Goal: Task Accomplishment & Management: Complete application form

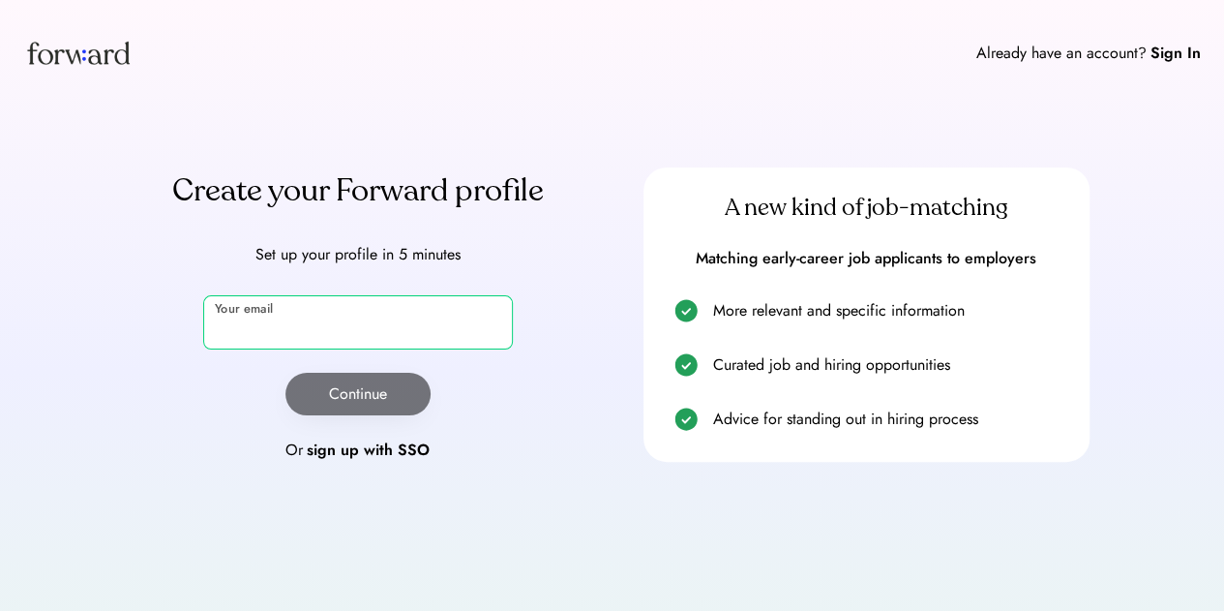
click at [408, 311] on input "email" at bounding box center [358, 322] width 310 height 54
type input "**********"
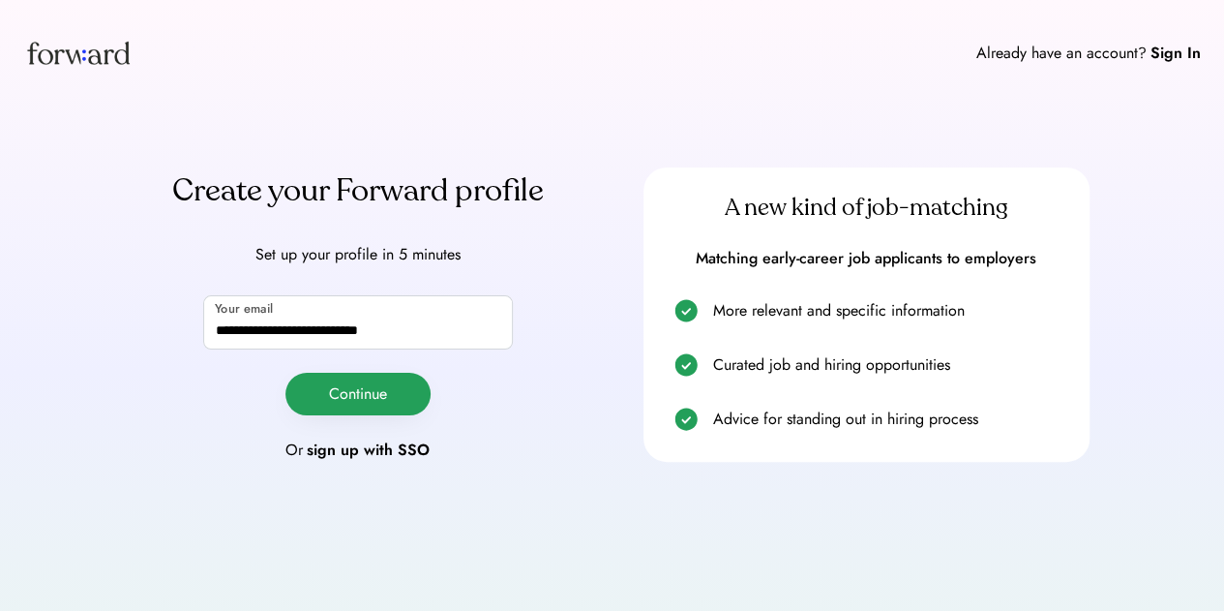
click at [393, 389] on button "Continue" at bounding box center [357, 394] width 145 height 43
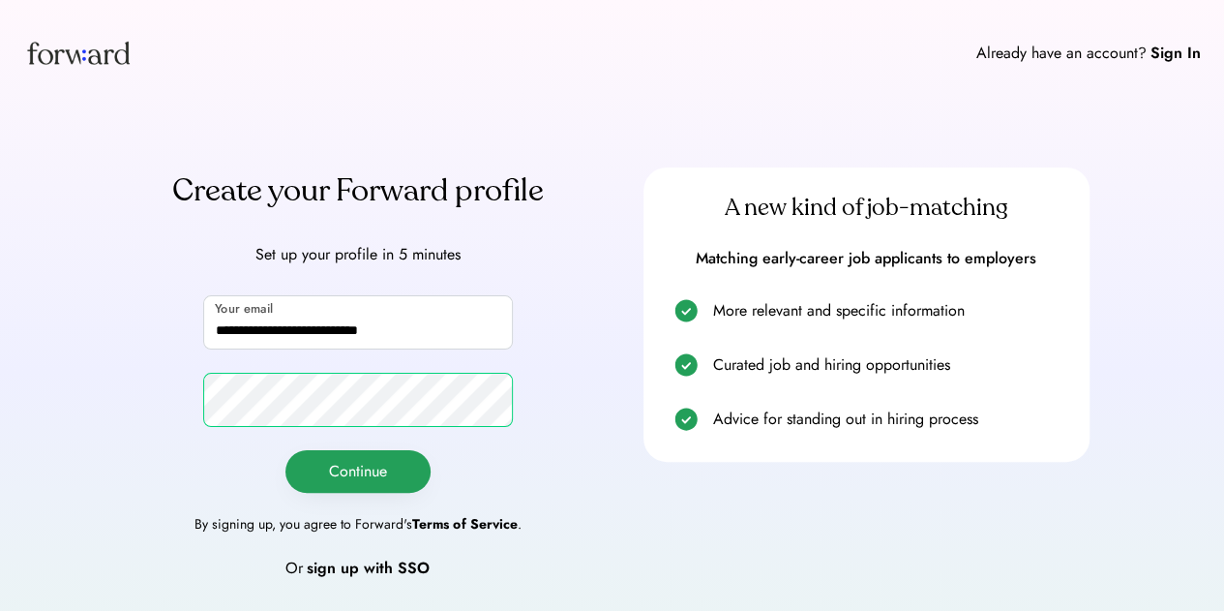
click at [366, 473] on button "Continue" at bounding box center [357, 471] width 145 height 43
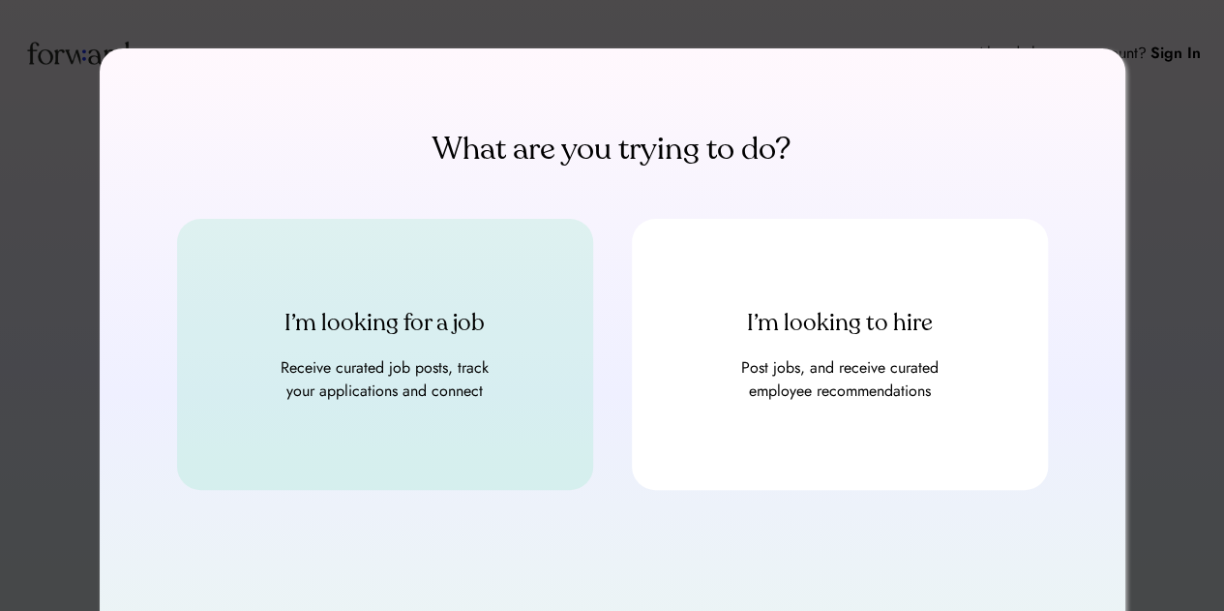
click at [523, 275] on div "I’m looking for a job Receive curated job posts, track your applications and co…" at bounding box center [385, 354] width 416 height 271
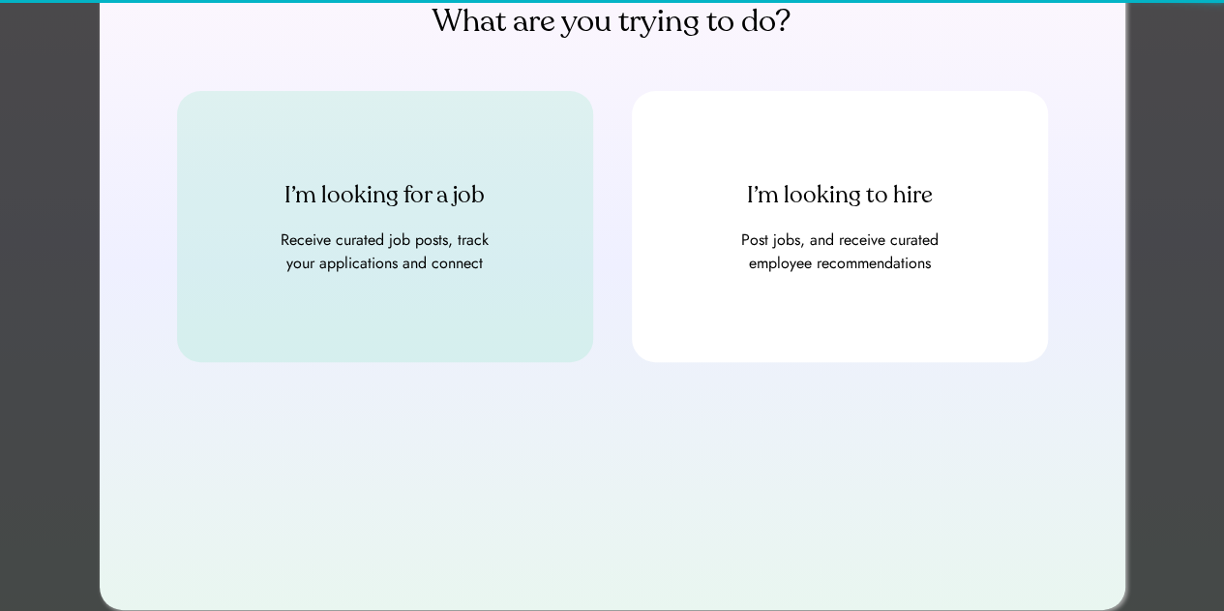
scroll to position [132, 0]
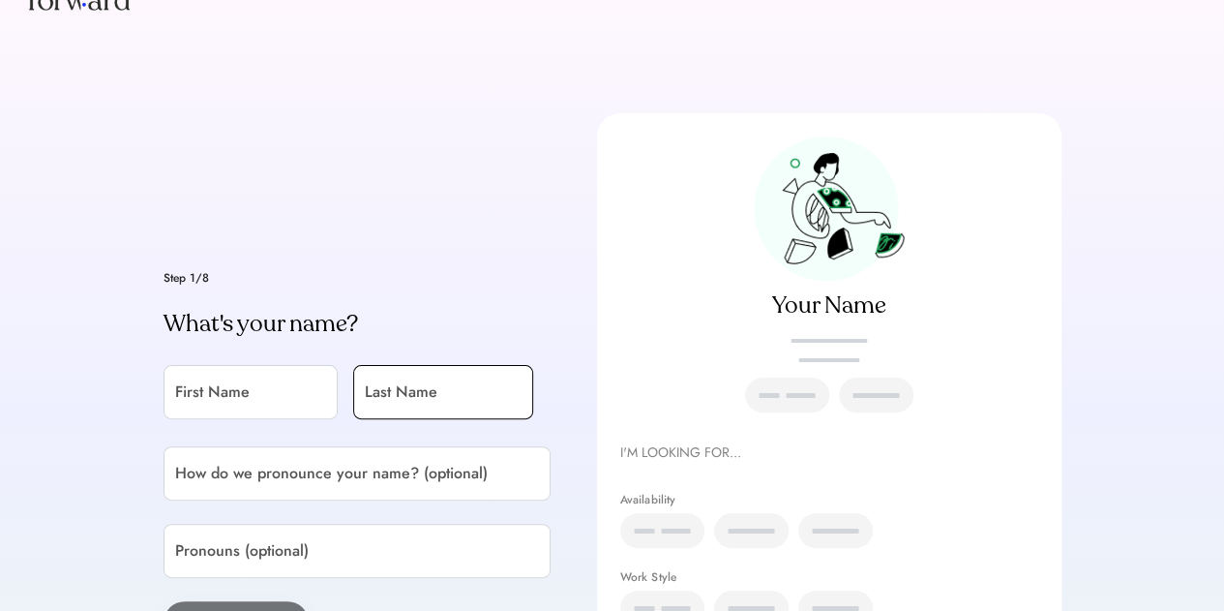
scroll to position [194, 0]
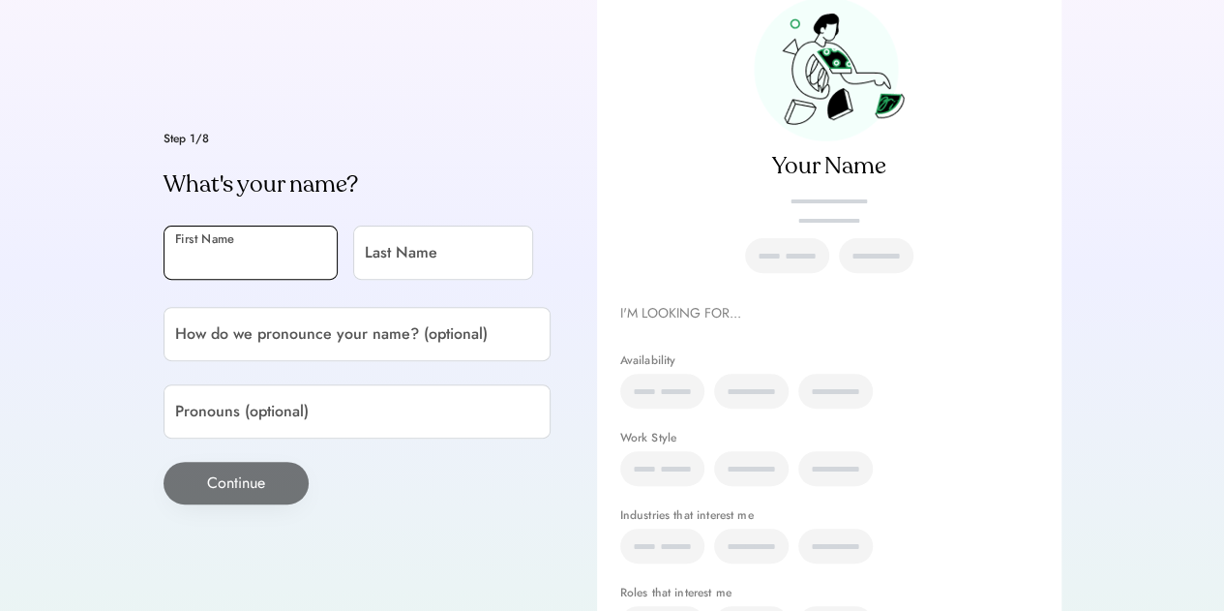
click at [287, 256] on input "input" at bounding box center [251, 252] width 174 height 54
type input "******"
type input "**********"
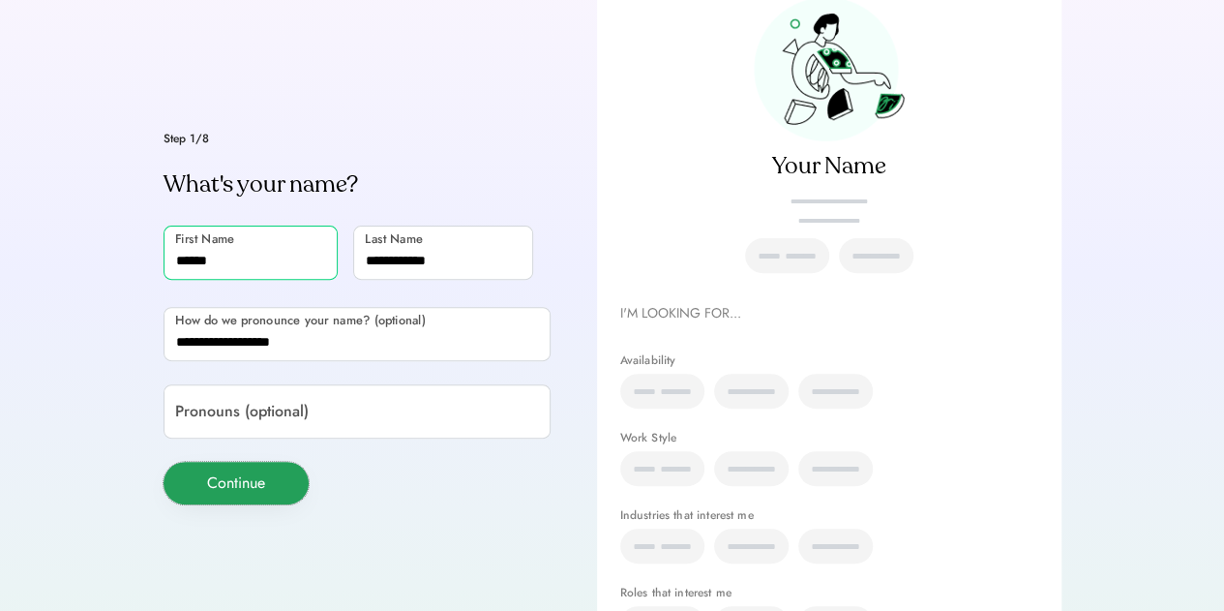
drag, startPoint x: 287, startPoint y: 477, endPoint x: 368, endPoint y: 400, distance: 111.5
click at [366, 402] on div "Step 1/8 What's your name? First Name Last Name How do we pronounce your name? …" at bounding box center [357, 319] width 387 height 372
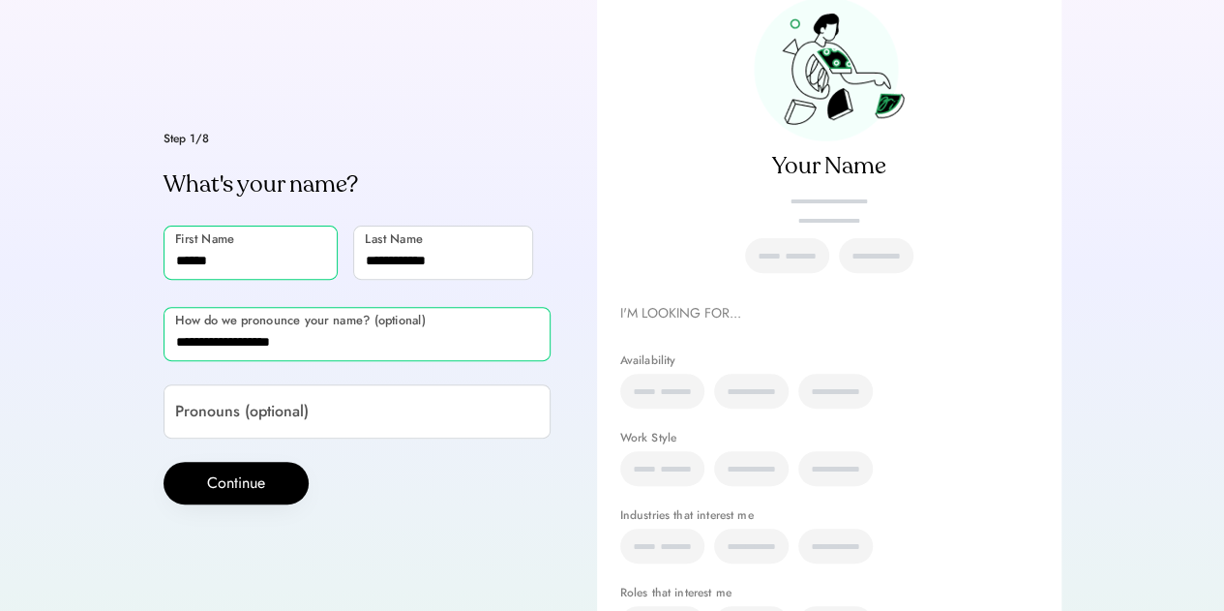
click at [370, 338] on input "input" at bounding box center [357, 334] width 387 height 54
drag, startPoint x: 370, startPoint y: 338, endPoint x: 76, endPoint y: 330, distance: 293.3
click at [74, 334] on div "Step 1/8 What's your name? First Name Last Name How do we pronounce your name? …" at bounding box center [612, 273] width 1224 height 935
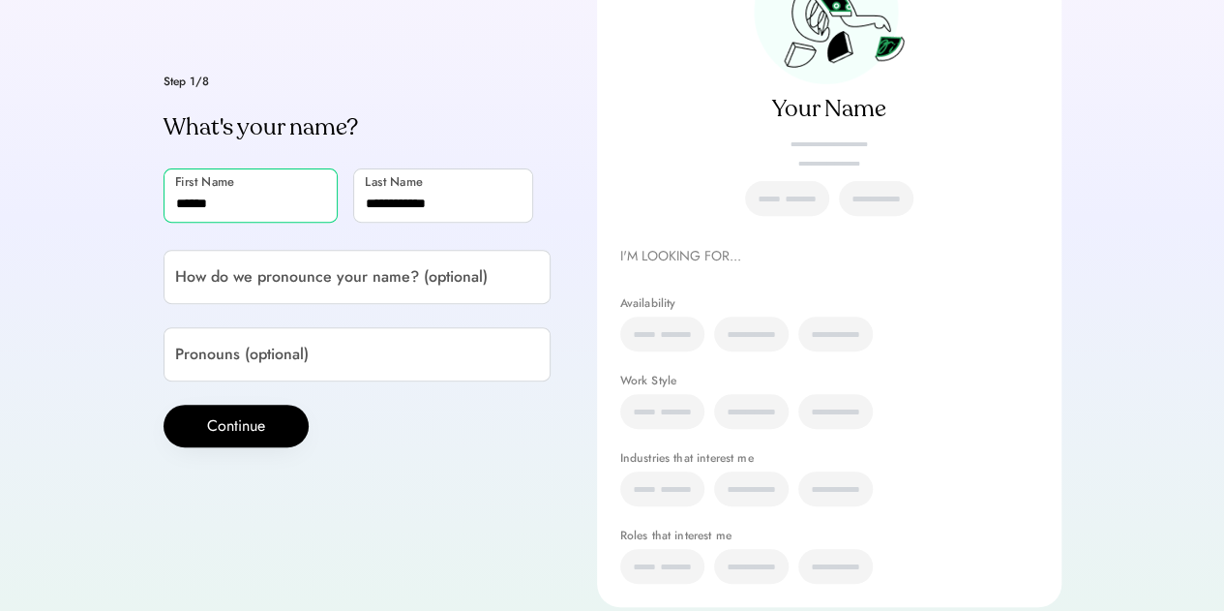
scroll to position [290, 0]
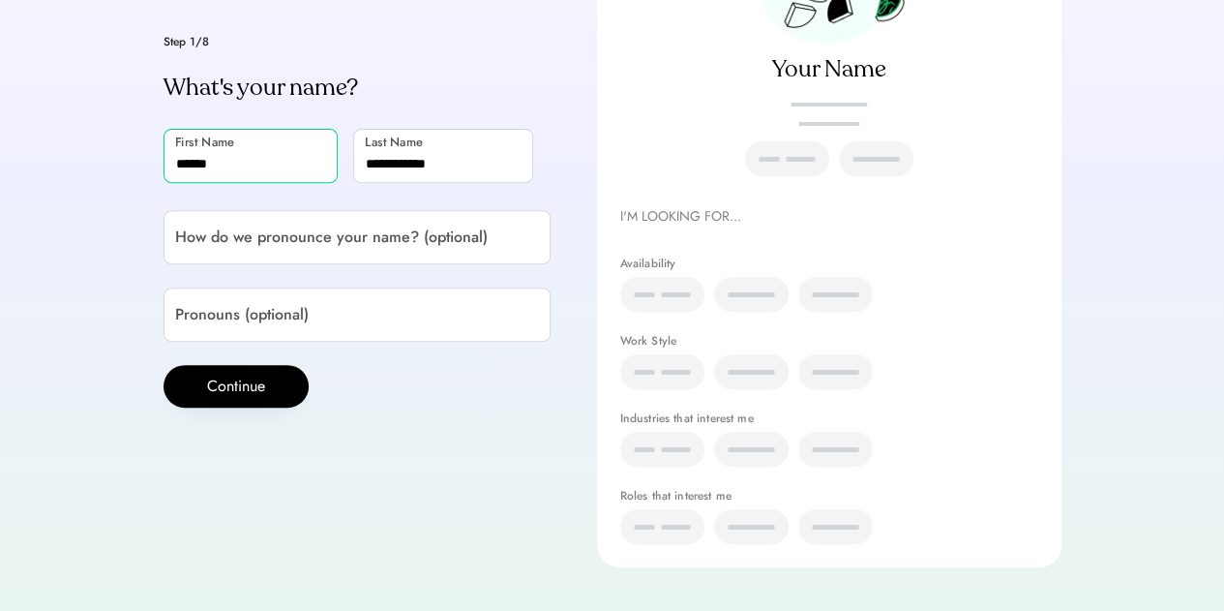
click at [671, 284] on div "xx xxx" at bounding box center [662, 294] width 84 height 35
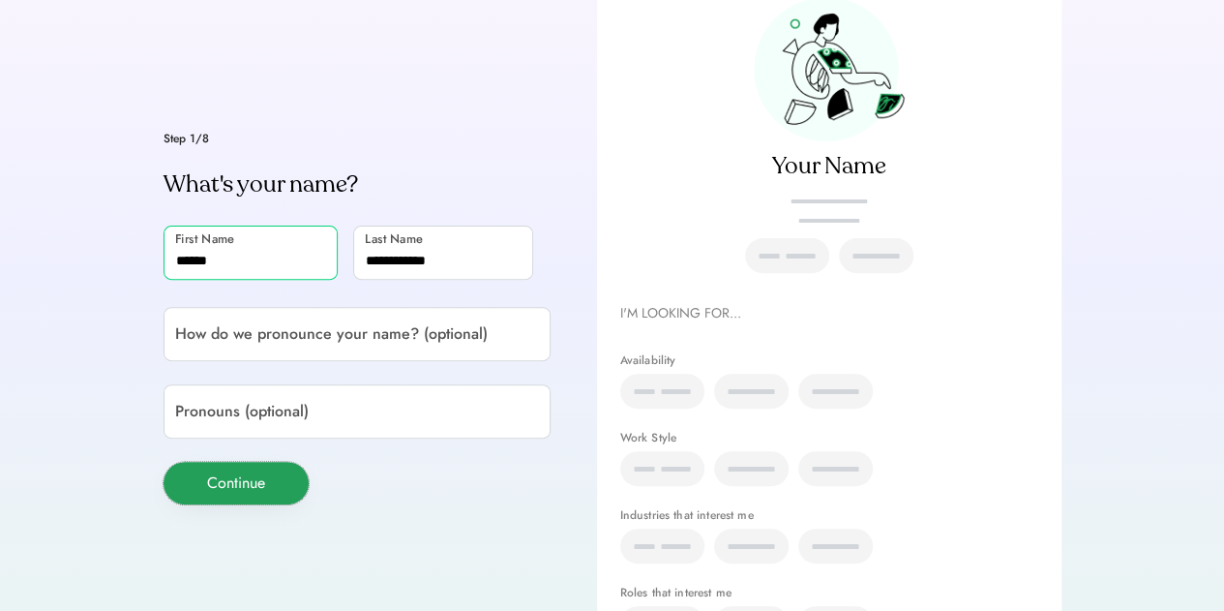
click at [290, 472] on button "Continue" at bounding box center [236, 483] width 145 height 43
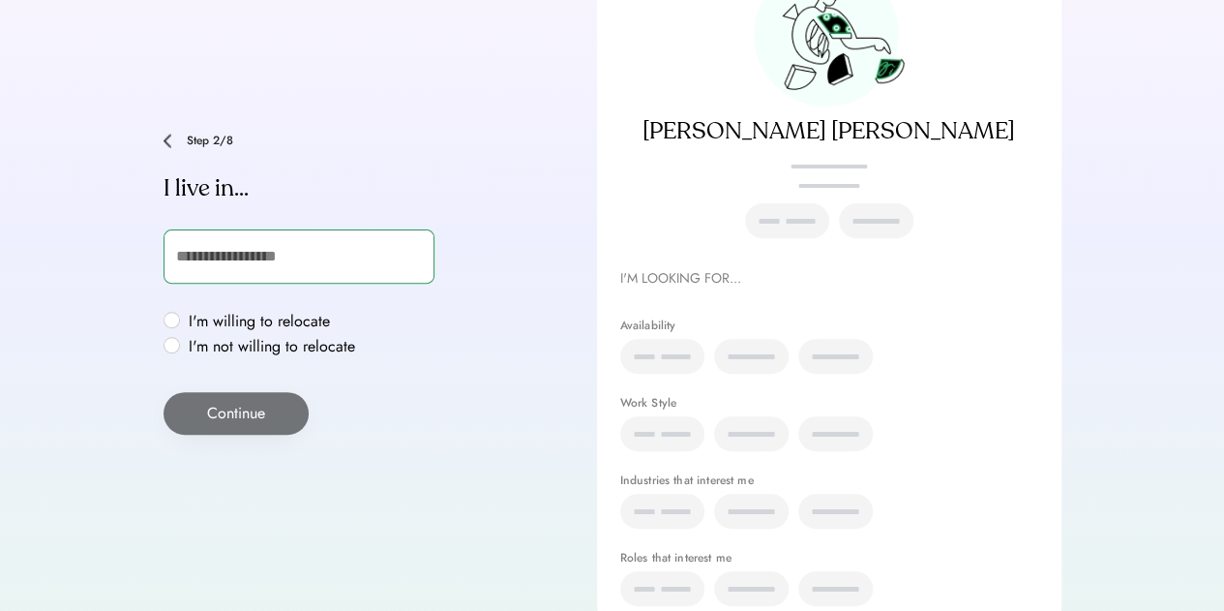
click at [269, 261] on input "text" at bounding box center [299, 256] width 271 height 54
type input "******"
type input "**********"
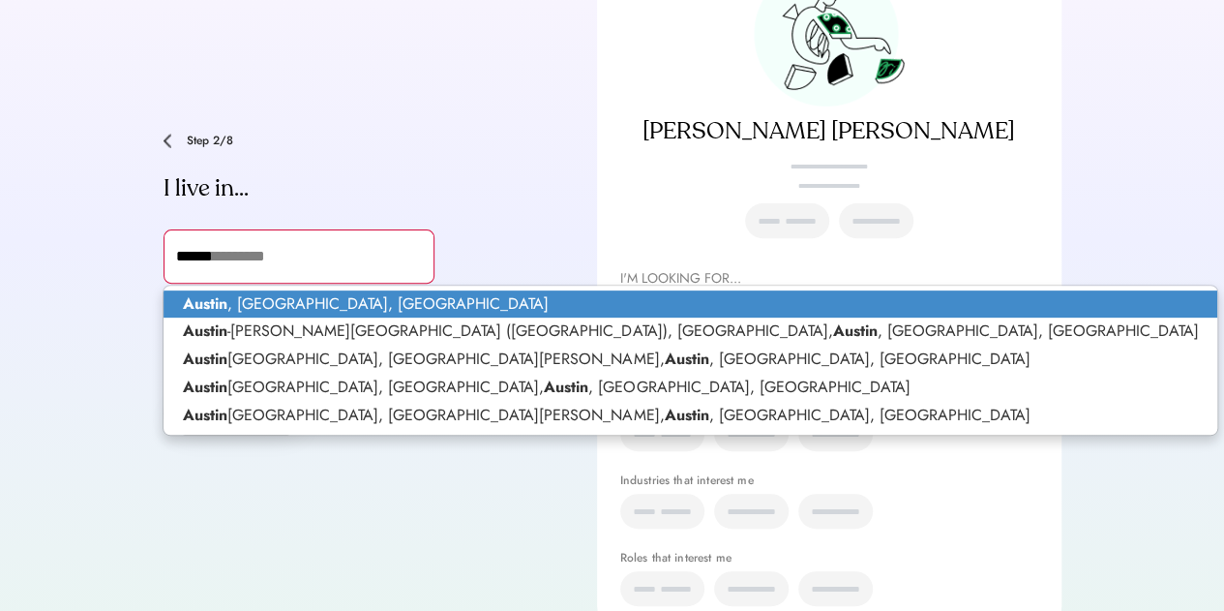
click at [252, 305] on p "Austin , TX, USA" at bounding box center [691, 304] width 1054 height 28
type input "**********"
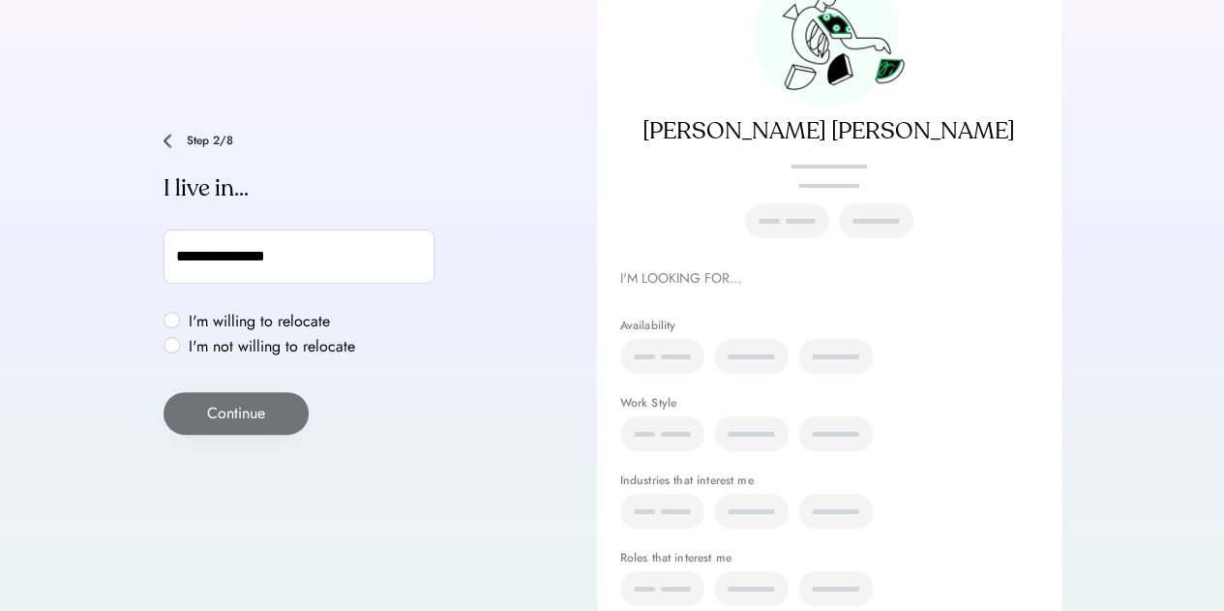
click at [183, 346] on label "I'm not willing to relocate" at bounding box center [272, 346] width 178 height 15
click at [215, 393] on button "Continue" at bounding box center [236, 413] width 145 height 43
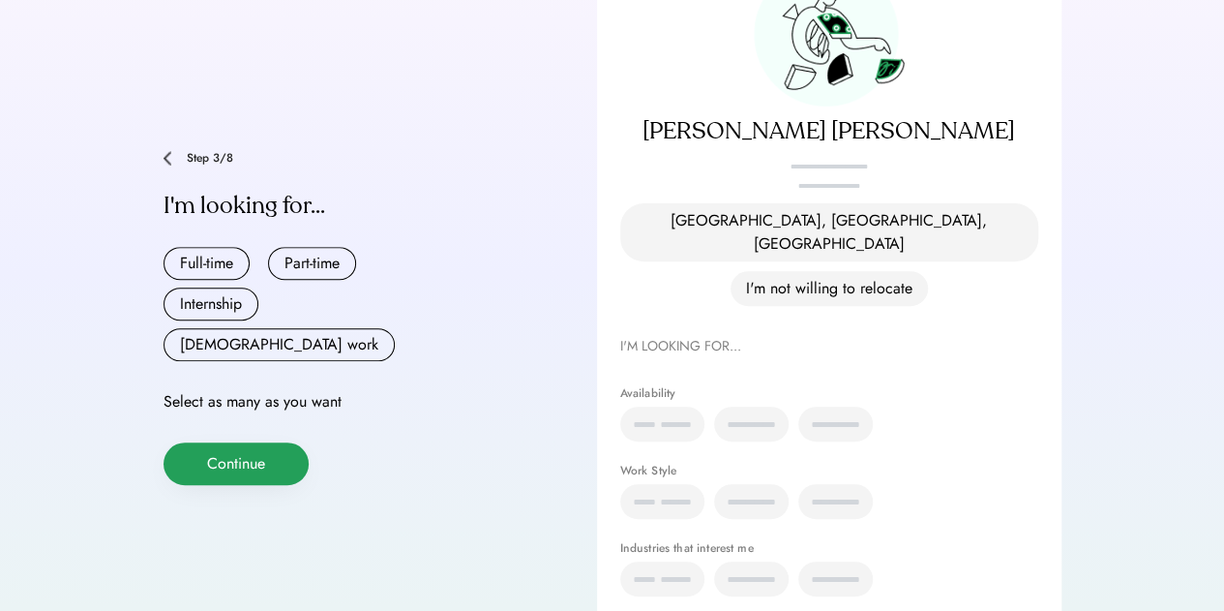
scroll to position [233, 0]
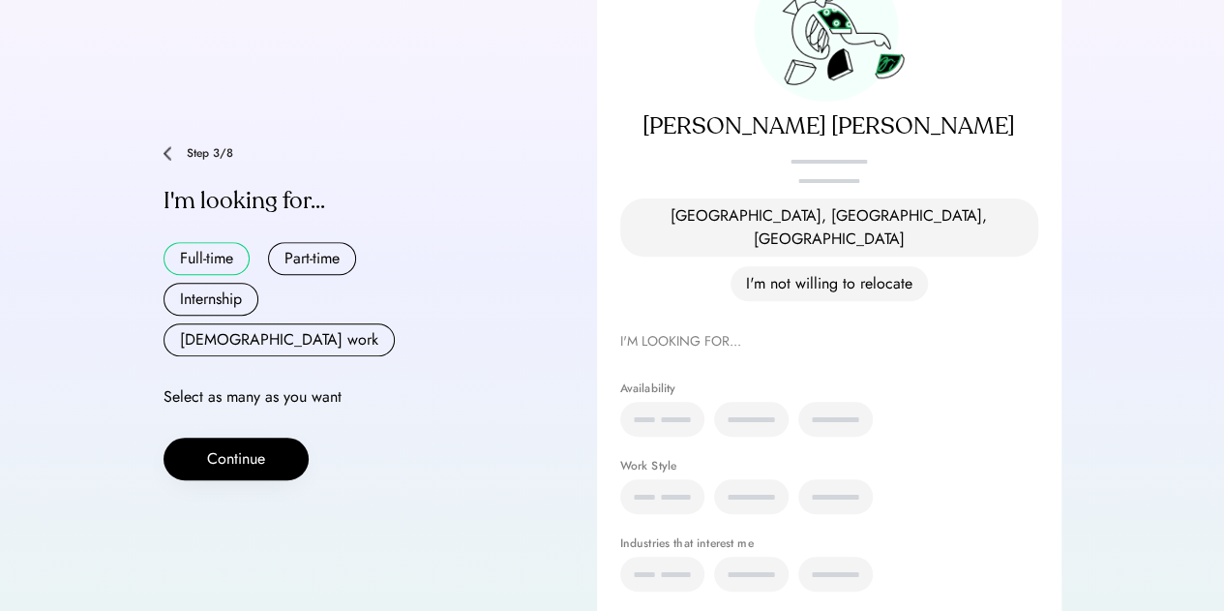
click at [192, 249] on button "Full-time" at bounding box center [207, 258] width 86 height 33
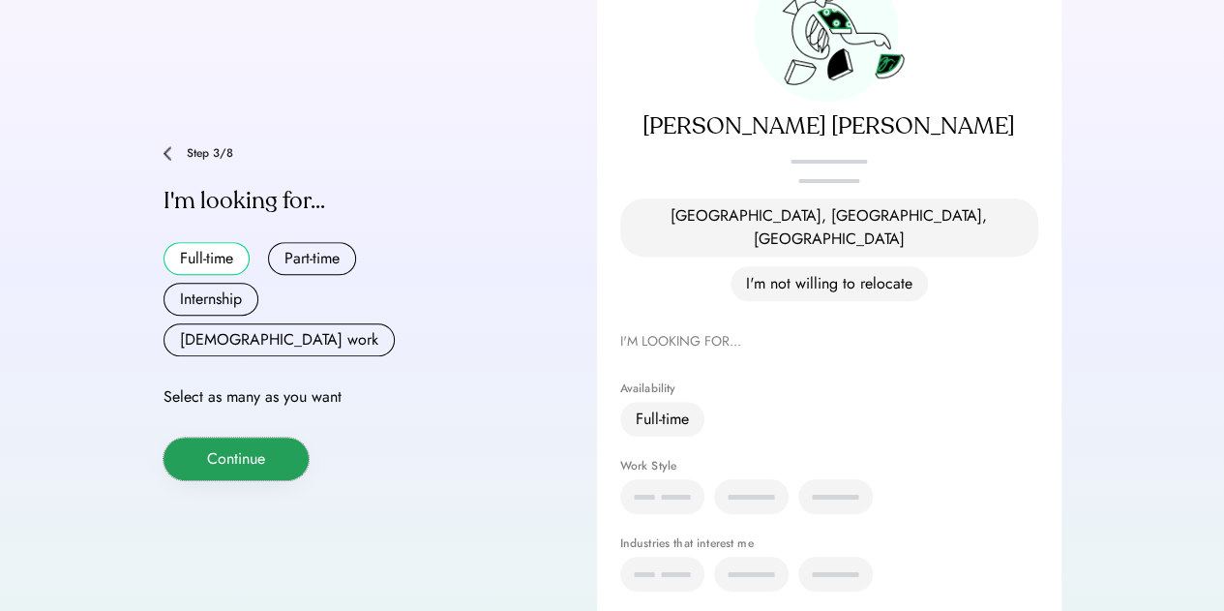
click at [265, 437] on button "Continue" at bounding box center [236, 458] width 145 height 43
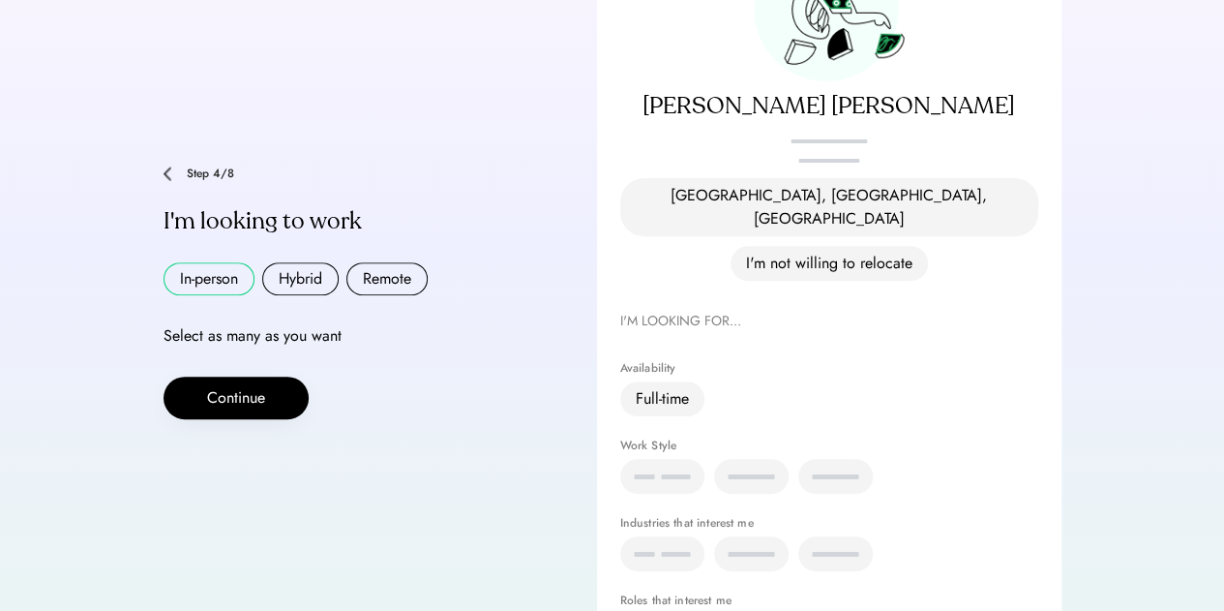
click at [235, 262] on button "In-person" at bounding box center [209, 278] width 91 height 33
click at [315, 262] on button "Hybrid" at bounding box center [300, 278] width 76 height 33
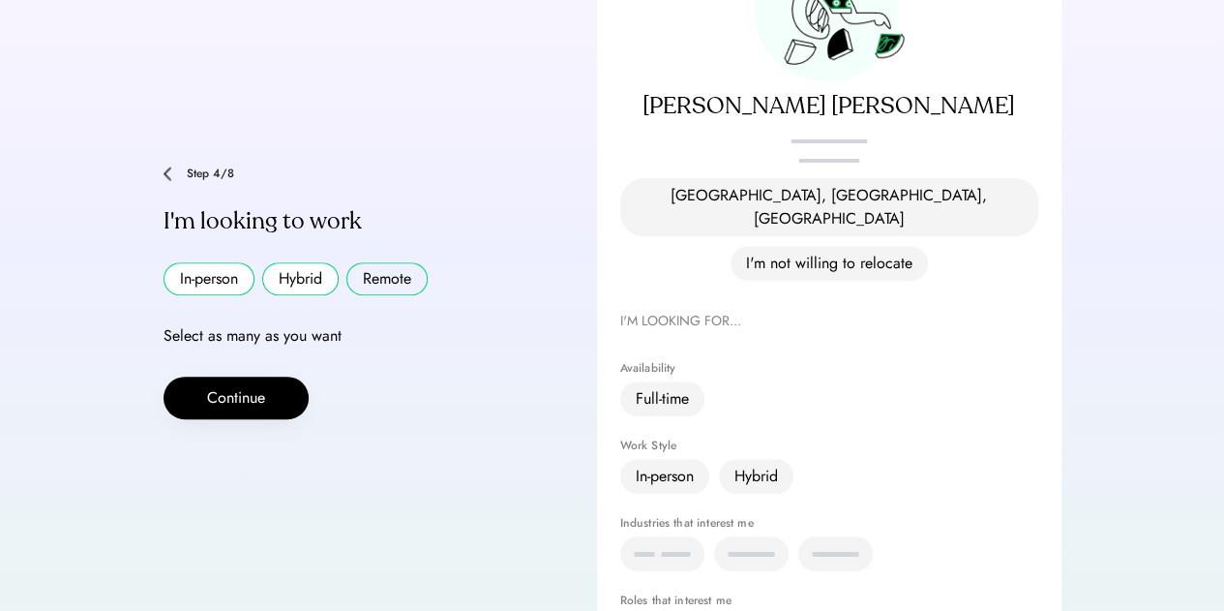
click at [404, 262] on button "Remote" at bounding box center [386, 278] width 81 height 33
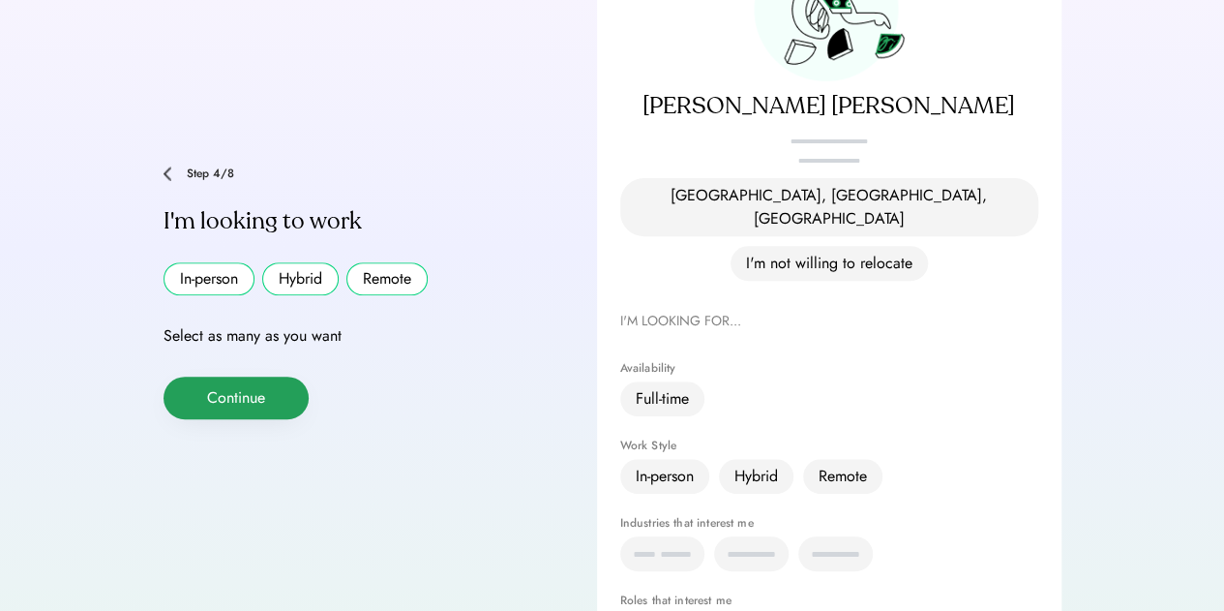
click at [259, 376] on button "Continue" at bounding box center [236, 397] width 145 height 43
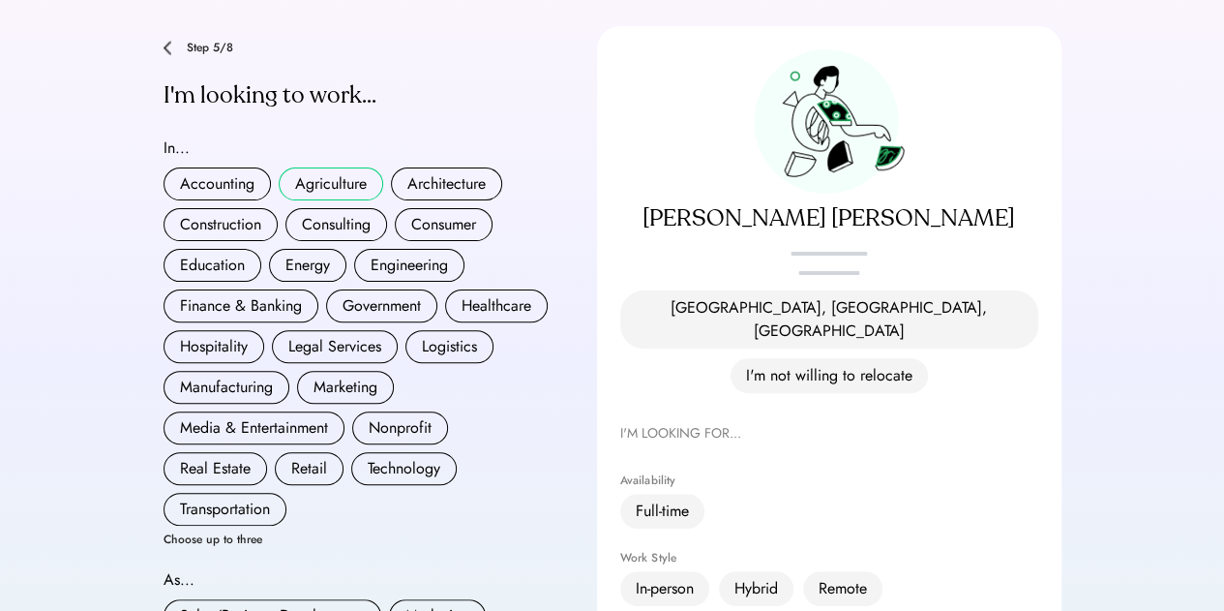
scroll to position [171, 0]
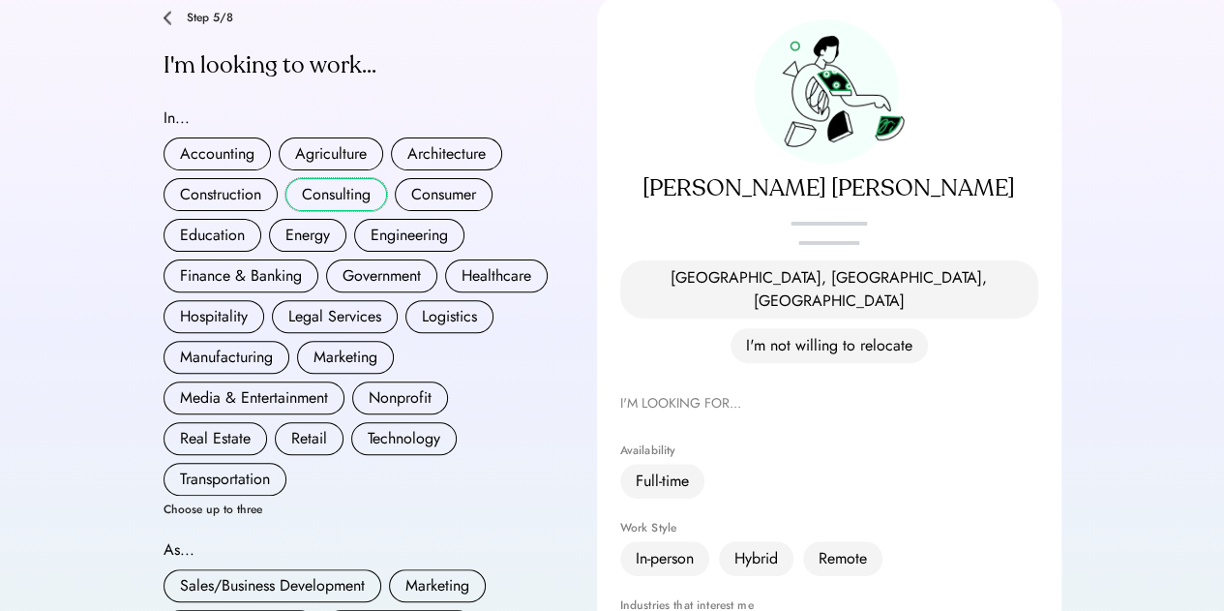
click at [350, 178] on button "Consulting" at bounding box center [336, 194] width 102 height 33
click at [217, 300] on button "Hospitality" at bounding box center [214, 316] width 101 height 33
click at [441, 300] on button "Logistics" at bounding box center [449, 316] width 88 height 33
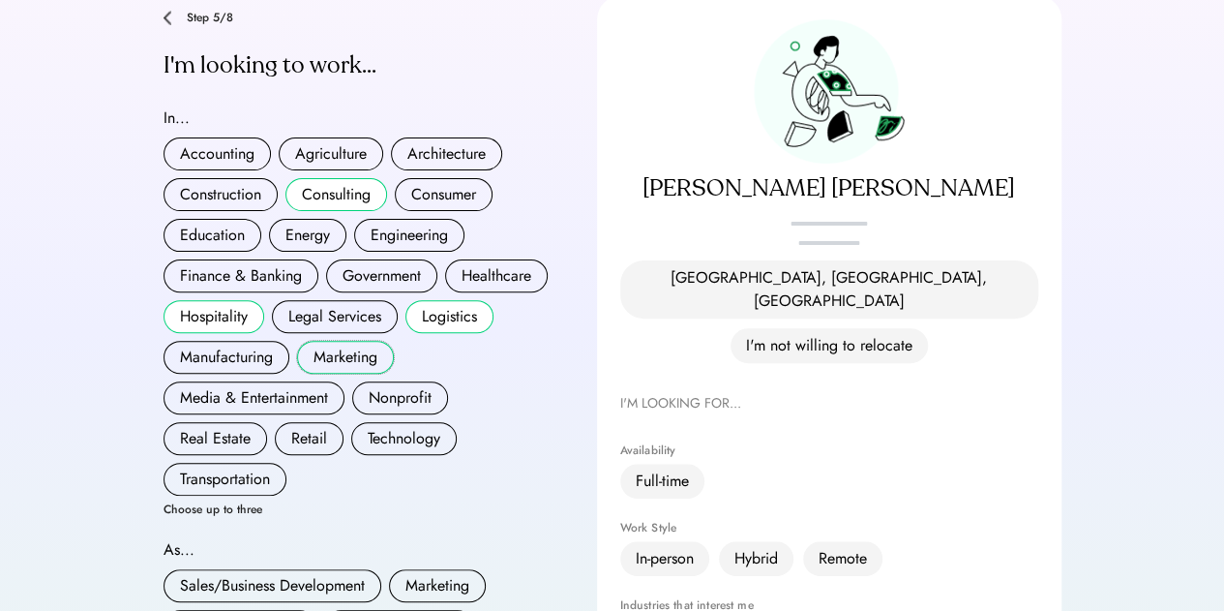
click at [320, 341] on button "Marketing" at bounding box center [345, 357] width 97 height 33
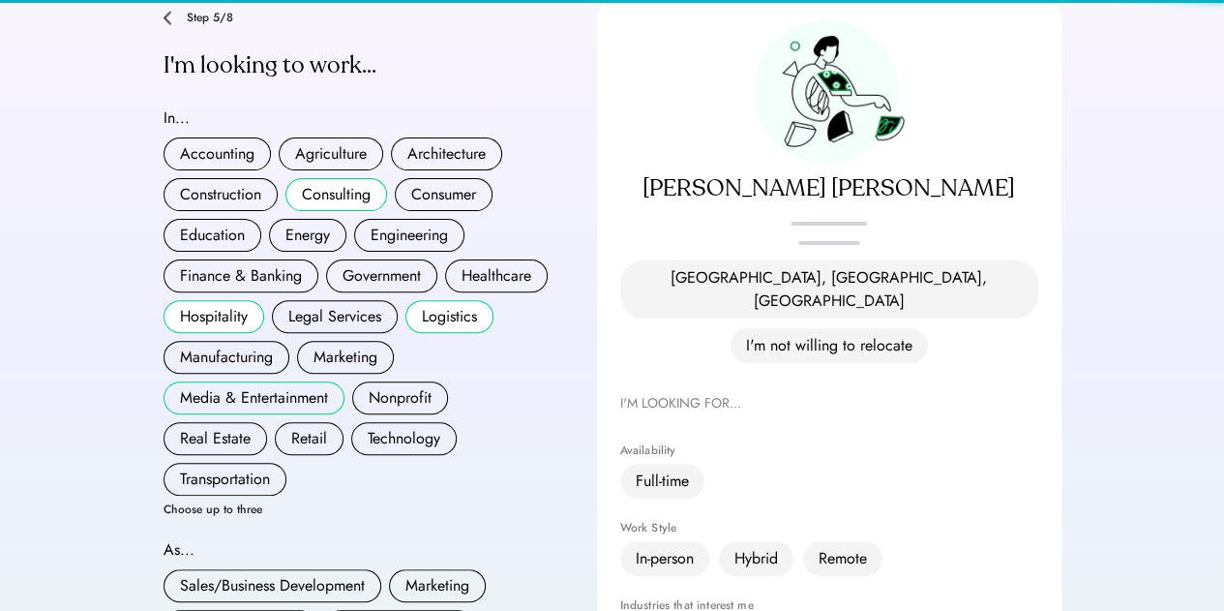
click at [296, 381] on button "Media & Entertainment" at bounding box center [254, 397] width 181 height 33
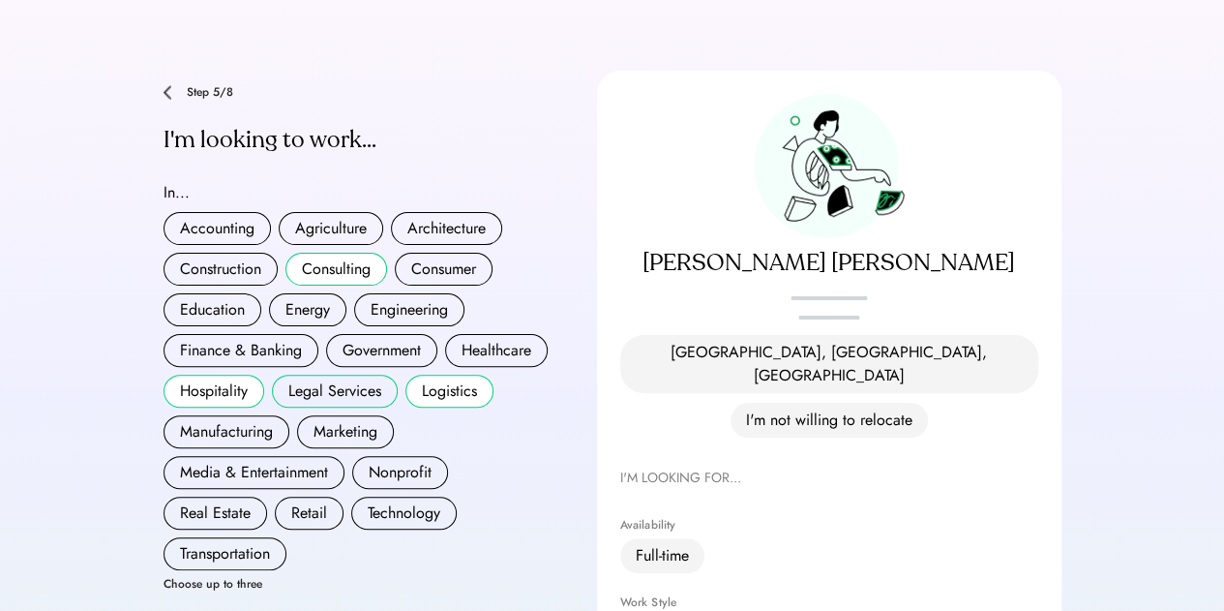
scroll to position [194, 0]
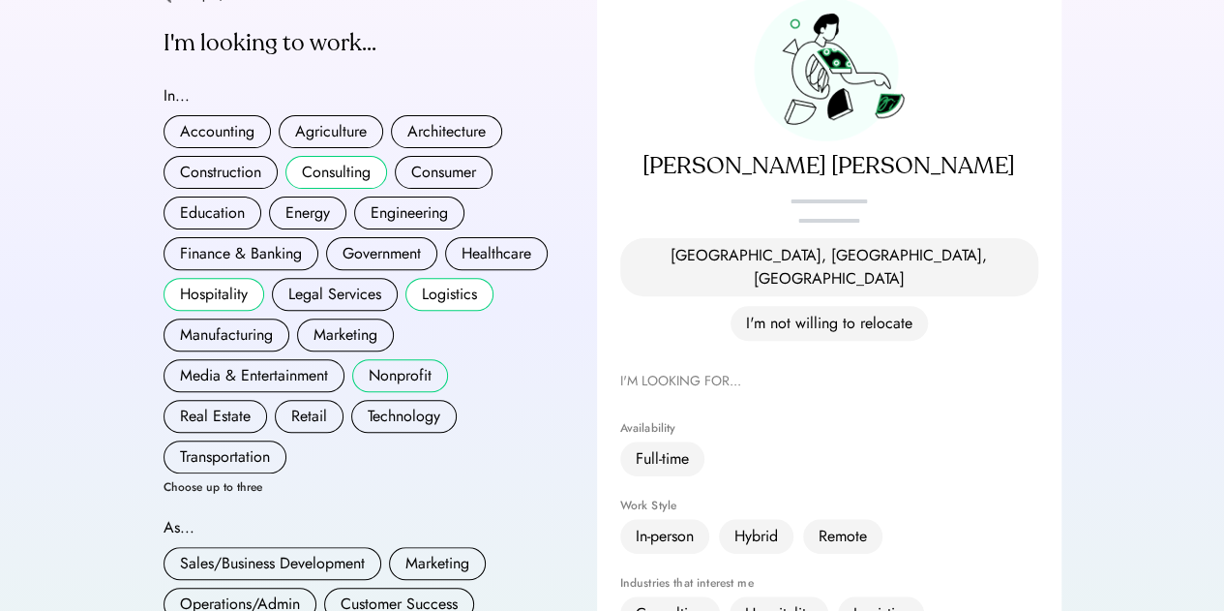
click at [387, 359] on button "Nonprofit" at bounding box center [400, 375] width 96 height 33
click at [467, 278] on button "Logistics" at bounding box center [449, 294] width 88 height 33
click at [228, 278] on button "Hospitality" at bounding box center [214, 294] width 101 height 33
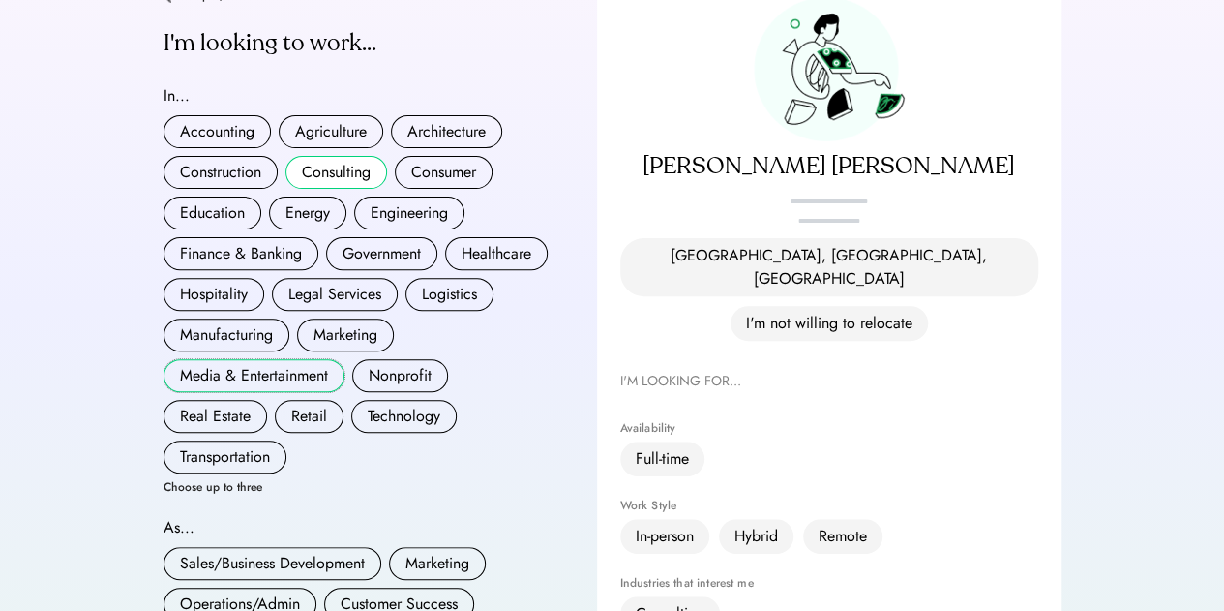
click at [272, 359] on button "Media & Entertainment" at bounding box center [254, 375] width 181 height 33
click at [472, 279] on button "Logistics" at bounding box center [449, 294] width 88 height 33
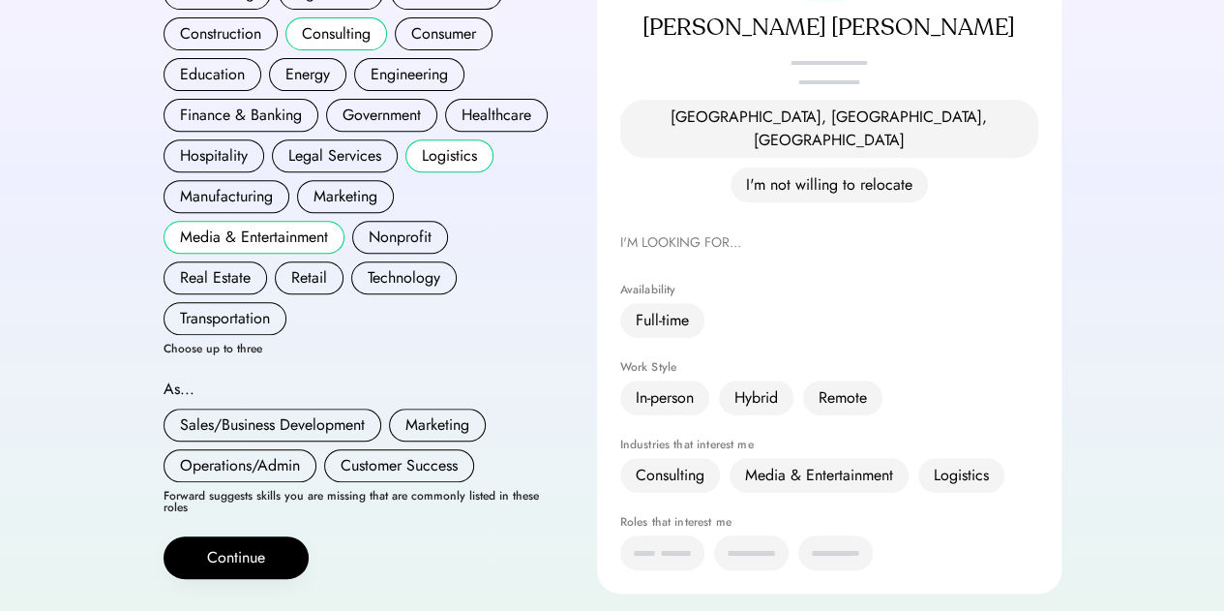
scroll to position [355, 0]
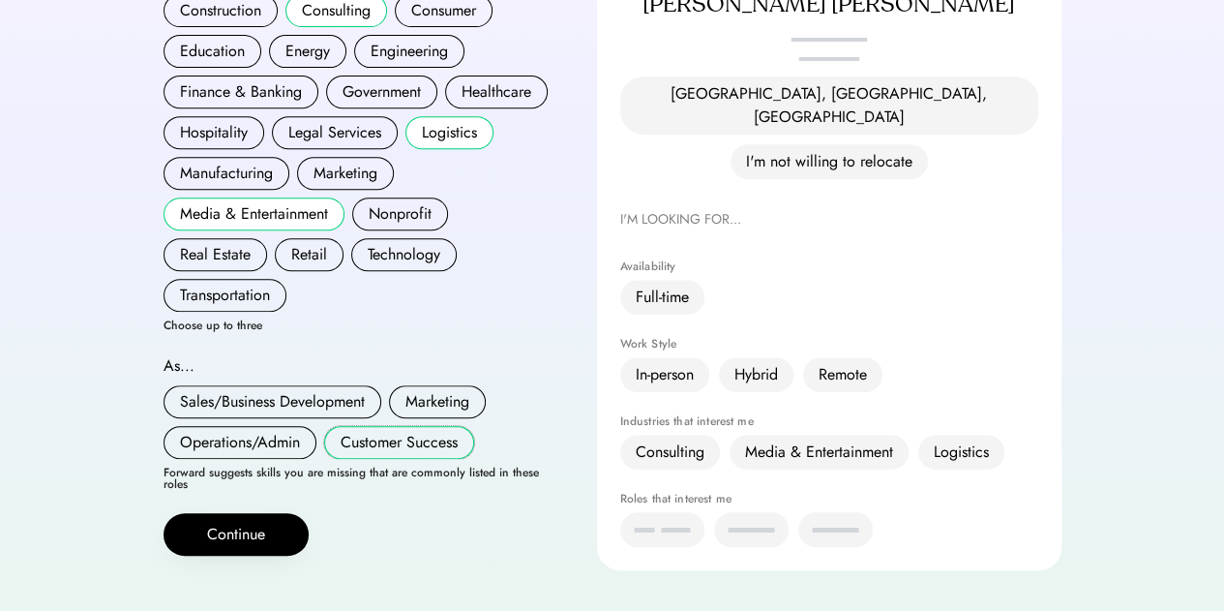
click at [381, 426] on button "Customer Success" at bounding box center [399, 442] width 150 height 33
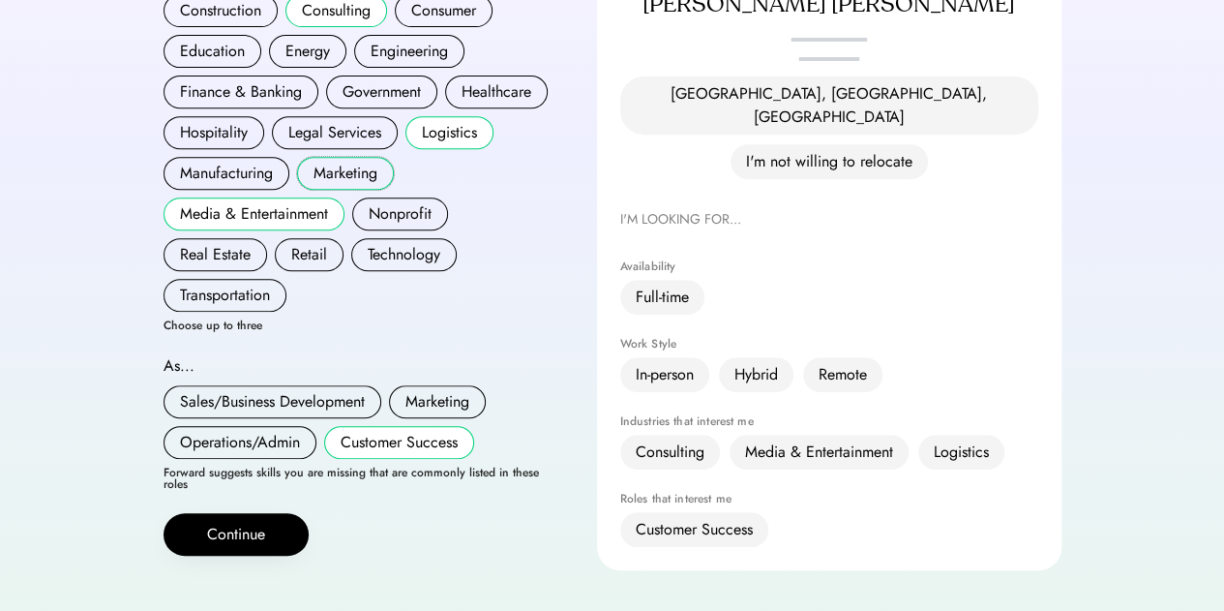
click at [362, 157] on button "Marketing" at bounding box center [345, 173] width 97 height 33
click at [454, 117] on button "Logistics" at bounding box center [449, 132] width 88 height 33
click at [359, 157] on button "Marketing" at bounding box center [345, 173] width 97 height 33
click at [466, 128] on button "Logistics" at bounding box center [449, 132] width 88 height 33
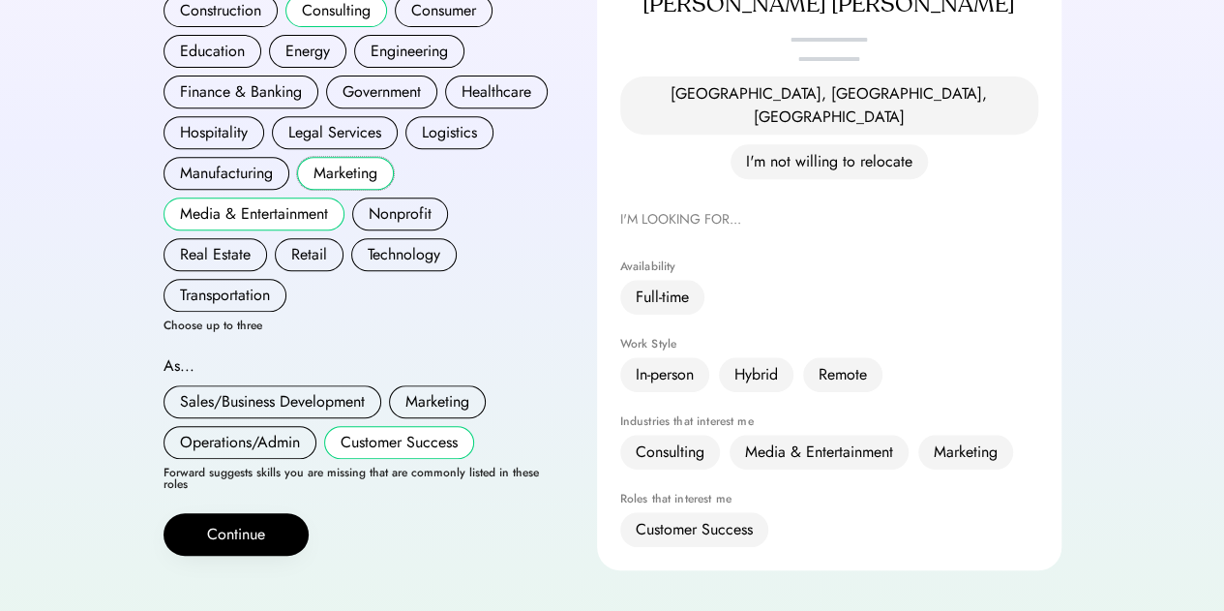
click at [373, 157] on button "Marketing" at bounding box center [345, 173] width 97 height 33
click at [432, 120] on button "Logistics" at bounding box center [449, 132] width 88 height 33
click at [426, 385] on button "Marketing" at bounding box center [437, 401] width 97 height 33
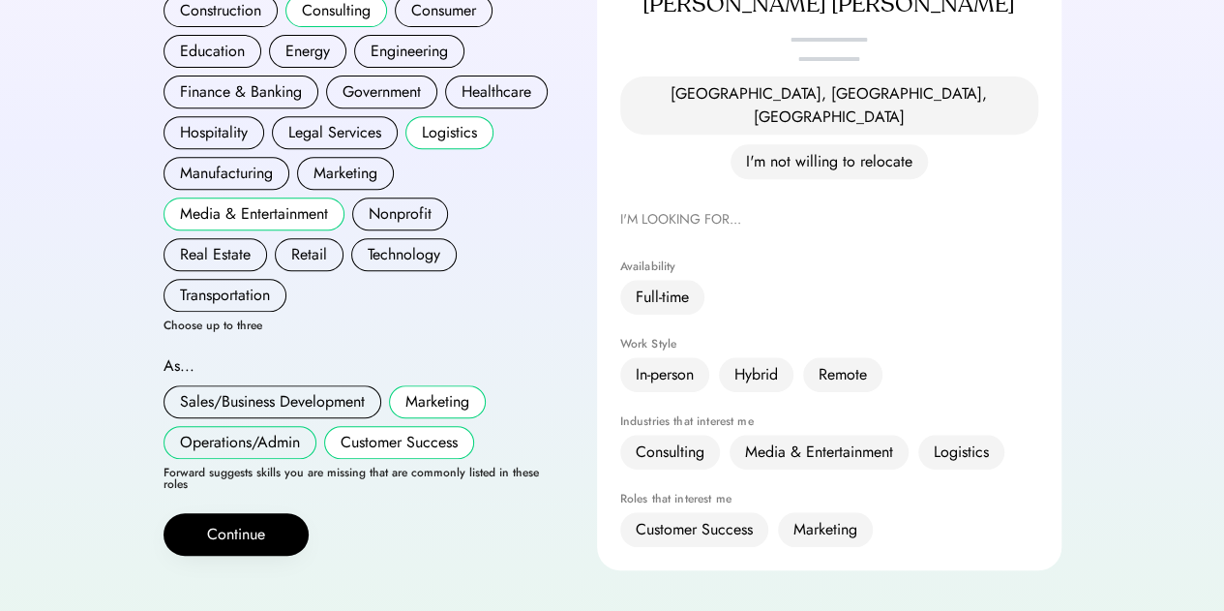
click at [284, 426] on button "Operations/Admin" at bounding box center [240, 442] width 153 height 33
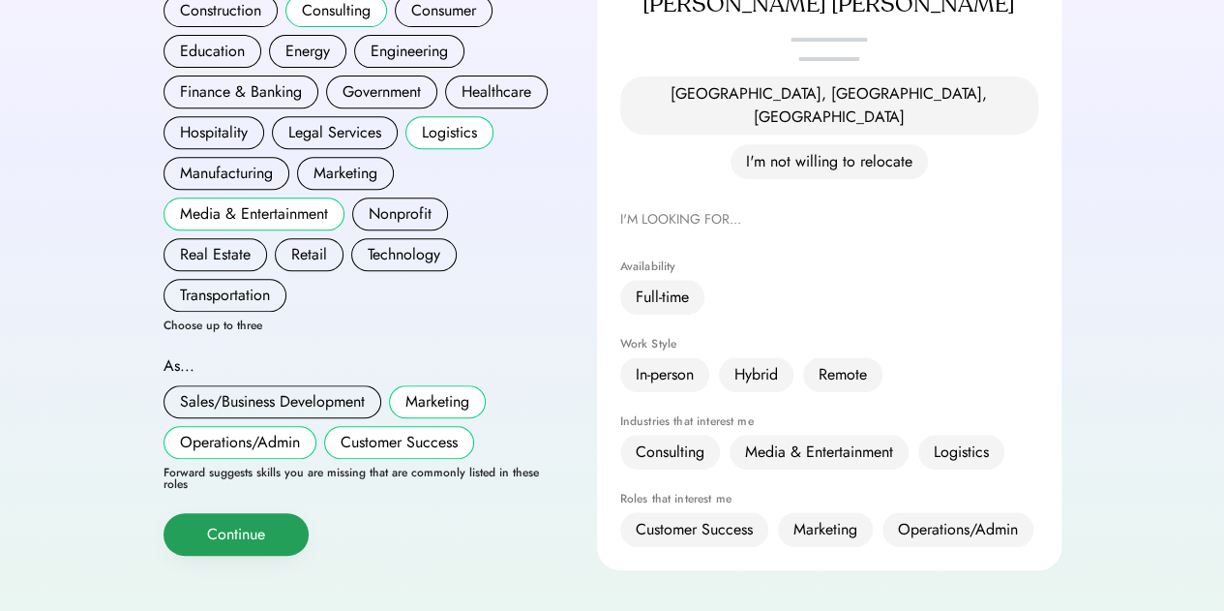
click at [285, 513] on button "Continue" at bounding box center [236, 534] width 145 height 43
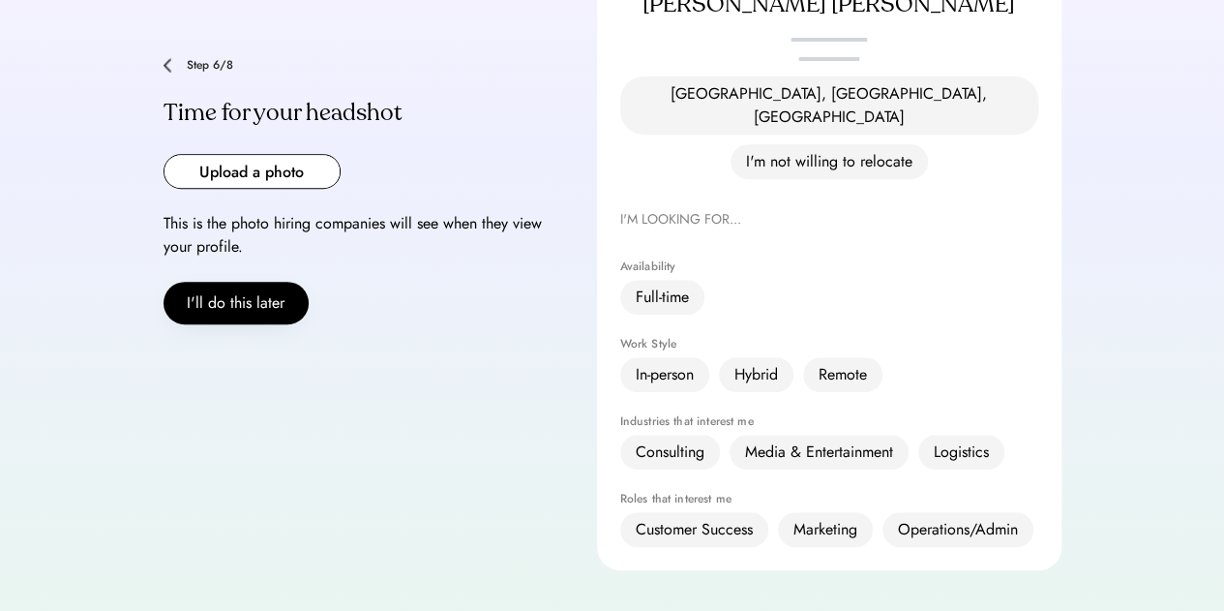
scroll to position [323, 0]
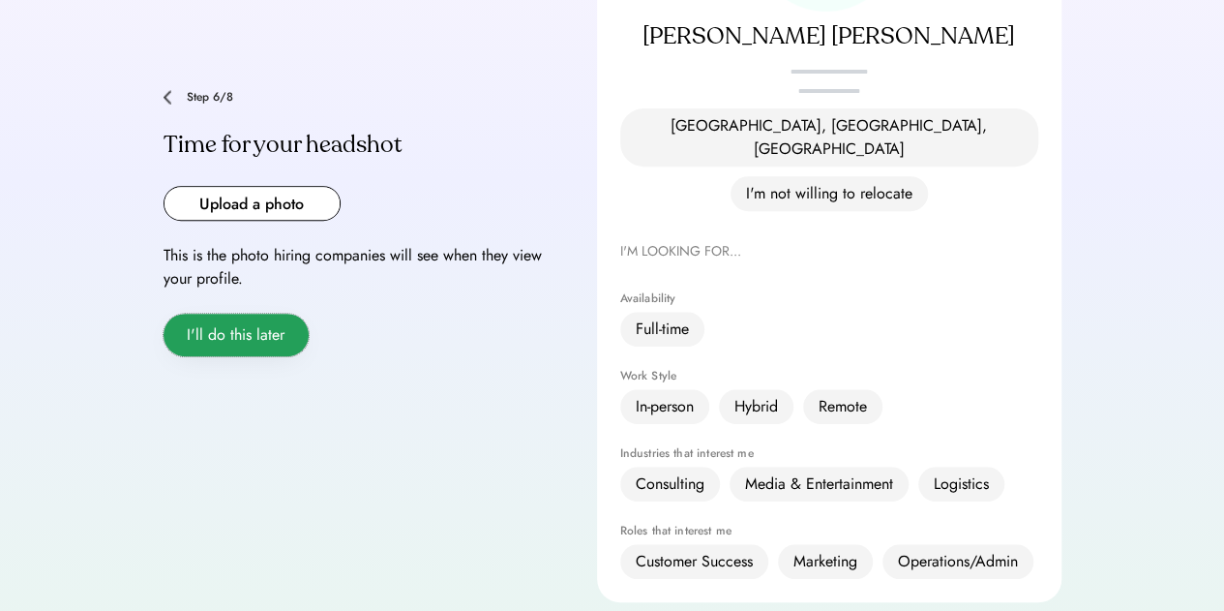
click at [288, 314] on button "I'll do this later" at bounding box center [236, 335] width 145 height 43
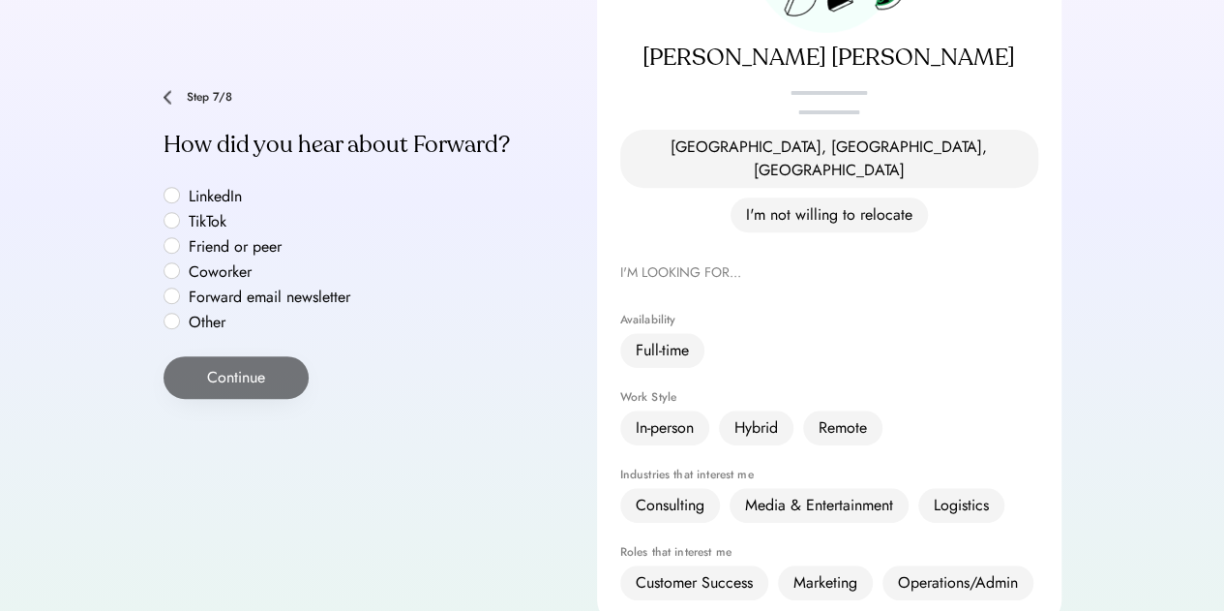
click at [199, 189] on label "LinkedIn" at bounding box center [270, 196] width 174 height 15
click at [200, 189] on label "LinkedIn" at bounding box center [270, 196] width 174 height 15
click at [183, 189] on label "LinkedIn" at bounding box center [270, 196] width 174 height 15
click at [178, 285] on div "LinkedIn TikTok Friend or peer Coworker Forward email newsletter Other" at bounding box center [261, 259] width 194 height 147
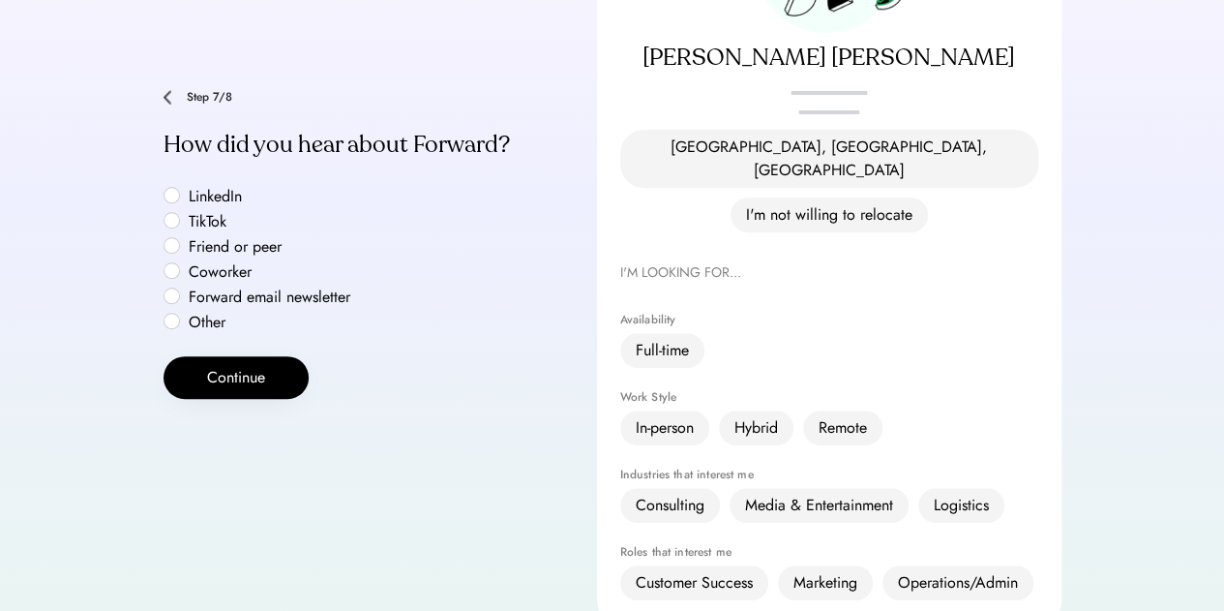
click at [183, 314] on label "Other" at bounding box center [270, 321] width 174 height 15
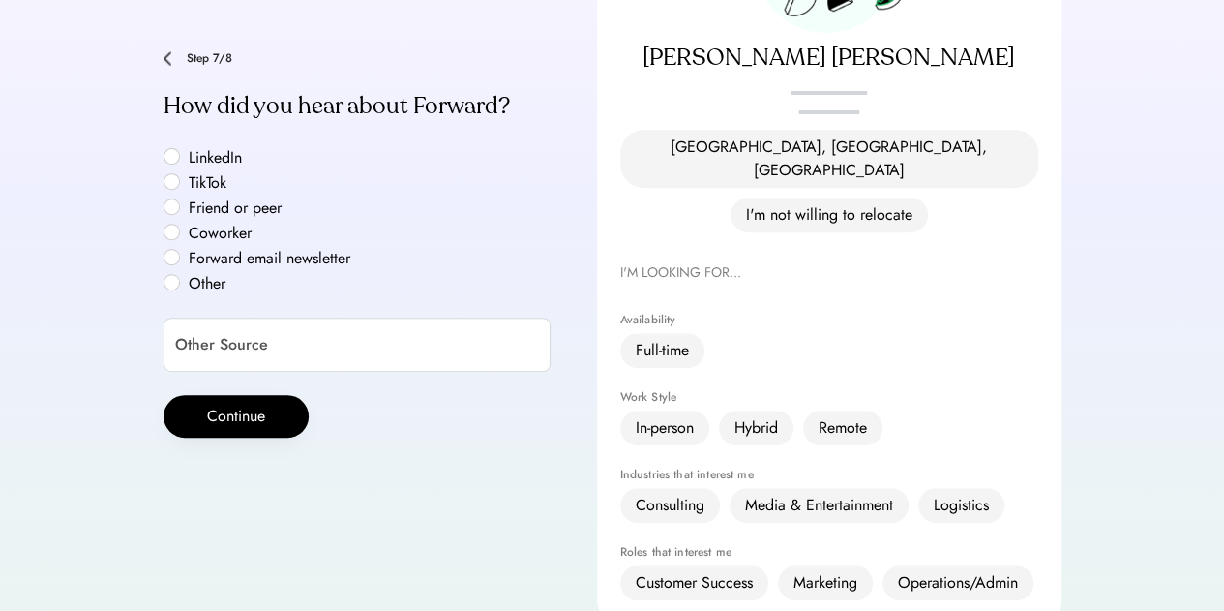
scroll to position [263, 0]
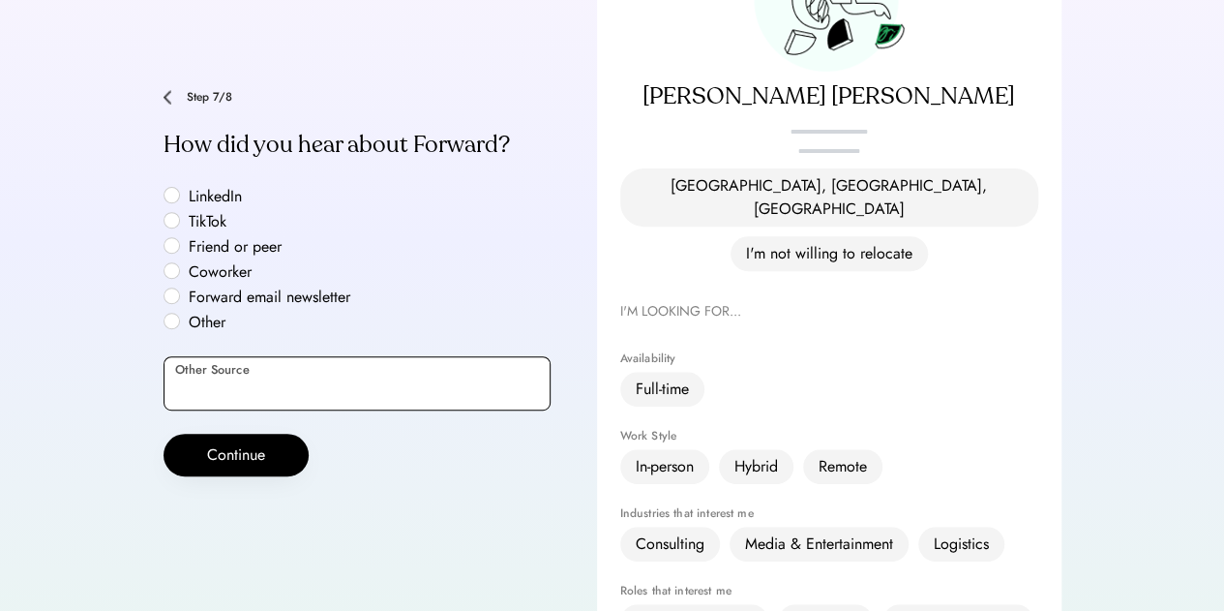
click at [208, 356] on input "input" at bounding box center [357, 383] width 387 height 54
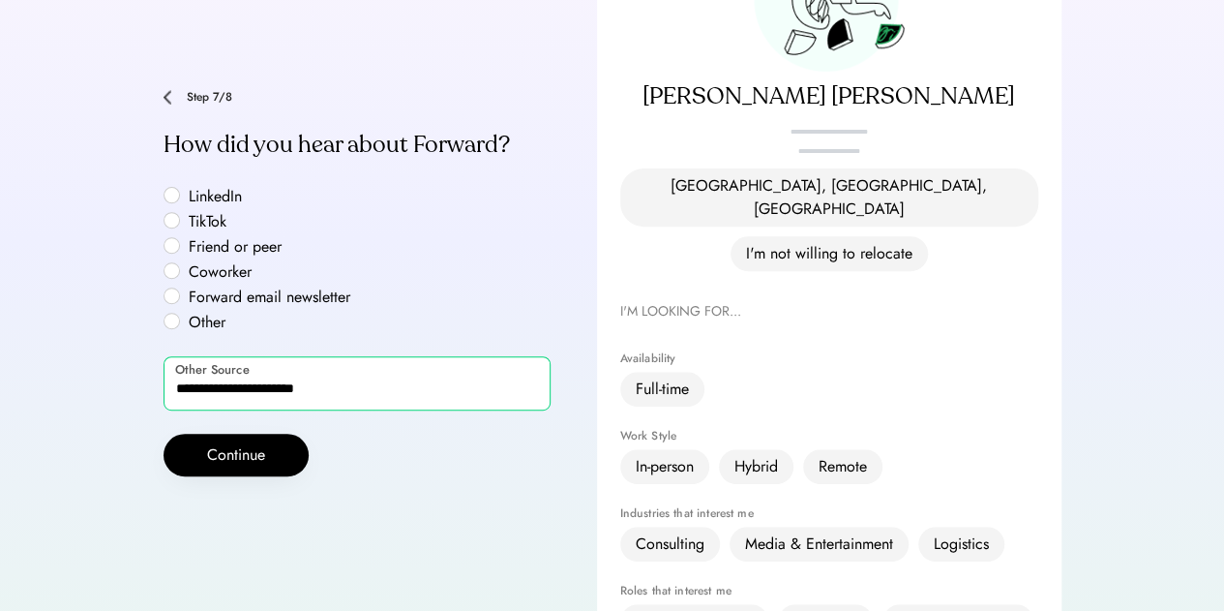
click at [313, 356] on input "input" at bounding box center [357, 383] width 387 height 54
drag, startPoint x: 334, startPoint y: 351, endPoint x: 306, endPoint y: 347, distance: 28.3
click at [306, 356] on input "input" at bounding box center [357, 383] width 387 height 54
type input "**********"
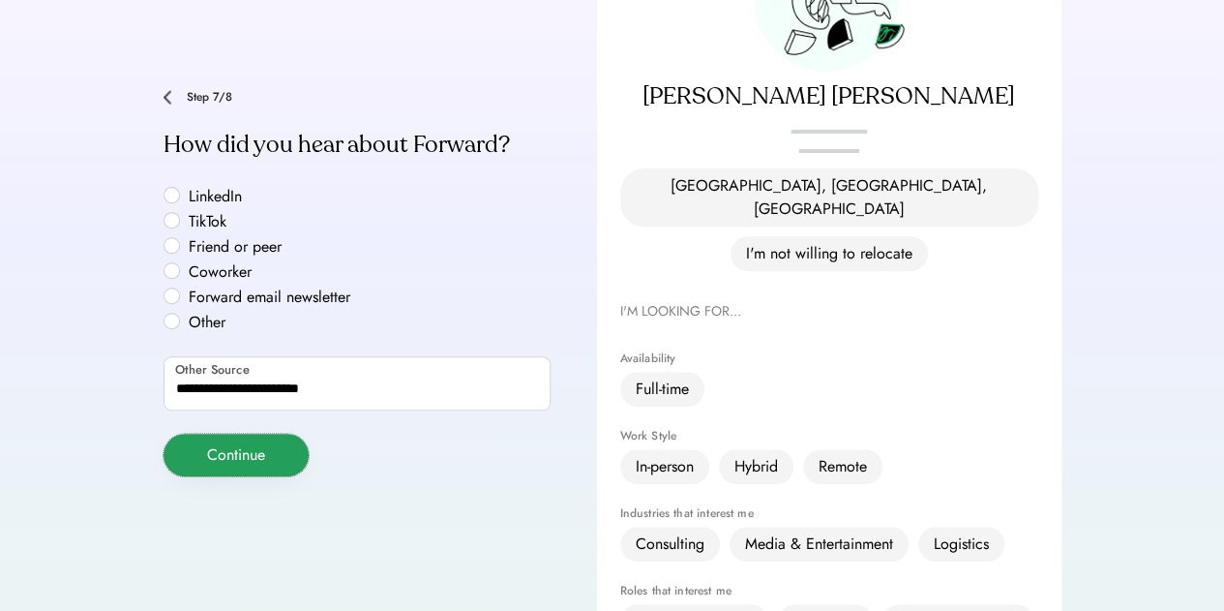
click at [251, 434] on button "Continue" at bounding box center [236, 455] width 145 height 43
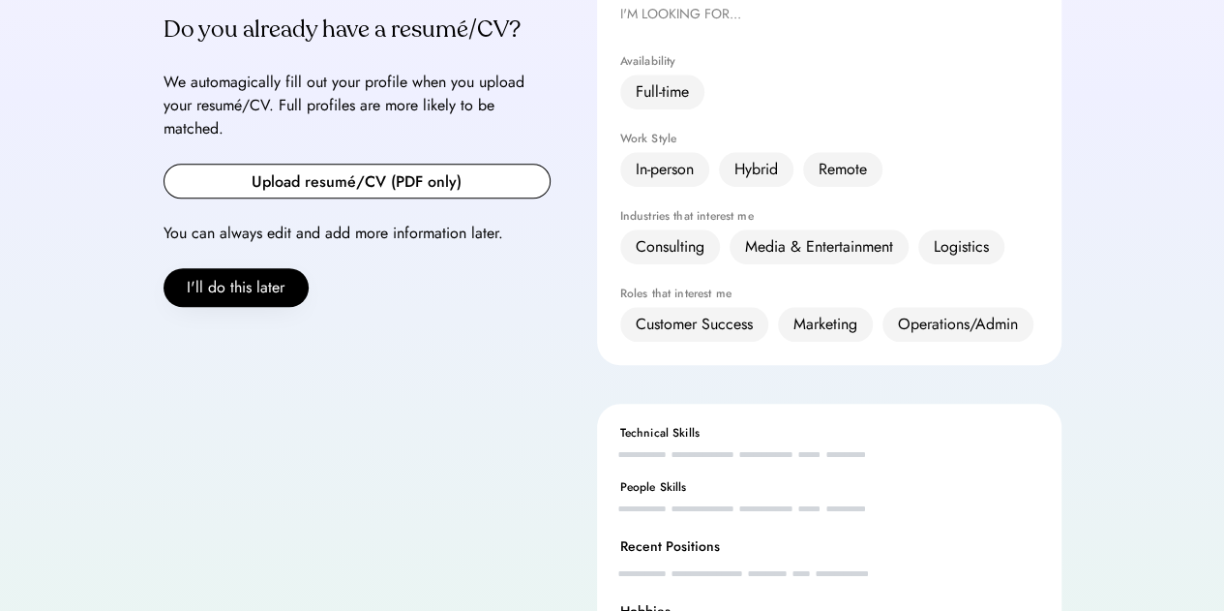
scroll to position [439, 0]
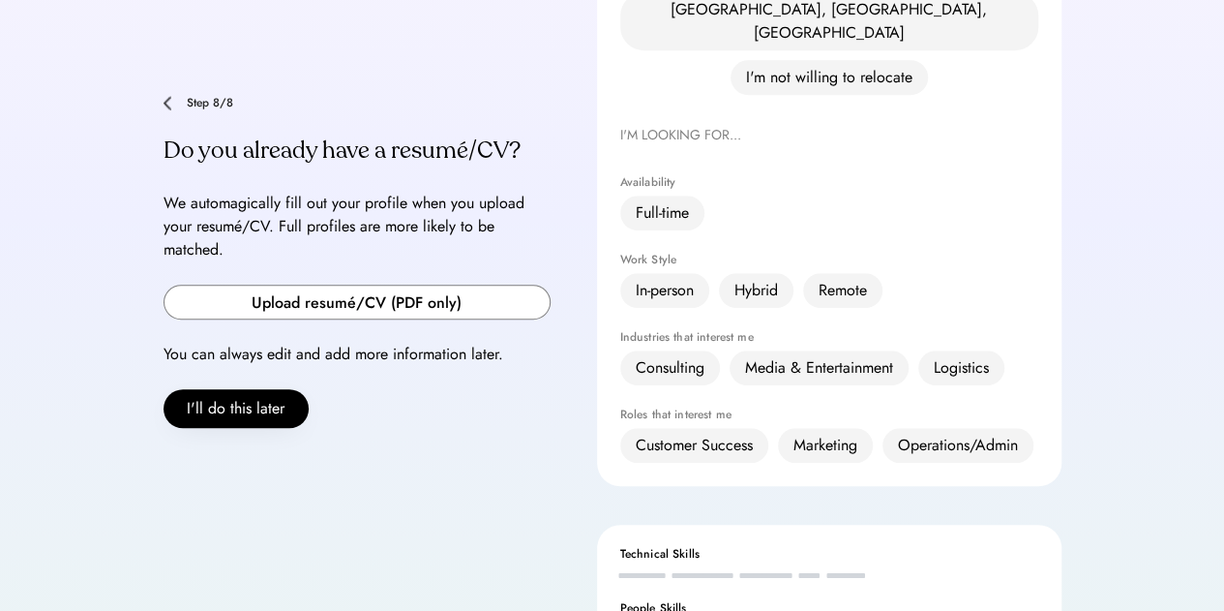
click at [275, 285] on input "file" at bounding box center [356, 301] width 385 height 33
type input "**********"
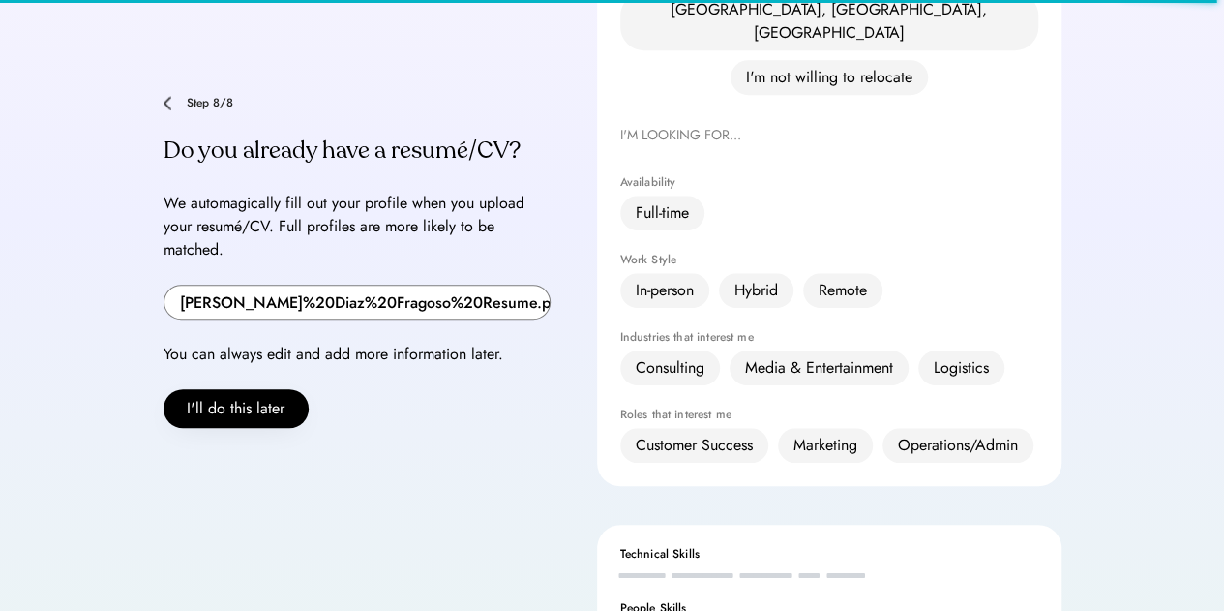
click at [422, 285] on input "file" at bounding box center [356, 301] width 385 height 33
type input "**********"
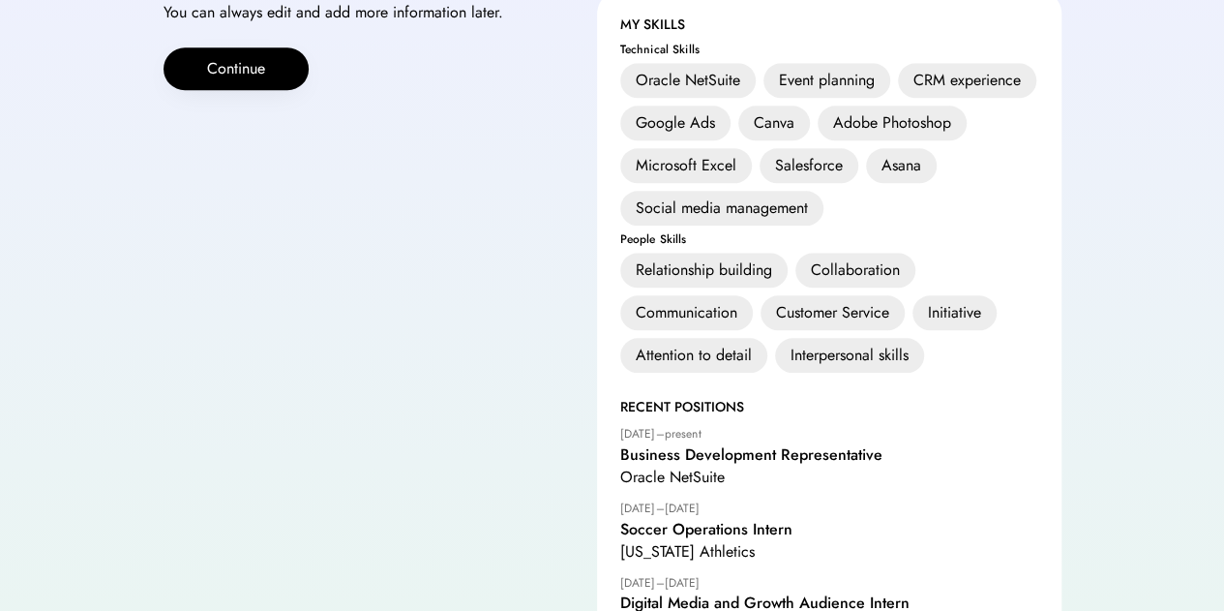
scroll to position [948, 0]
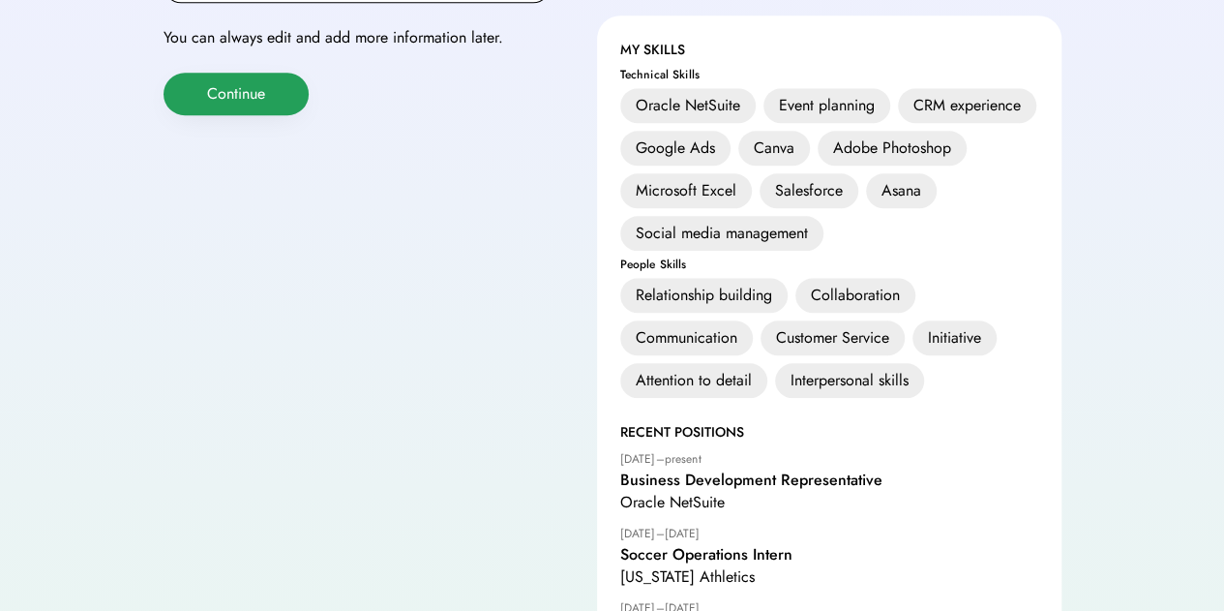
click at [268, 73] on button "Continue" at bounding box center [236, 94] width 145 height 43
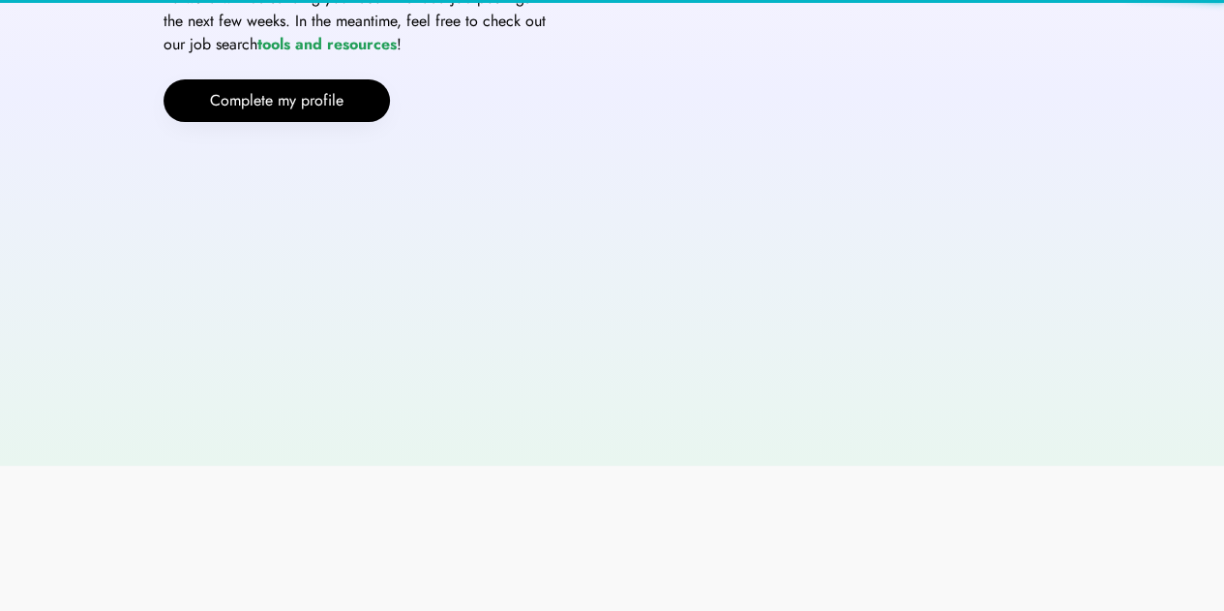
scroll to position [132, 0]
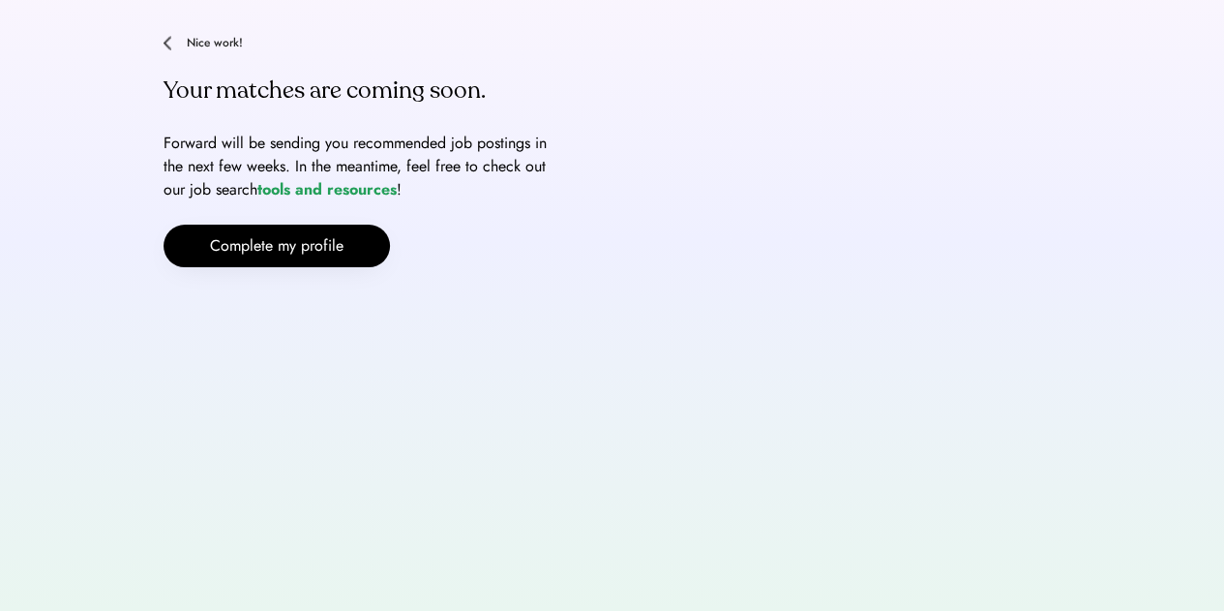
click at [327, 266] on div "**********" at bounding box center [612, 239] width 1224 height 742
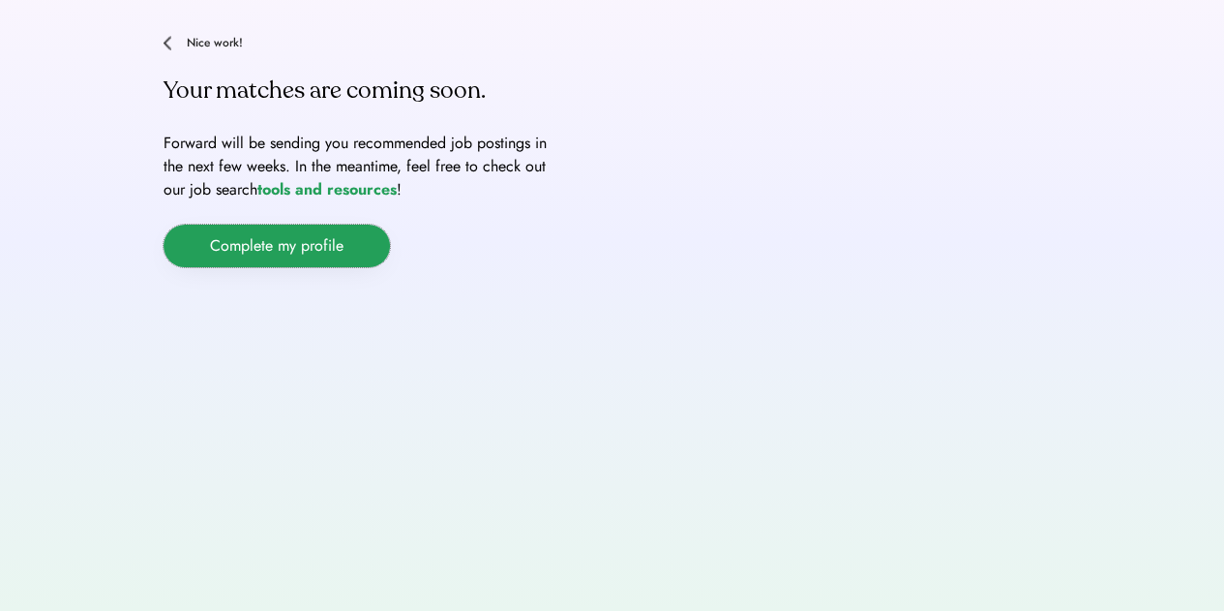
click at [334, 241] on button "Complete my profile" at bounding box center [277, 245] width 226 height 43
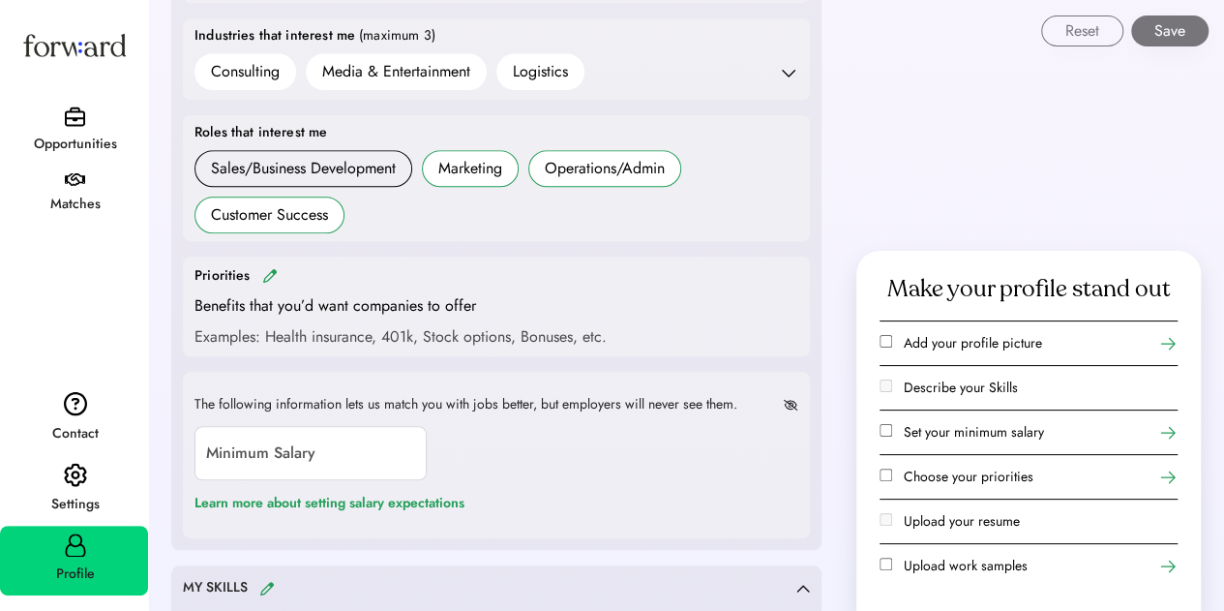
scroll to position [871, 0]
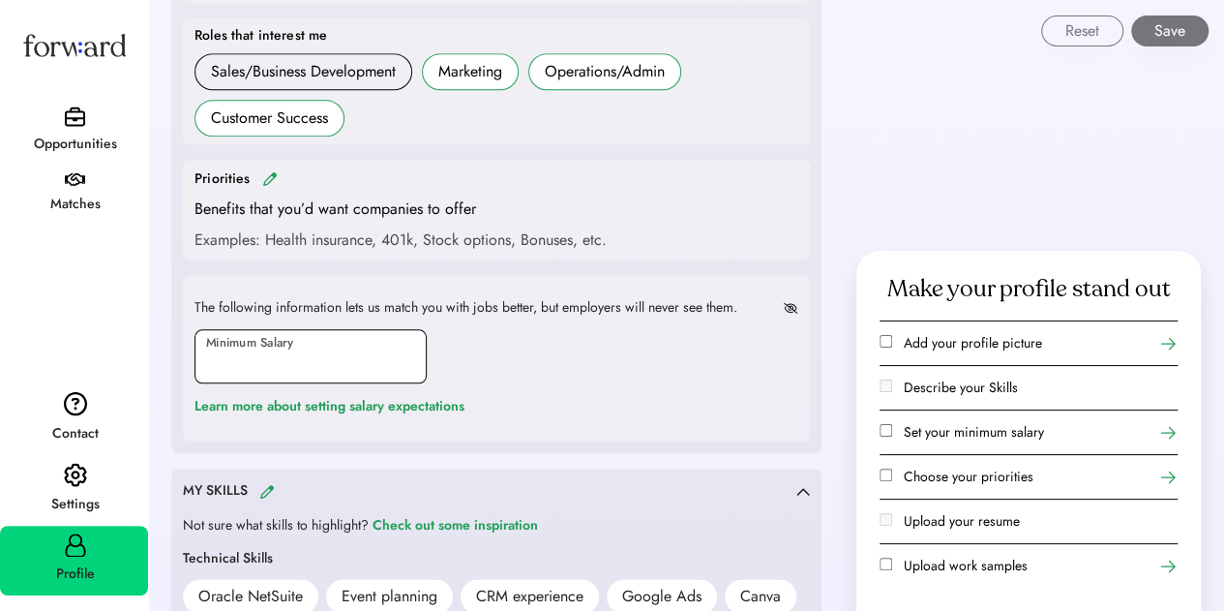
click at [364, 341] on input "input" at bounding box center [310, 356] width 232 height 54
type input "**"
type input "*******"
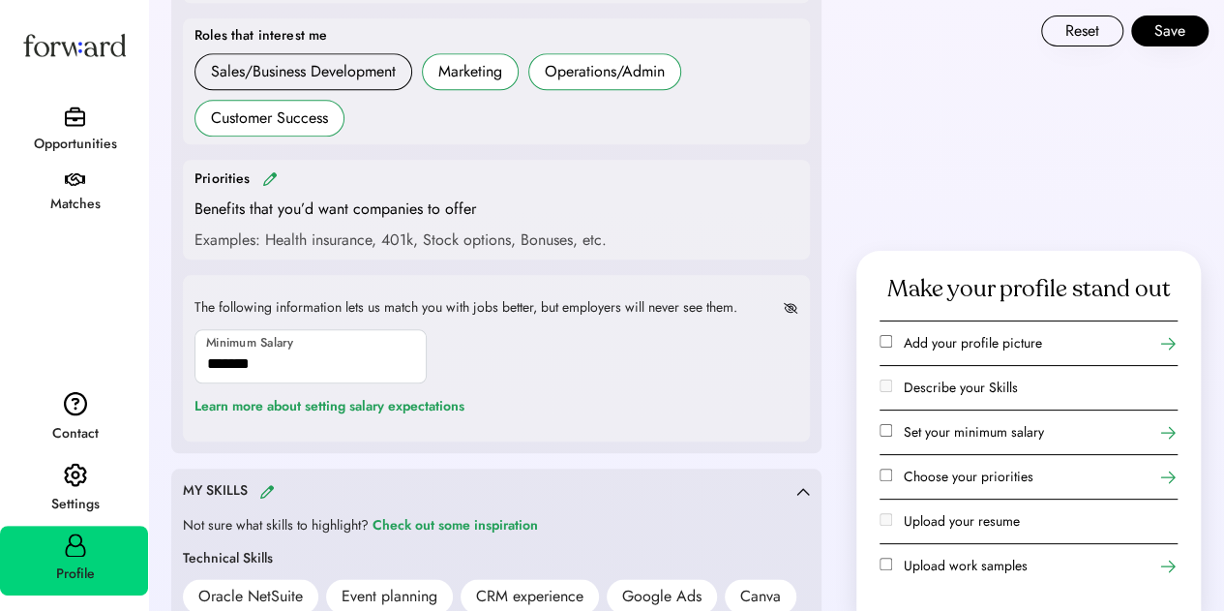
click at [457, 219] on div "Priorities Benefits that you’d want companies to offer Examples: Health insuran…" at bounding box center [496, 209] width 604 height 84
click at [273, 175] on img at bounding box center [269, 178] width 15 height 15
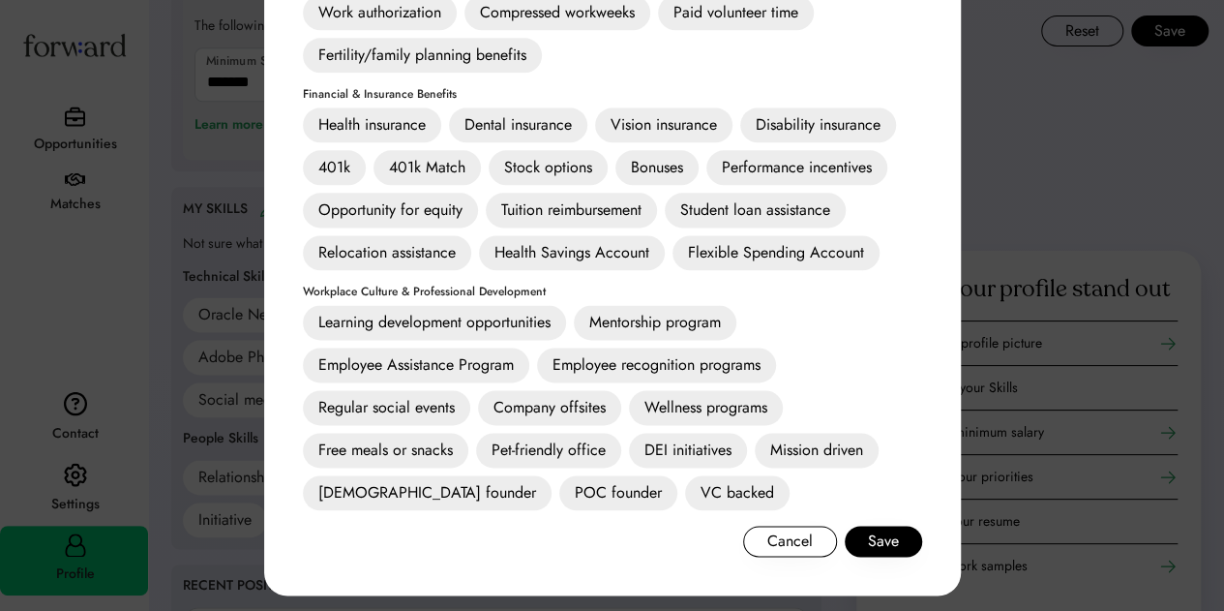
scroll to position [1161, 0]
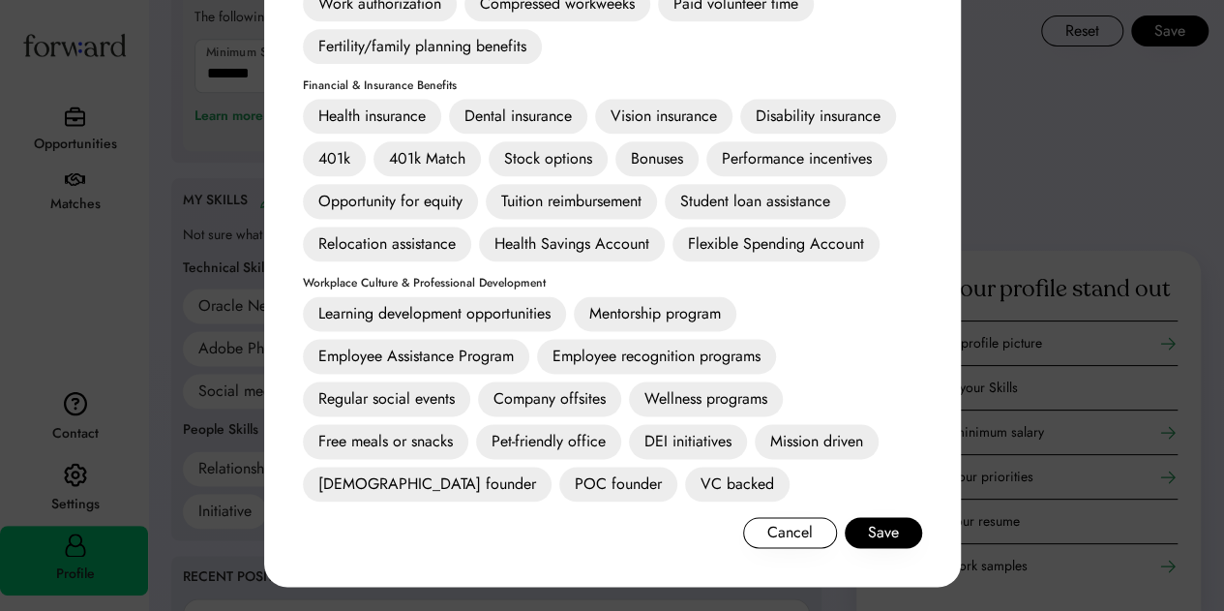
click at [409, 313] on div "Learning development opportunities" at bounding box center [434, 313] width 263 height 35
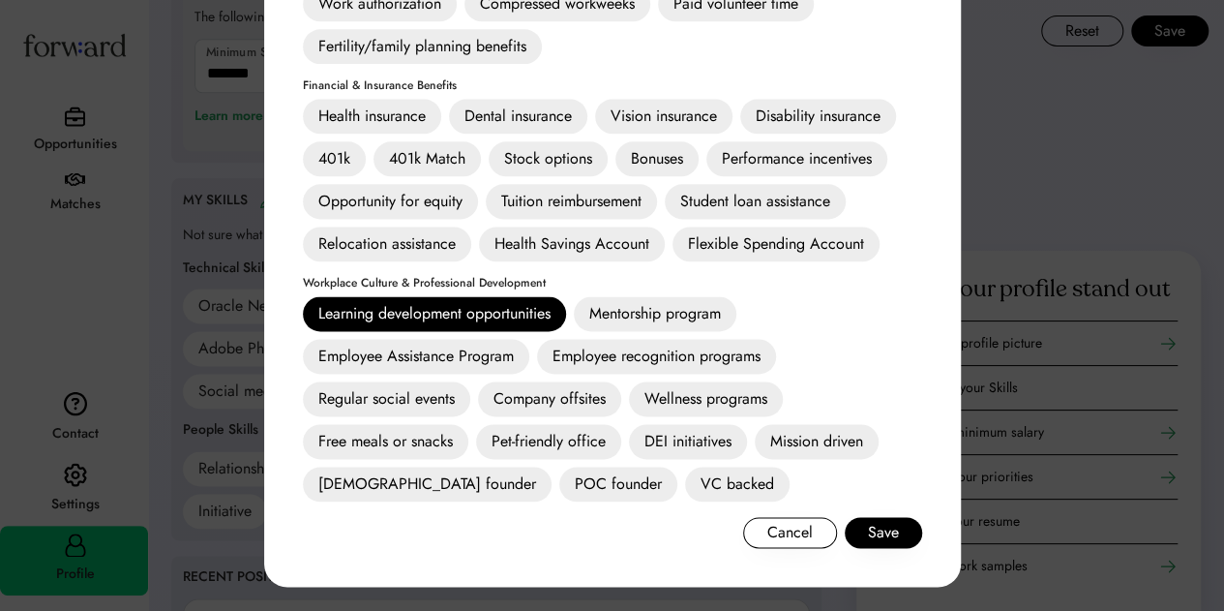
click at [439, 399] on div "Regular social events" at bounding box center [386, 398] width 167 height 35
click at [693, 388] on div "Wellness programs" at bounding box center [706, 398] width 154 height 35
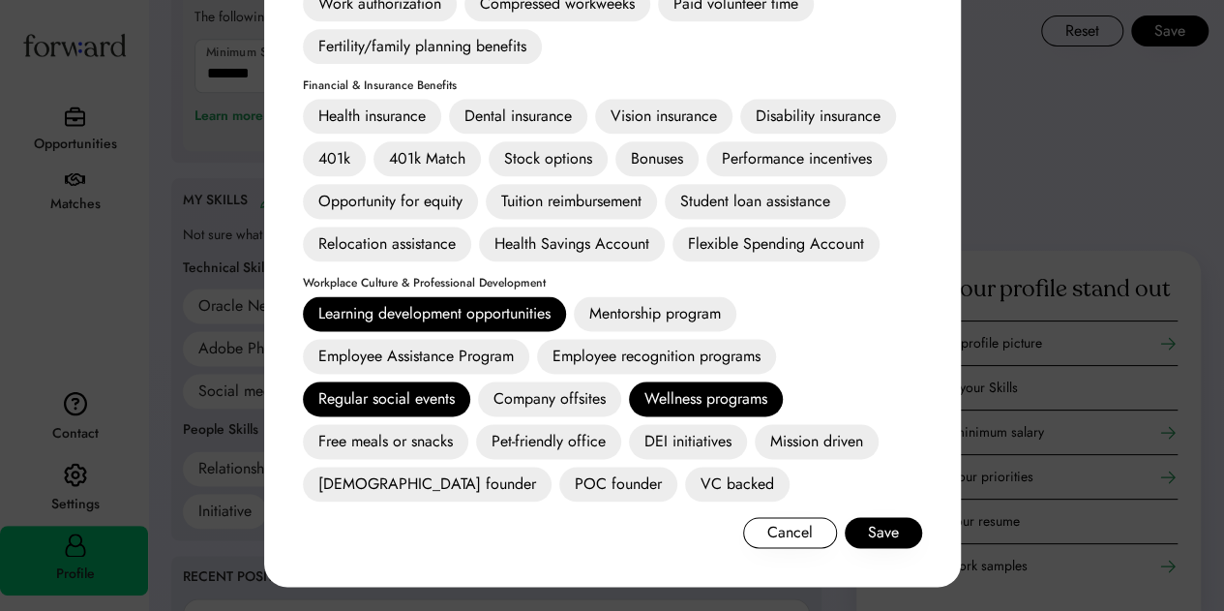
scroll to position [1064, 0]
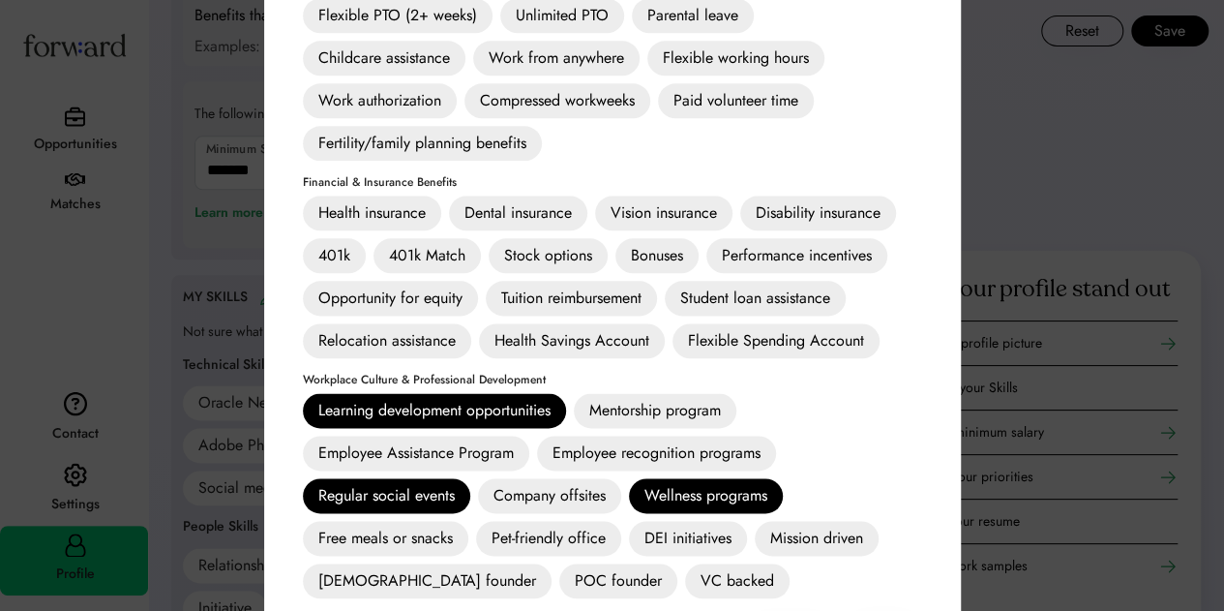
click at [832, 537] on div "Mission driven" at bounding box center [817, 538] width 124 height 35
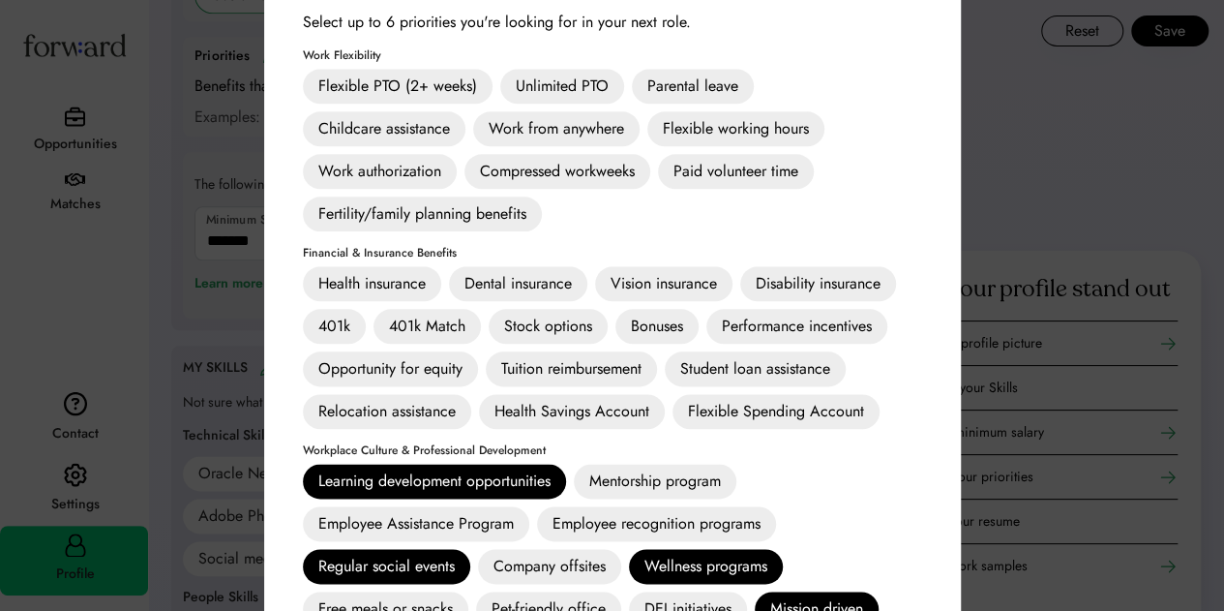
scroll to position [968, 0]
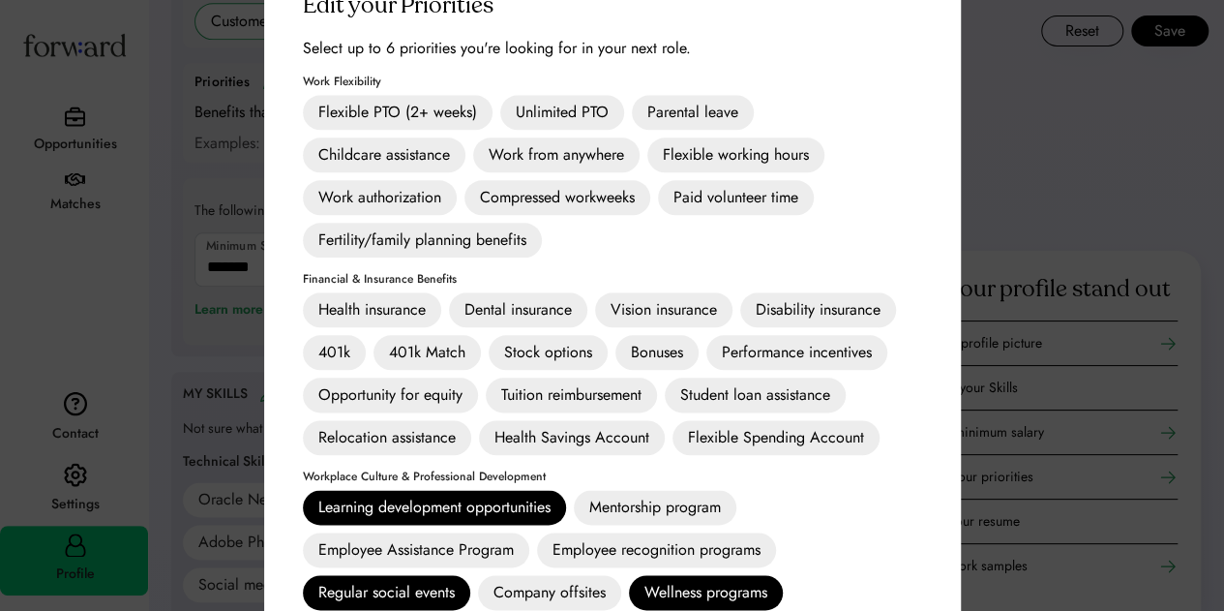
click at [410, 309] on div "Health insurance" at bounding box center [372, 309] width 138 height 35
click at [352, 354] on div "401k" at bounding box center [334, 352] width 63 height 35
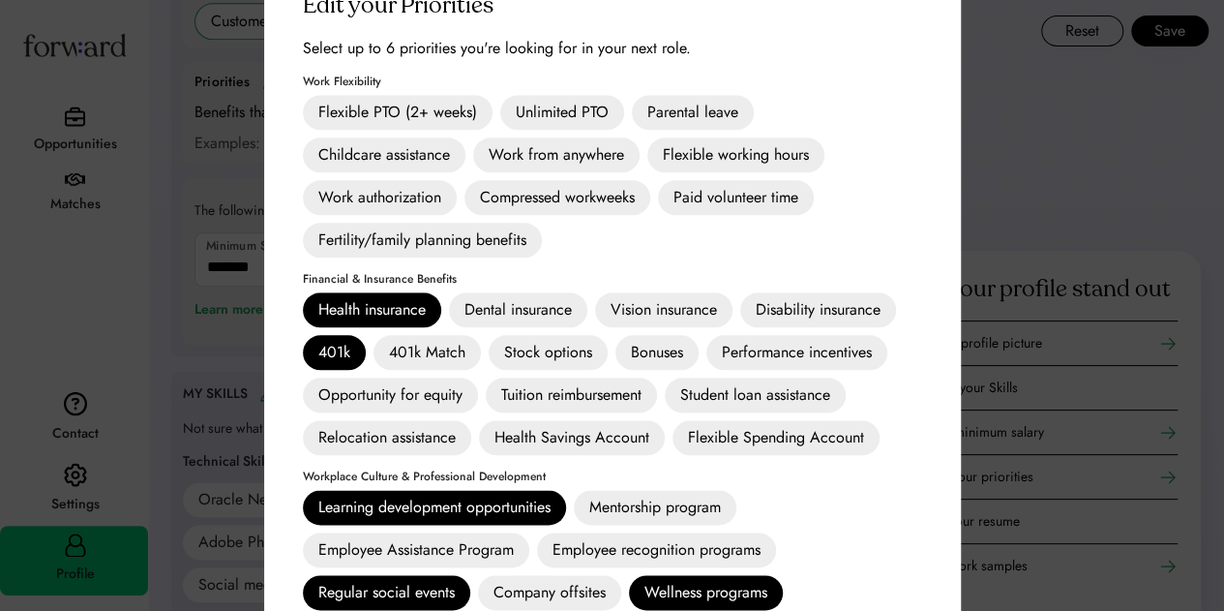
click at [439, 340] on div "401k Match" at bounding box center [427, 352] width 107 height 35
click at [326, 352] on div "401k" at bounding box center [334, 352] width 63 height 35
click at [434, 109] on div "Flexible PTO (2+ weeks)" at bounding box center [398, 112] width 190 height 35
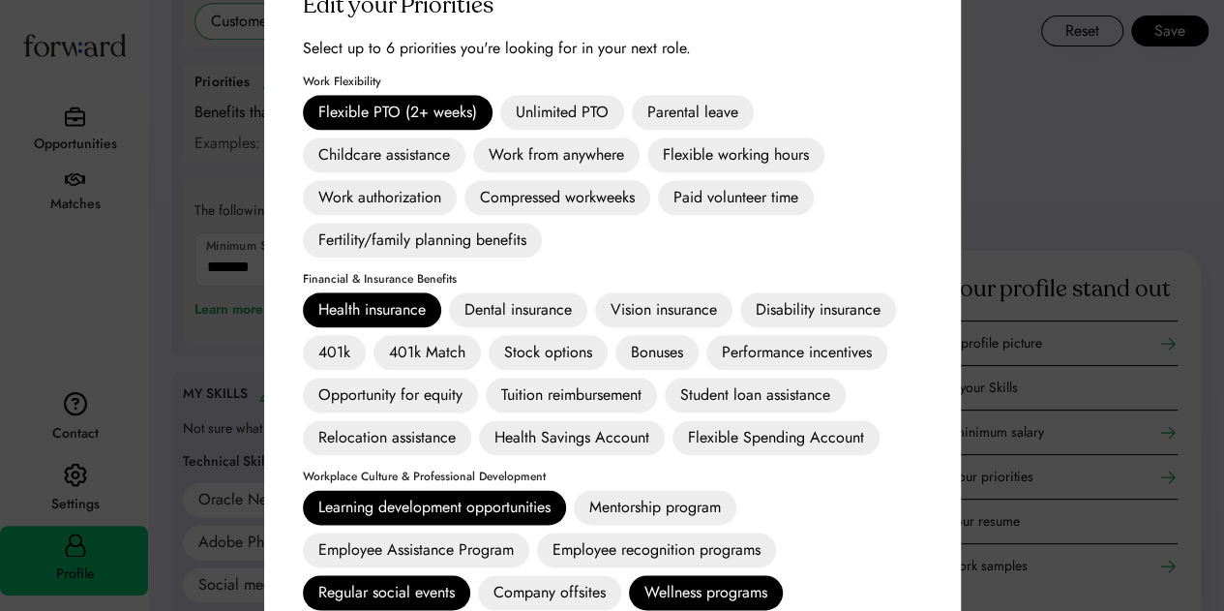
click at [710, 159] on div "Flexible working hours" at bounding box center [735, 154] width 177 height 35
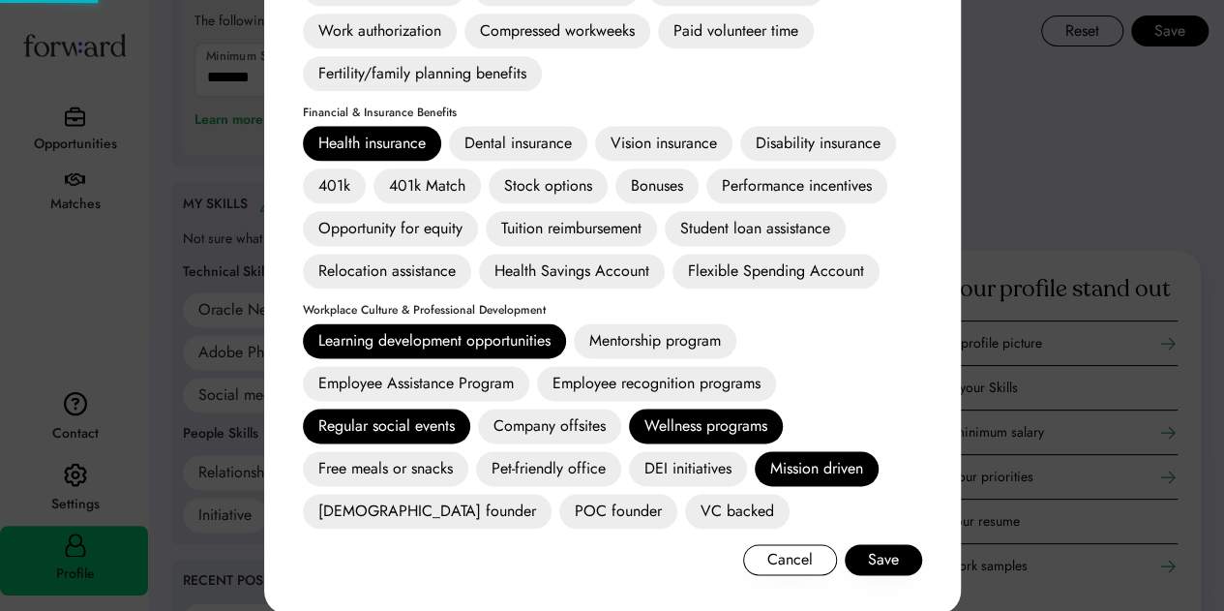
scroll to position [1161, 0]
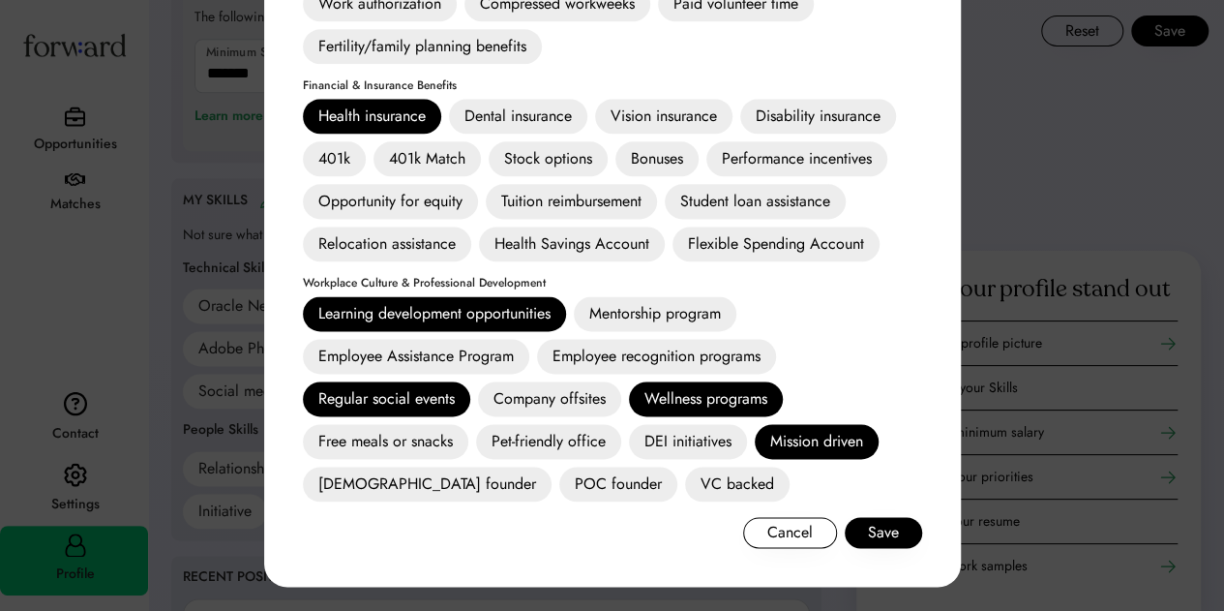
click at [434, 407] on div "Regular social events" at bounding box center [386, 398] width 167 height 35
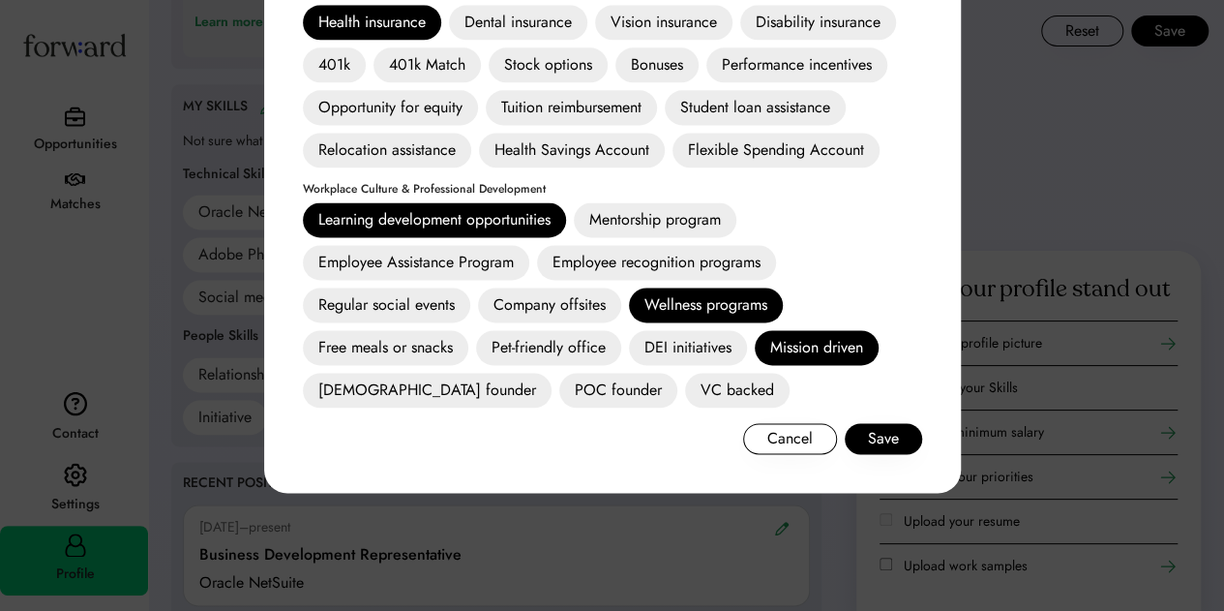
scroll to position [1258, 0]
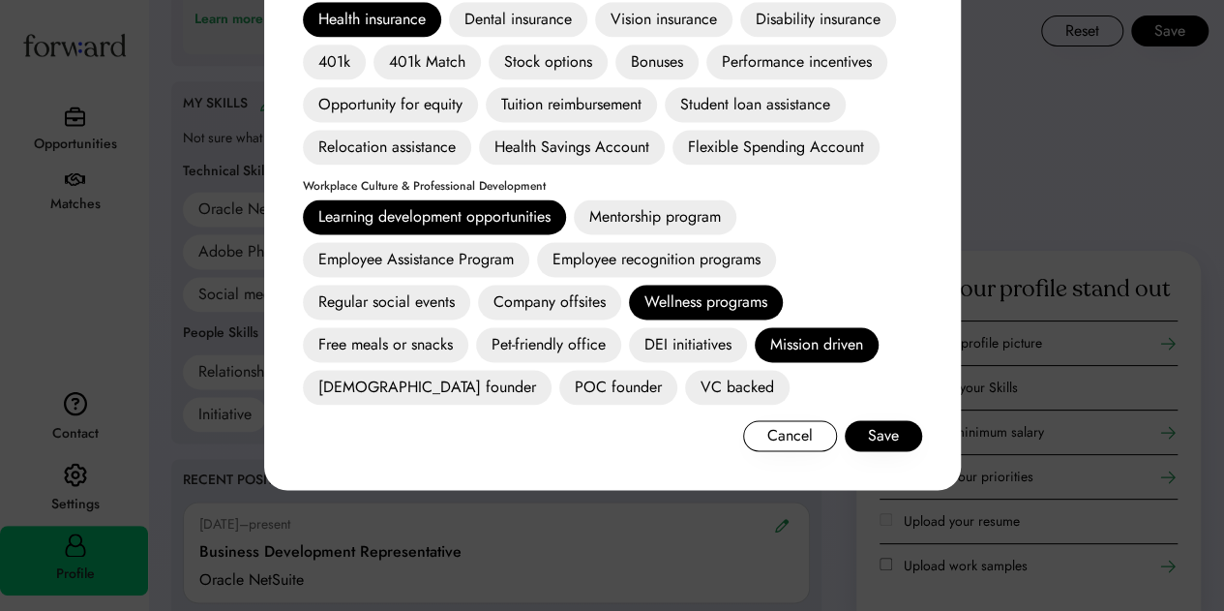
click at [728, 285] on div "Wellness programs" at bounding box center [706, 301] width 154 height 35
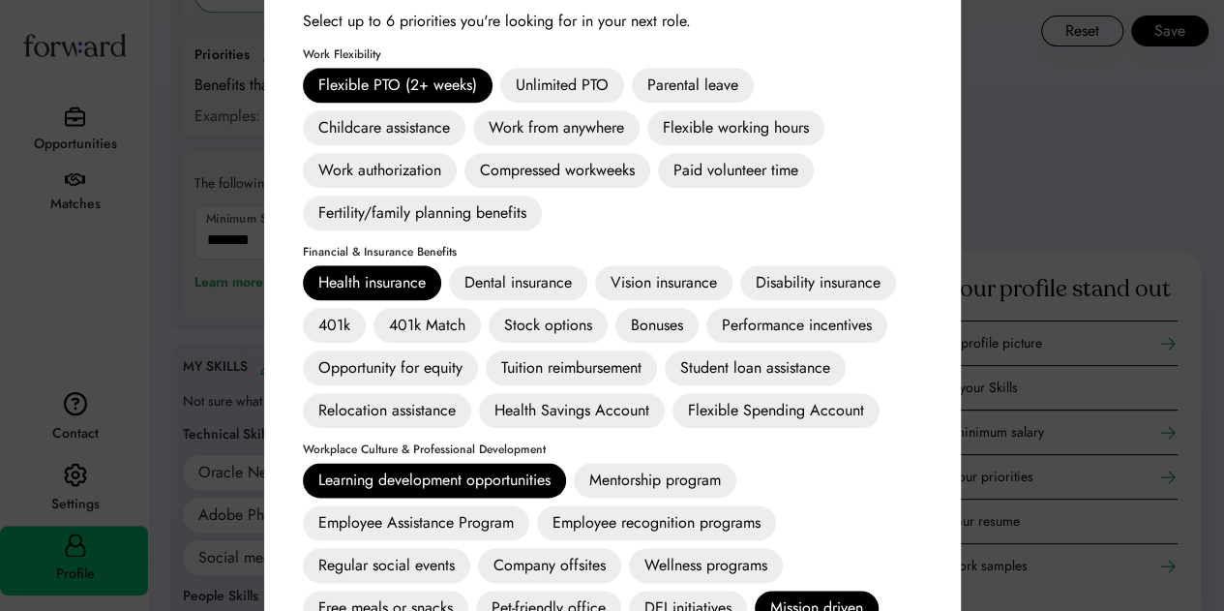
scroll to position [968, 0]
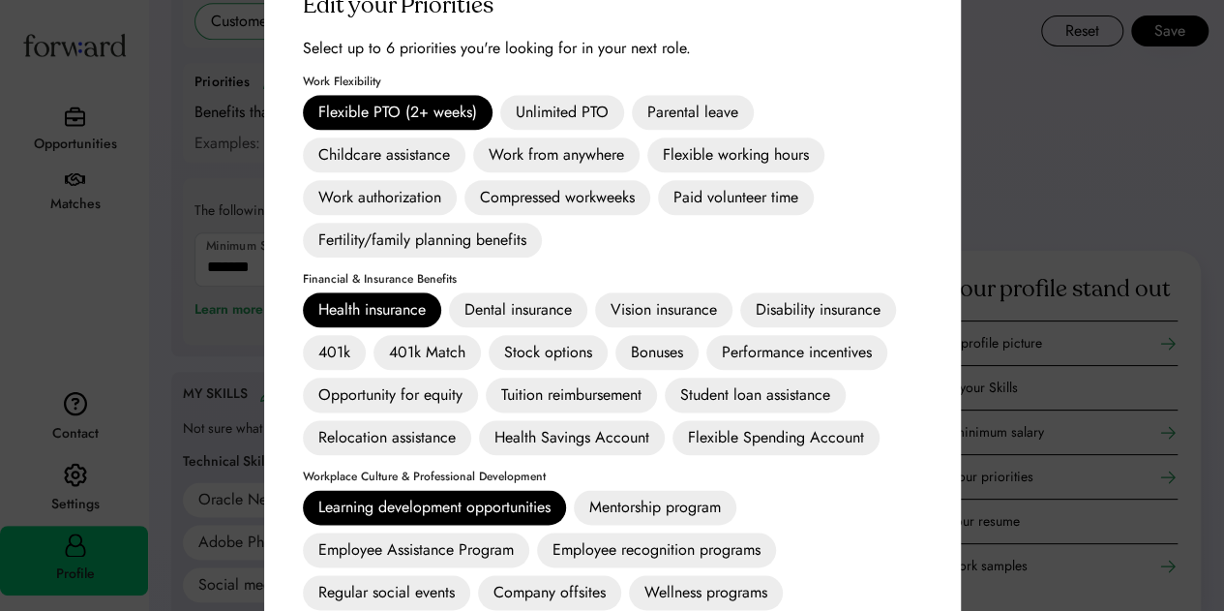
click at [753, 159] on div "Flexible working hours" at bounding box center [735, 154] width 177 height 35
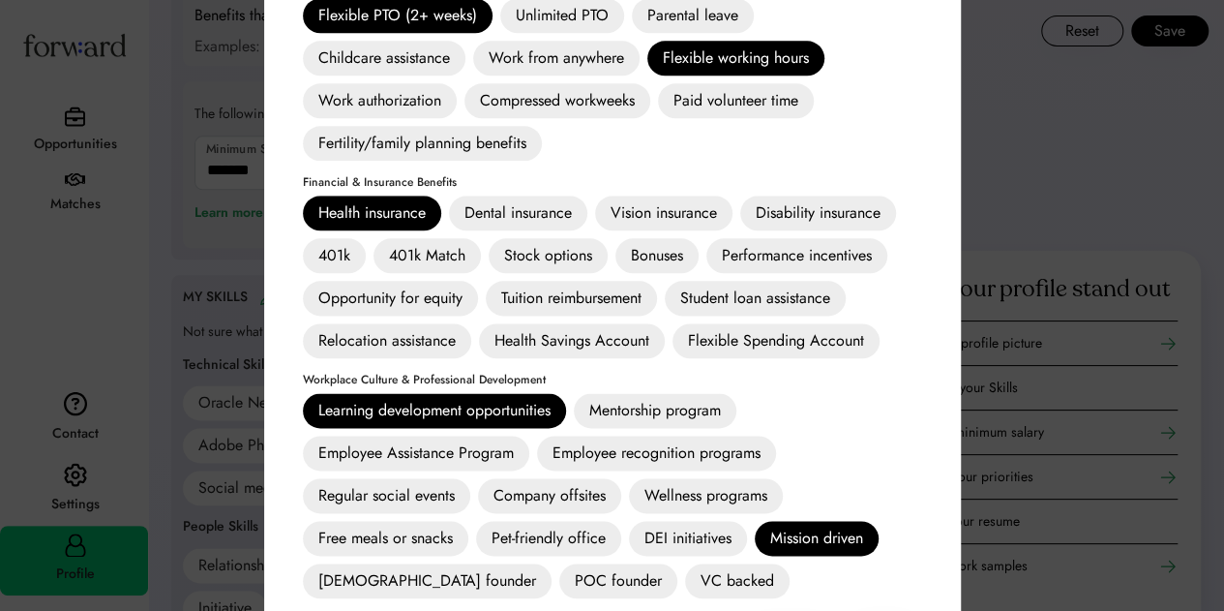
scroll to position [1161, 0]
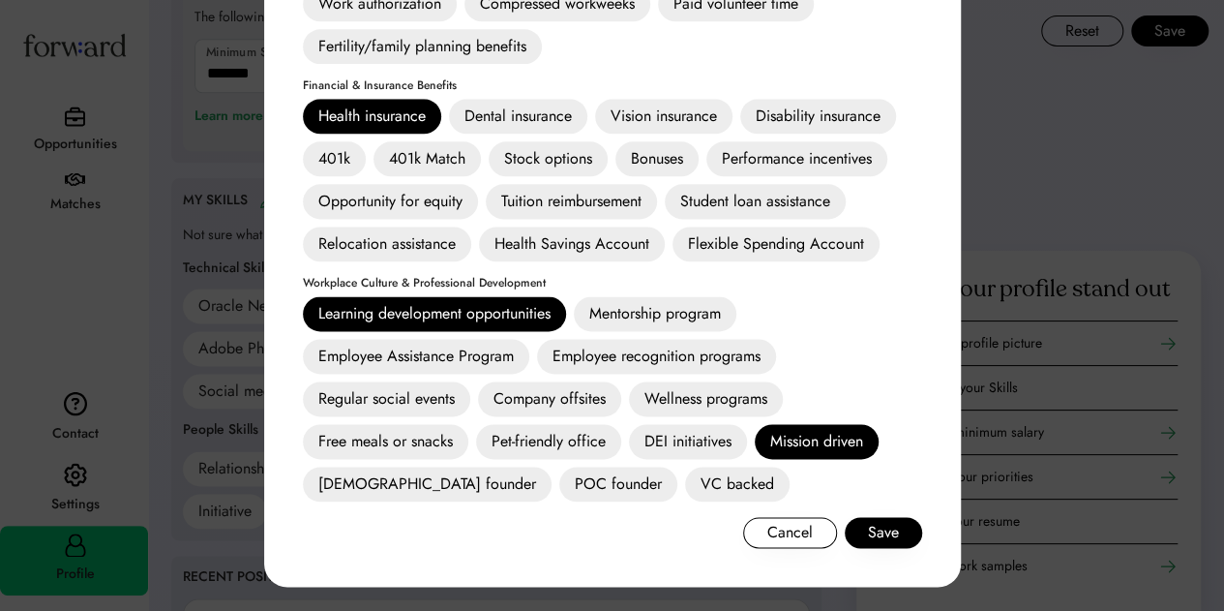
click at [335, 157] on div "401k" at bounding box center [334, 158] width 63 height 35
click at [889, 526] on button "Save" at bounding box center [883, 532] width 77 height 31
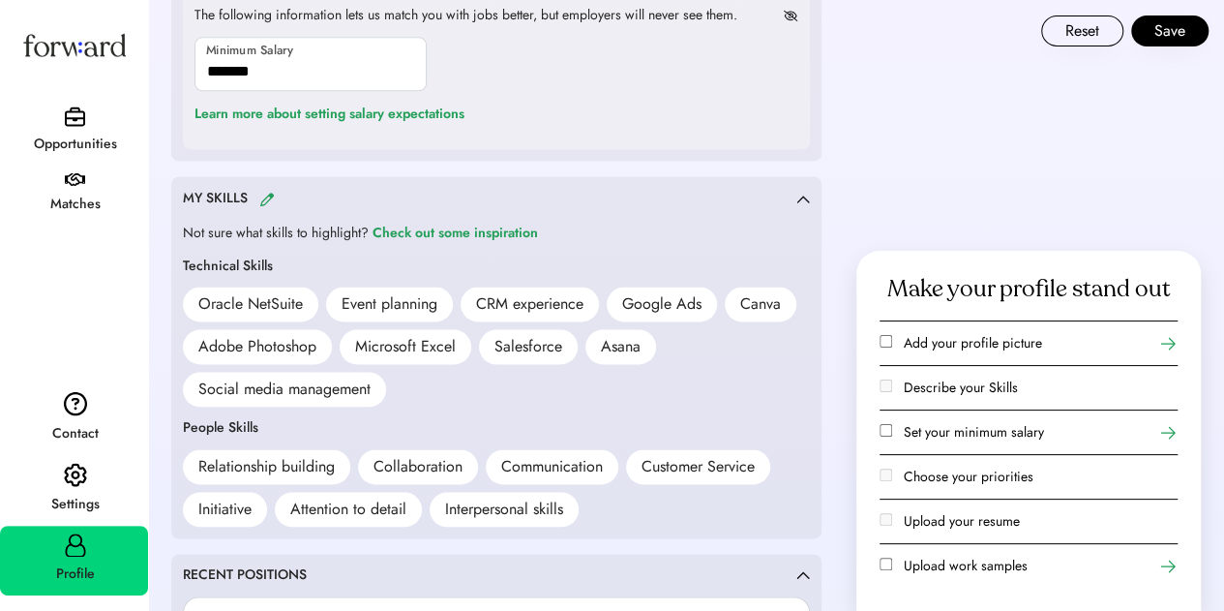
scroll to position [1250, 0]
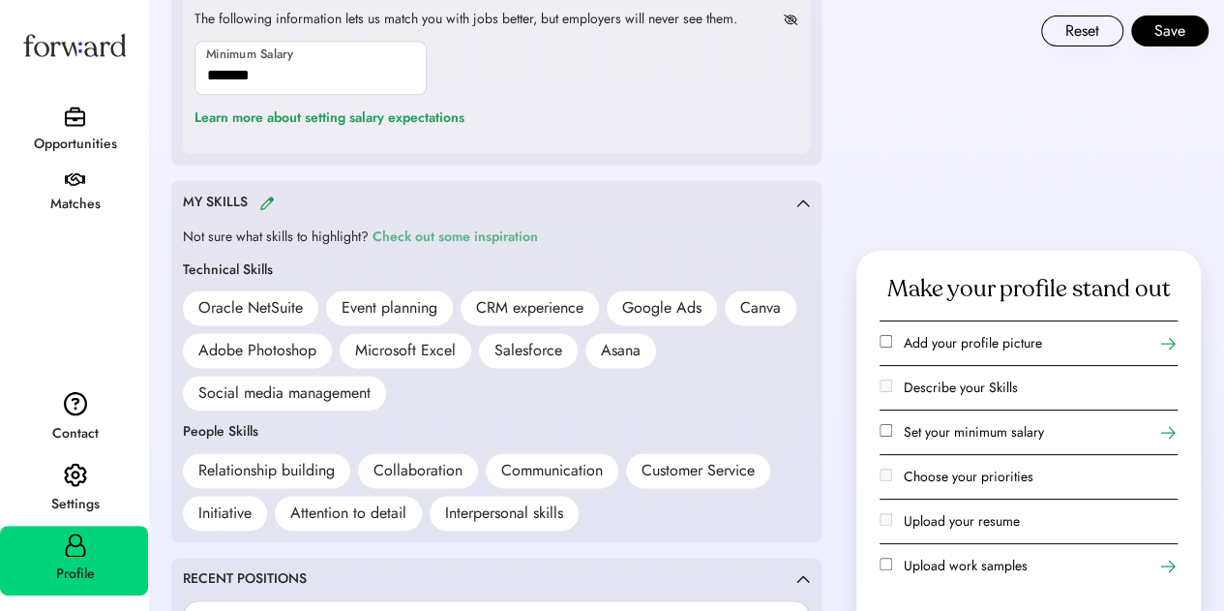
click at [431, 231] on div "Check out some inspiration" at bounding box center [455, 236] width 165 height 23
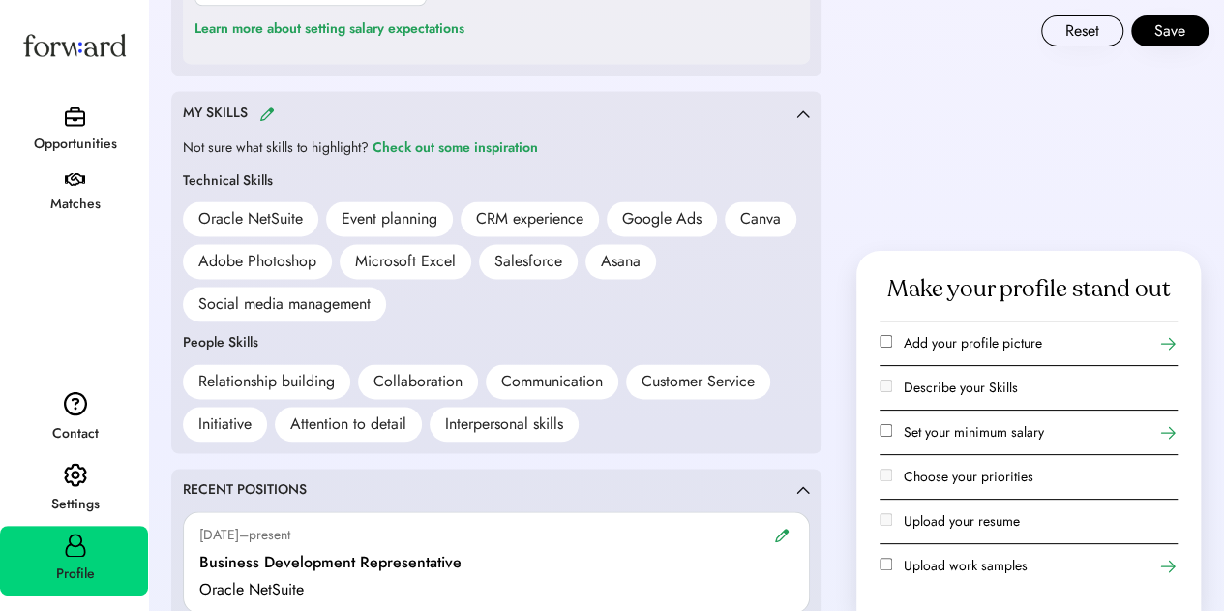
scroll to position [1347, 0]
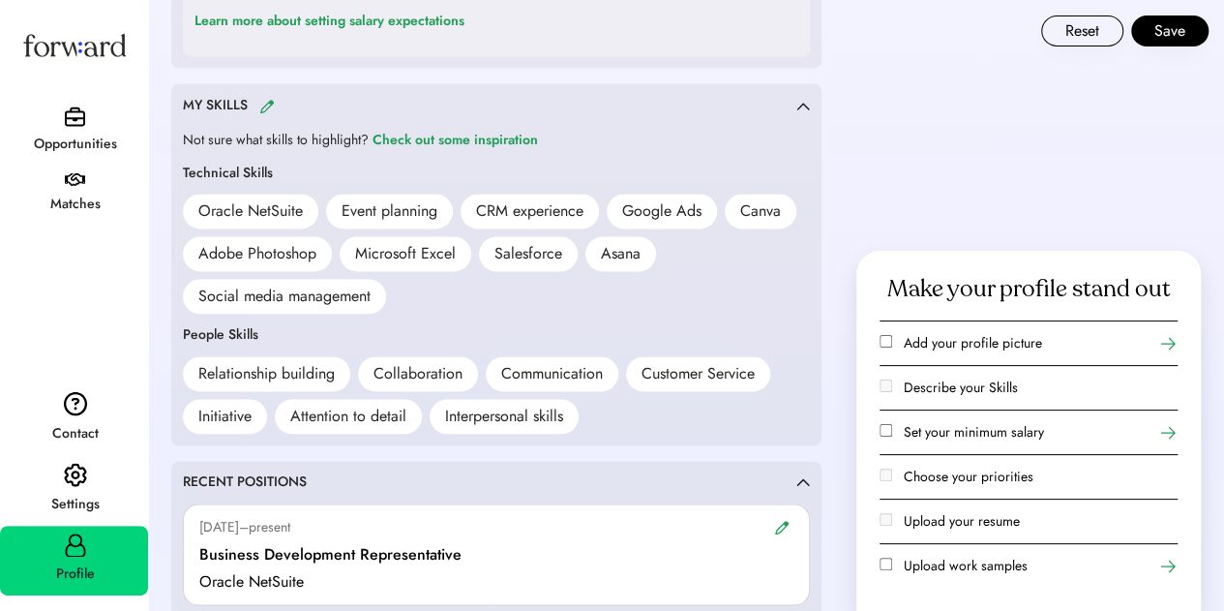
click at [260, 100] on img at bounding box center [266, 106] width 15 height 15
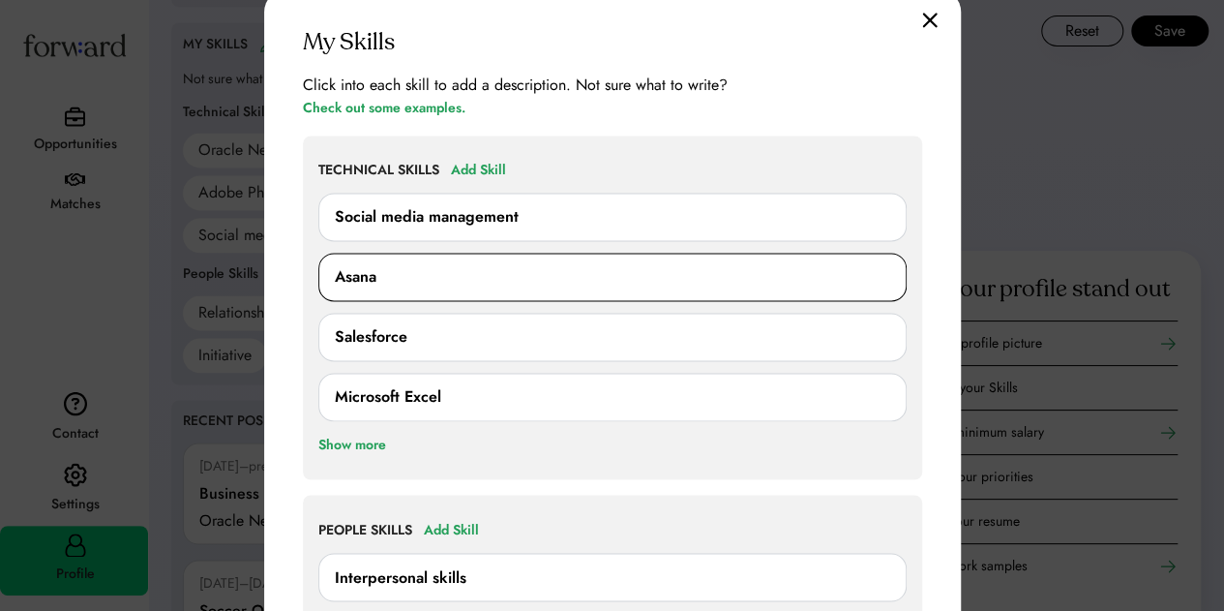
scroll to position [1540, 0]
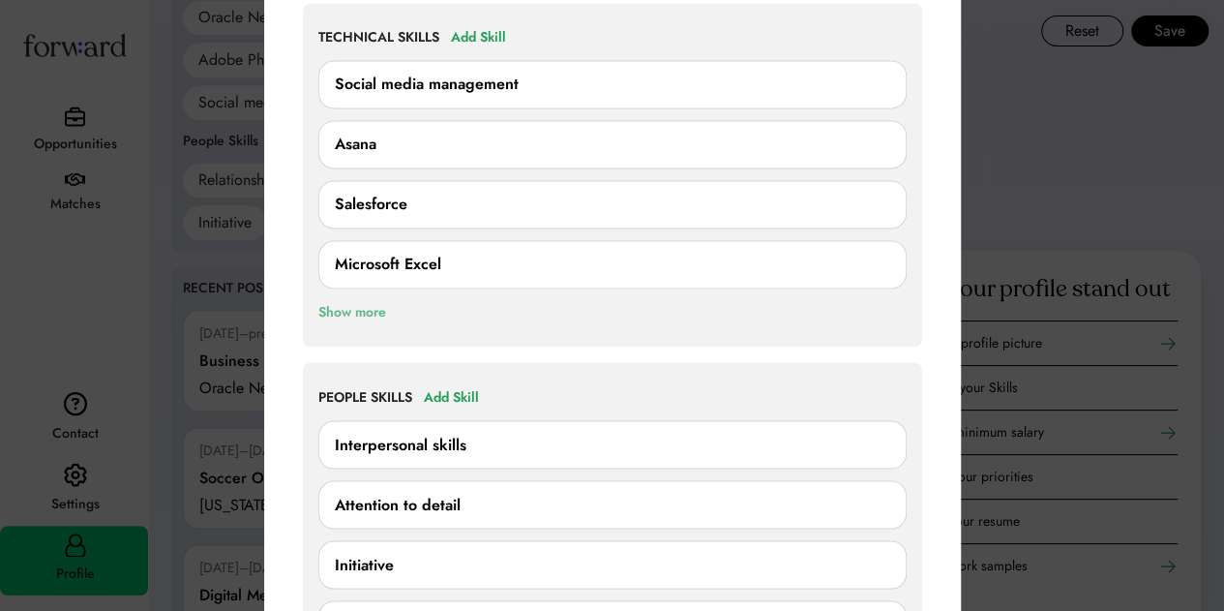
click at [353, 313] on div "Show more" at bounding box center [352, 311] width 68 height 23
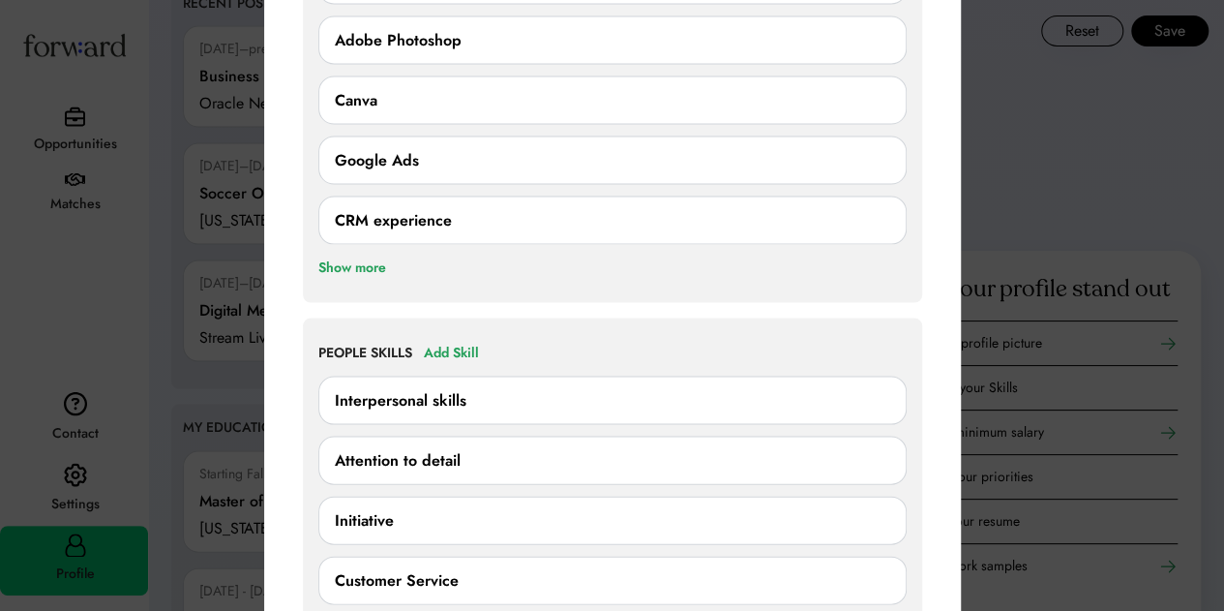
scroll to position [1831, 0]
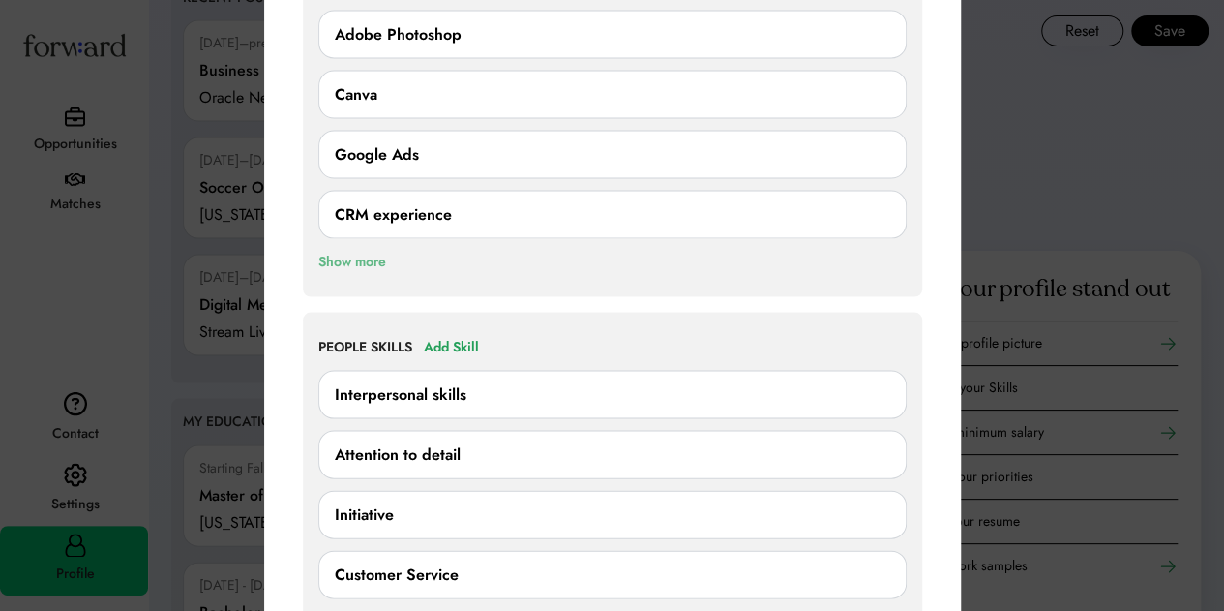
click at [360, 254] on div "Show more" at bounding box center [352, 261] width 68 height 23
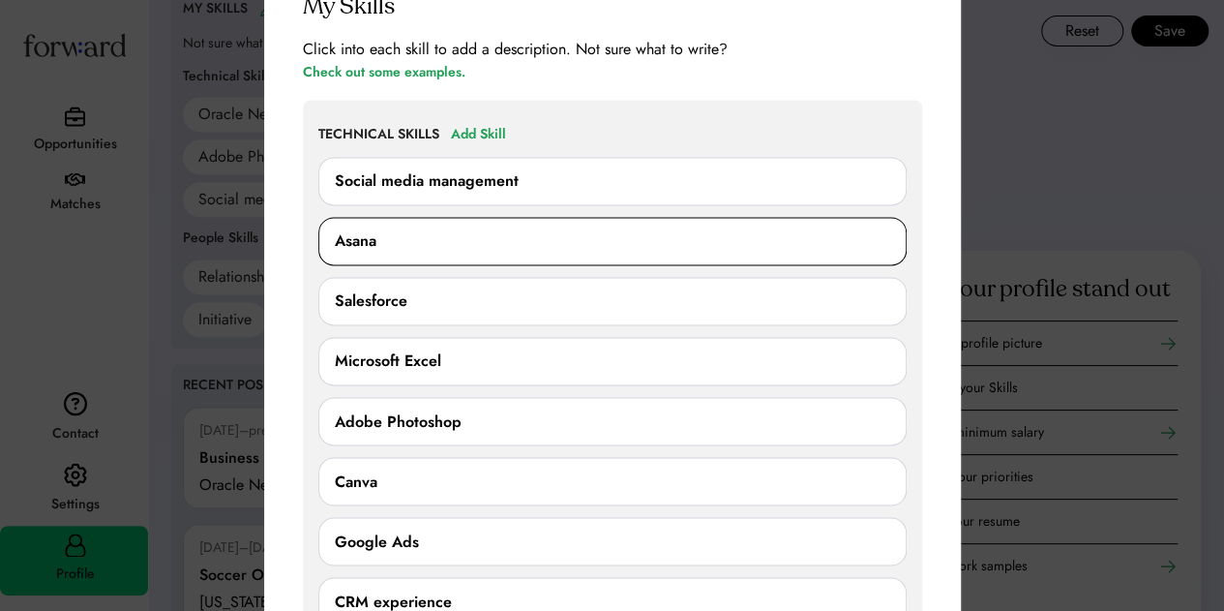
scroll to position [1347, 0]
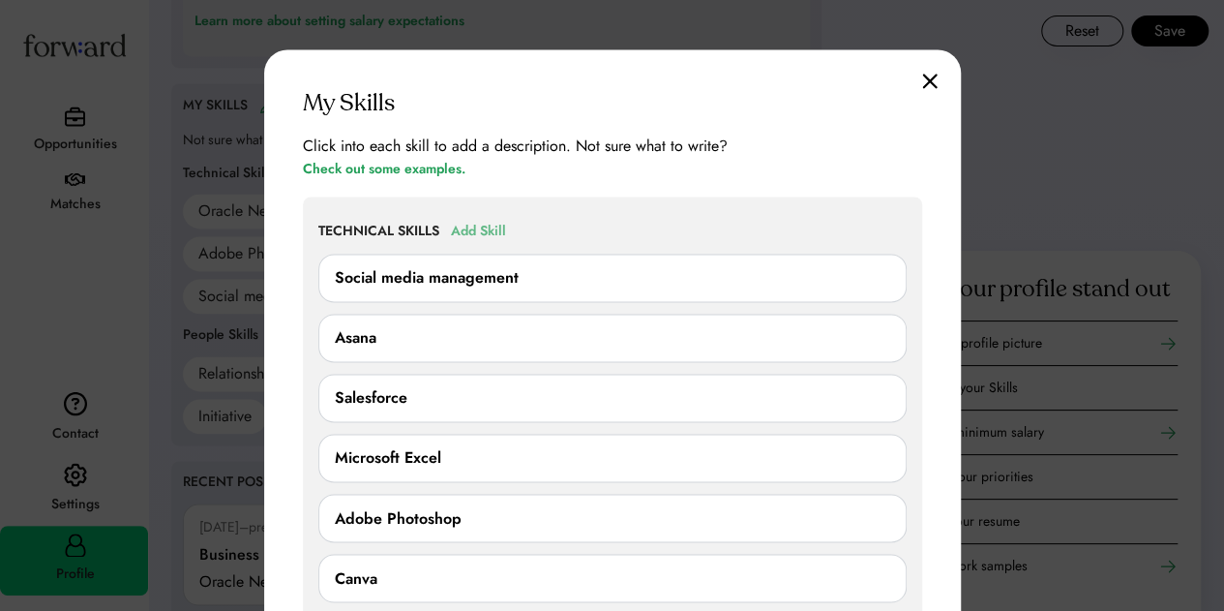
click at [500, 228] on div "Add Skill" at bounding box center [478, 231] width 55 height 23
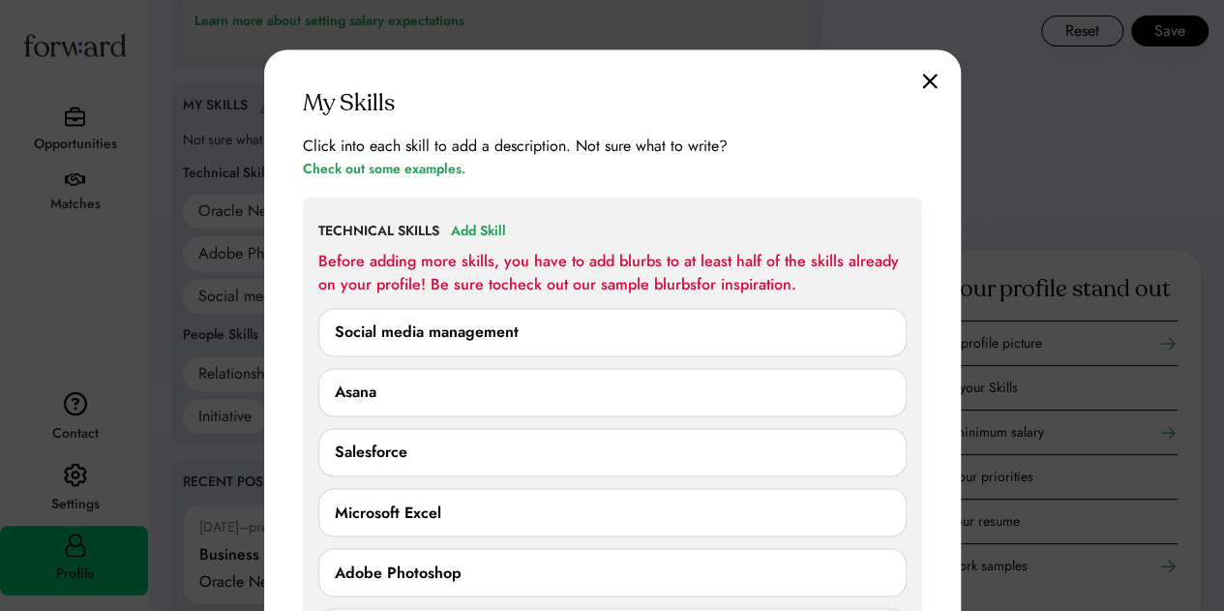
click at [931, 80] on img at bounding box center [929, 81] width 15 height 16
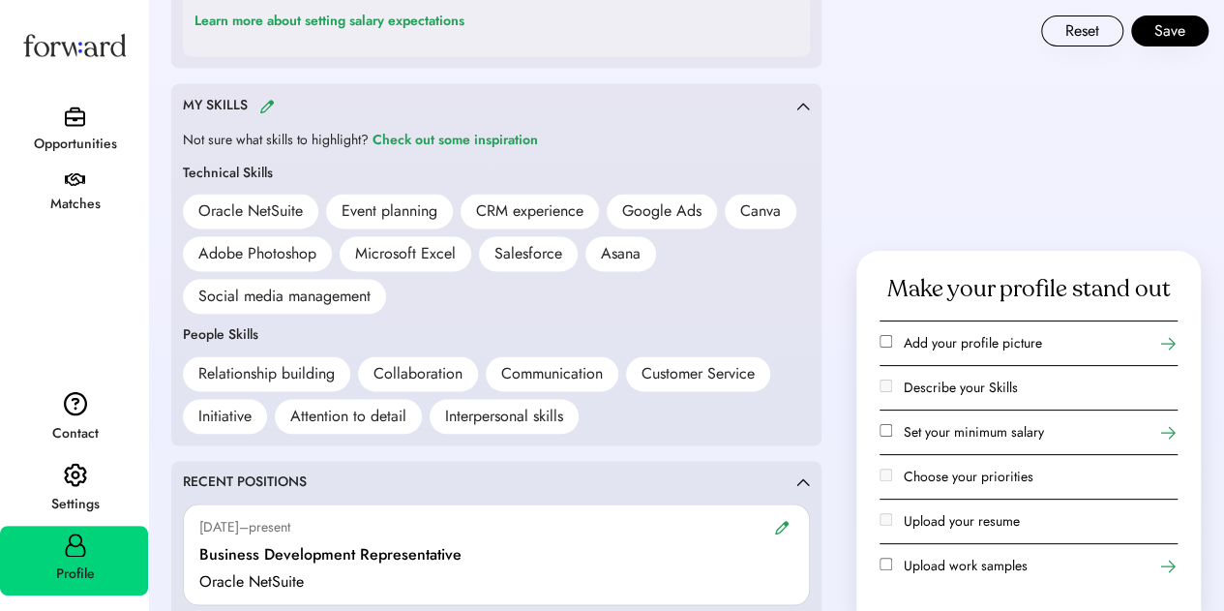
click at [277, 106] on div "MY SKILLS" at bounding box center [489, 106] width 613 height 22
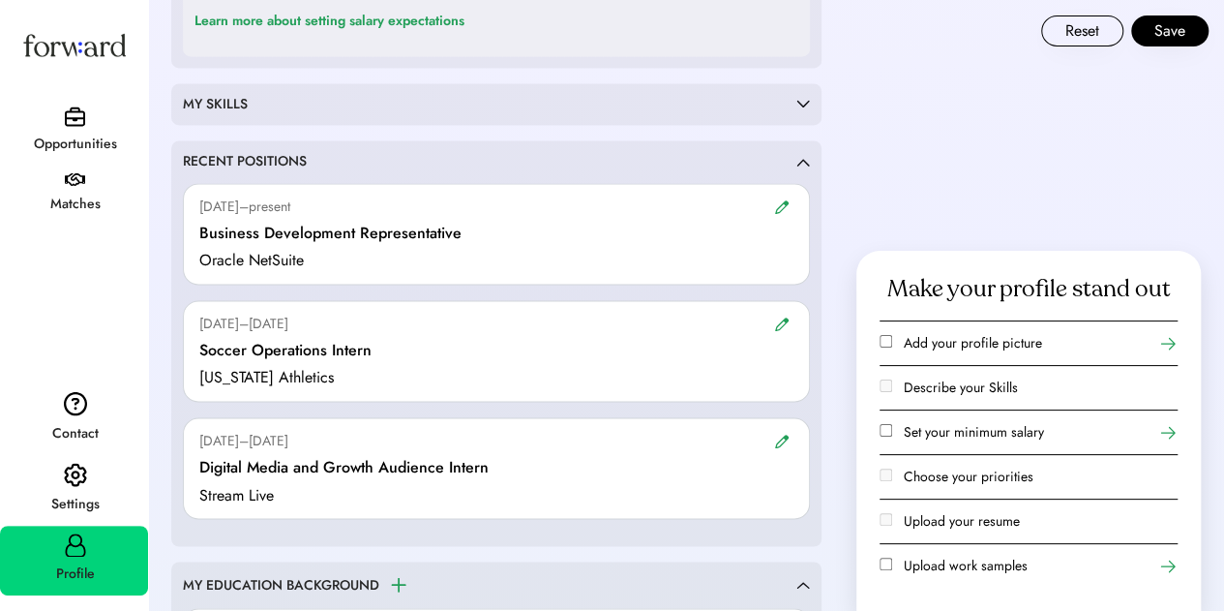
click at [269, 105] on div "MY SKILLS" at bounding box center [489, 104] width 613 height 19
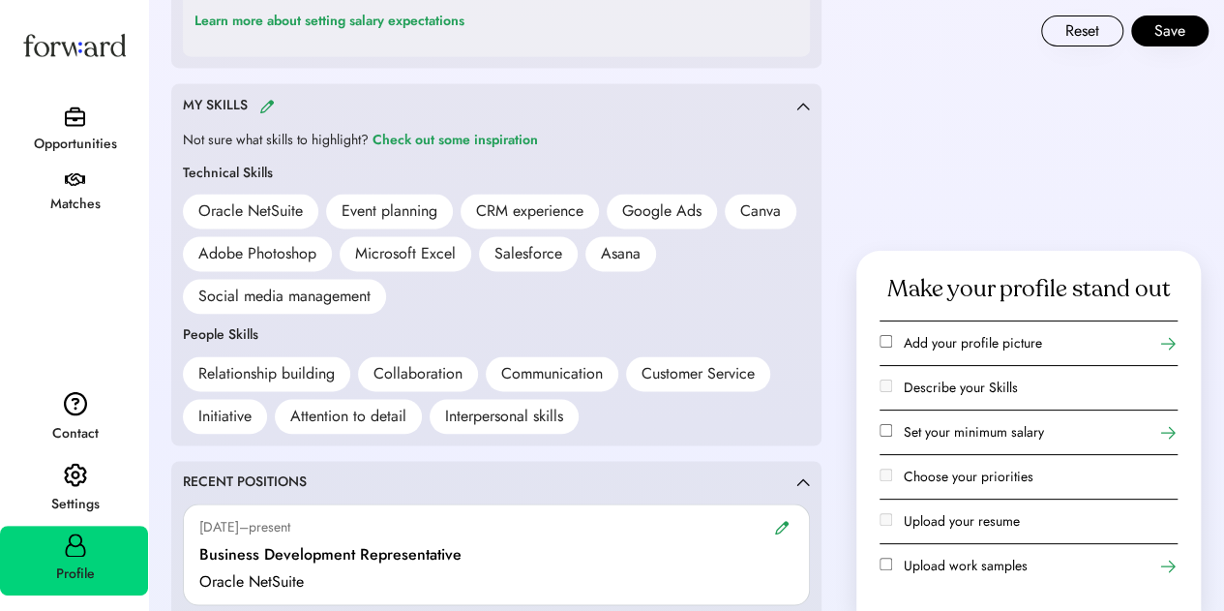
click at [273, 100] on img at bounding box center [266, 106] width 15 height 15
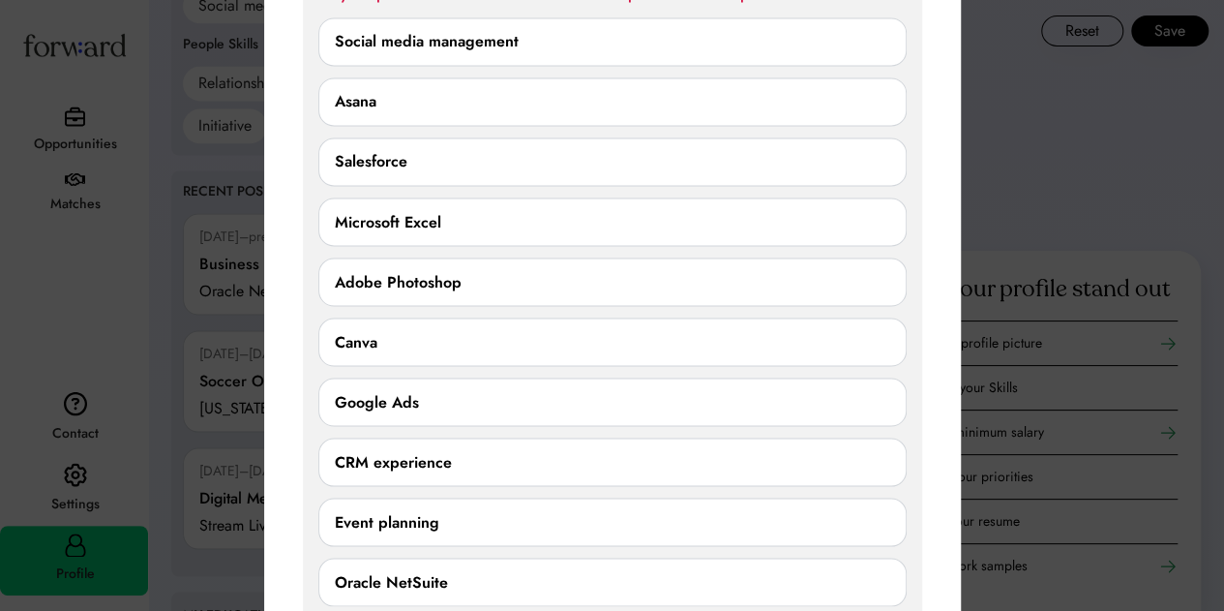
scroll to position [1637, 0]
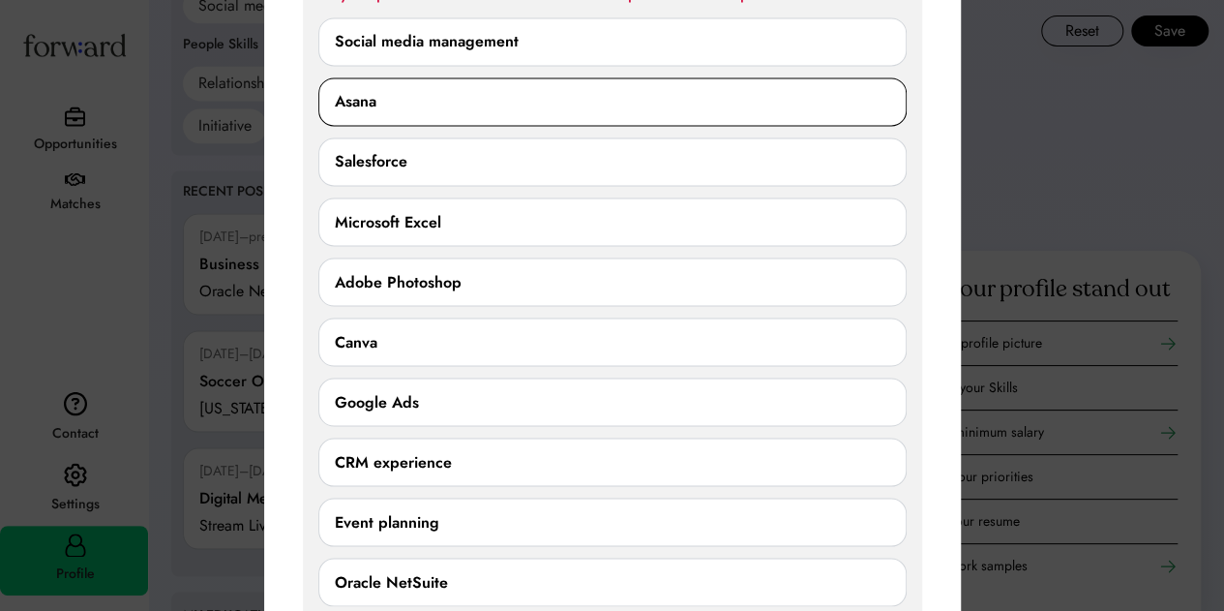
click at [359, 98] on div "Asana" at bounding box center [356, 101] width 42 height 23
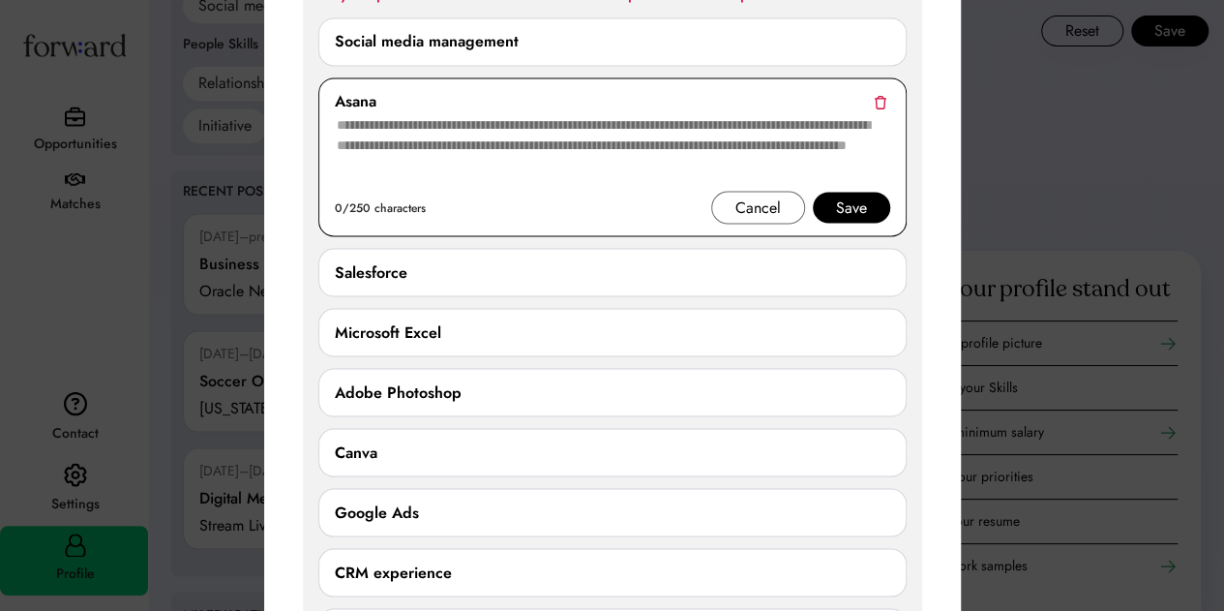
click at [555, 151] on textarea at bounding box center [612, 151] width 555 height 77
drag, startPoint x: 412, startPoint y: 102, endPoint x: 352, endPoint y: 98, distance: 60.1
click at [352, 98] on div "Asana" at bounding box center [612, 101] width 555 height 23
click at [379, 94] on div "Asana" at bounding box center [612, 101] width 555 height 23
click at [391, 99] on div "Asana" at bounding box center [612, 101] width 555 height 23
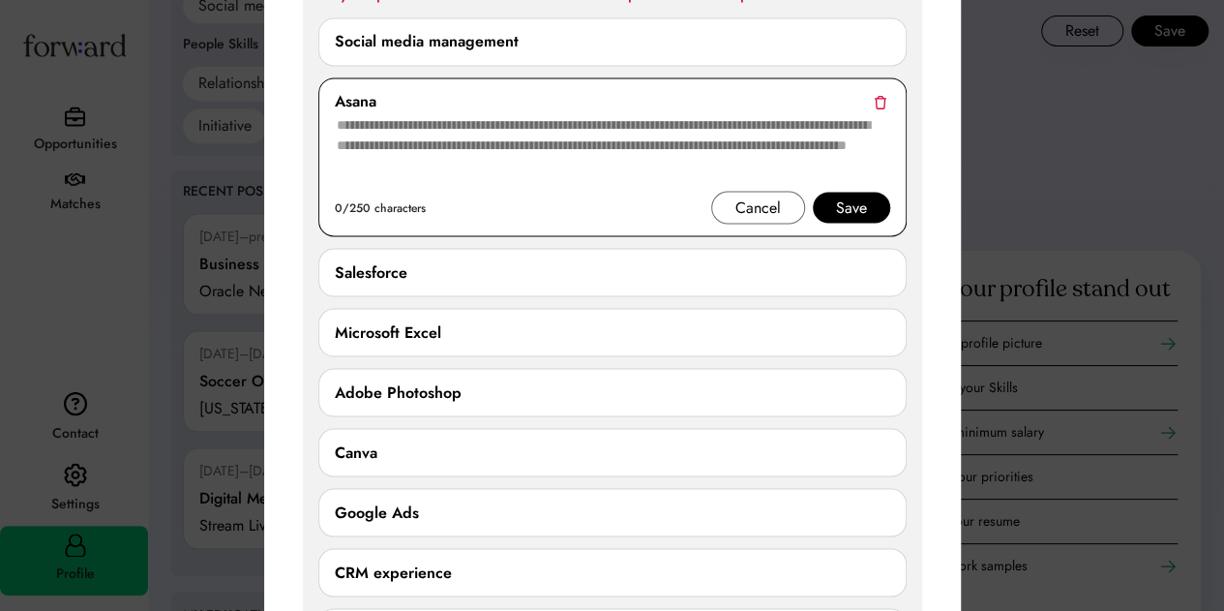
click at [391, 99] on div "Asana" at bounding box center [612, 101] width 555 height 23
click at [890, 88] on div "Asana 0/250 characters Cancel Save" at bounding box center [612, 156] width 588 height 159
click at [882, 99] on img at bounding box center [880, 102] width 13 height 15
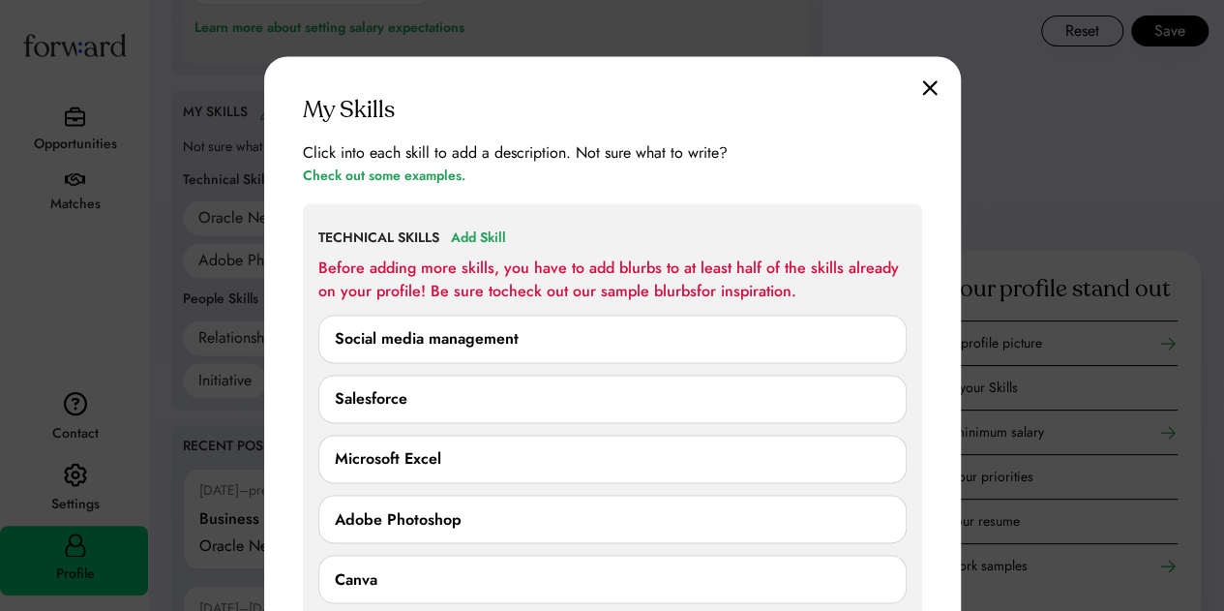
scroll to position [1347, 0]
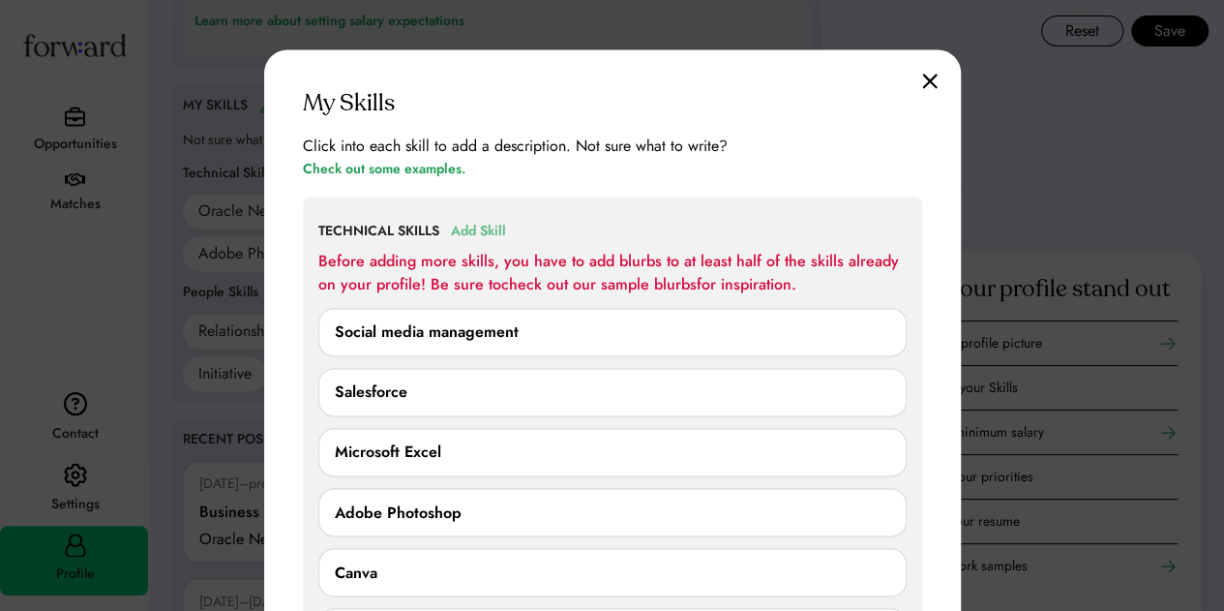
click at [485, 229] on div "Add Skill" at bounding box center [478, 231] width 55 height 23
click at [499, 227] on div "Add Skill" at bounding box center [478, 231] width 55 height 23
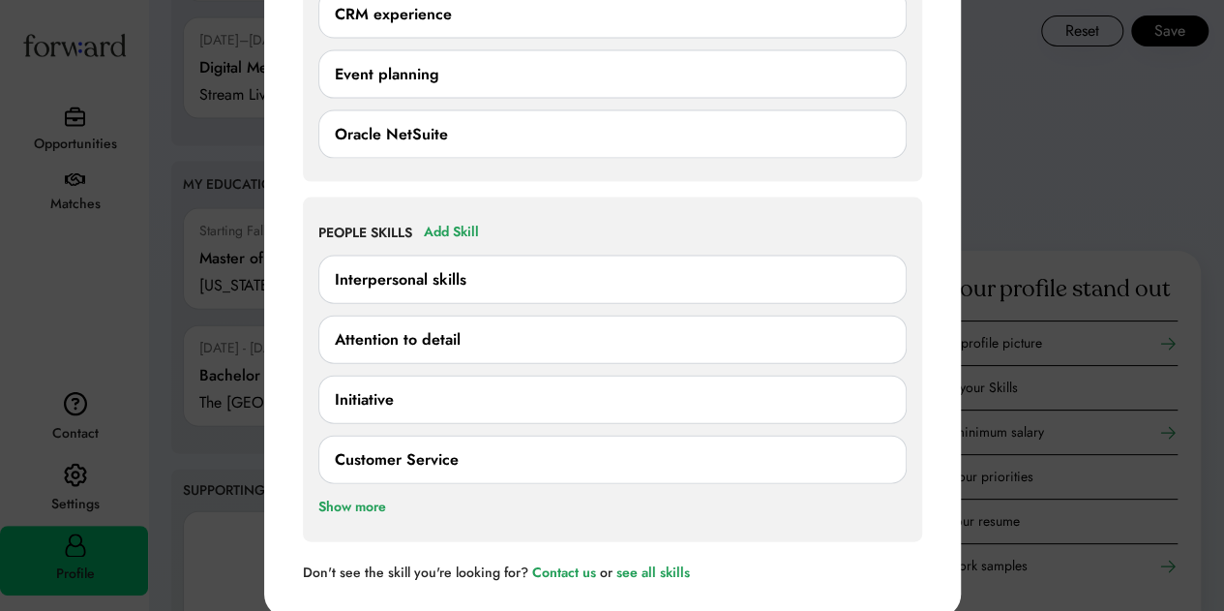
scroll to position [2121, 0]
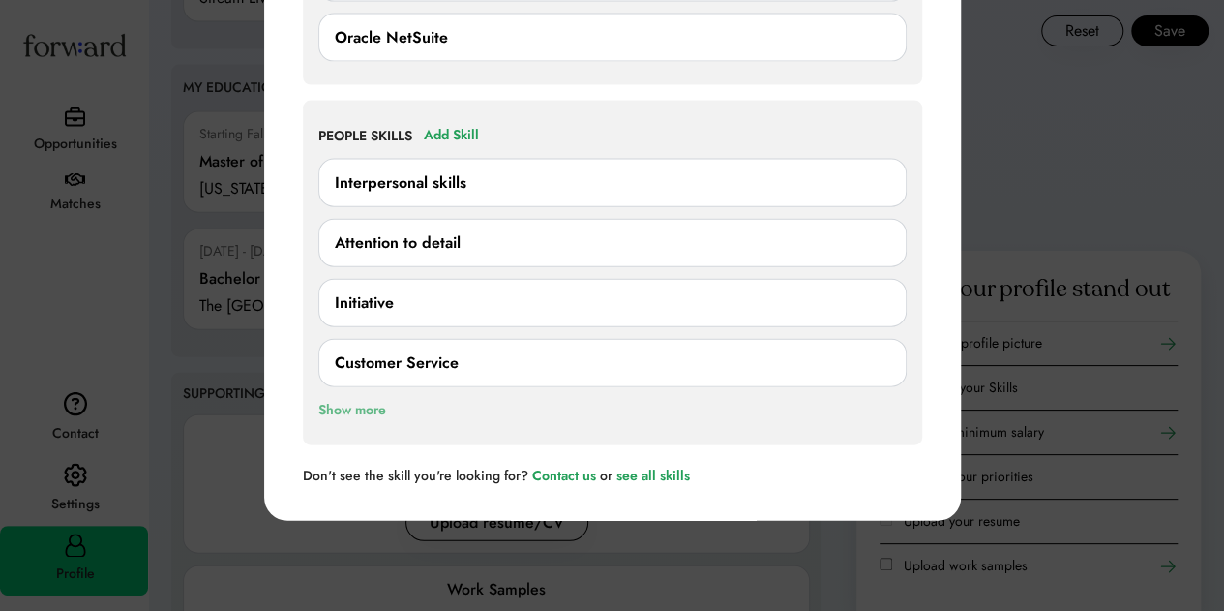
click at [372, 399] on div "Show more" at bounding box center [352, 410] width 68 height 23
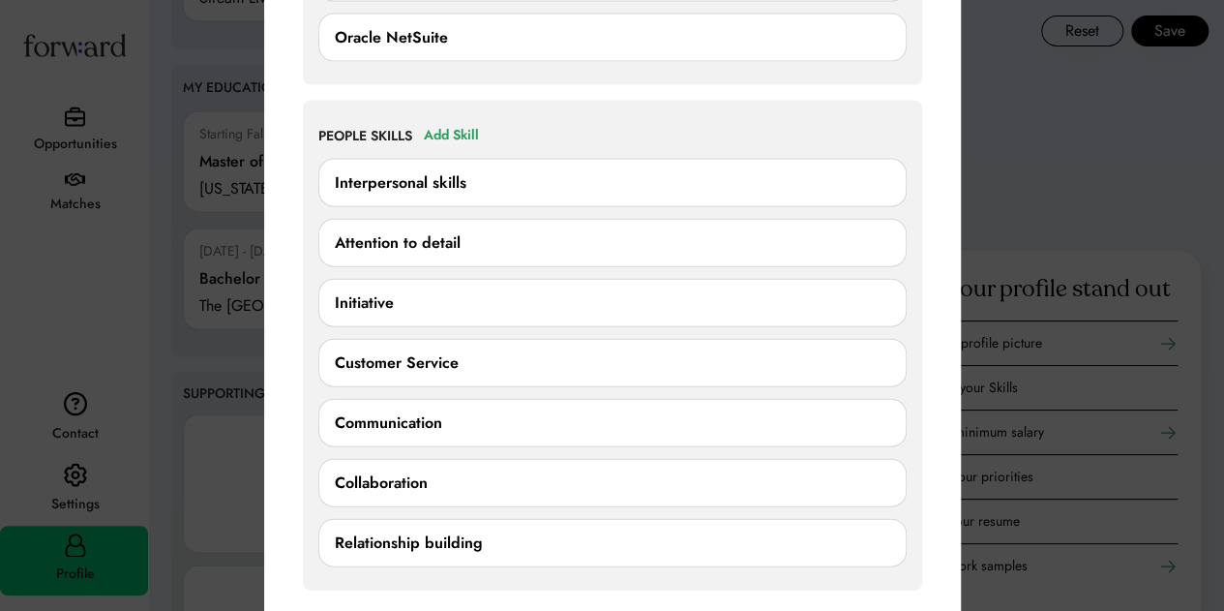
click at [397, 293] on div "Initiative" at bounding box center [612, 302] width 555 height 23
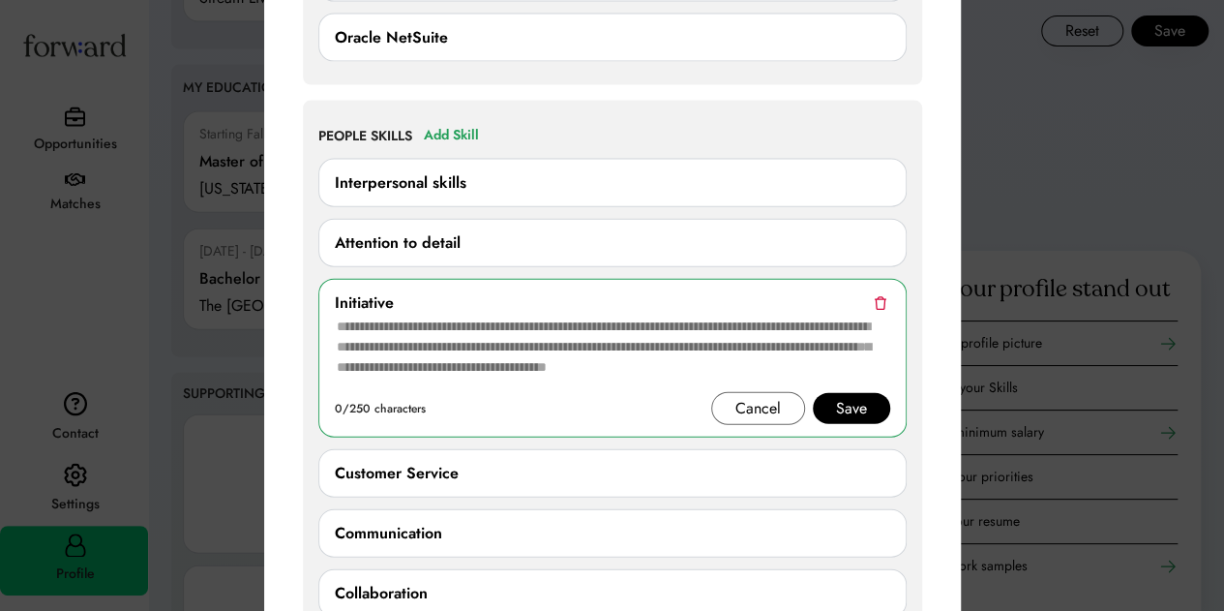
click at [875, 296] on img at bounding box center [880, 303] width 13 height 15
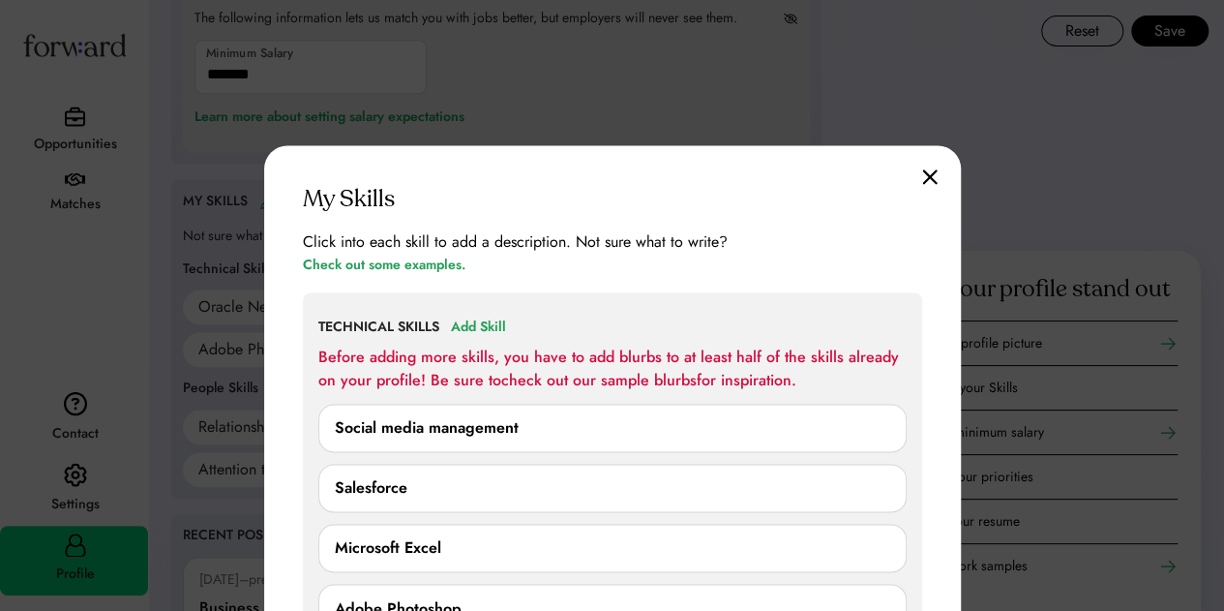
scroll to position [1250, 0]
click at [485, 328] on div "Add Skill" at bounding box center [478, 327] width 55 height 23
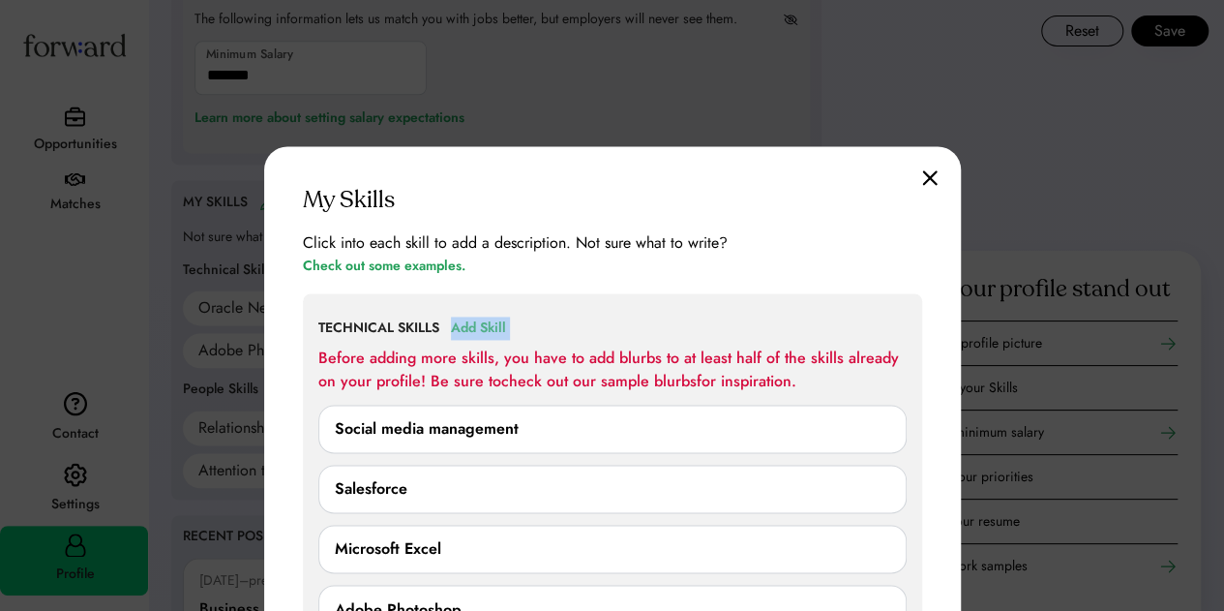
click at [485, 328] on div "Add Skill" at bounding box center [478, 327] width 55 height 23
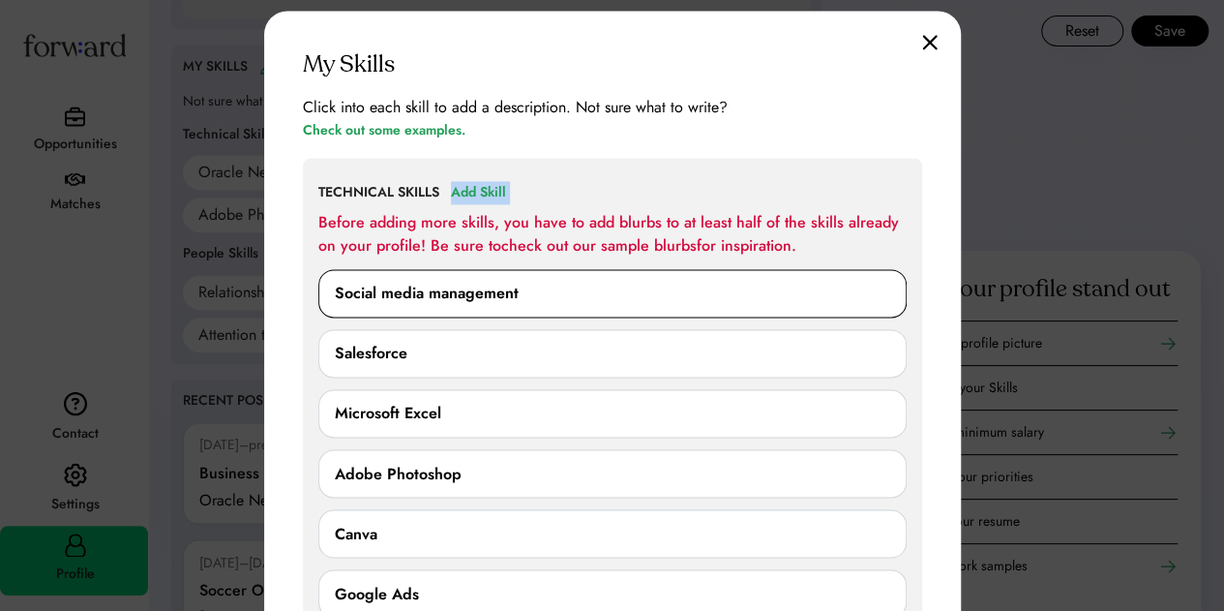
scroll to position [1347, 0]
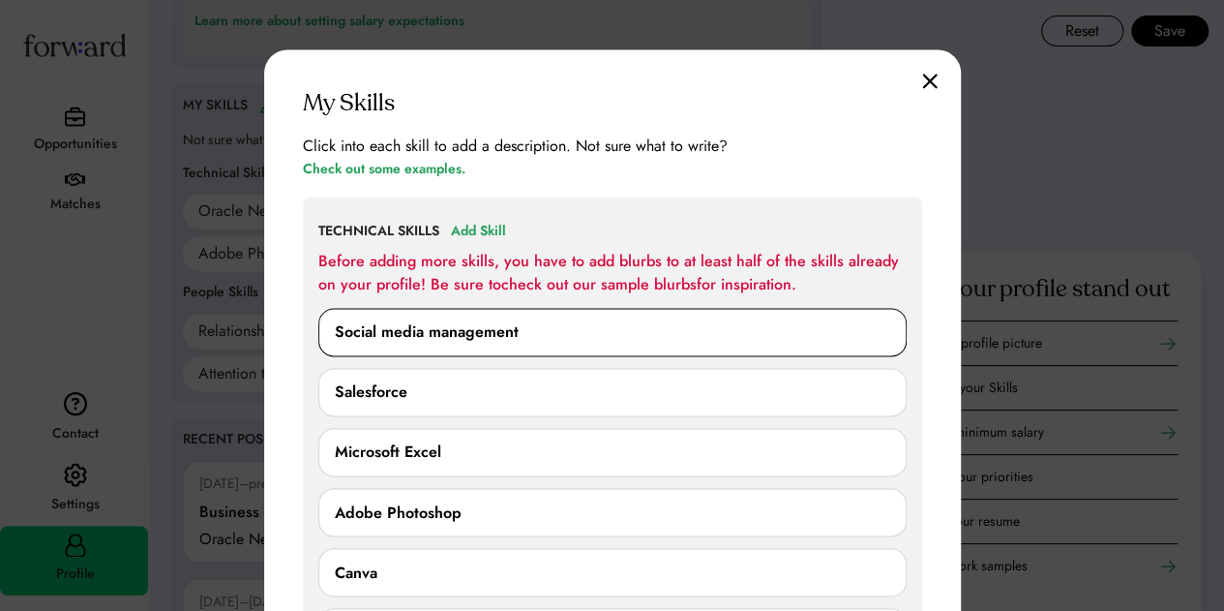
click at [712, 318] on div "Social media management" at bounding box center [612, 332] width 588 height 48
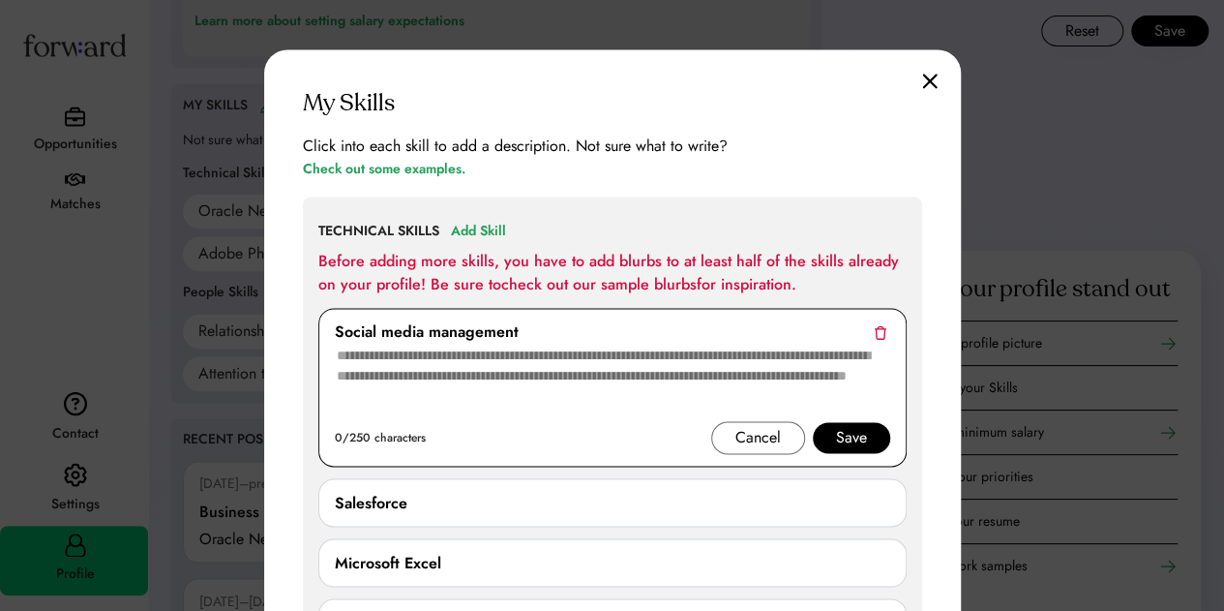
click at [848, 431] on div "Save" at bounding box center [851, 437] width 31 height 23
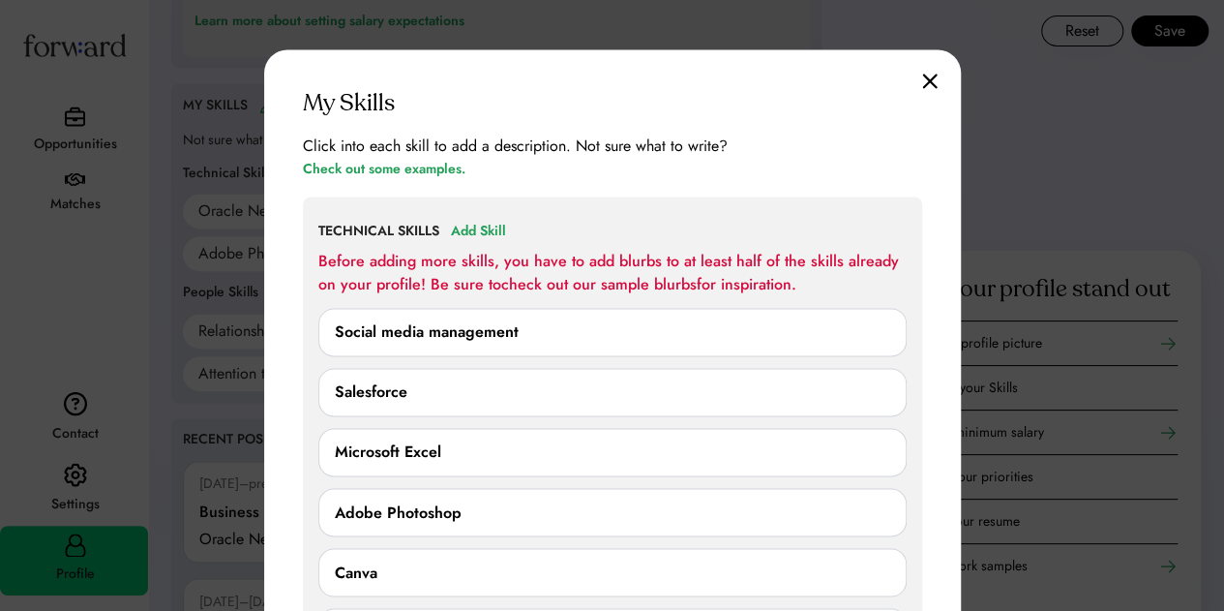
click at [931, 73] on img at bounding box center [929, 81] width 15 height 16
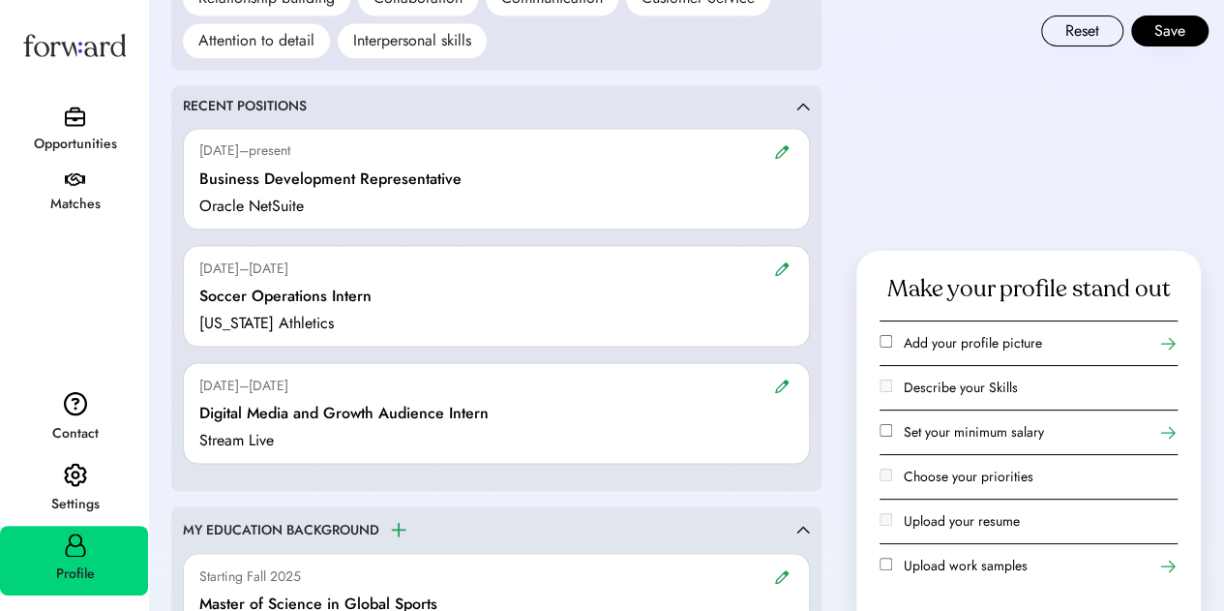
scroll to position [1734, 0]
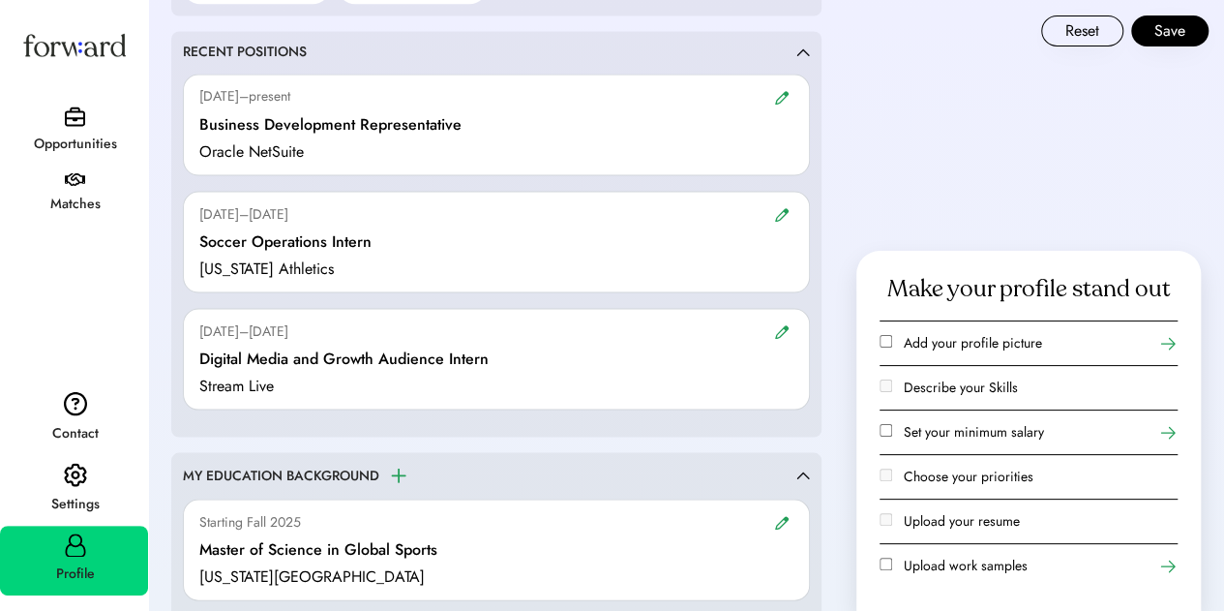
click at [788, 94] on img at bounding box center [781, 97] width 15 height 15
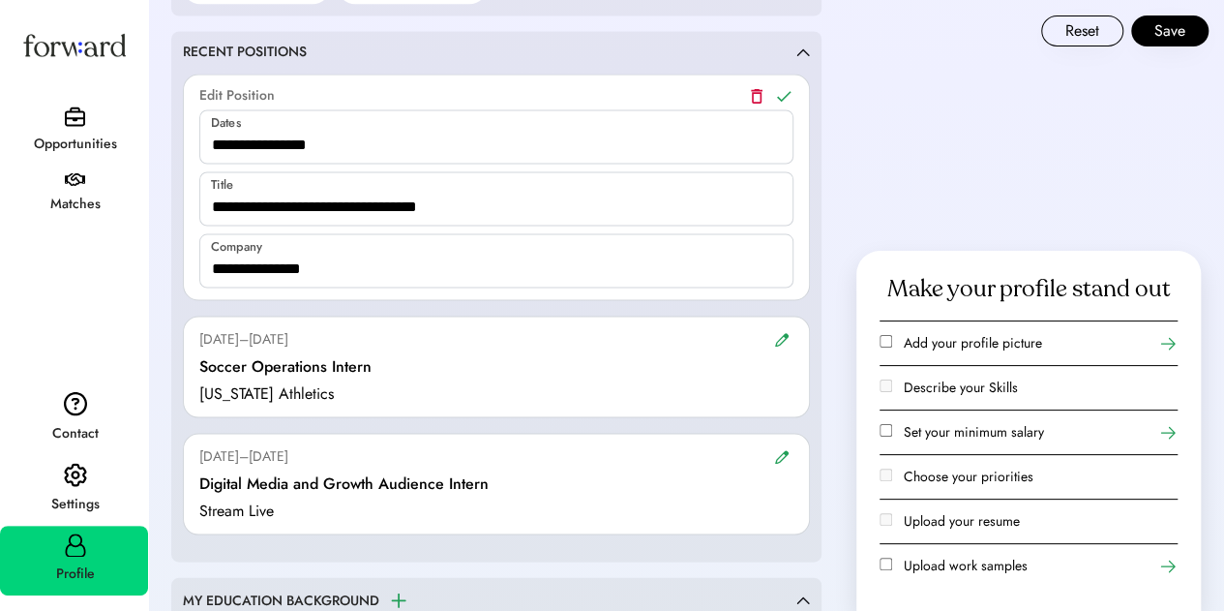
click at [786, 92] on icon at bounding box center [783, 95] width 19 height 19
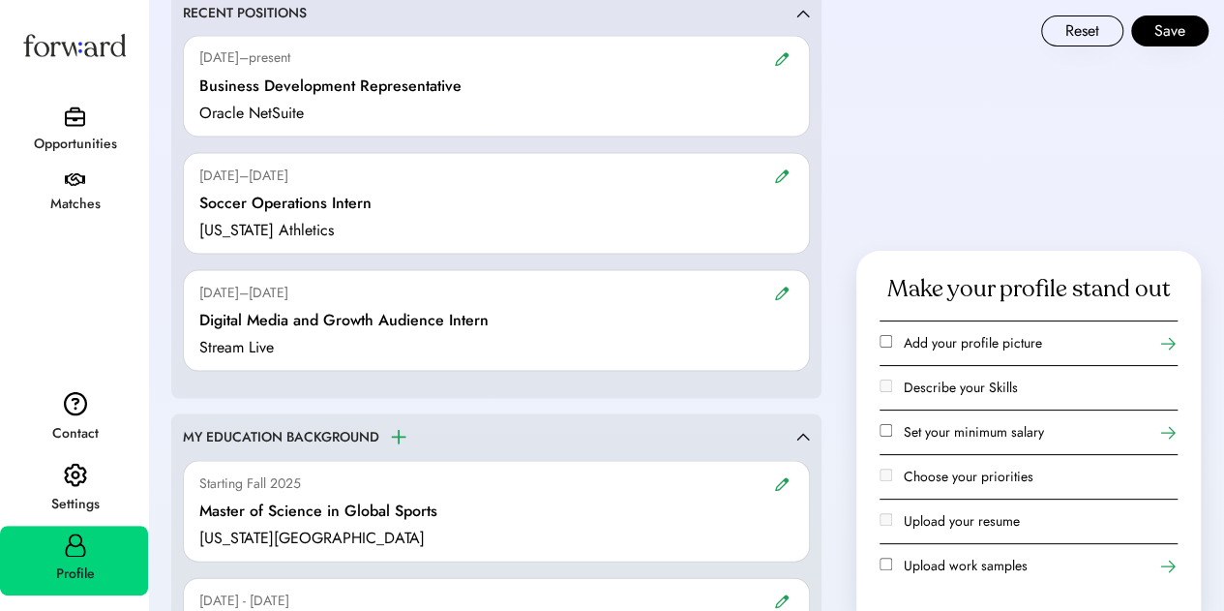
scroll to position [1831, 0]
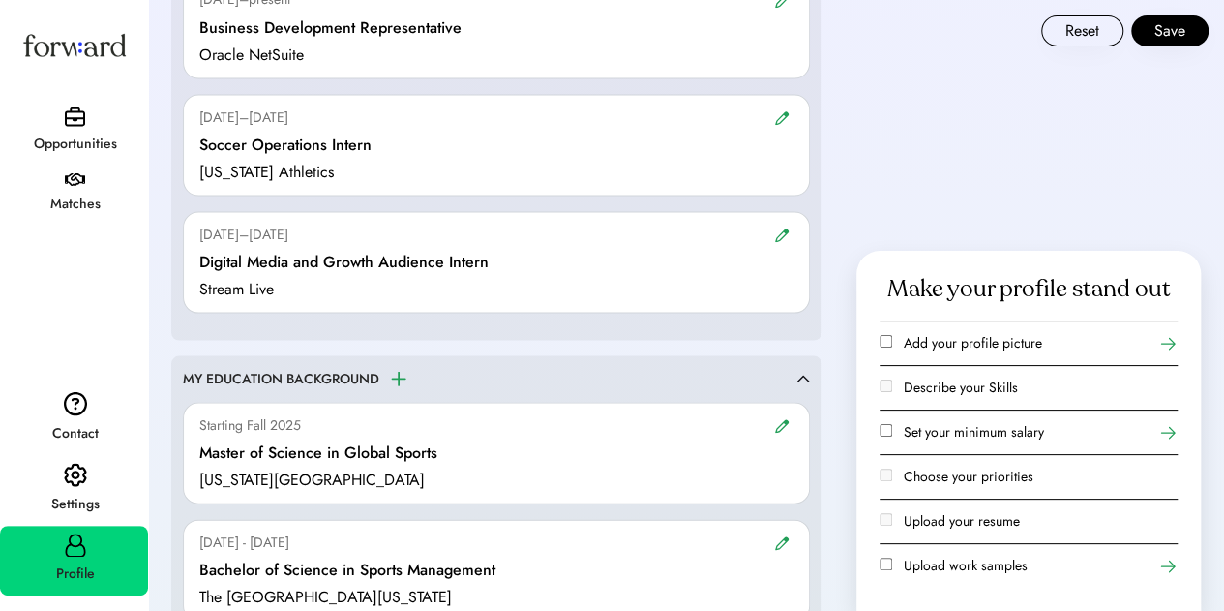
click at [791, 108] on div at bounding box center [781, 117] width 23 height 22
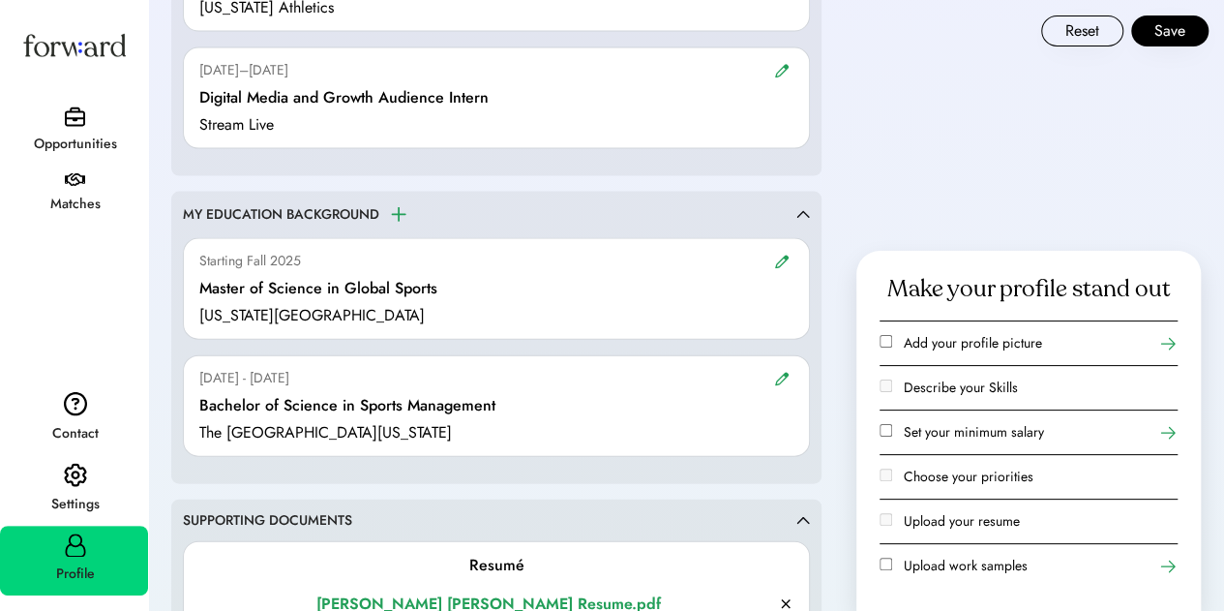
scroll to position [2024, 0]
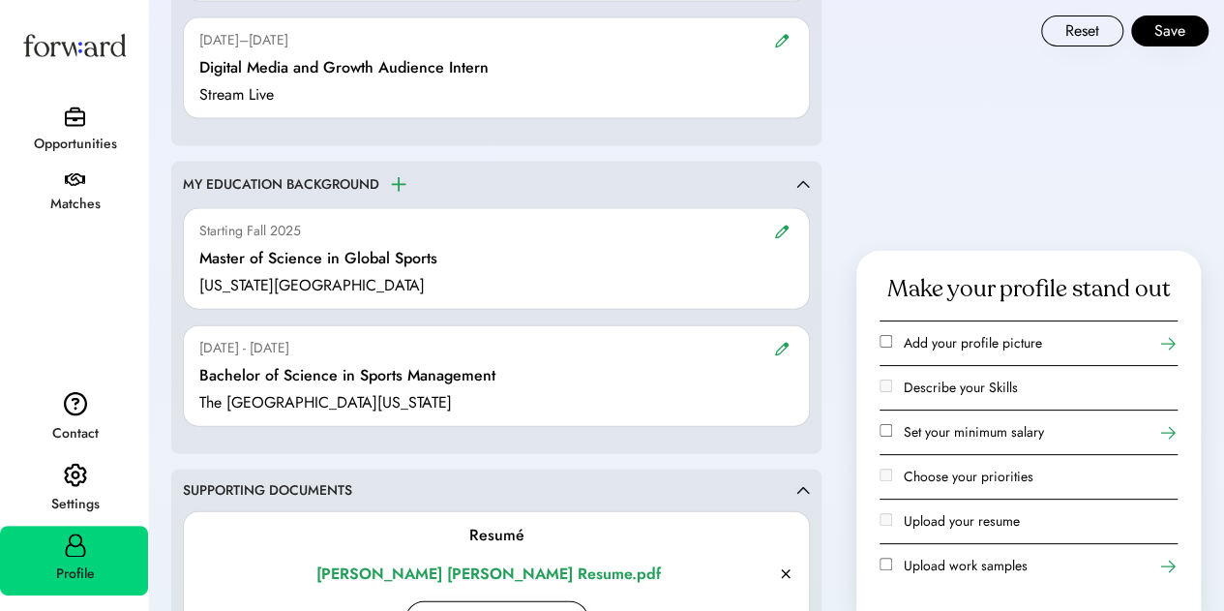
click at [786, 224] on img at bounding box center [781, 231] width 15 height 15
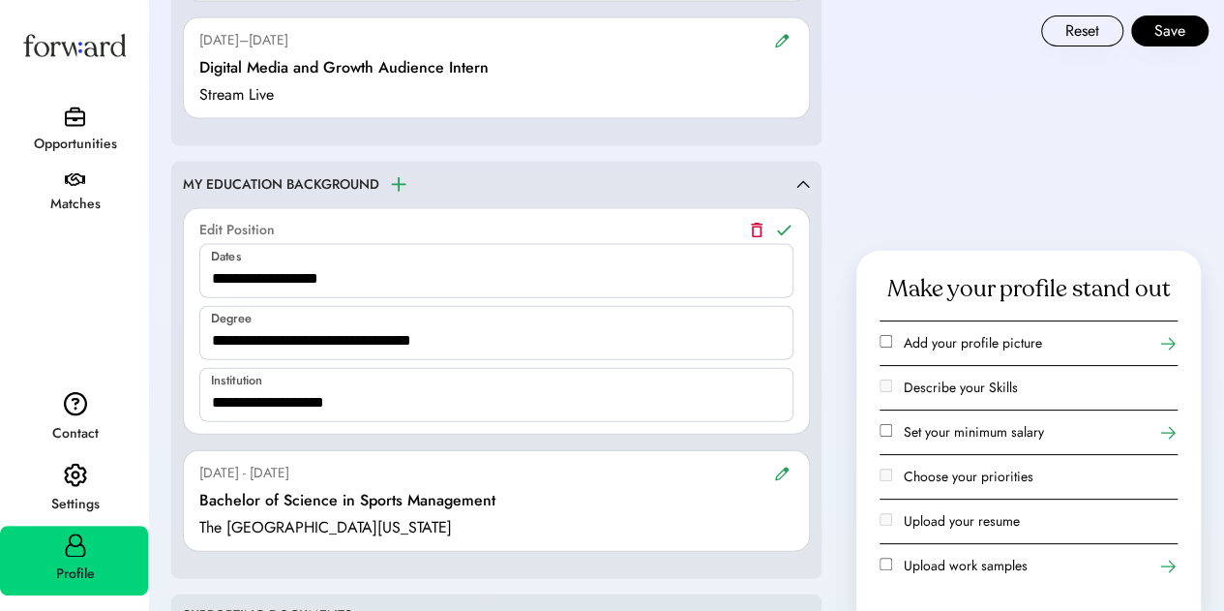
click at [788, 221] on icon at bounding box center [783, 230] width 19 height 19
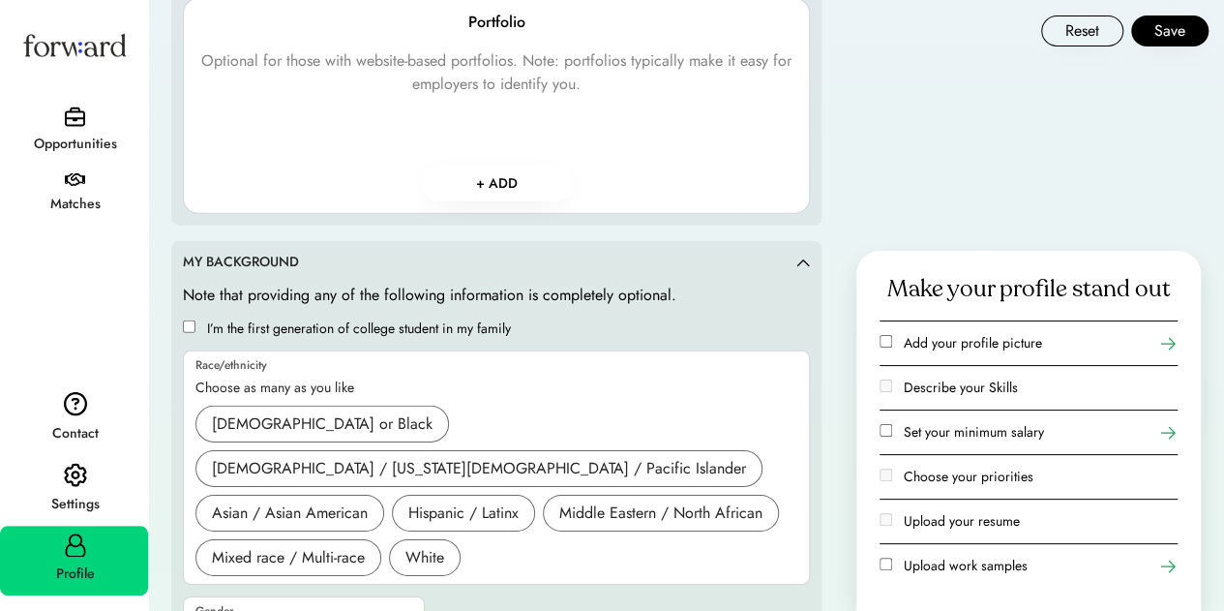
scroll to position [2828, 0]
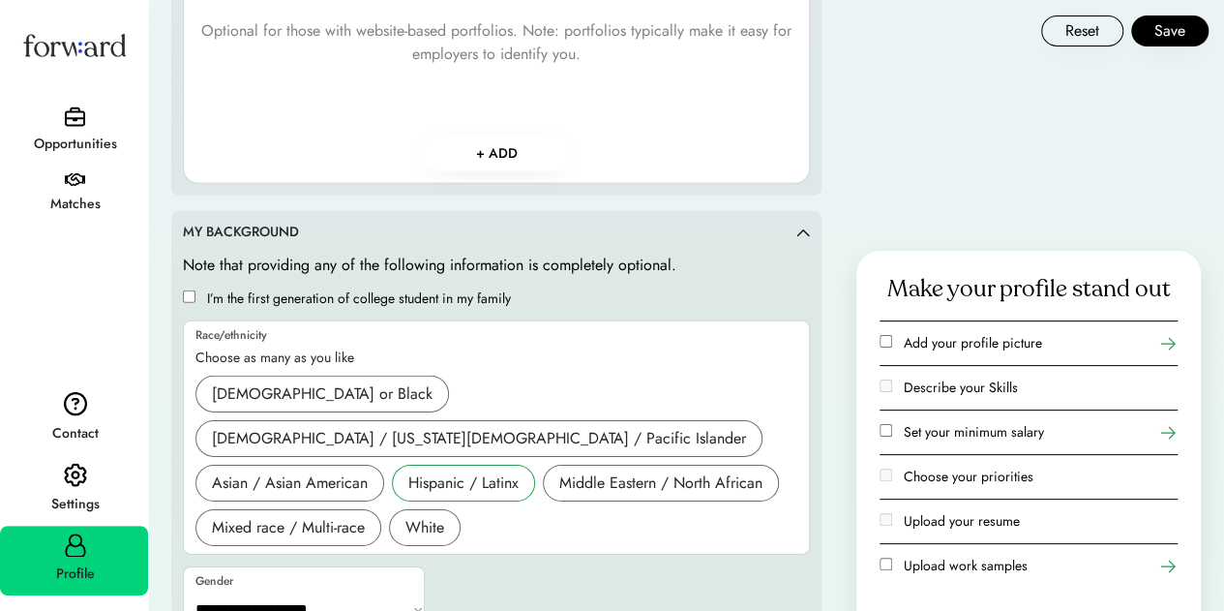
click at [456, 471] on div "Hispanic / Latinx" at bounding box center [463, 482] width 110 height 23
click at [434, 516] on div "White" at bounding box center [424, 527] width 39 height 23
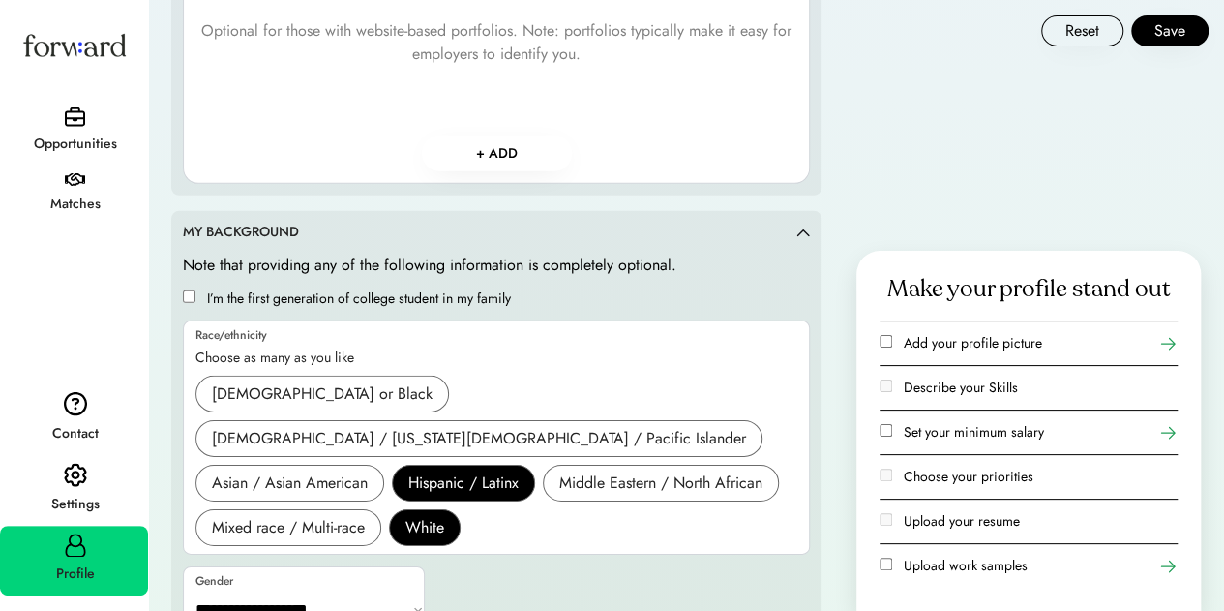
click at [319, 586] on select "**********" at bounding box center [305, 609] width 242 height 46
select select "*****"
click at [184, 586] on select "**********" at bounding box center [305, 609] width 242 height 46
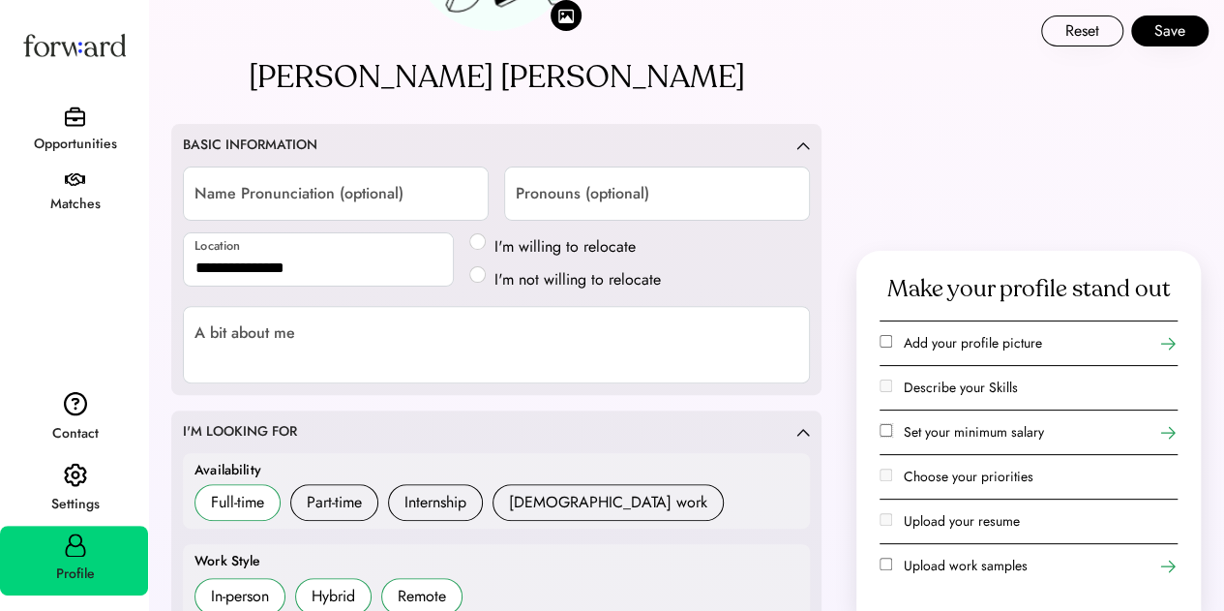
scroll to position [0, 0]
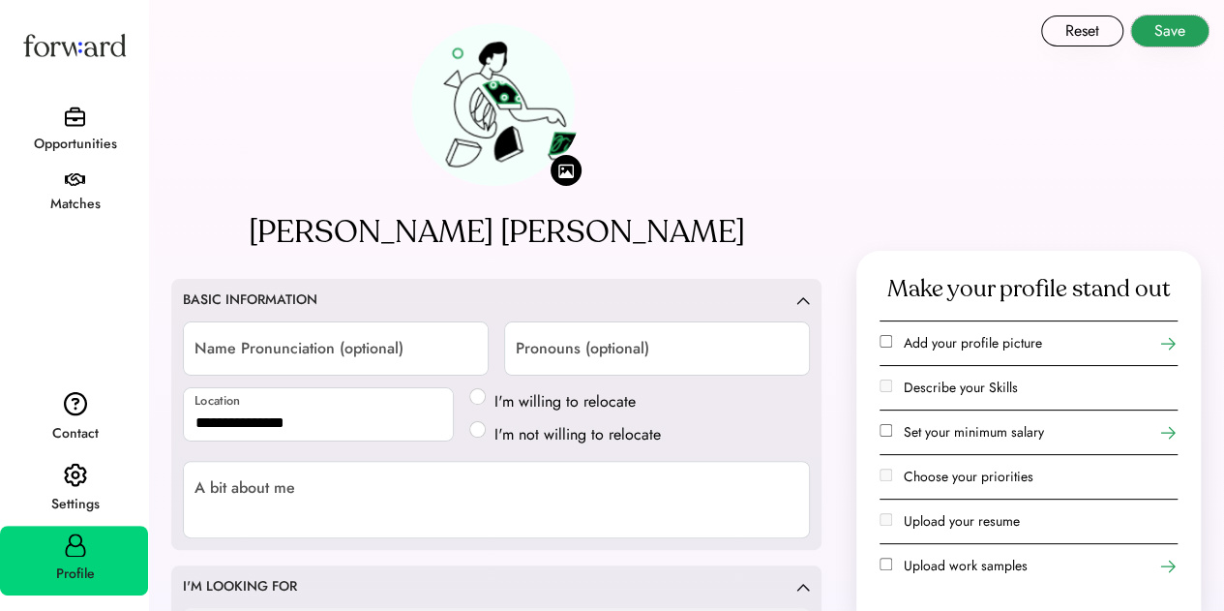
click at [1186, 25] on button "Save" at bounding box center [1169, 30] width 77 height 31
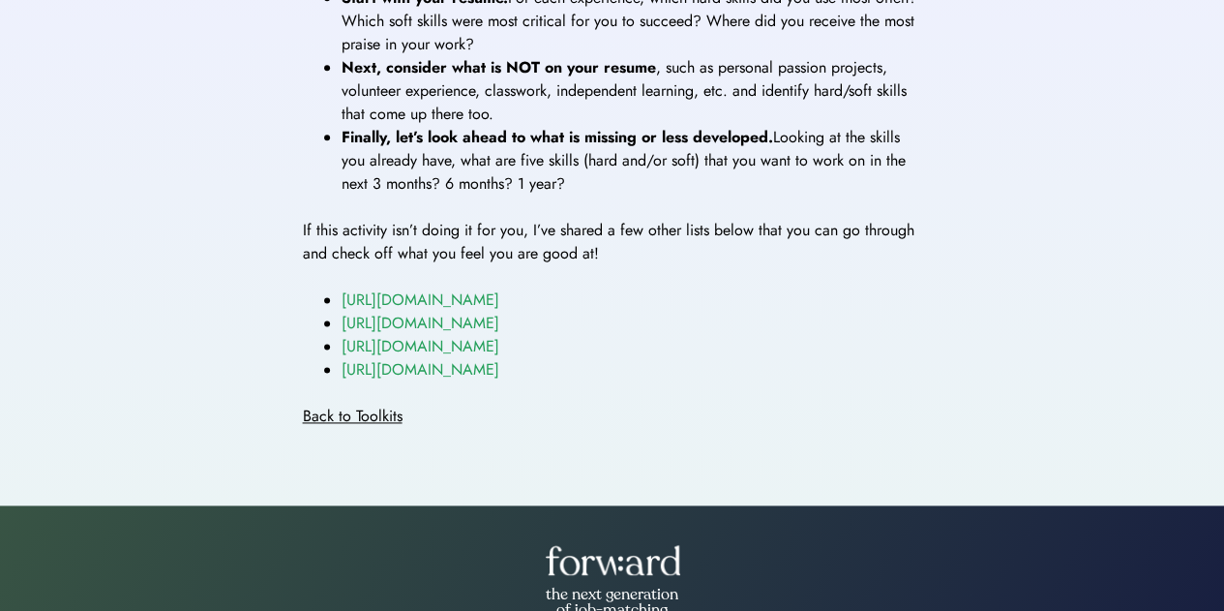
scroll to position [962, 0]
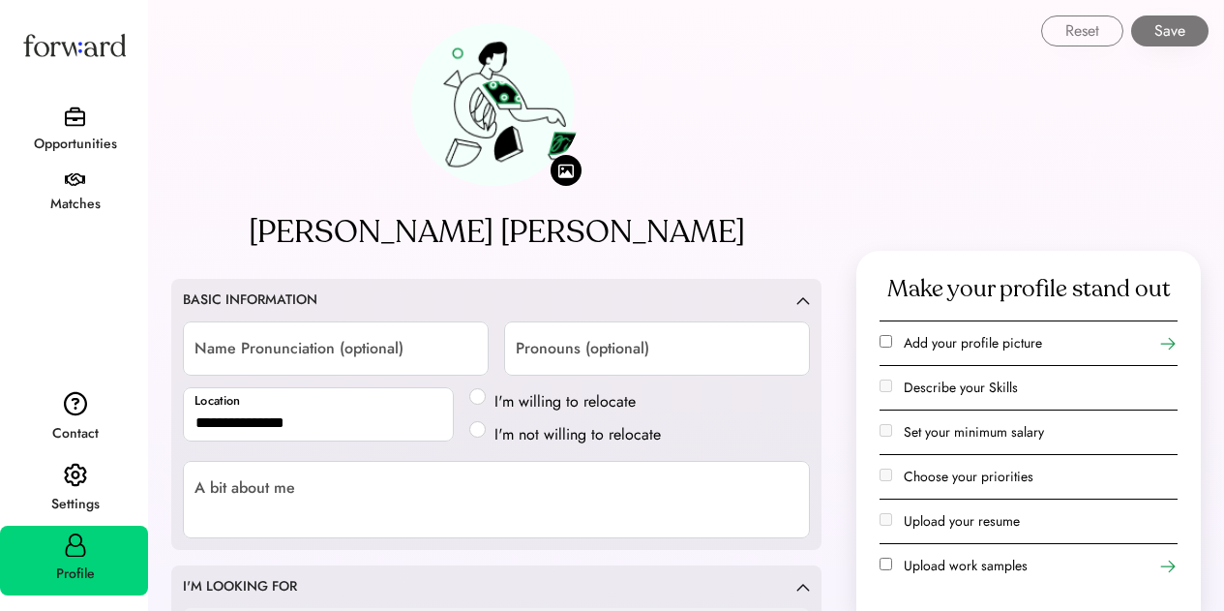
select select "*****"
click at [102, 126] on div "Opportunities" at bounding box center [74, 132] width 148 height 67
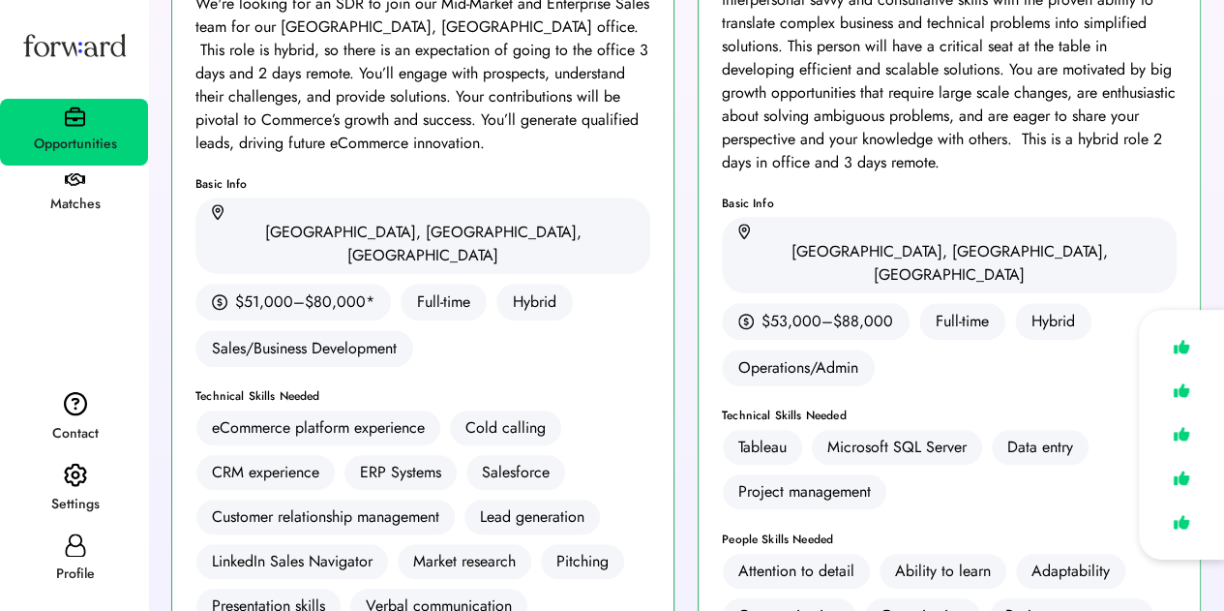
scroll to position [387, 0]
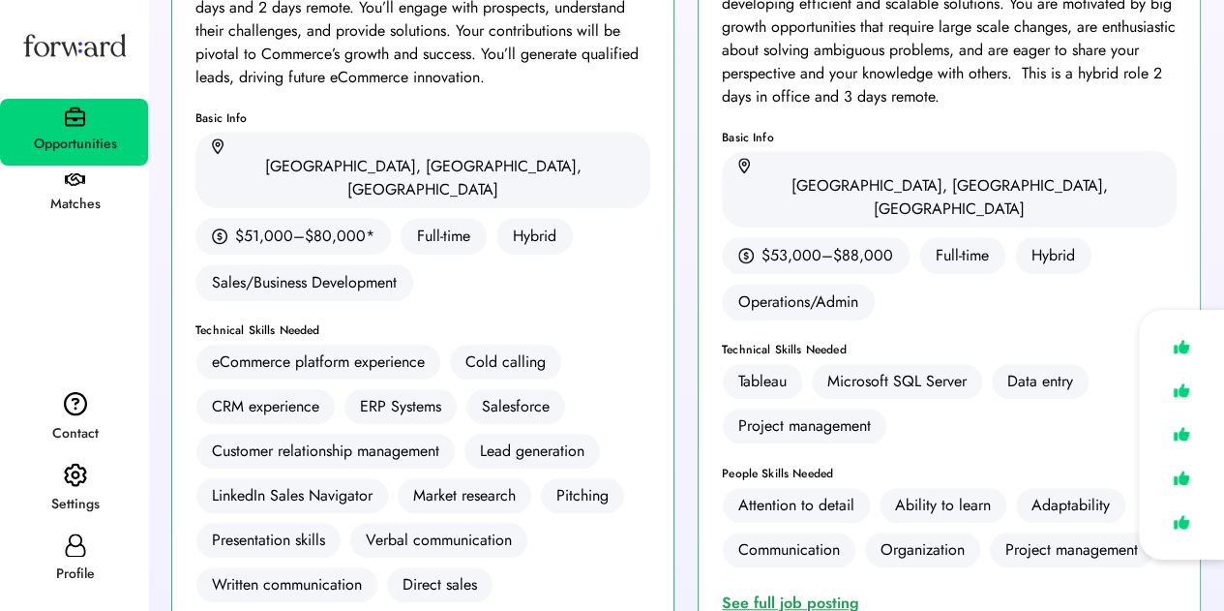
click at [793, 591] on div "See full job posting" at bounding box center [794, 602] width 145 height 23
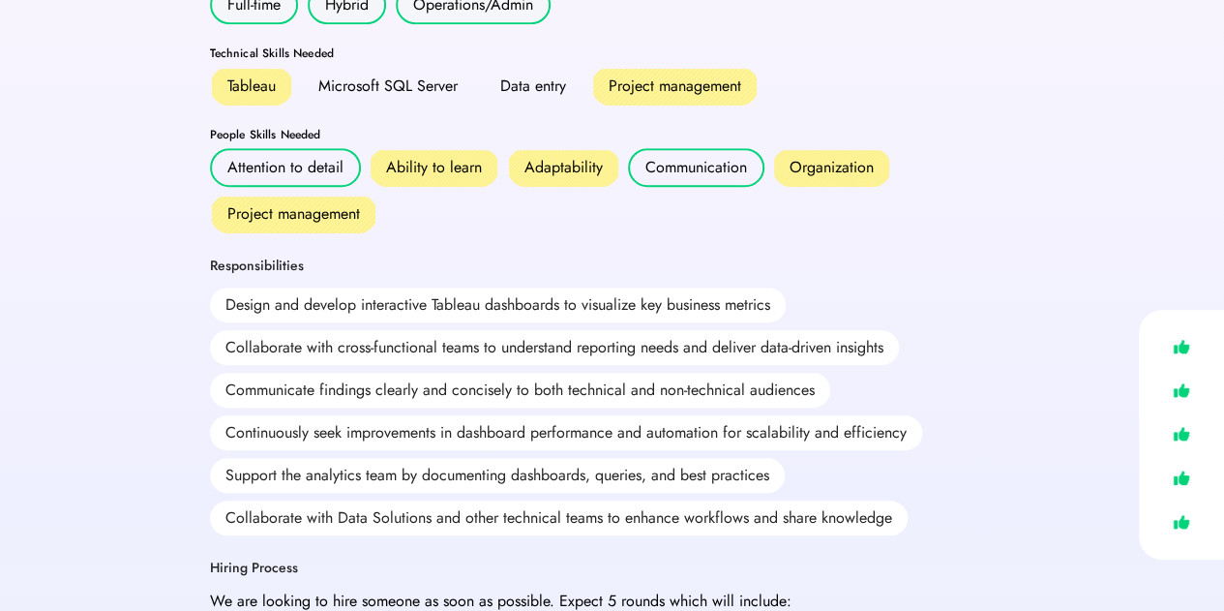
scroll to position [365, 0]
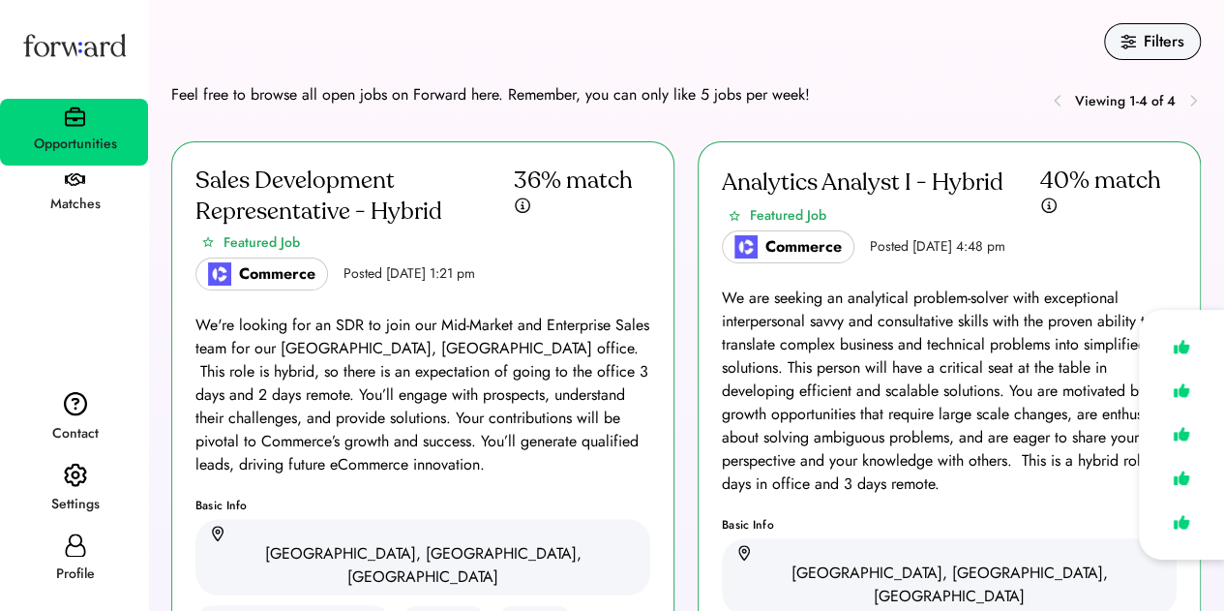
click at [71, 558] on div "Profile" at bounding box center [75, 573] width 146 height 35
select select "*****"
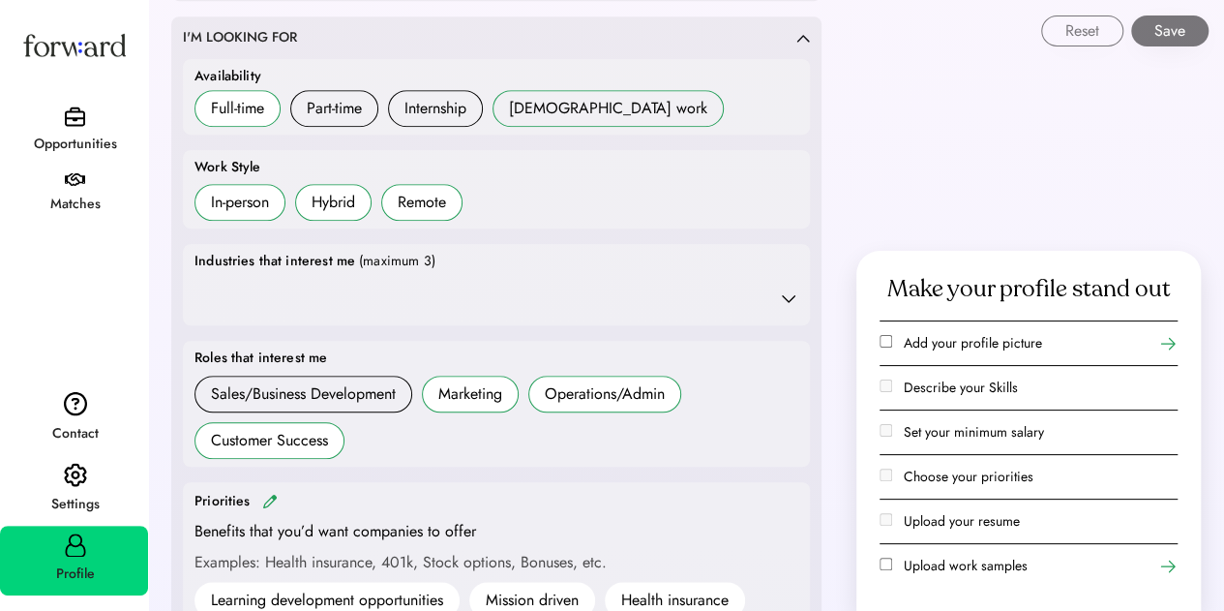
scroll to position [581, 0]
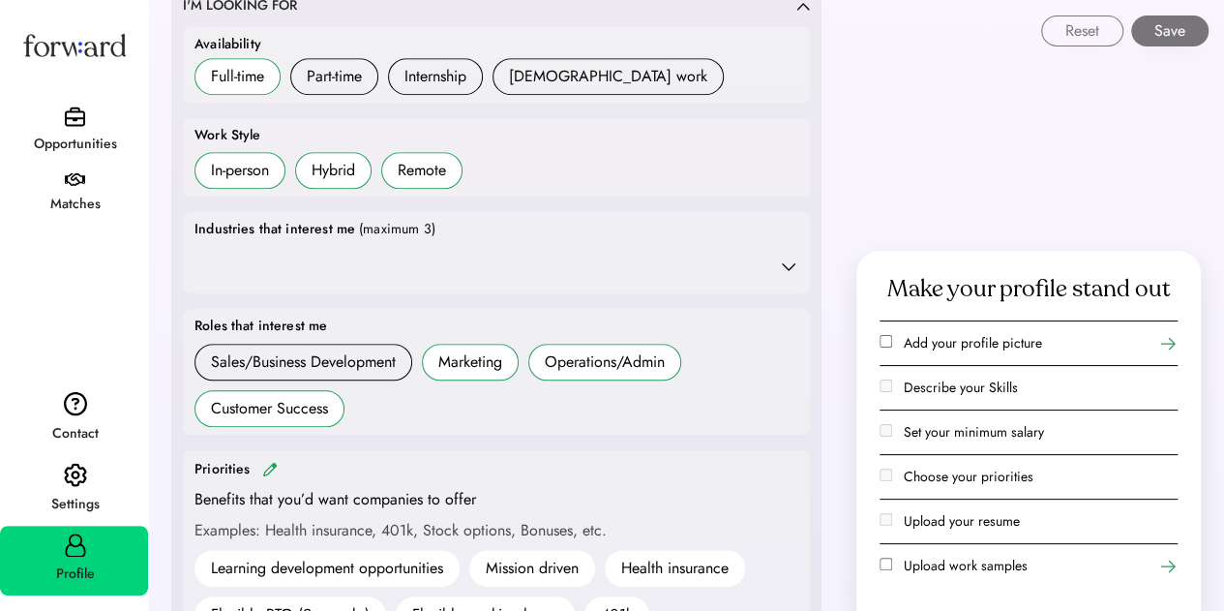
click at [505, 258] on div at bounding box center [496, 266] width 604 height 39
click at [792, 268] on icon at bounding box center [788, 265] width 19 height 19
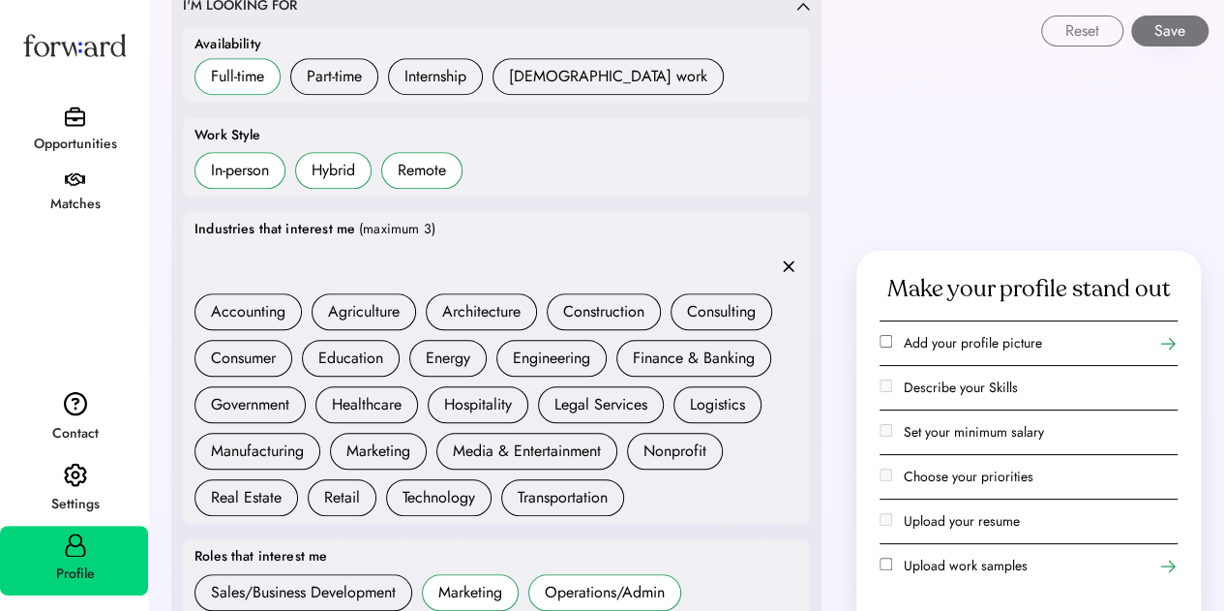
click at [792, 268] on use at bounding box center [789, 266] width 12 height 12
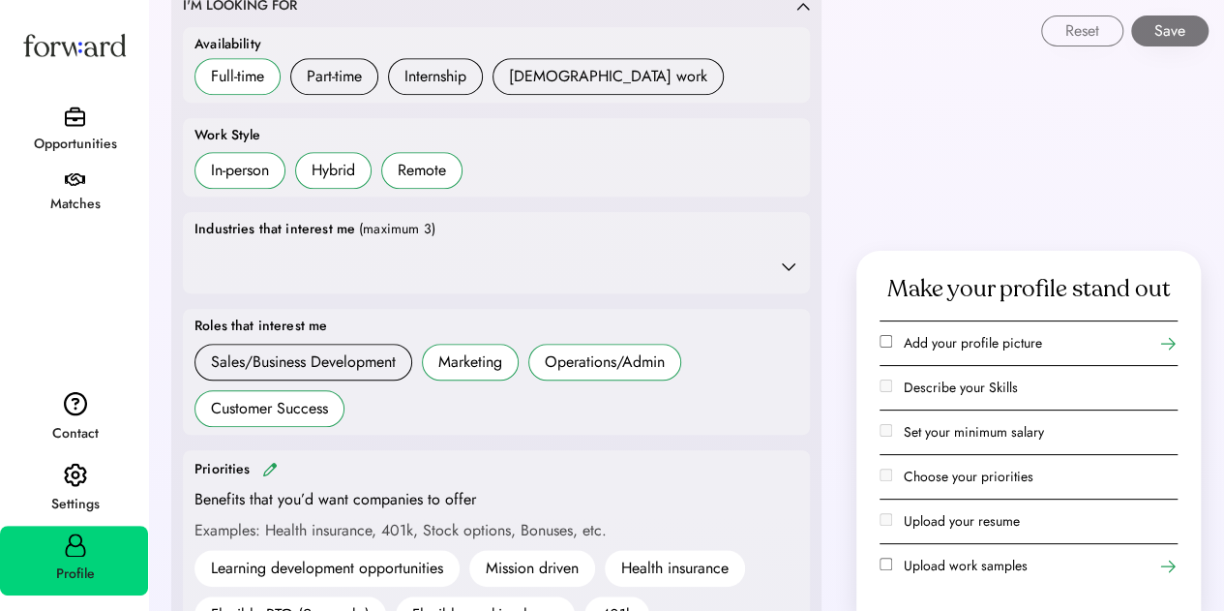
click at [787, 264] on icon at bounding box center [788, 265] width 19 height 19
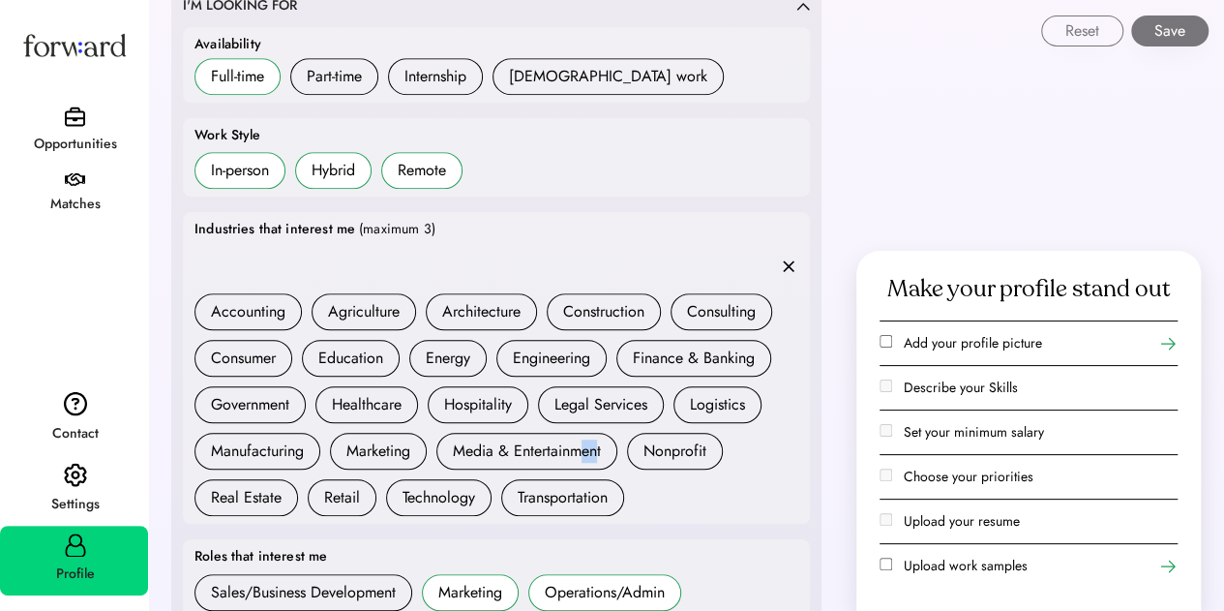
drag, startPoint x: 580, startPoint y: 446, endPoint x: 595, endPoint y: 467, distance: 26.3
click at [595, 467] on div "Accounting Agriculture Architecture Construction Consulting Consumer Education …" at bounding box center [496, 404] width 604 height 223
click at [644, 489] on div "Accounting Agriculture Architecture Construction Consulting Consumer Education …" at bounding box center [496, 404] width 604 height 223
click at [517, 440] on div "Media & Entertainment" at bounding box center [527, 450] width 148 height 23
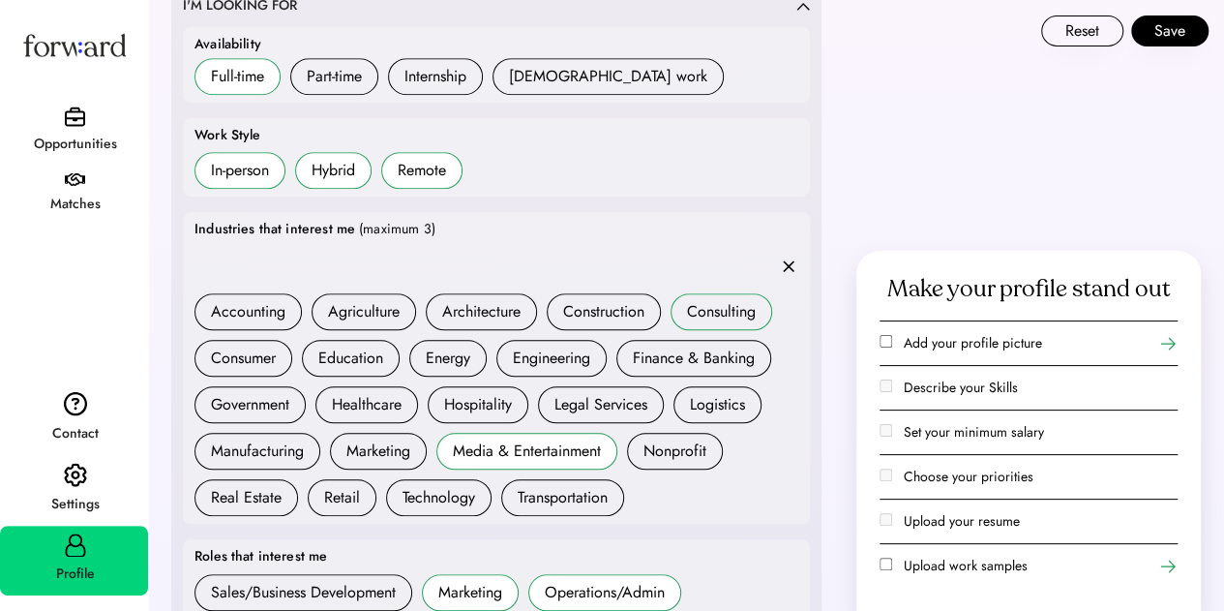
click at [709, 305] on div "Consulting" at bounding box center [721, 311] width 69 height 23
click at [396, 441] on div "Marketing" at bounding box center [378, 450] width 64 height 23
click at [724, 399] on div "Logistics" at bounding box center [717, 404] width 55 height 23
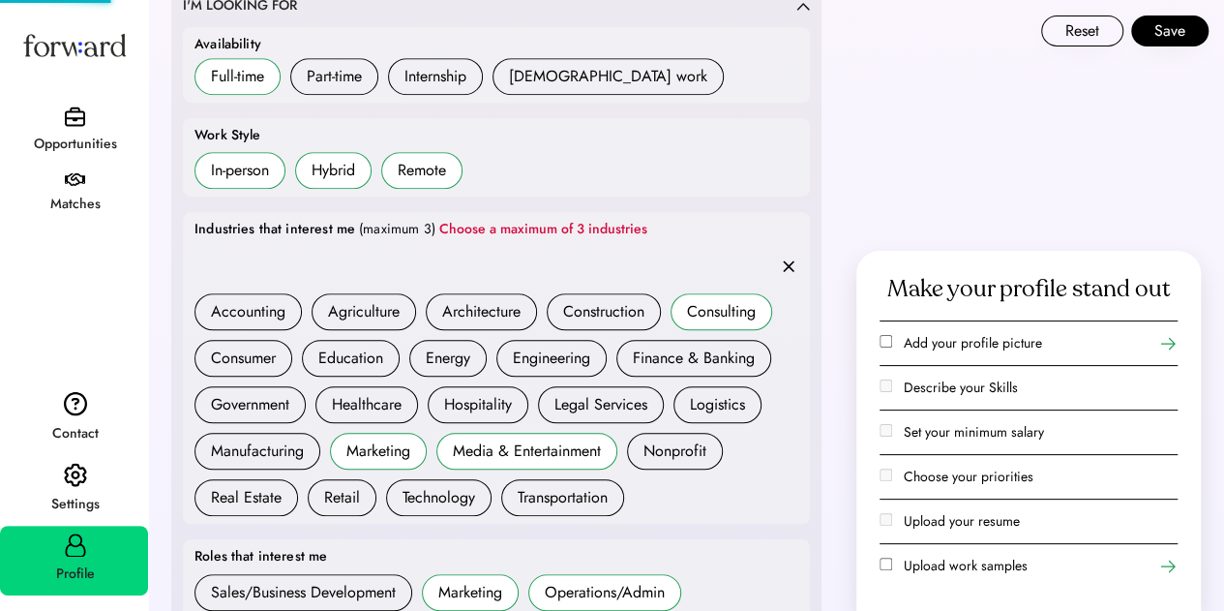
click at [706, 252] on div at bounding box center [496, 266] width 604 height 39
click at [537, 225] on div "Choose a maximum of 3 industries" at bounding box center [543, 229] width 208 height 19
click at [360, 232] on div "(maximum 3)" at bounding box center [397, 229] width 76 height 19
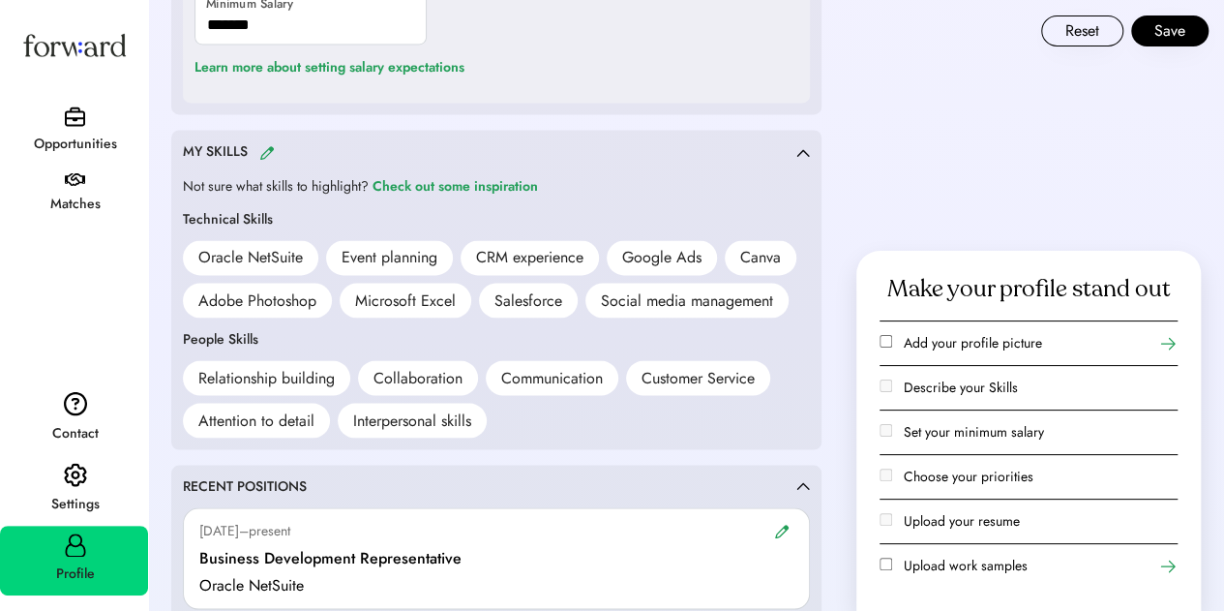
scroll to position [1548, 0]
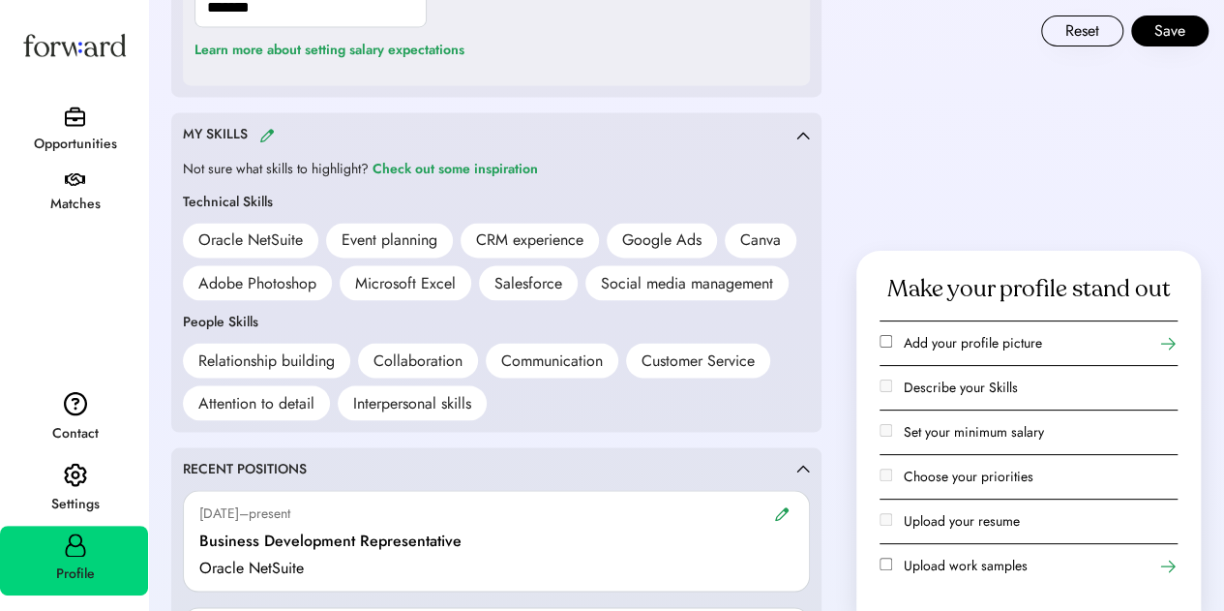
click at [268, 132] on img at bounding box center [266, 135] width 15 height 15
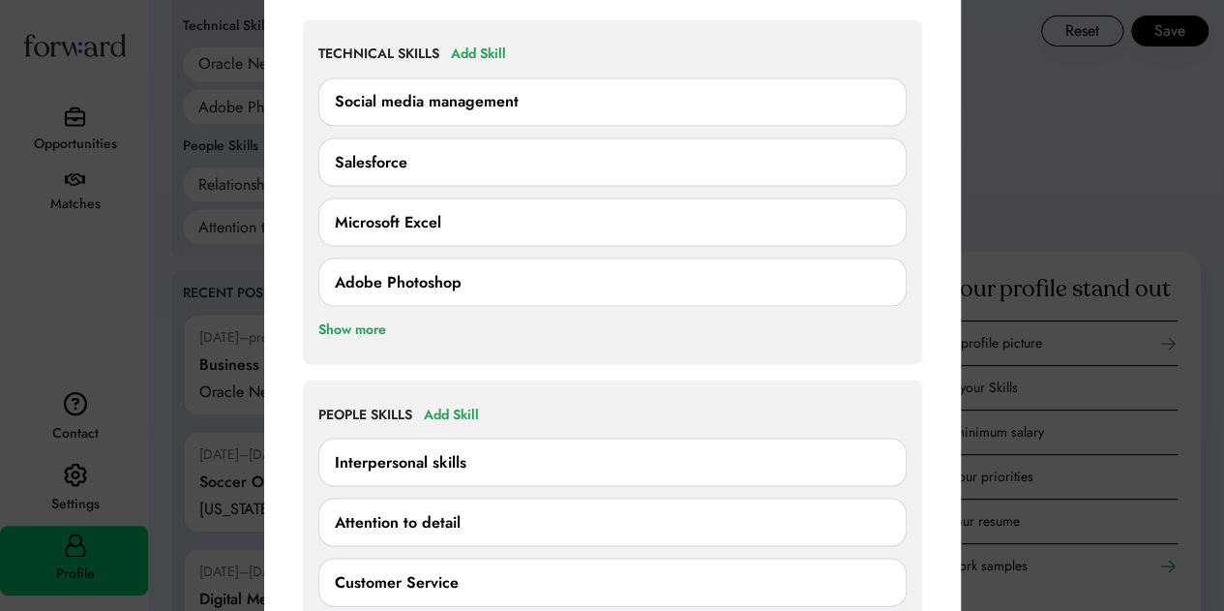
scroll to position [1742, 0]
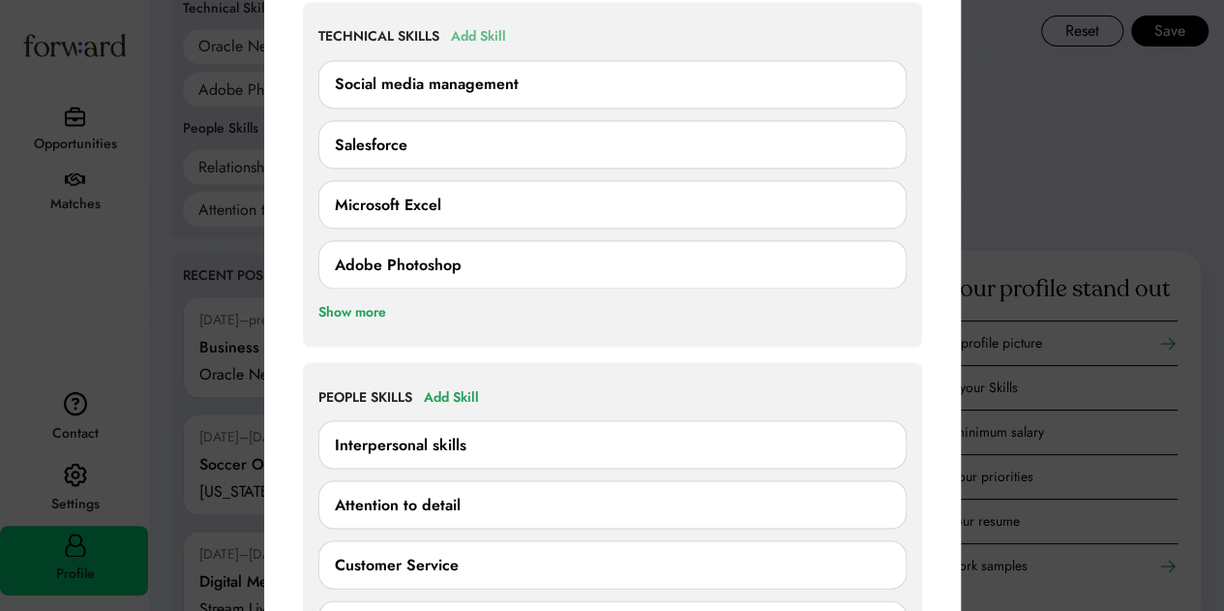
click at [476, 30] on div "Add Skill" at bounding box center [478, 36] width 55 height 23
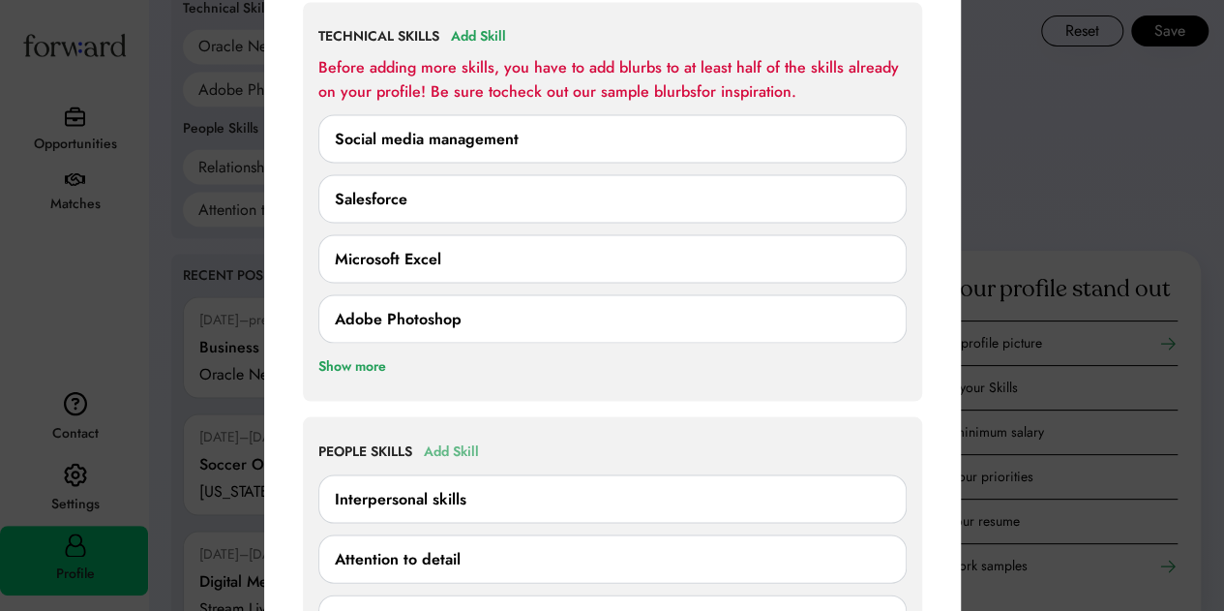
click at [457, 444] on div "Add Skill" at bounding box center [451, 450] width 55 height 23
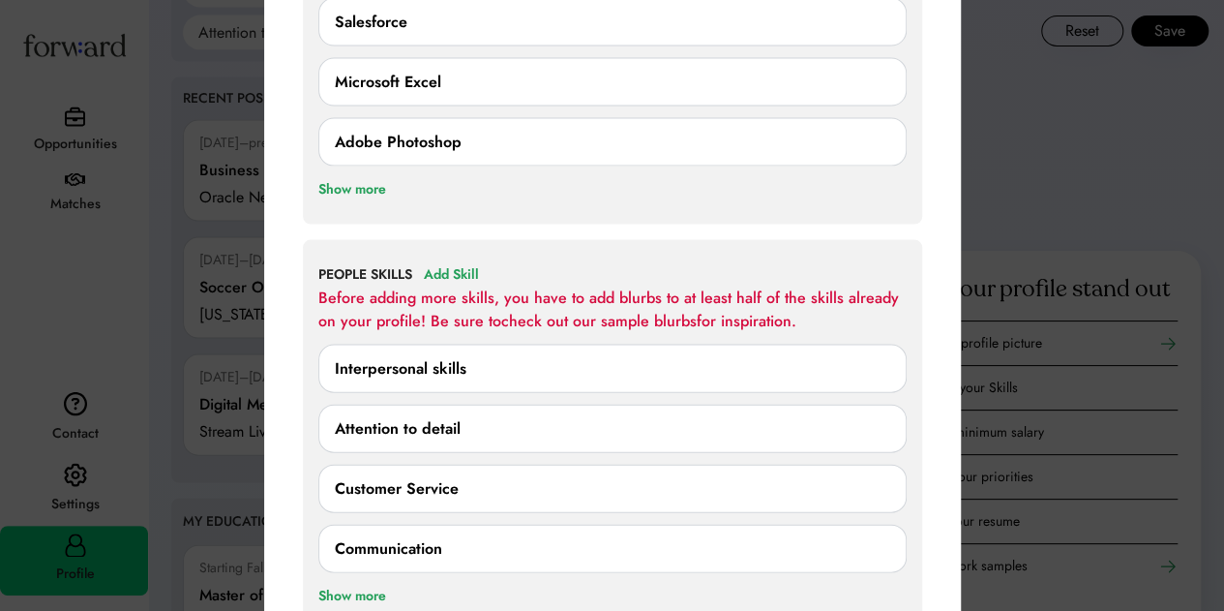
scroll to position [1935, 0]
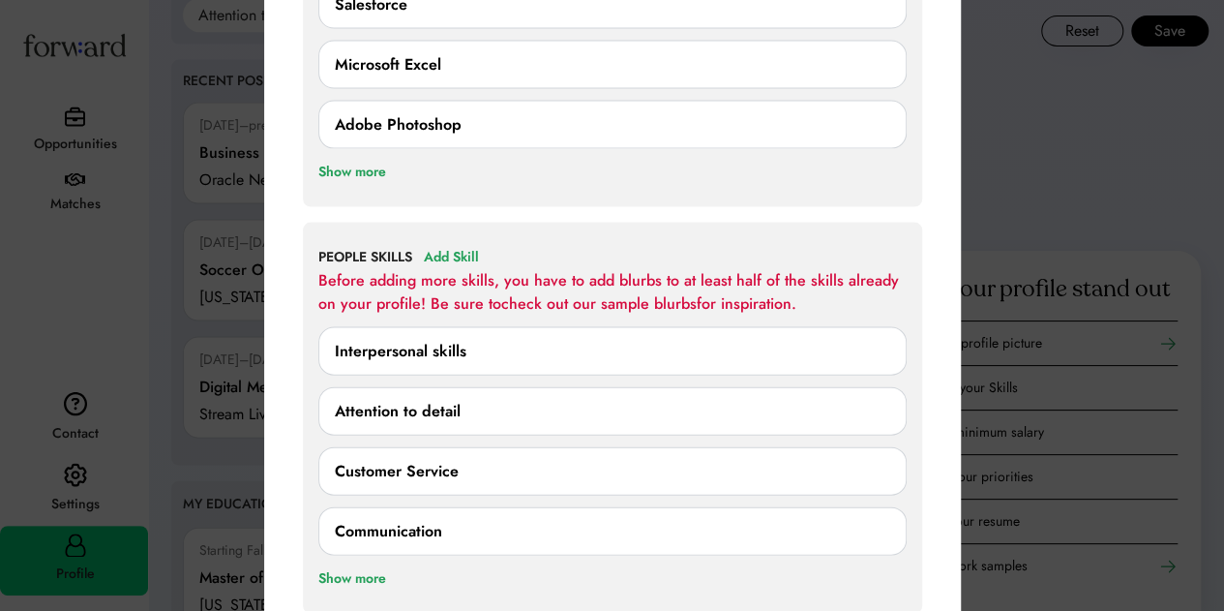
click at [520, 344] on div "Interpersonal skills" at bounding box center [612, 351] width 555 height 23
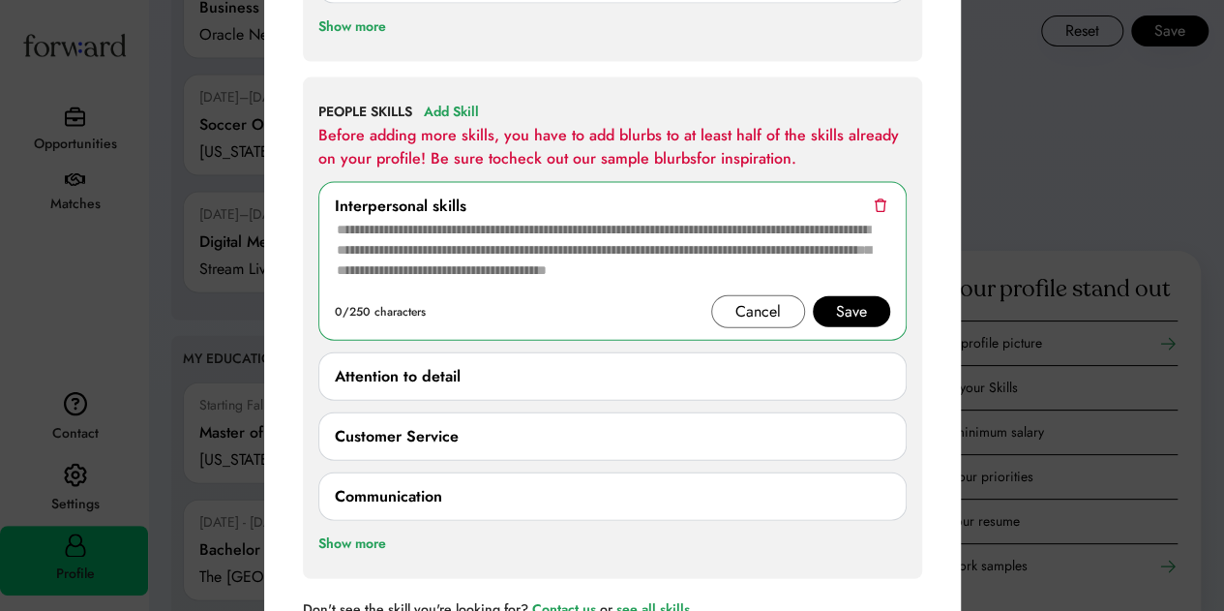
scroll to position [2129, 0]
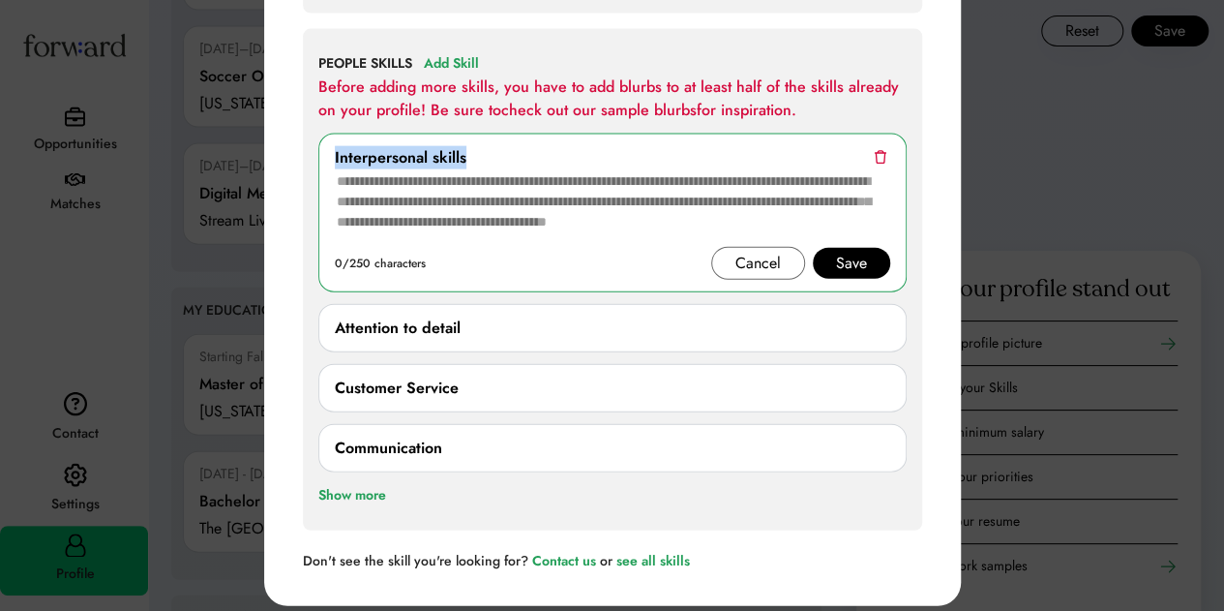
drag, startPoint x: 488, startPoint y: 151, endPoint x: 317, endPoint y: 142, distance: 170.5
click at [318, 142] on div "Interpersonal skills 0/250 characters Cancel Save" at bounding box center [612, 207] width 588 height 170
copy div "Interpersonal skills"
drag, startPoint x: 716, startPoint y: 225, endPoint x: 406, endPoint y: 176, distance: 313.6
click at [406, 176] on textarea at bounding box center [612, 207] width 555 height 77
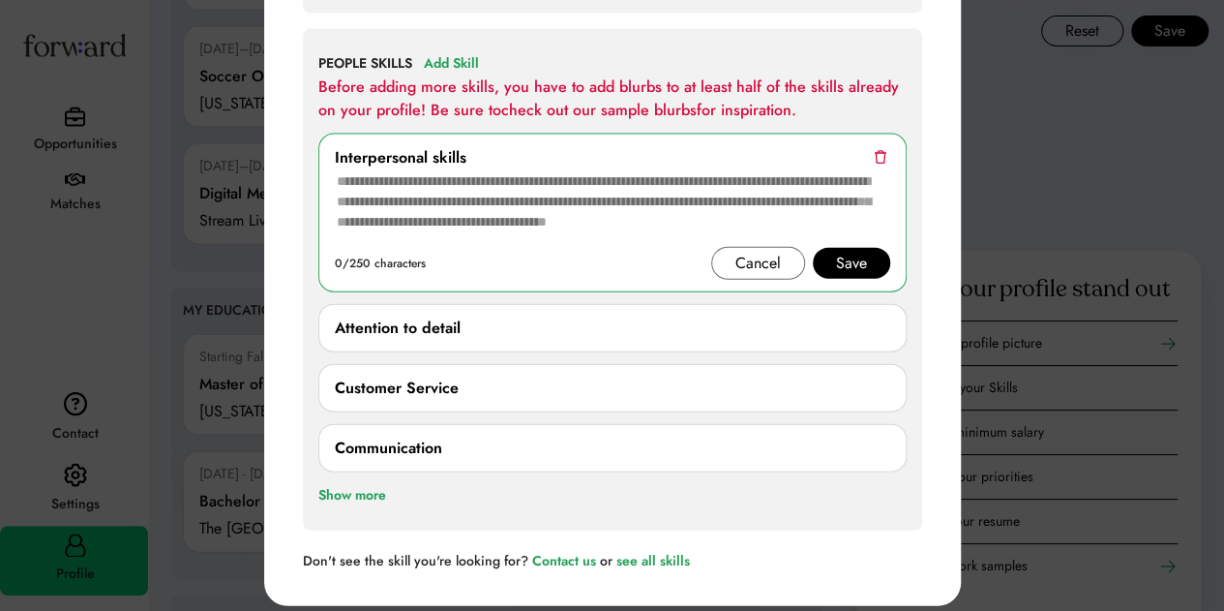
drag, startPoint x: 339, startPoint y: 176, endPoint x: 732, endPoint y: 204, distance: 393.9
click at [724, 204] on textarea at bounding box center [612, 207] width 555 height 77
click at [505, 185] on textarea at bounding box center [612, 207] width 555 height 77
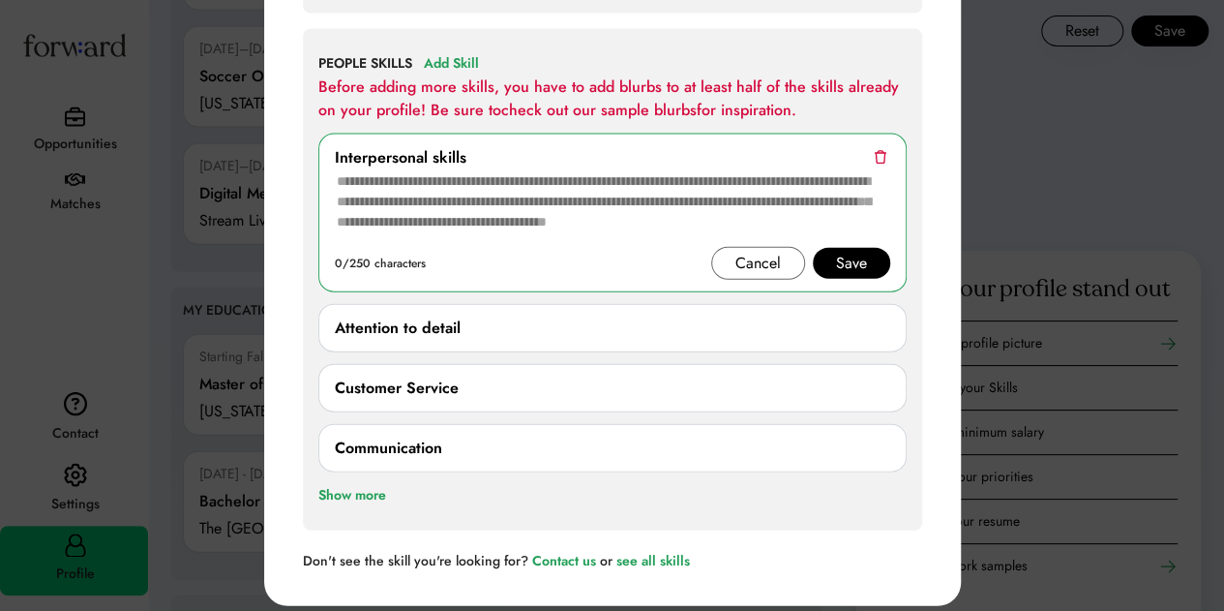
click at [505, 185] on textarea at bounding box center [612, 207] width 555 height 77
click at [739, 185] on textarea at bounding box center [612, 207] width 555 height 77
paste textarea "**********"
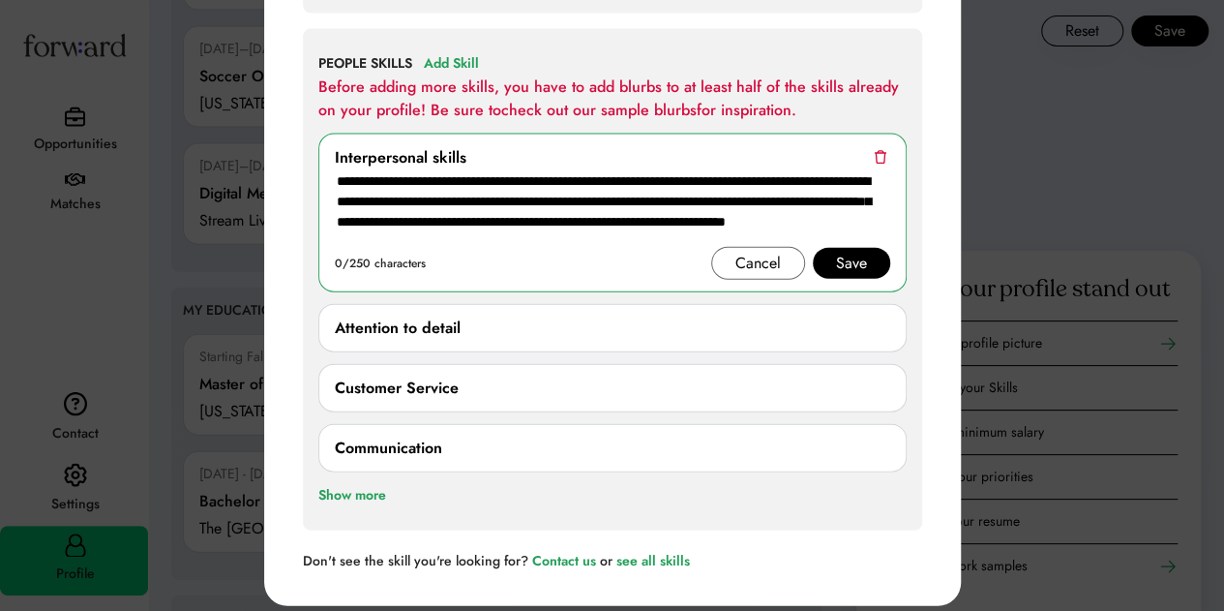
scroll to position [0, 0]
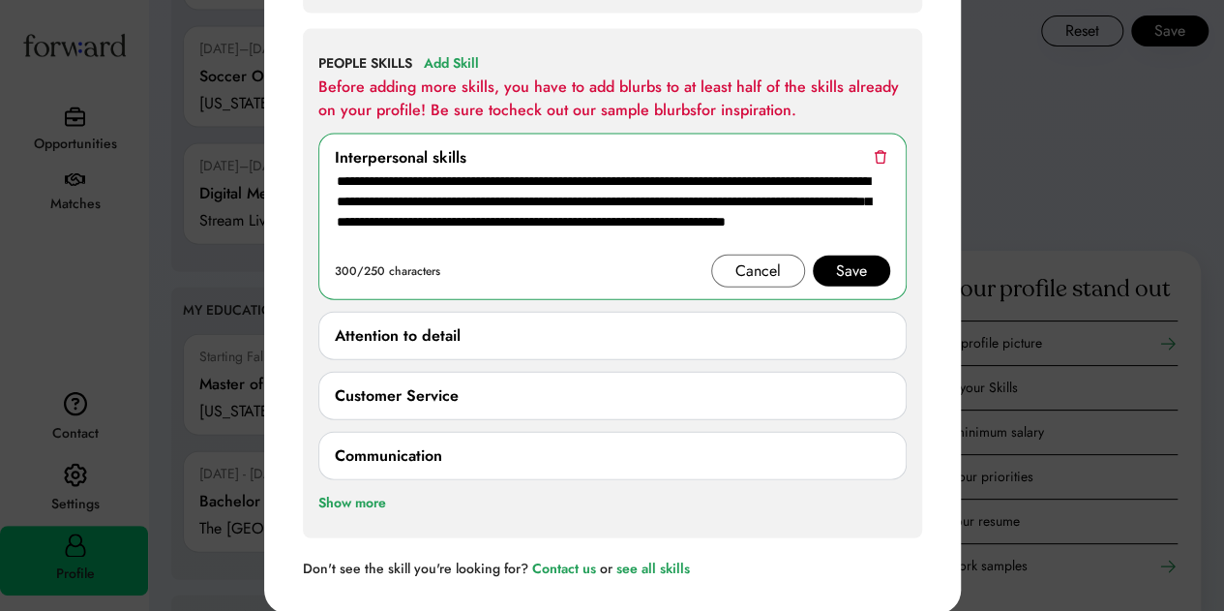
click at [838, 266] on div "Save" at bounding box center [851, 270] width 31 height 23
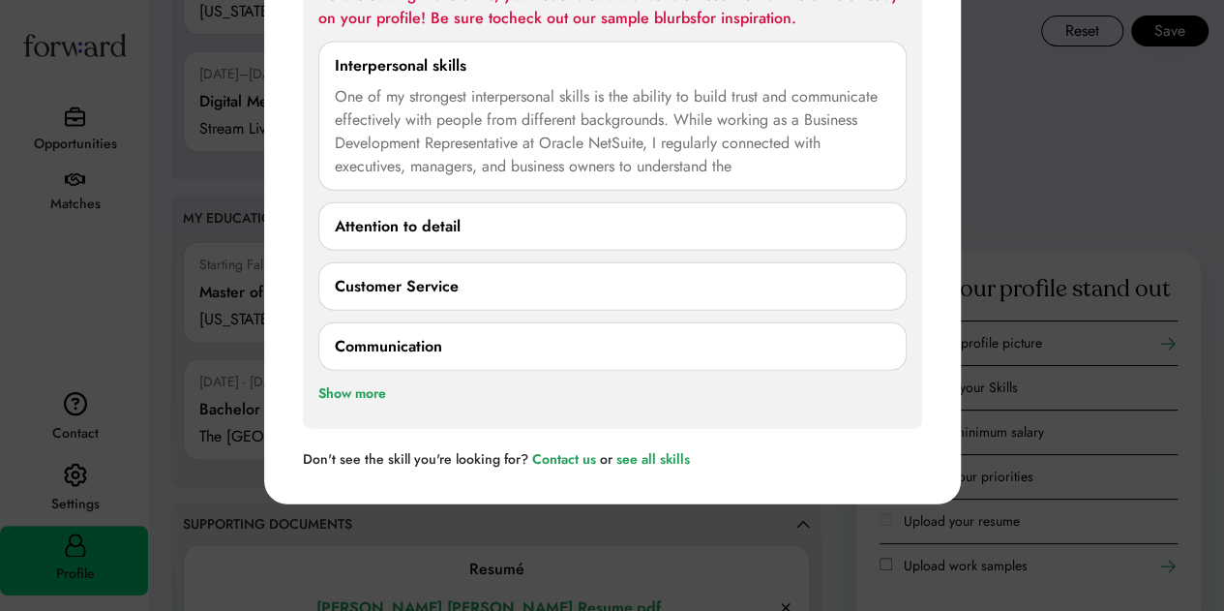
scroll to position [2129, 0]
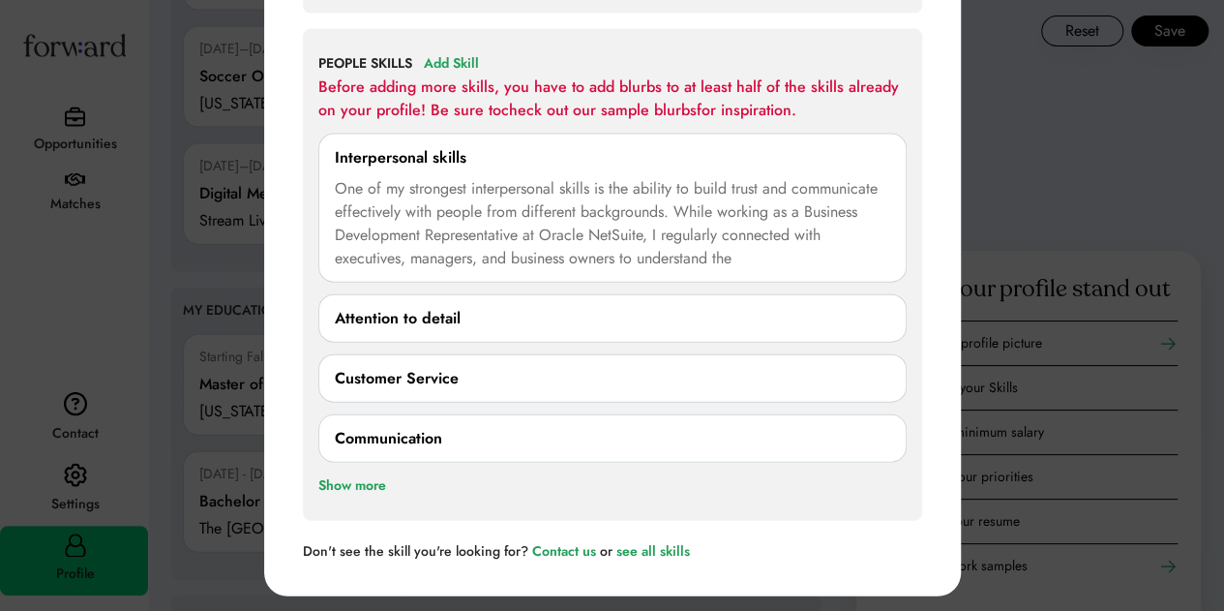
drag, startPoint x: 672, startPoint y: 136, endPoint x: 650, endPoint y: 164, distance: 34.5
click at [671, 138] on div "**********" at bounding box center [612, 208] width 588 height 149
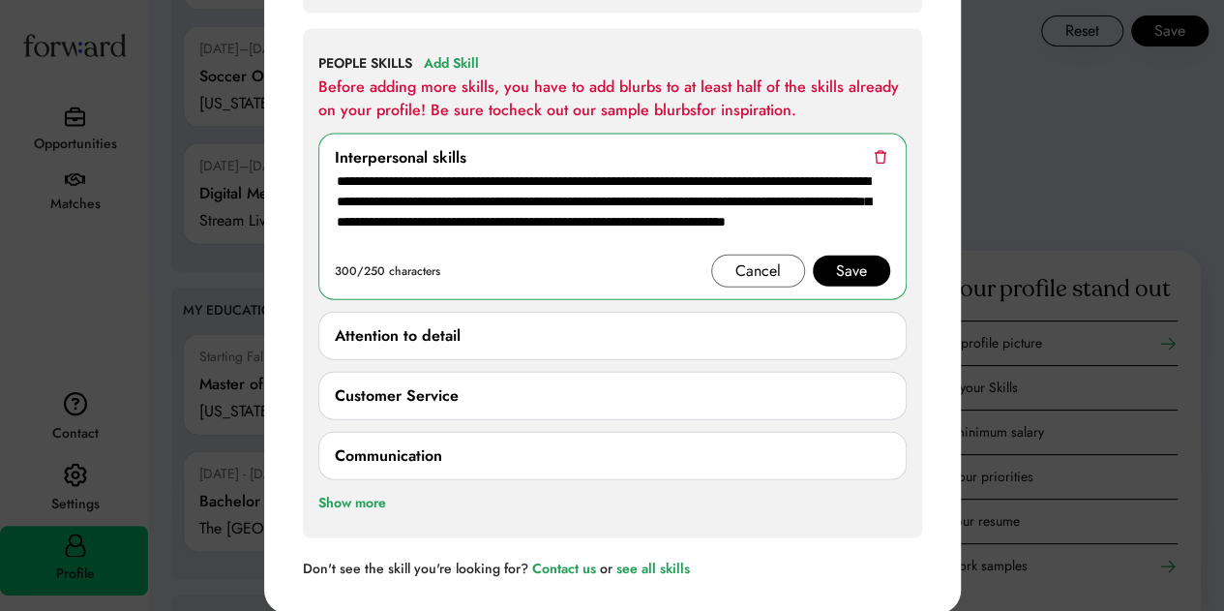
drag, startPoint x: 561, startPoint y: 247, endPoint x: 279, endPoint y: 169, distance: 293.0
click at [279, 169] on div "My Skills Click into each skill to add a description. Not sure what to write? C…" at bounding box center [612, 41] width 697 height 1146
paste textarea
drag, startPoint x: 587, startPoint y: 233, endPoint x: 233, endPoint y: 143, distance: 365.4
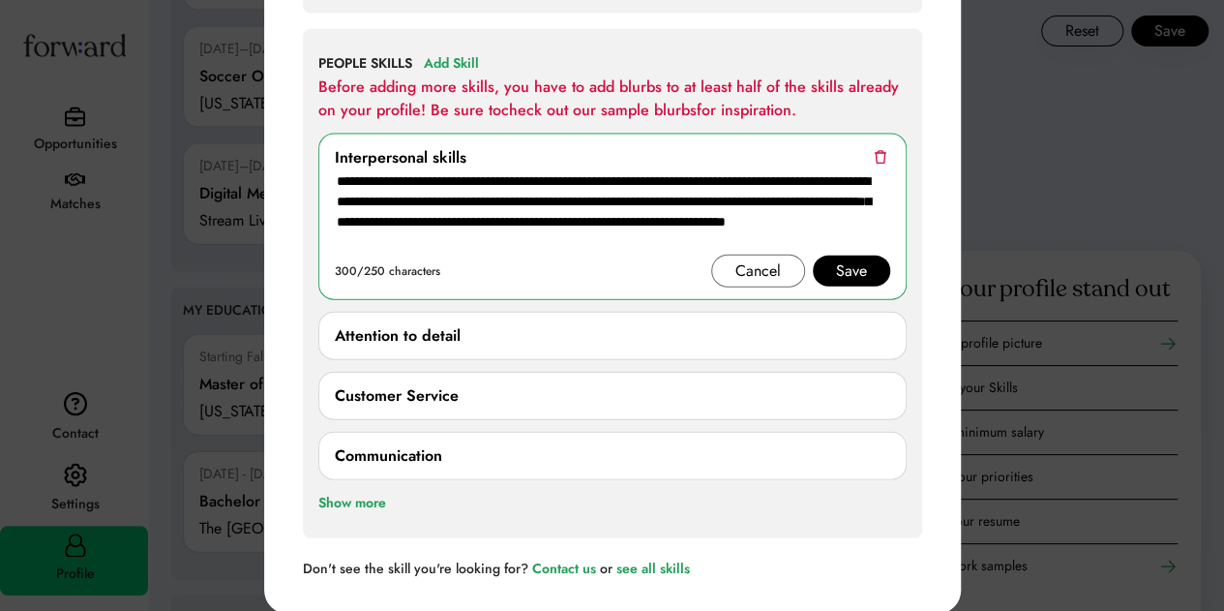
paste textarea "*"
drag, startPoint x: 507, startPoint y: 248, endPoint x: 334, endPoint y: 142, distance: 202.8
click at [334, 142] on div "**********" at bounding box center [612, 217] width 588 height 166
paste textarea
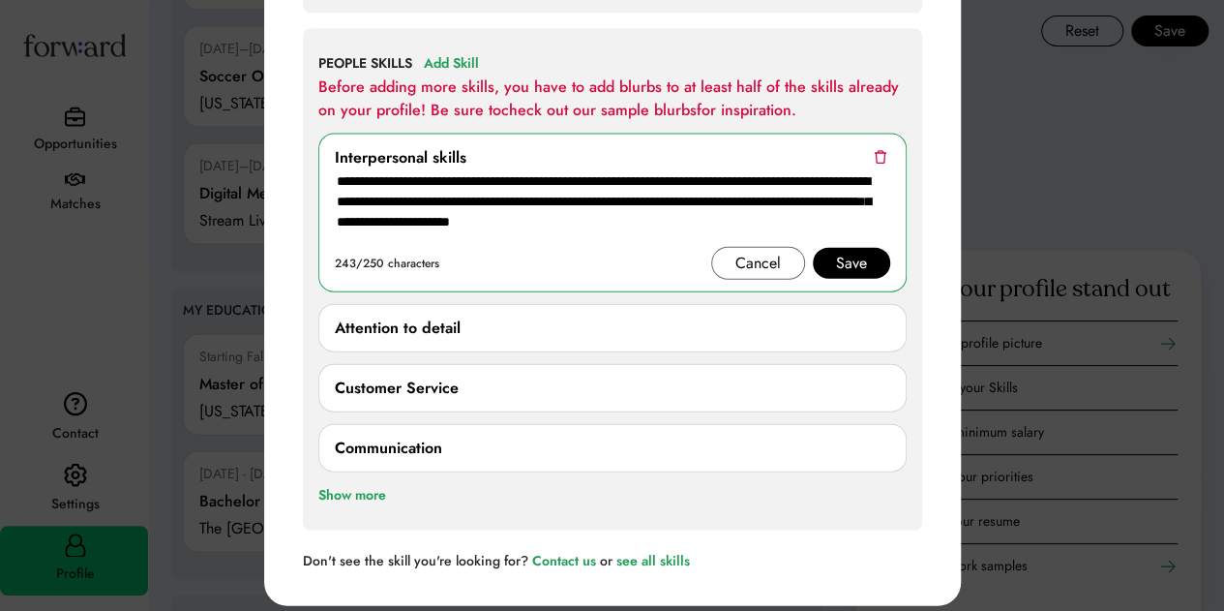
type textarea "**********"
click at [437, 330] on div "Attention to detail" at bounding box center [398, 327] width 126 height 23
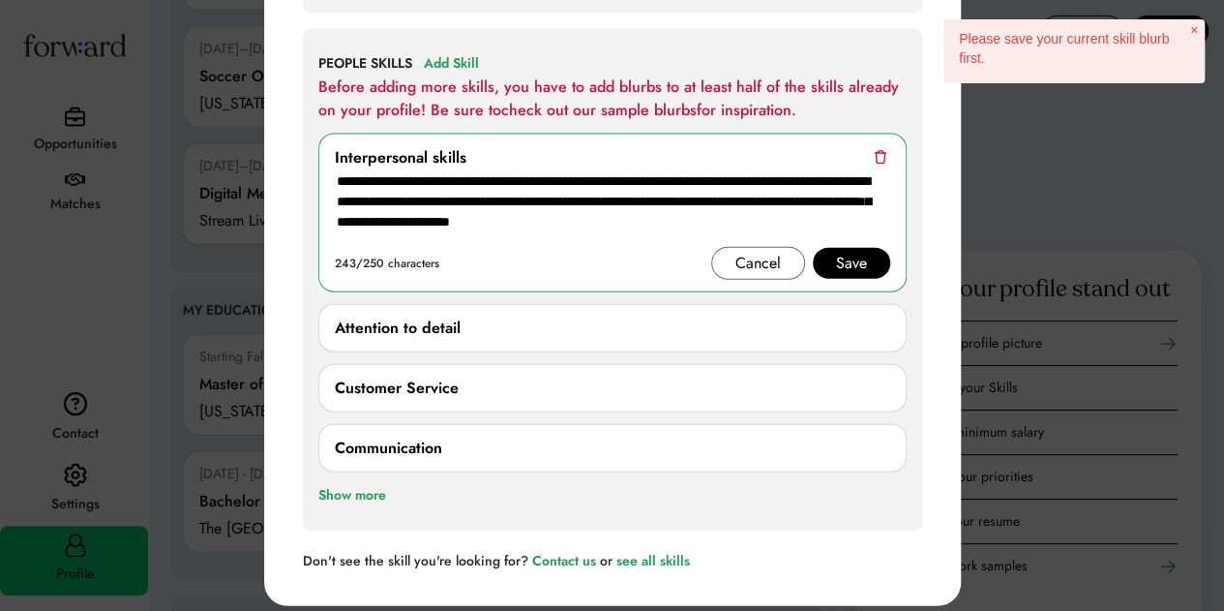
click at [439, 320] on div "Attention to detail" at bounding box center [398, 327] width 126 height 23
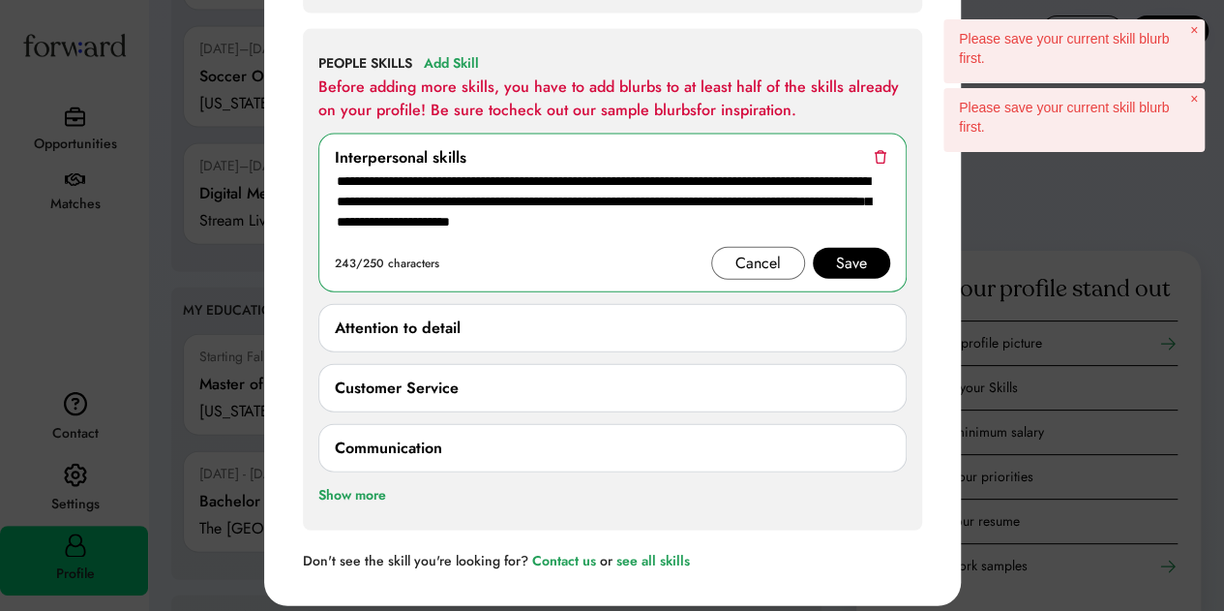
click at [833, 254] on div "Save" at bounding box center [851, 263] width 77 height 31
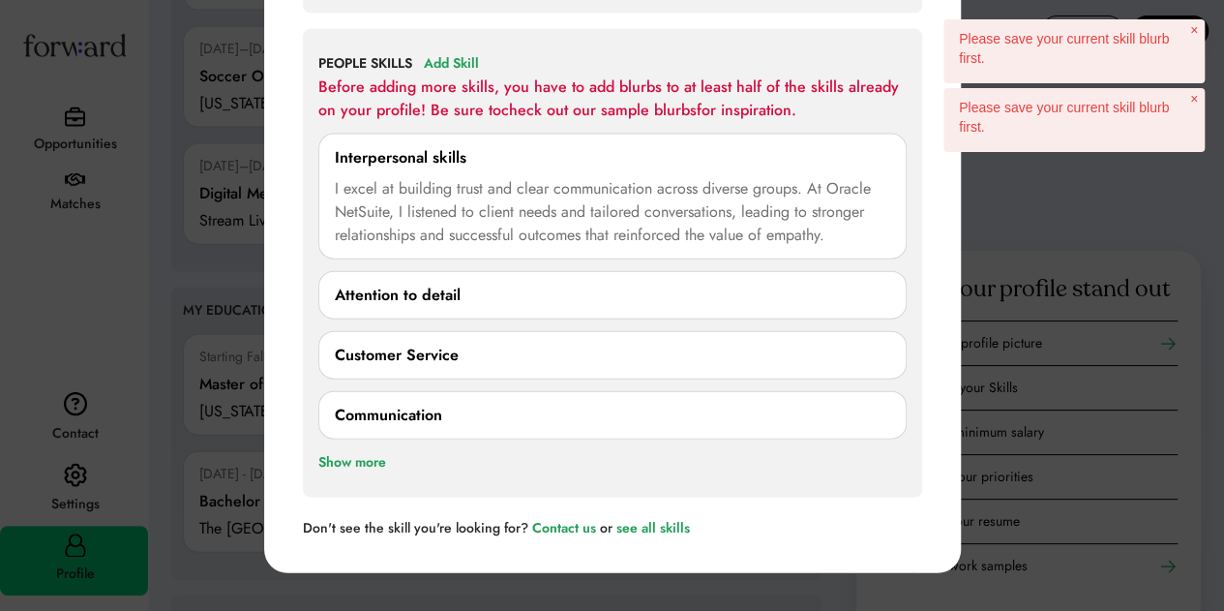
click at [472, 278] on div "Attention to detail 0/250 characters Cancel Save" at bounding box center [612, 295] width 588 height 48
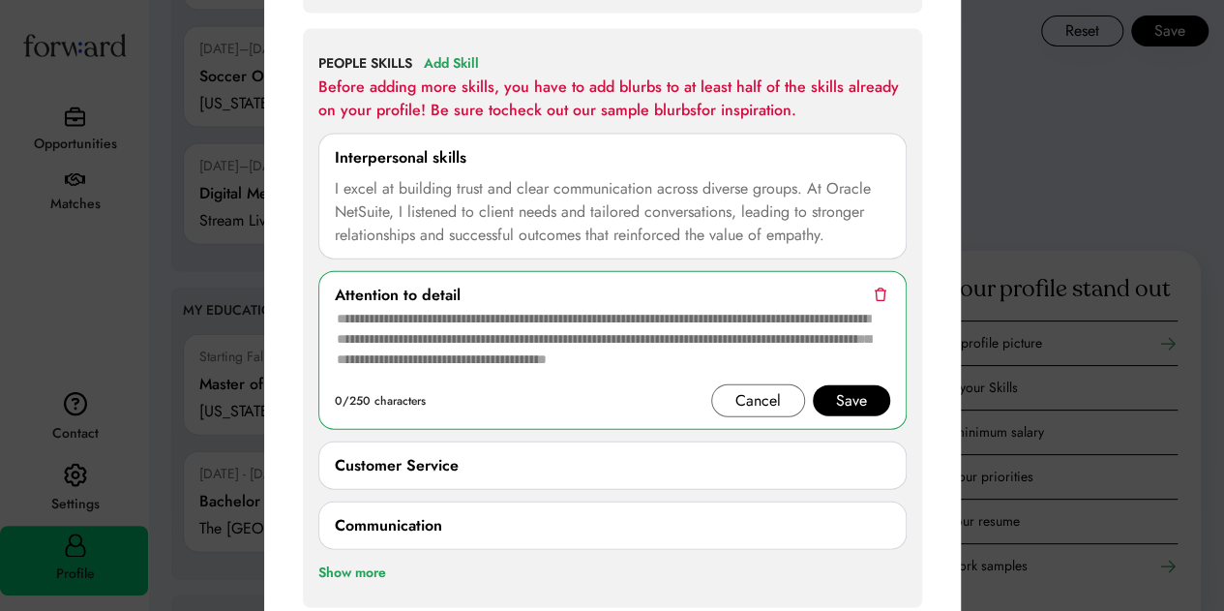
click at [590, 314] on textarea at bounding box center [612, 345] width 555 height 77
paste textarea "**********"
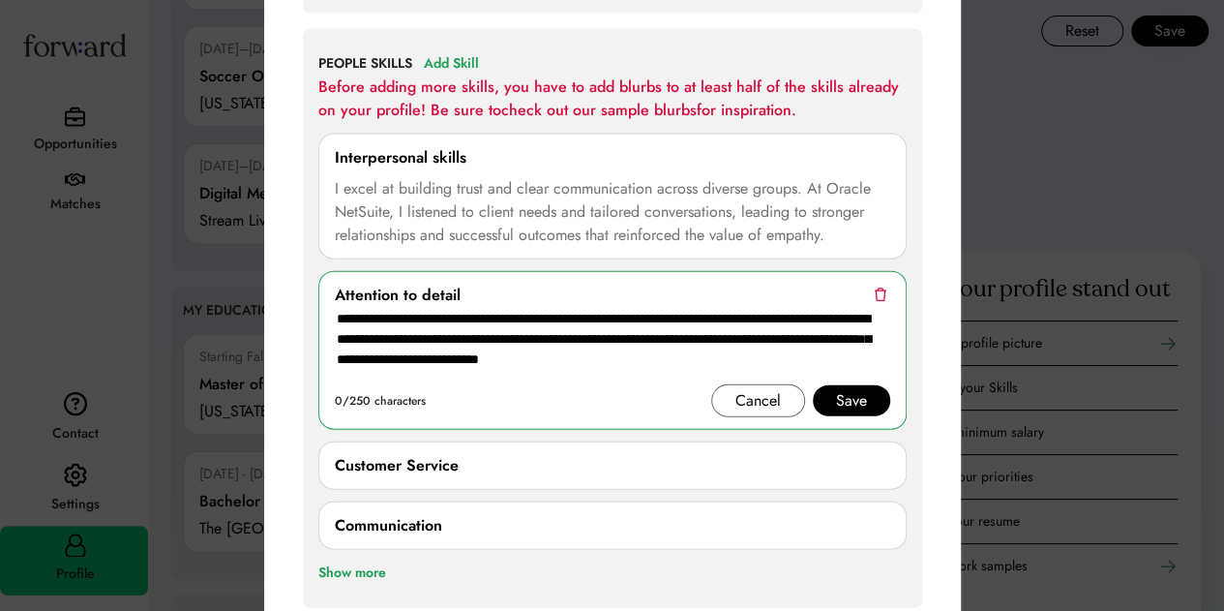
type textarea "**********"
click at [839, 394] on div "Save" at bounding box center [851, 400] width 31 height 23
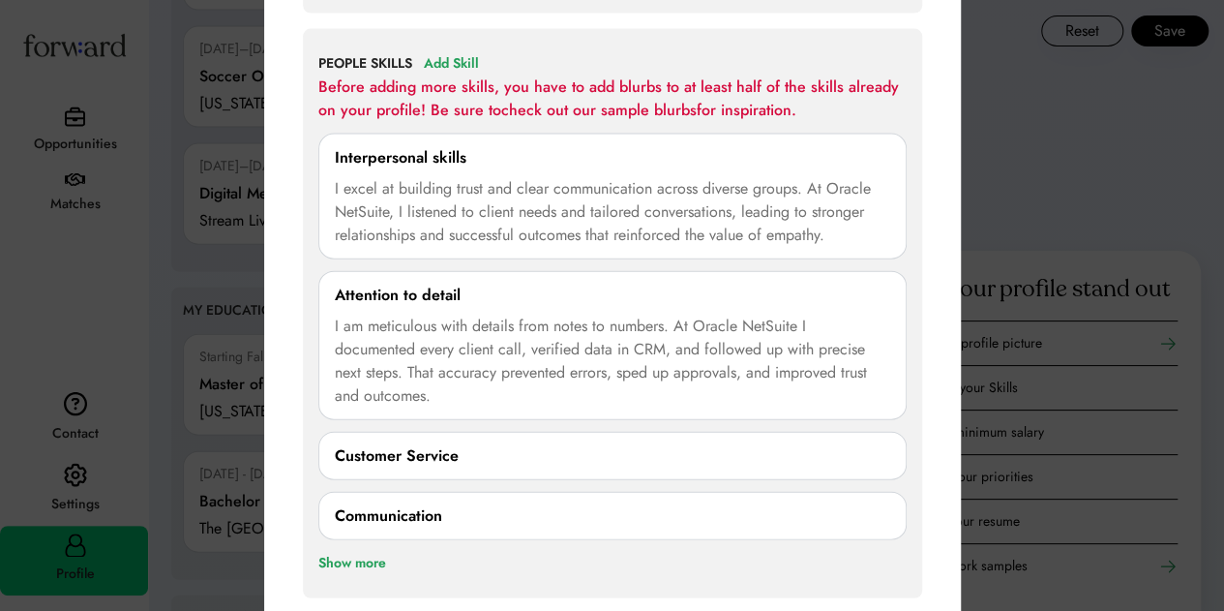
scroll to position [2226, 0]
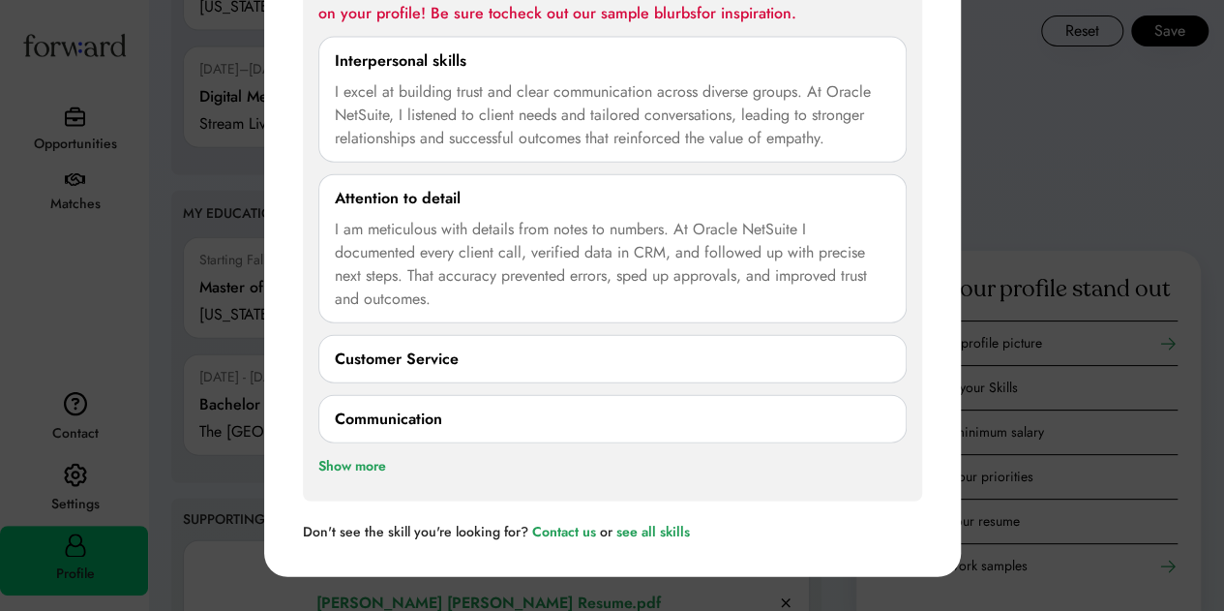
click at [492, 365] on div "Customer Service" at bounding box center [612, 358] width 555 height 23
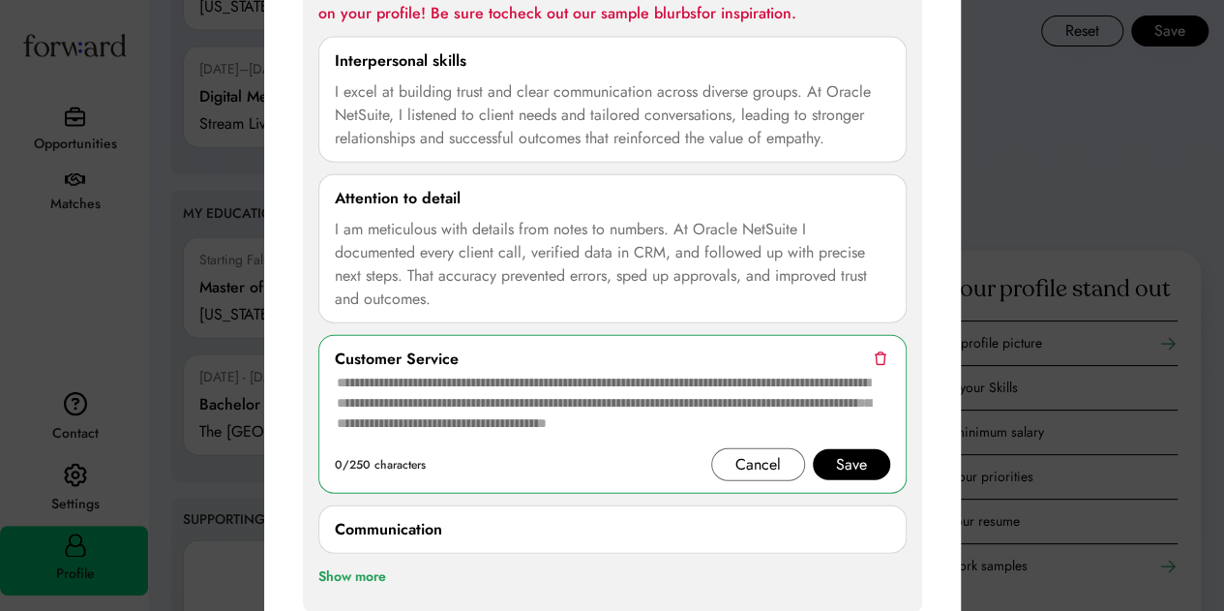
click at [512, 371] on textarea at bounding box center [612, 409] width 555 height 77
paste textarea "**********"
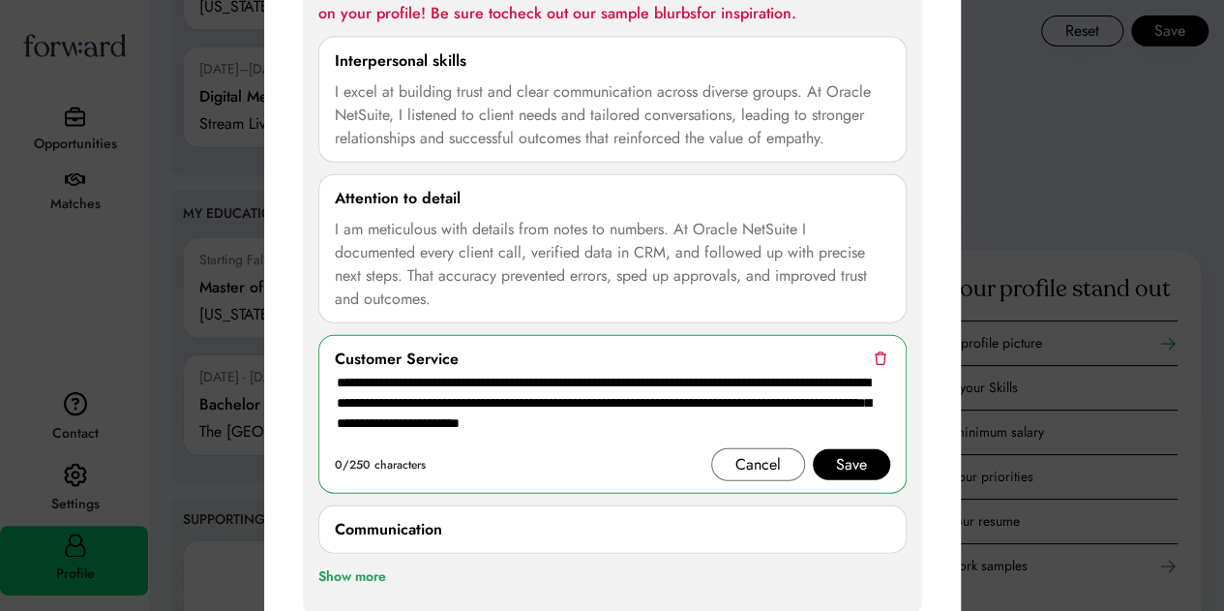
type textarea "**********"
click at [841, 455] on div "Save" at bounding box center [851, 464] width 31 height 23
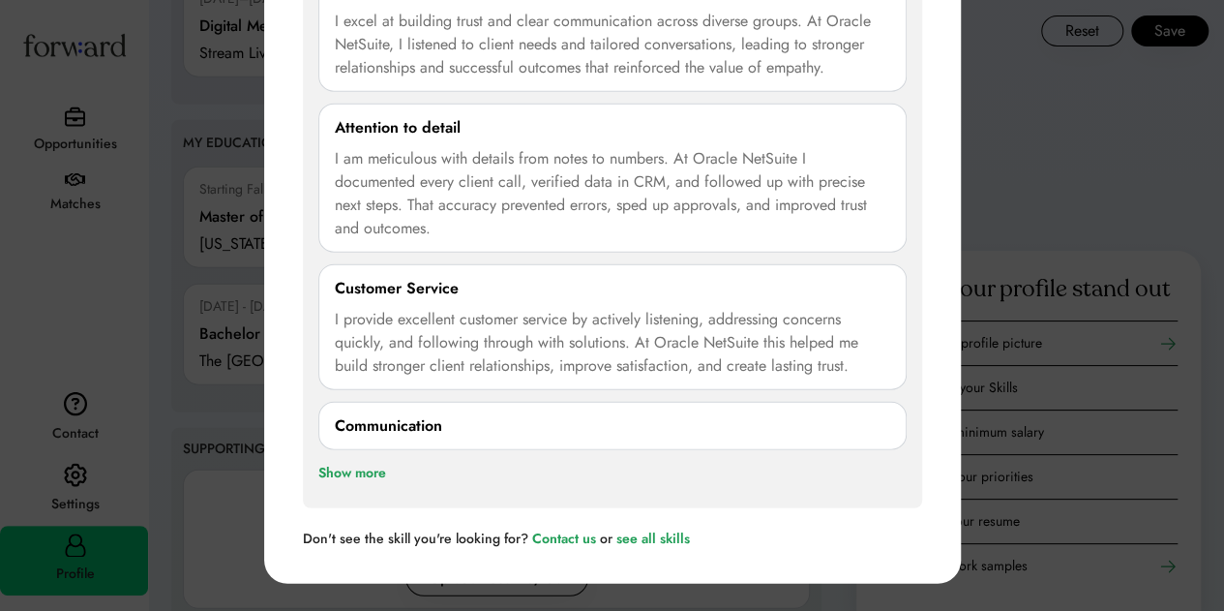
scroll to position [2322, 0]
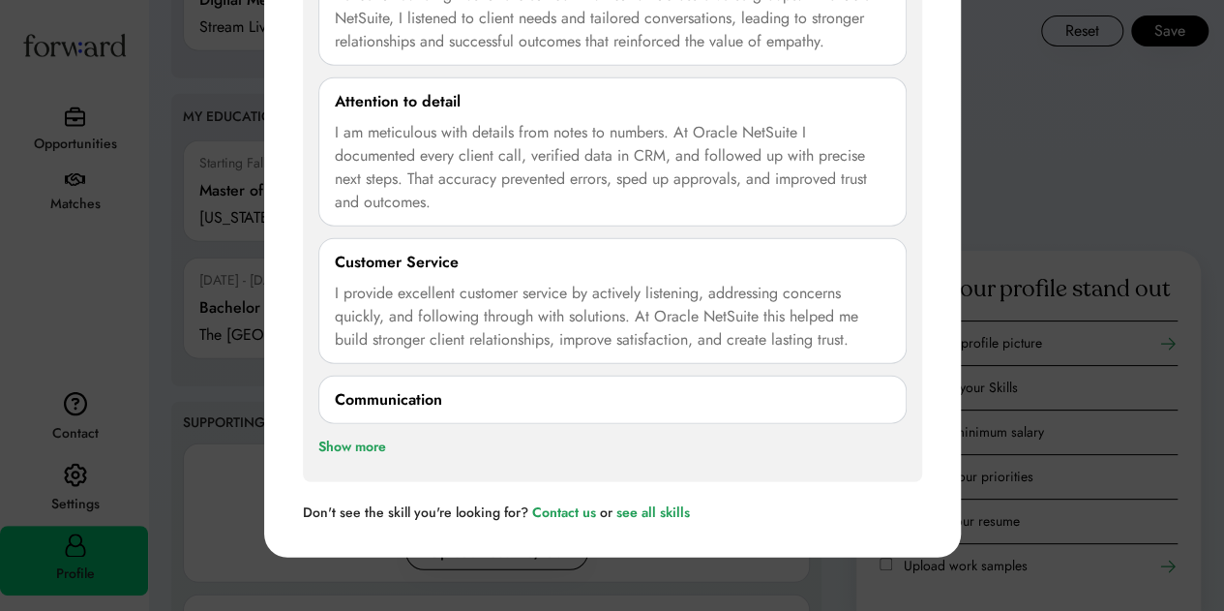
click at [406, 398] on div "Communication" at bounding box center [388, 399] width 107 height 23
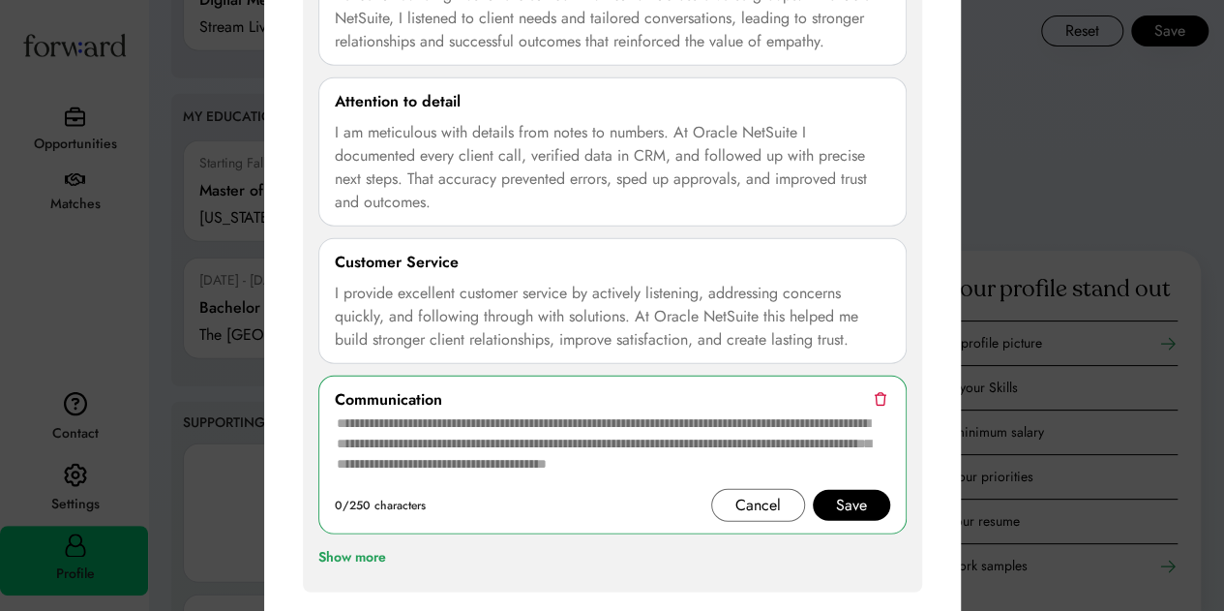
click at [635, 414] on textarea at bounding box center [612, 449] width 555 height 77
paste textarea "**********"
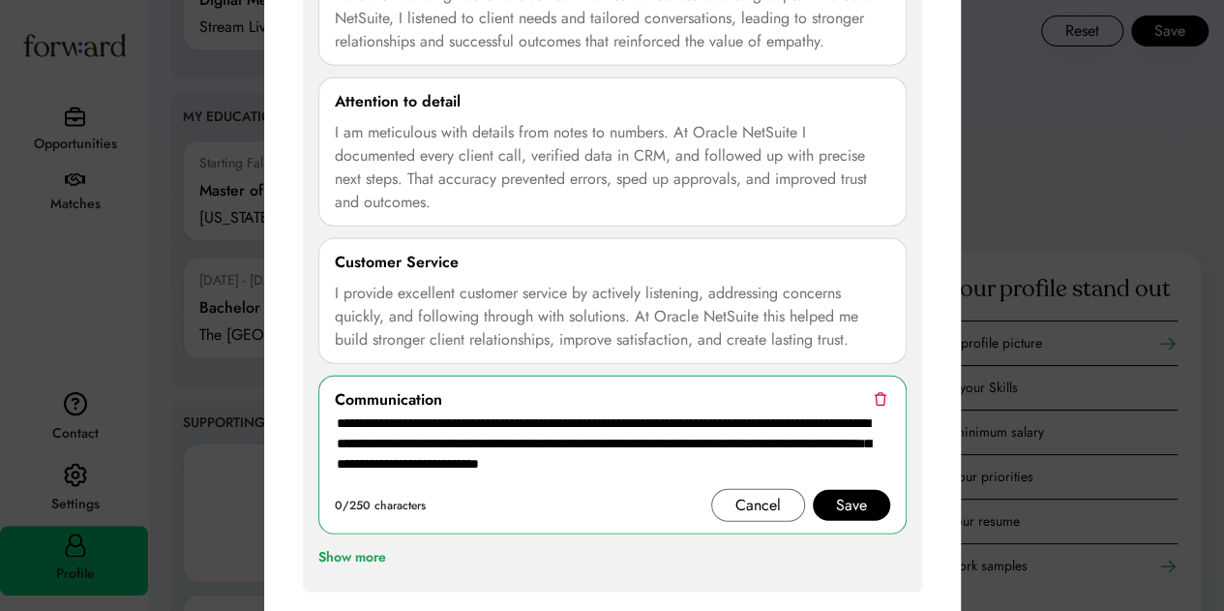
type textarea "**********"
click at [826, 500] on div "Save" at bounding box center [851, 505] width 77 height 31
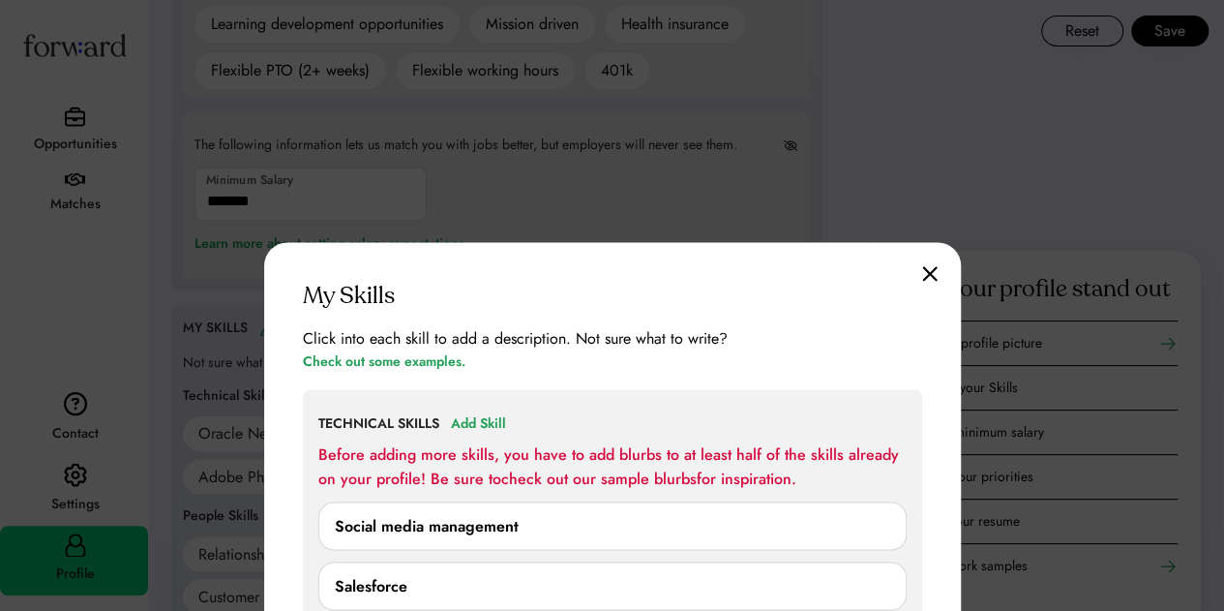
scroll to position [1645, 0]
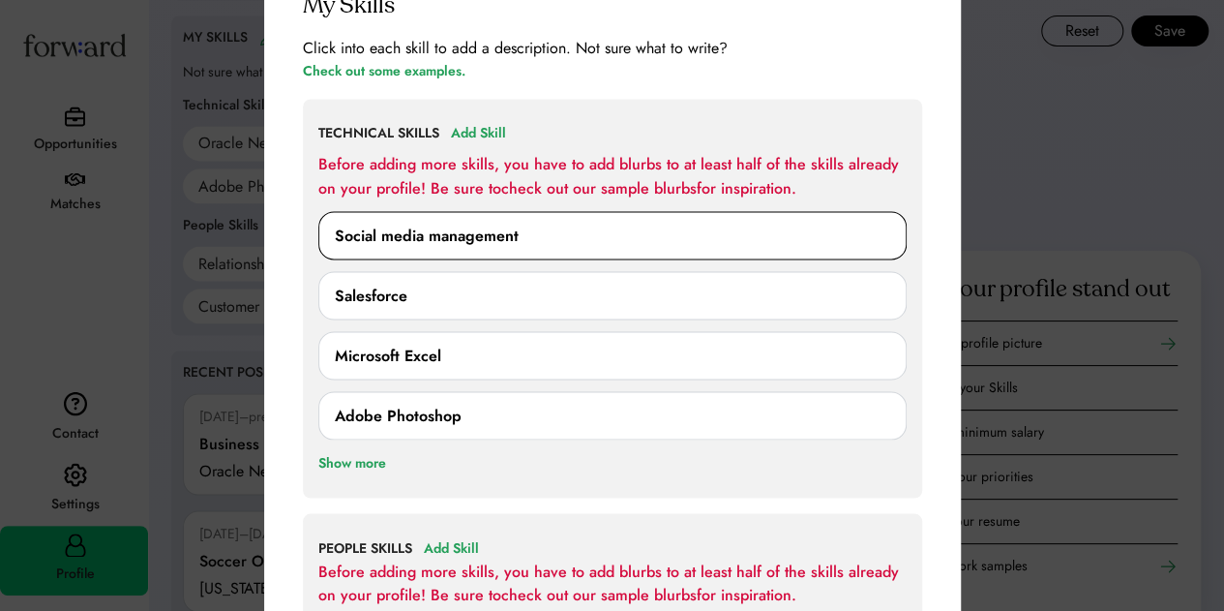
click at [600, 233] on div "Social media management" at bounding box center [612, 235] width 555 height 23
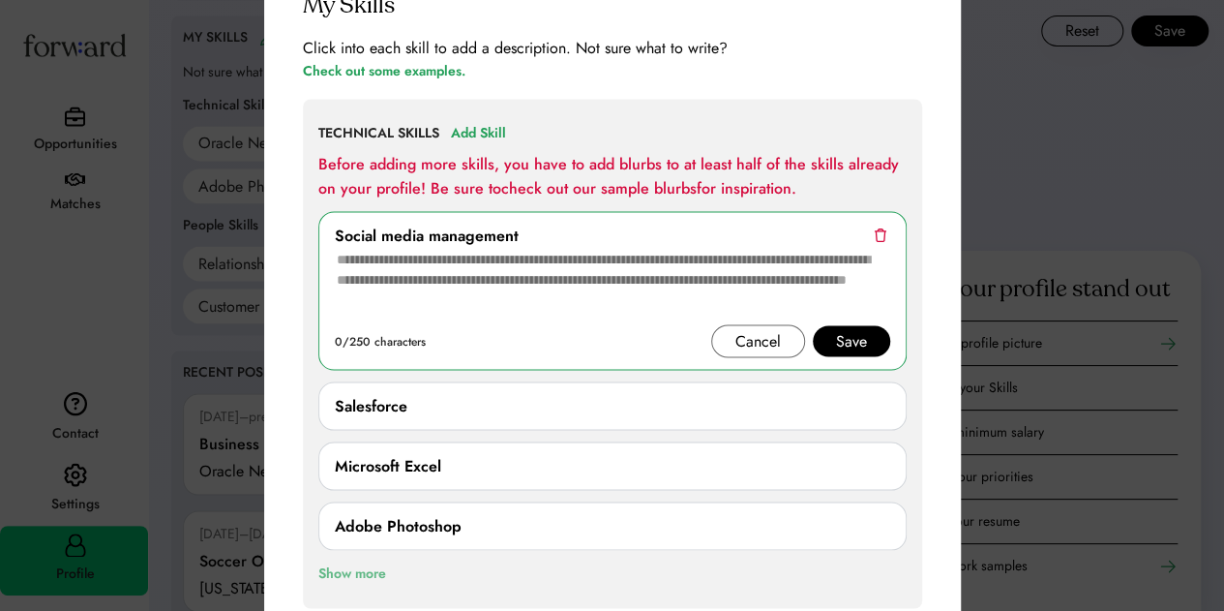
click at [367, 565] on div "Show more" at bounding box center [352, 572] width 68 height 23
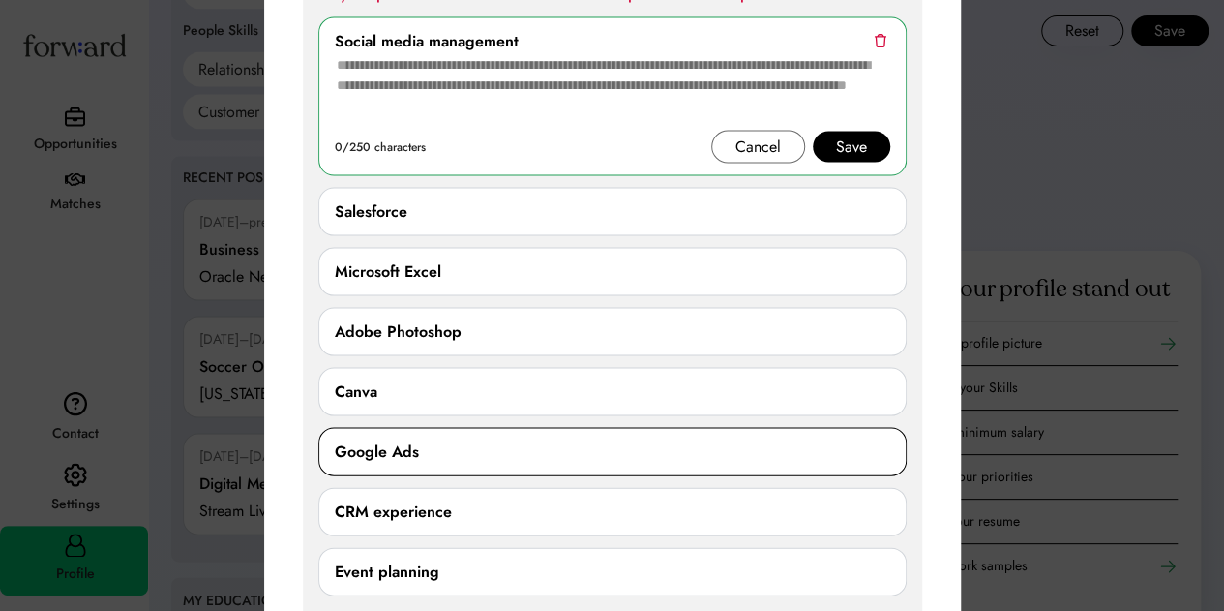
scroll to position [2032, 0]
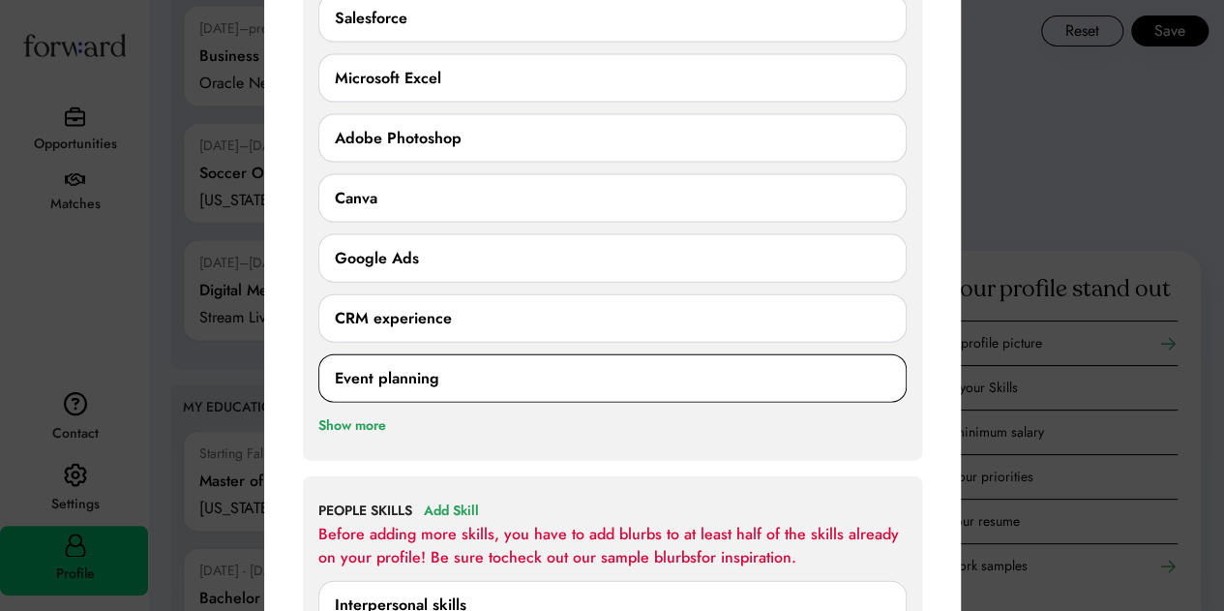
click at [442, 380] on div "Event planning" at bounding box center [612, 378] width 555 height 23
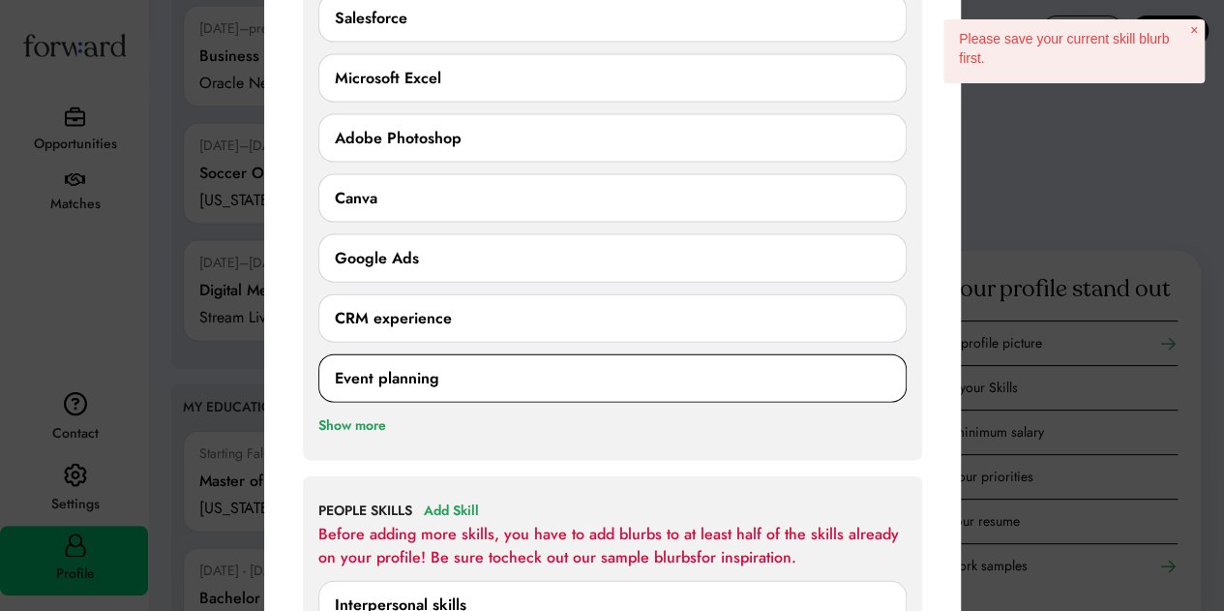
click at [385, 370] on div "Event planning" at bounding box center [387, 378] width 105 height 23
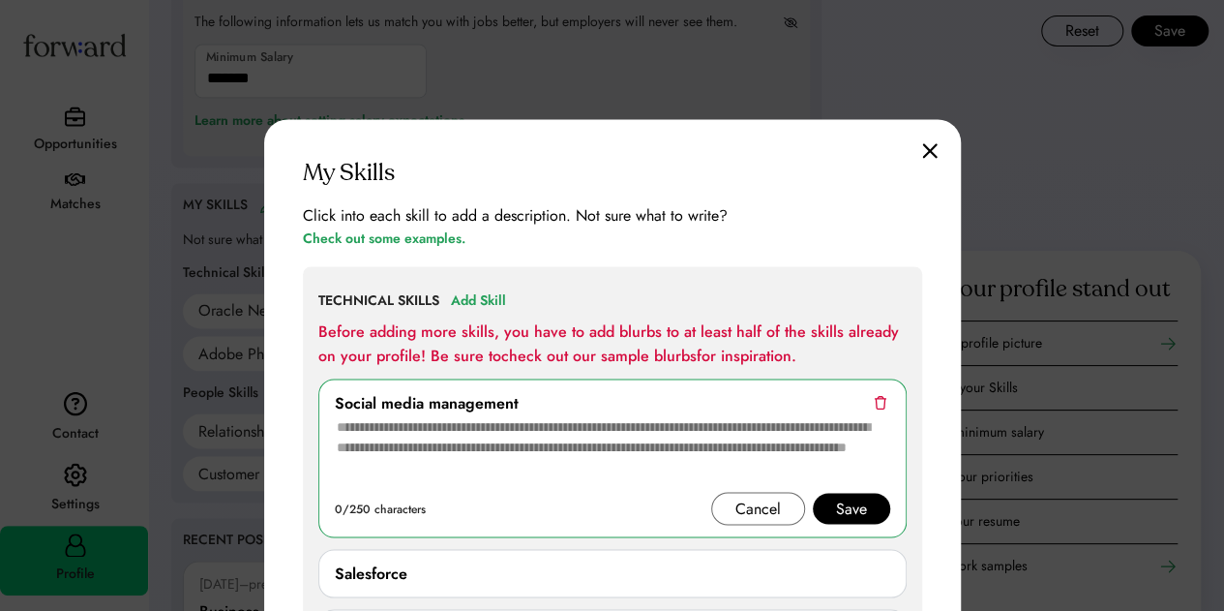
scroll to position [1548, 0]
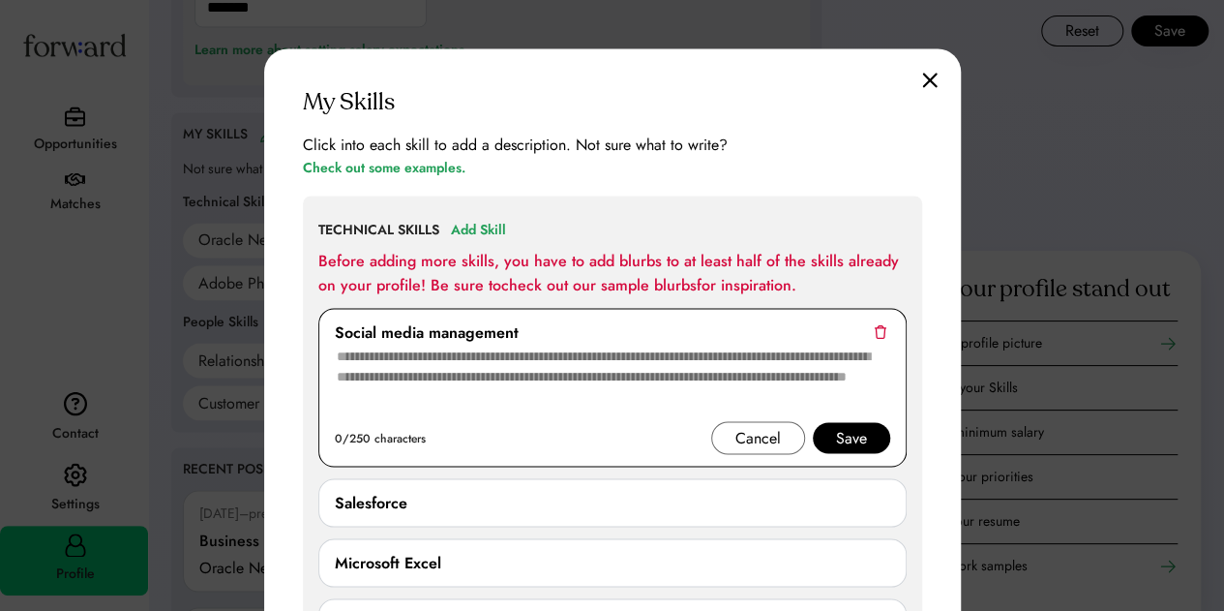
click at [837, 434] on div "Save" at bounding box center [851, 437] width 31 height 23
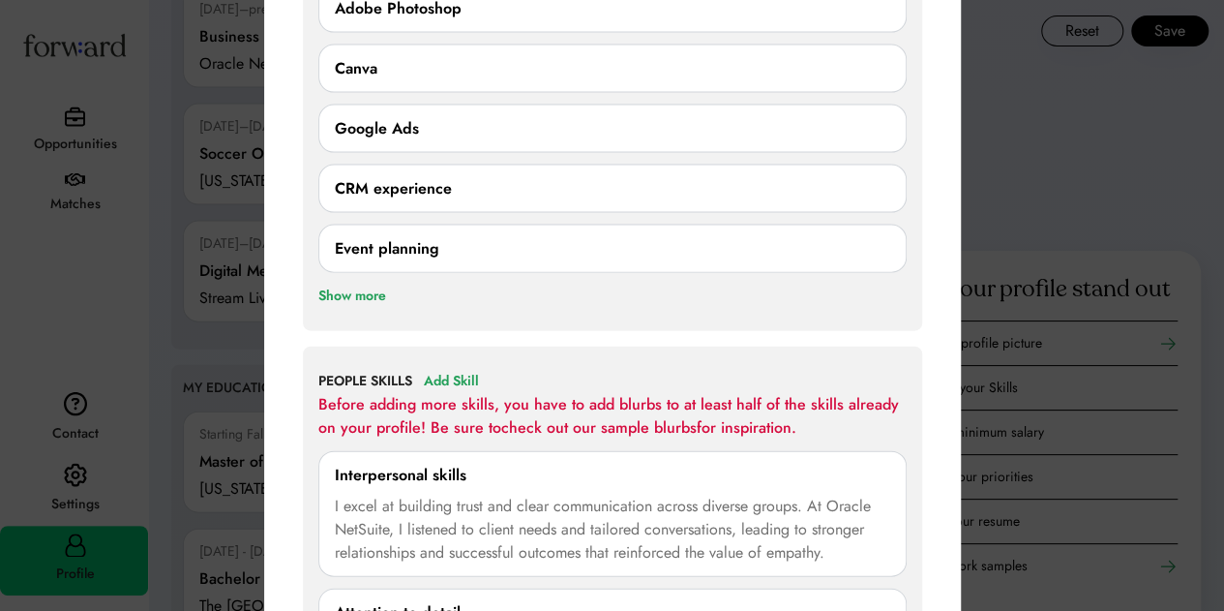
scroll to position [2032, 0]
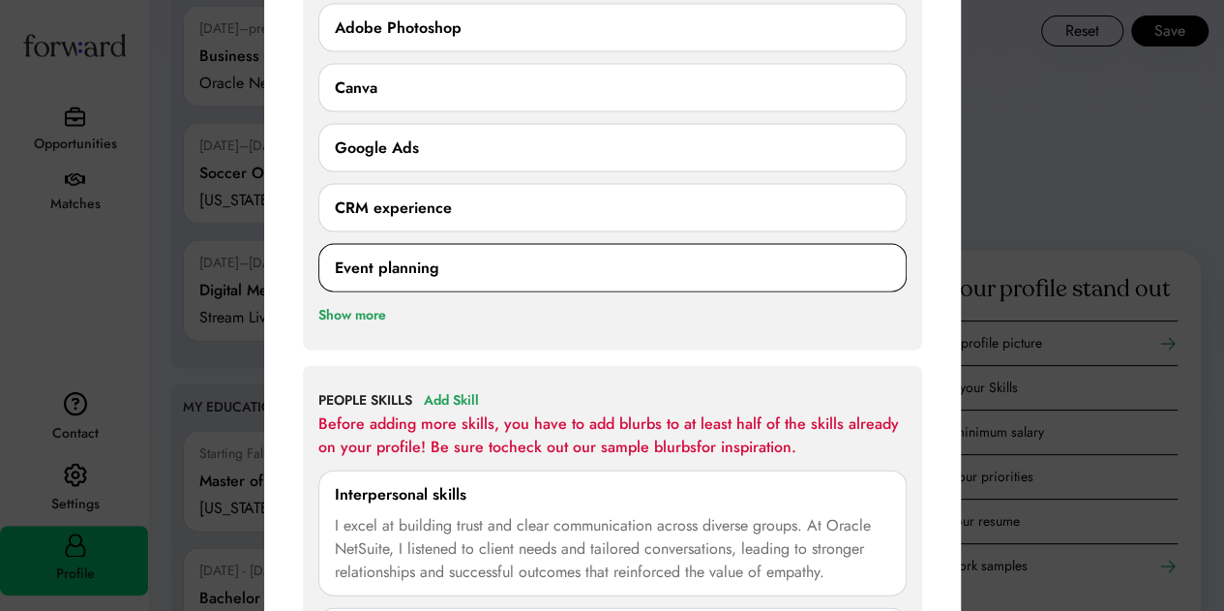
click at [511, 268] on div "Event planning" at bounding box center [612, 267] width 555 height 23
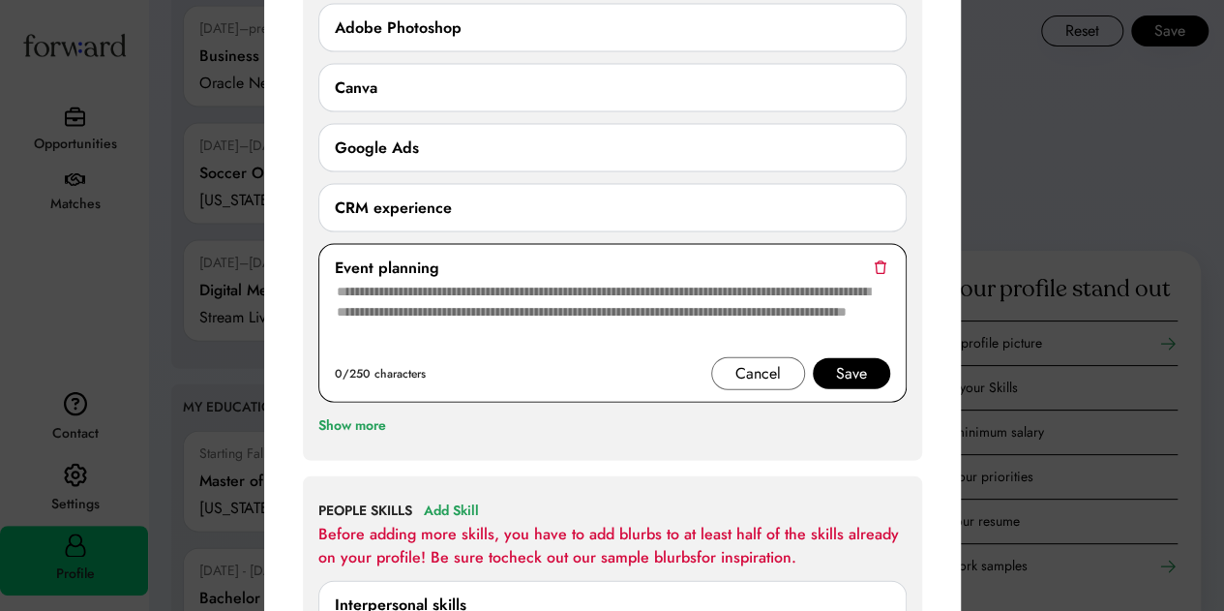
click at [725, 282] on textarea at bounding box center [612, 318] width 555 height 77
click at [586, 280] on textarea at bounding box center [612, 318] width 555 height 77
paste textarea "**********"
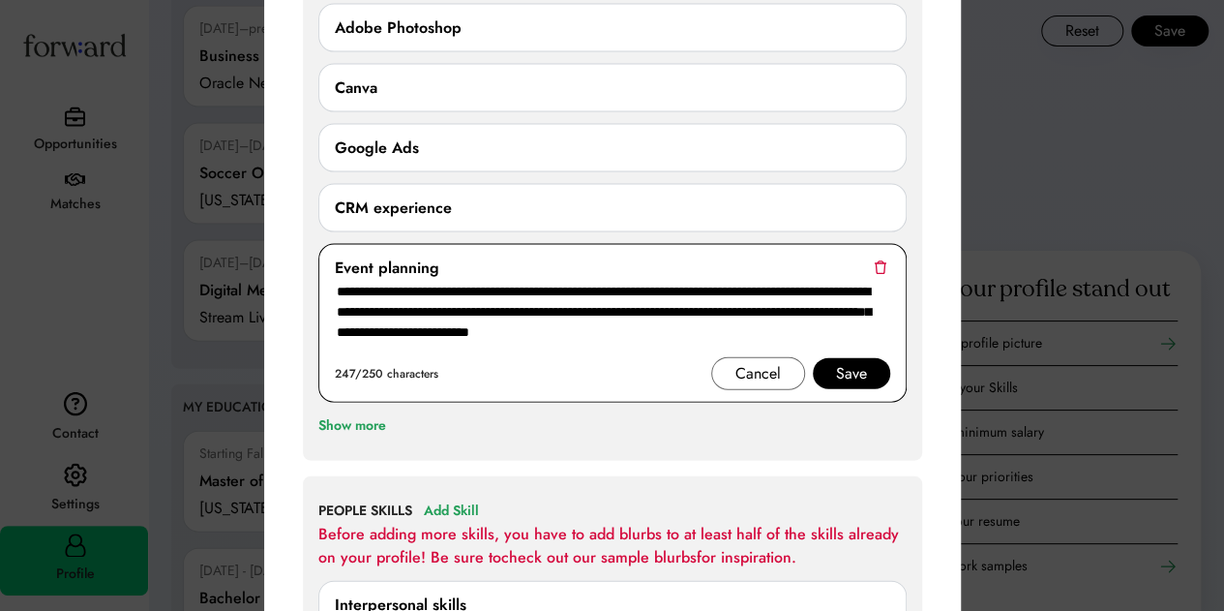
drag, startPoint x: 466, startPoint y: 304, endPoint x: 387, endPoint y: 304, distance: 79.3
click at [387, 304] on textarea "**********" at bounding box center [612, 318] width 555 height 77
type textarea "**********"
click at [867, 365] on div "Save" at bounding box center [851, 373] width 77 height 31
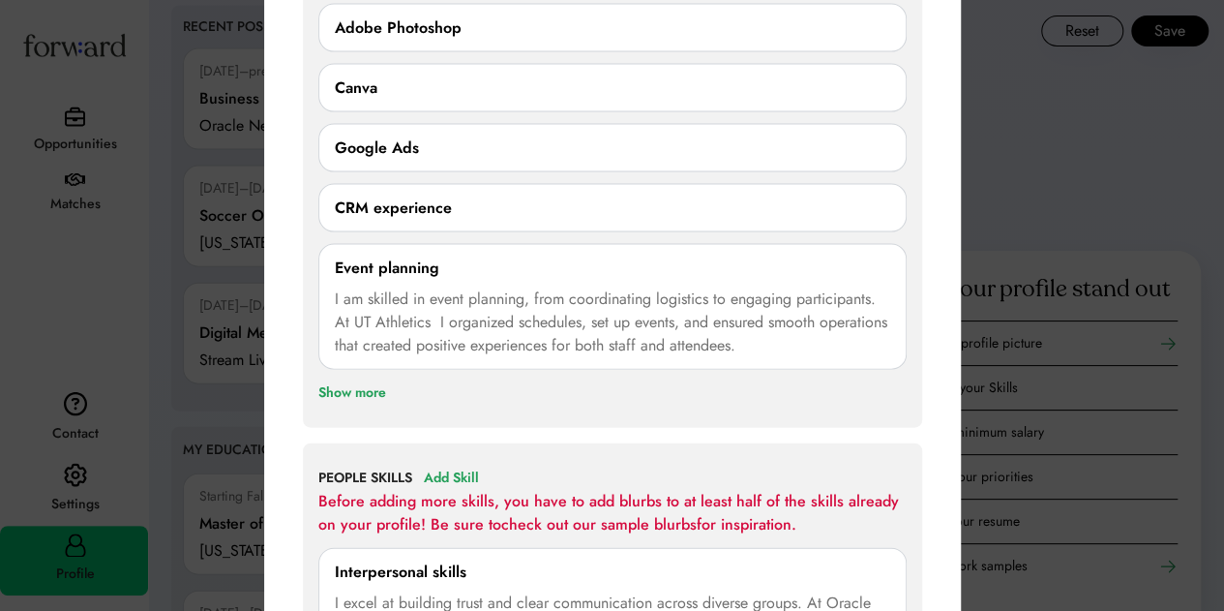
scroll to position [2075, 0]
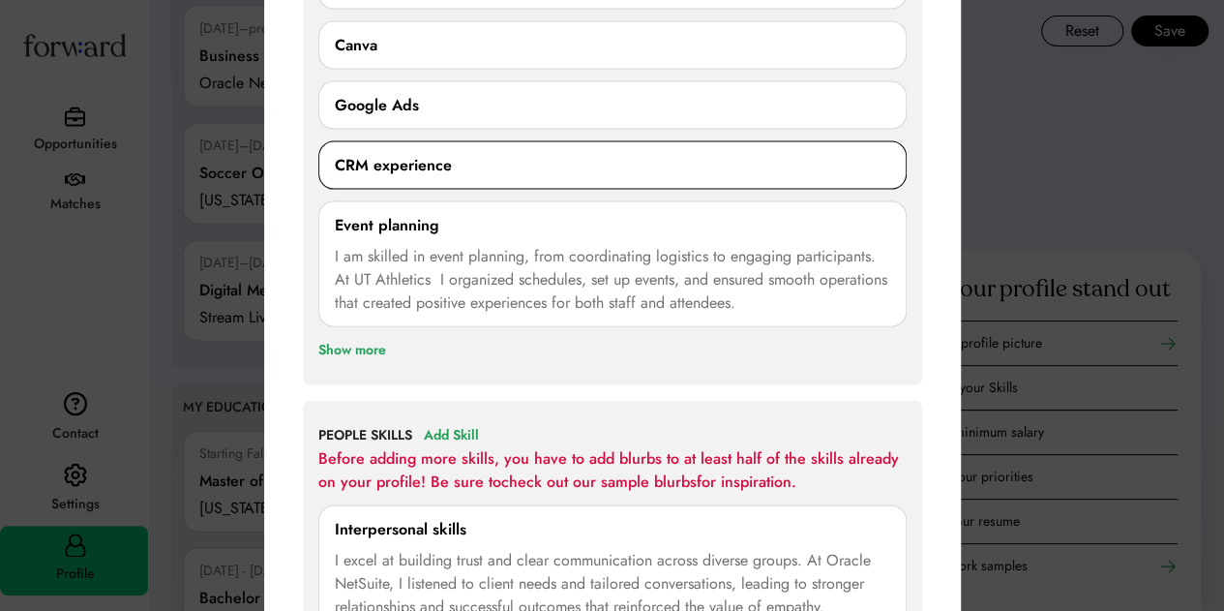
click at [498, 157] on div "CRM experience" at bounding box center [612, 165] width 555 height 23
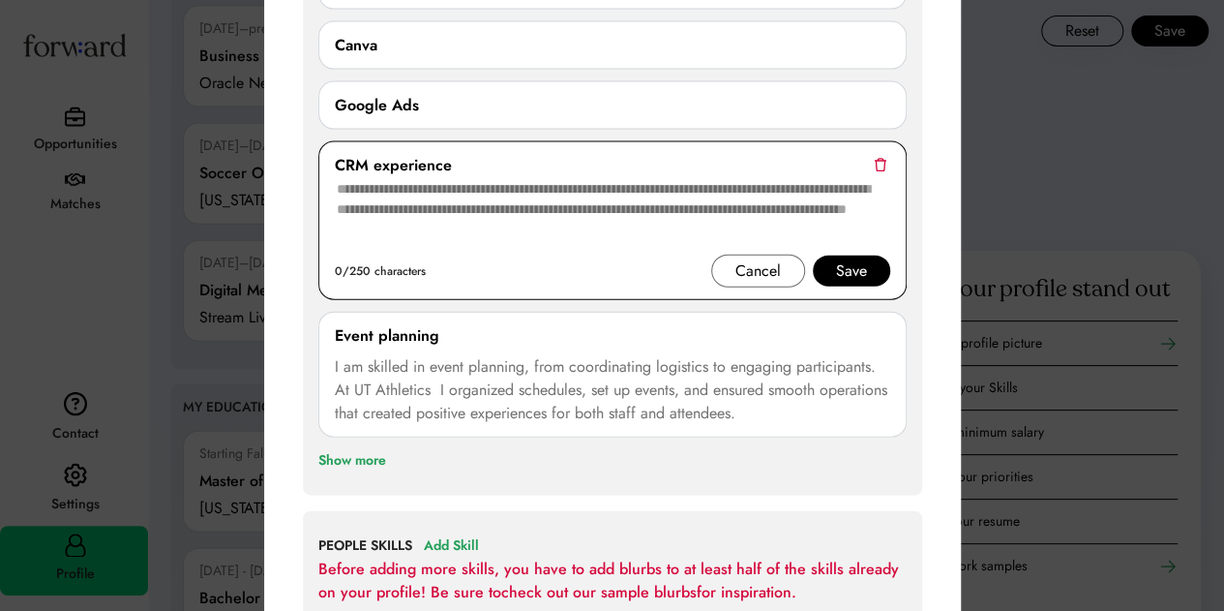
click at [446, 206] on textarea at bounding box center [612, 215] width 555 height 77
paste textarea "**********"
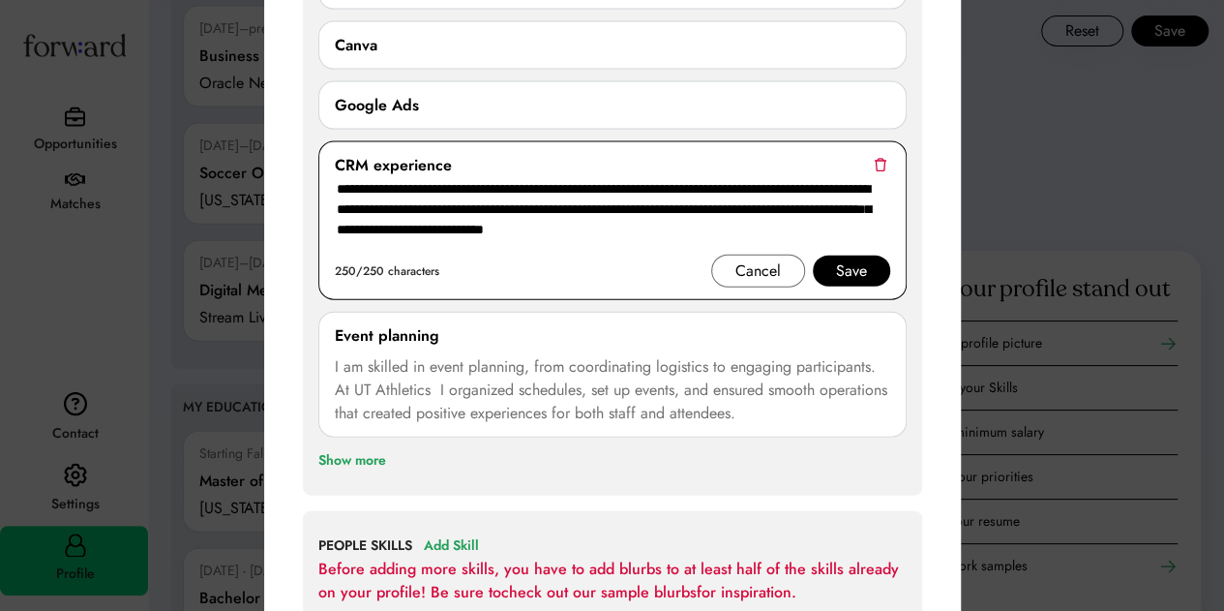
type textarea "**********"
click at [866, 268] on div "Save" at bounding box center [851, 270] width 31 height 23
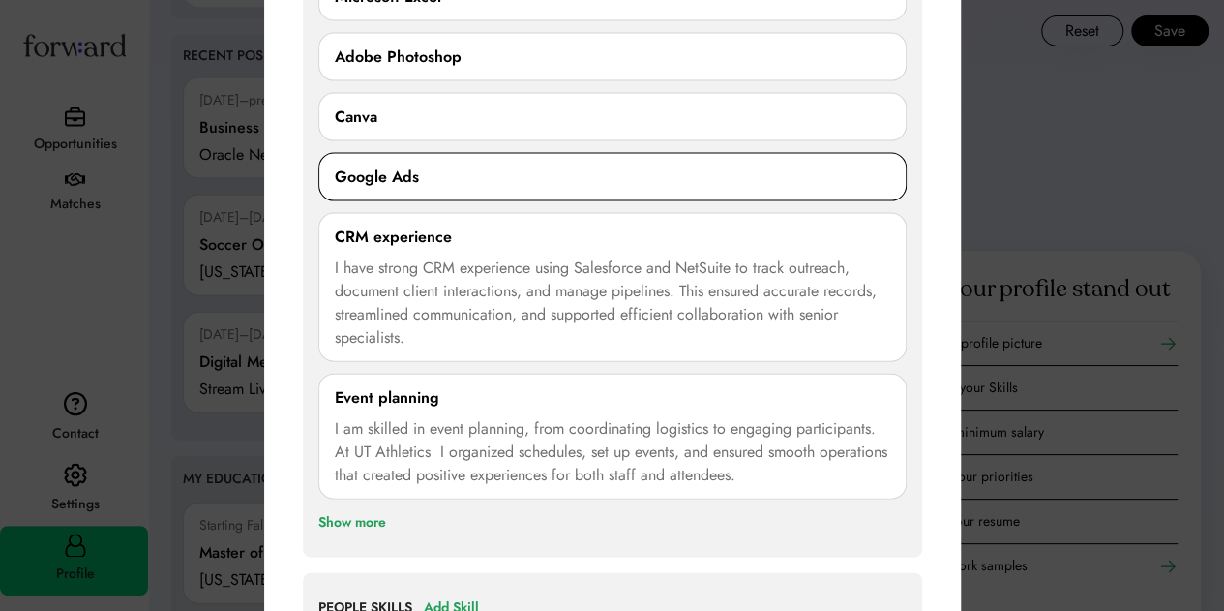
scroll to position [1978, 0]
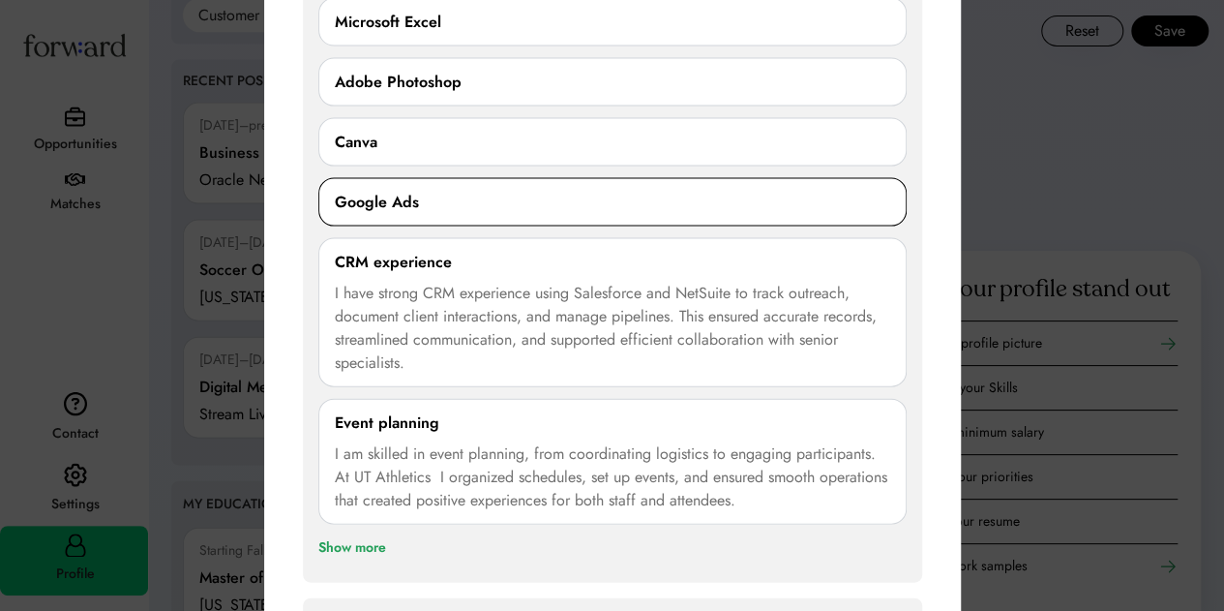
click at [468, 191] on div "Google Ads" at bounding box center [612, 202] width 555 height 23
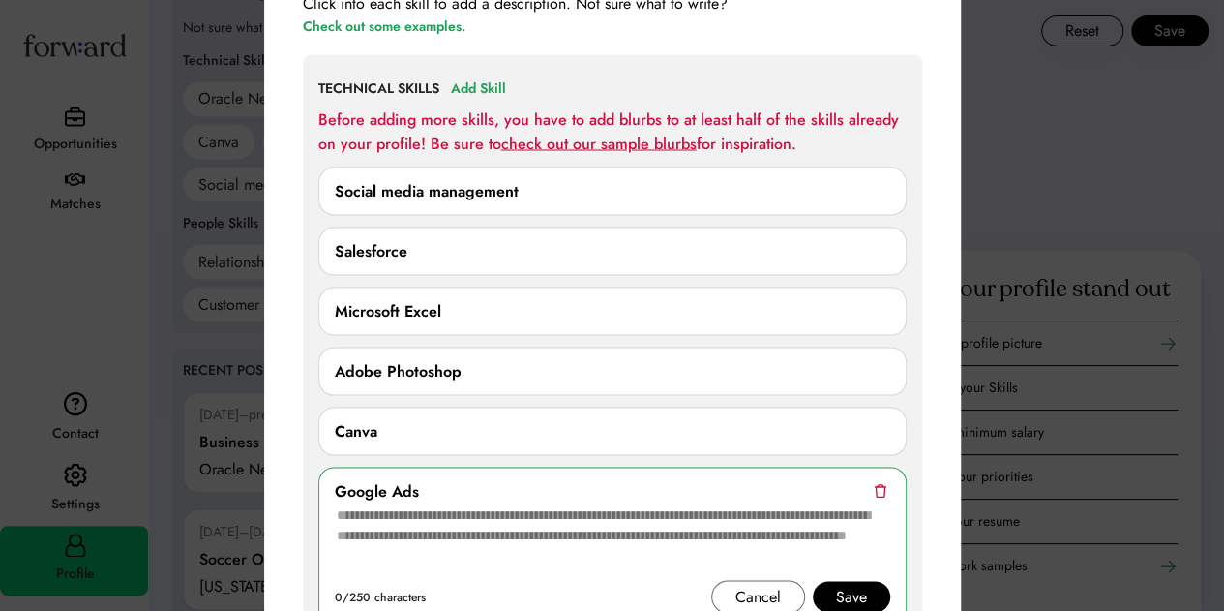
scroll to position [1688, 0]
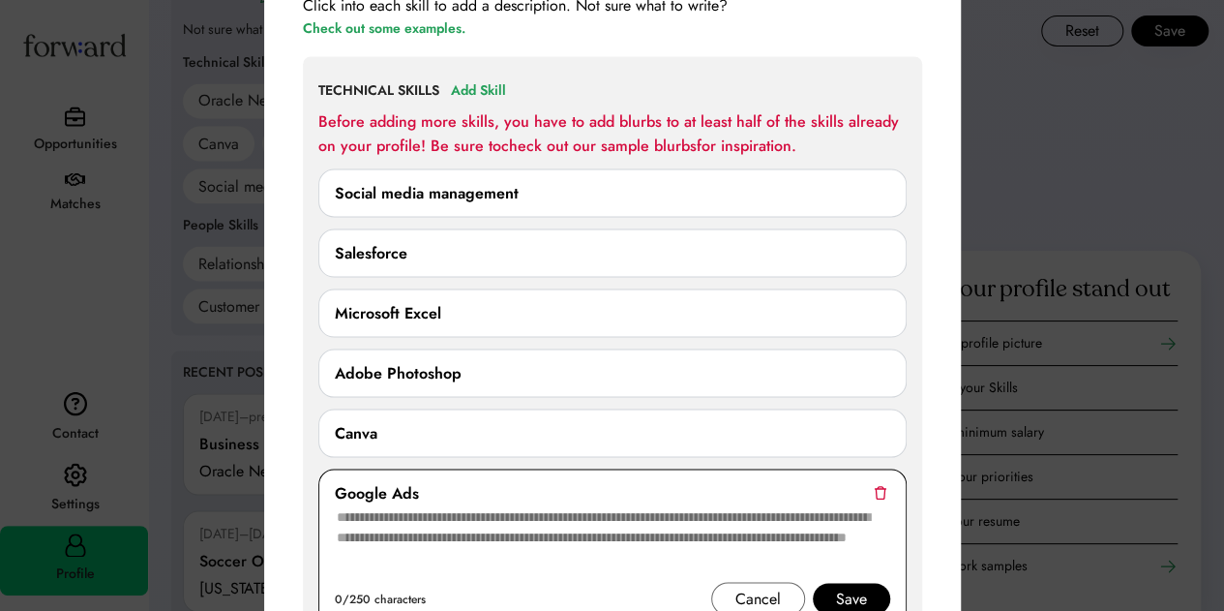
click at [472, 522] on textarea at bounding box center [612, 542] width 555 height 77
paste textarea "**********"
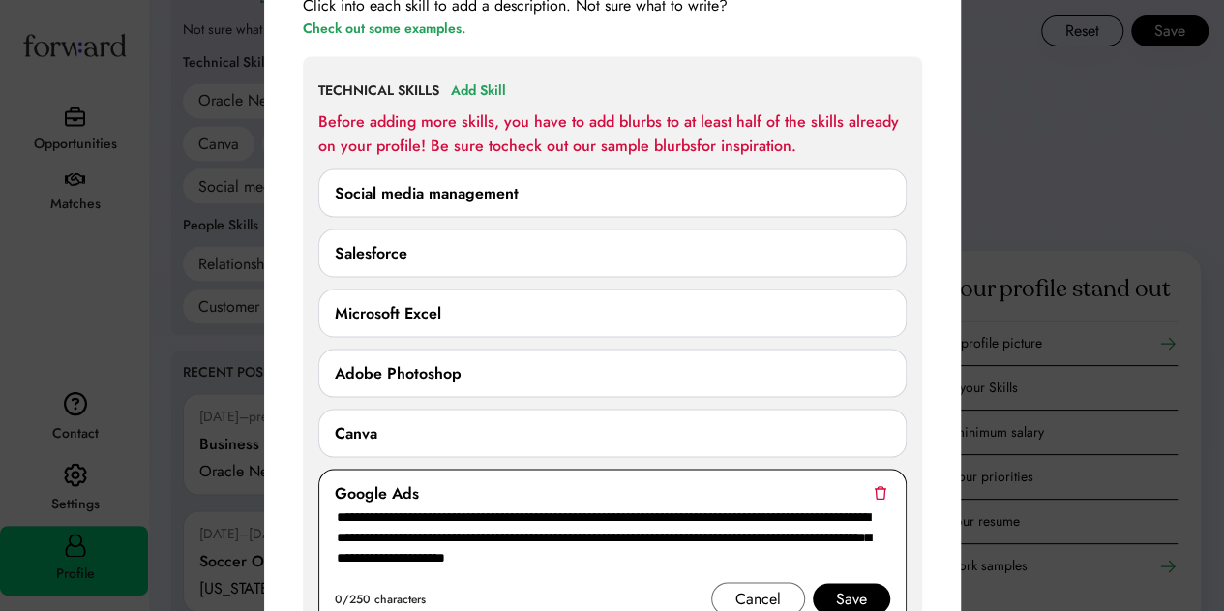
type textarea "**********"
click at [863, 591] on div "Save" at bounding box center [851, 597] width 31 height 23
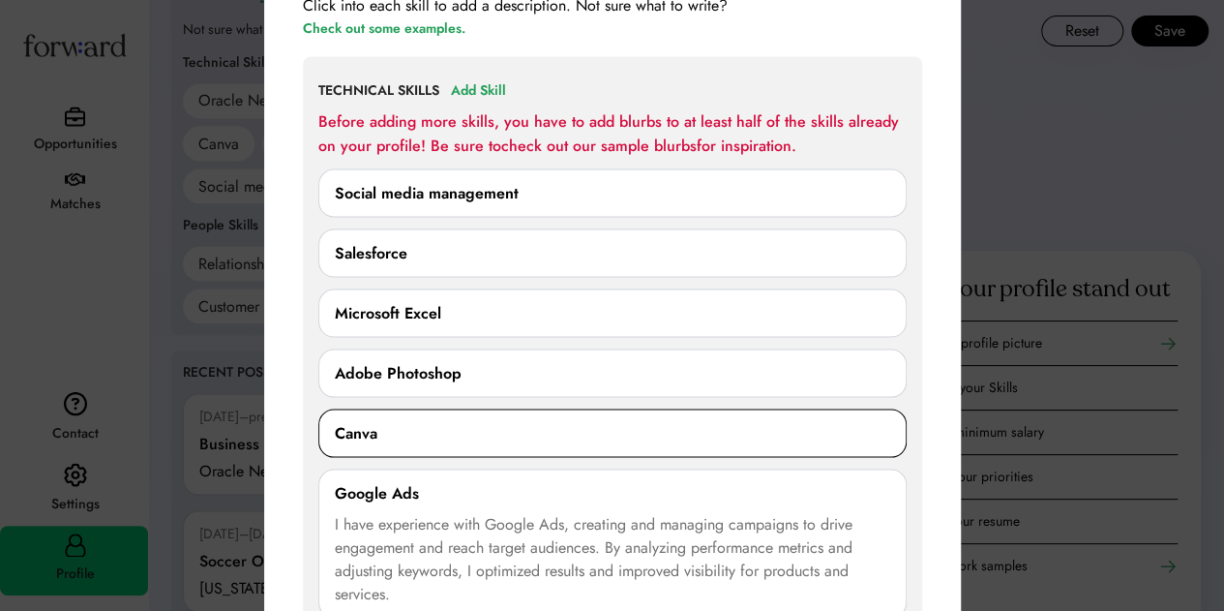
click at [401, 421] on div "Canva" at bounding box center [612, 432] width 555 height 23
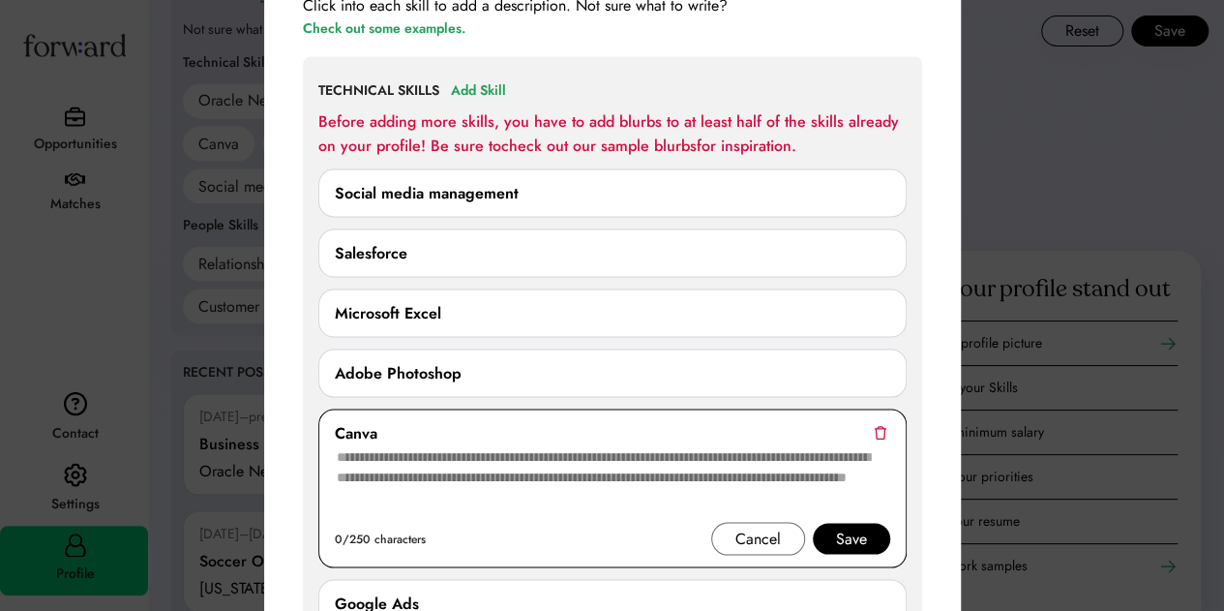
click at [631, 456] on textarea at bounding box center [612, 482] width 555 height 77
paste textarea "**********"
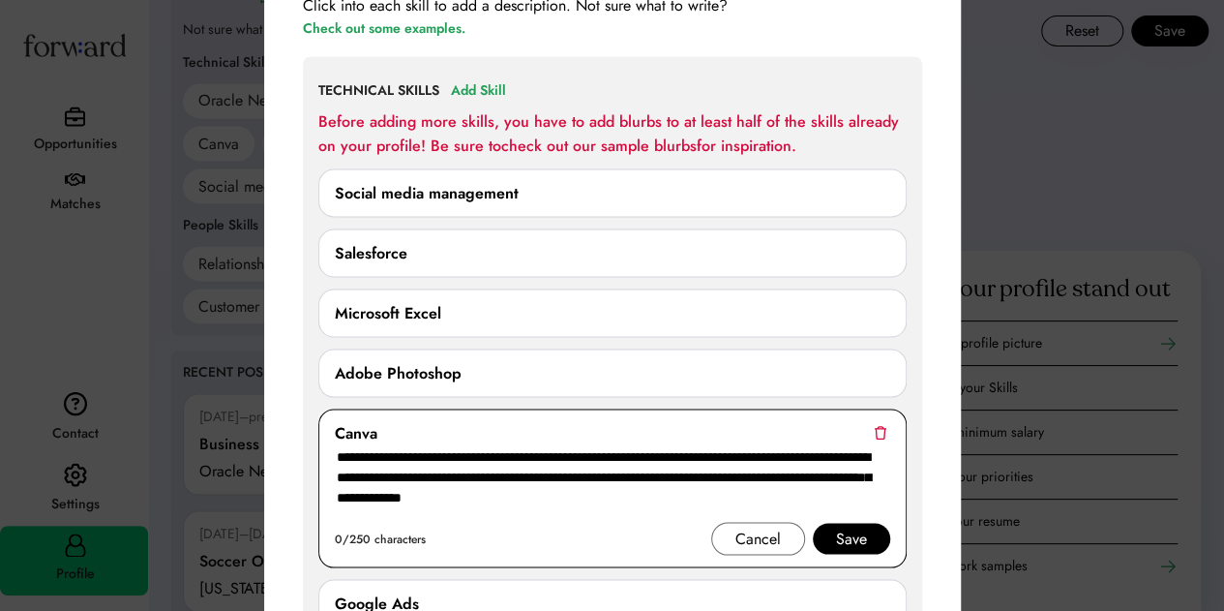
type textarea "**********"
click at [840, 526] on div "Save" at bounding box center [851, 537] width 31 height 23
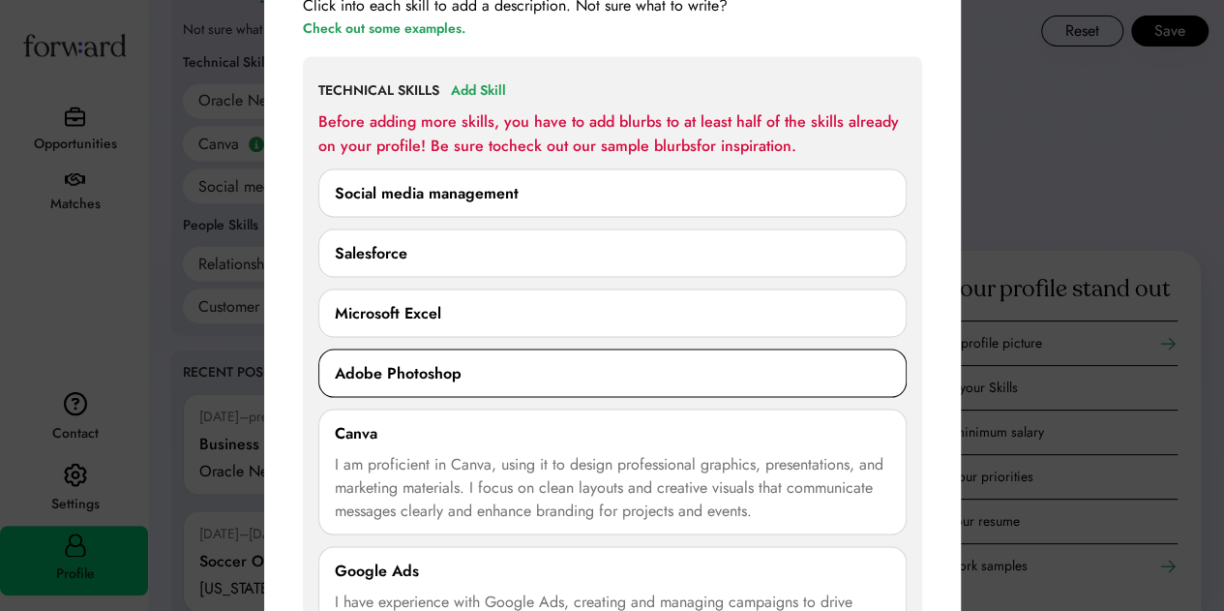
click at [463, 367] on div "Adobe Photoshop" at bounding box center [612, 372] width 555 height 23
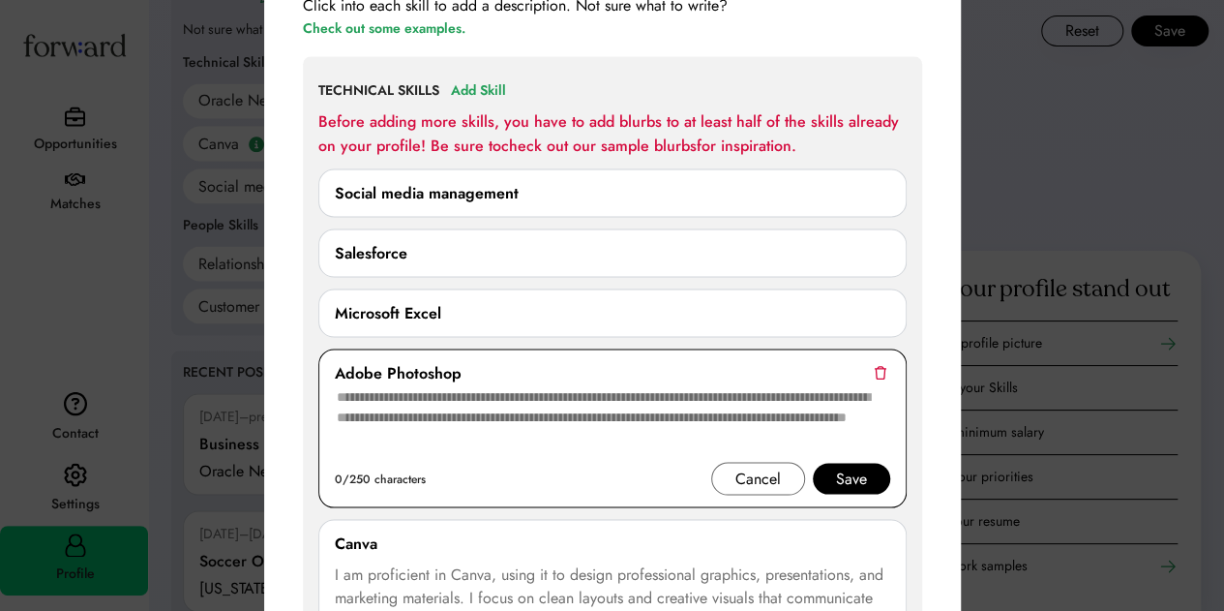
click at [548, 421] on textarea at bounding box center [612, 422] width 555 height 77
paste textarea "**********"
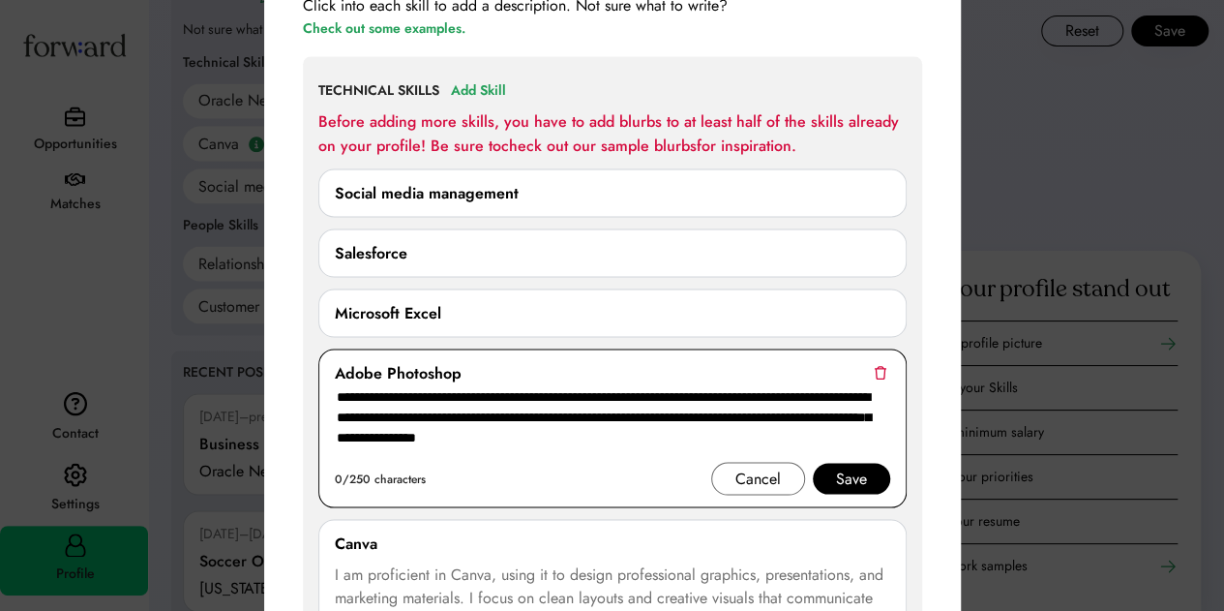
type textarea "**********"
click at [867, 479] on div "Save" at bounding box center [851, 478] width 77 height 31
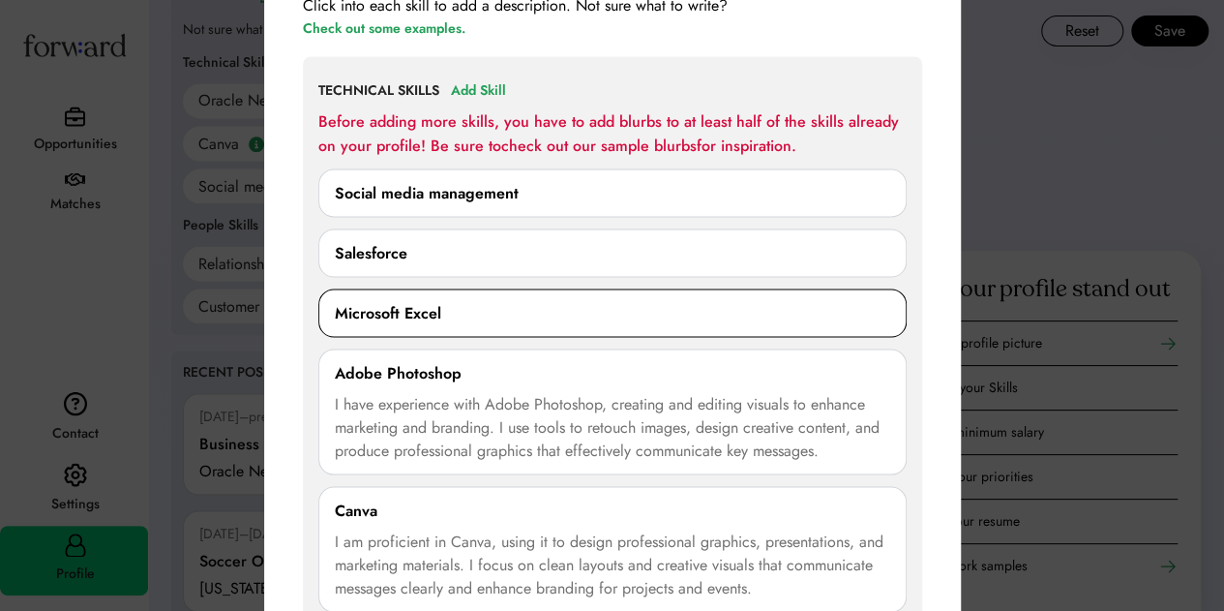
click at [454, 314] on div "Microsoft Excel" at bounding box center [612, 312] width 555 height 23
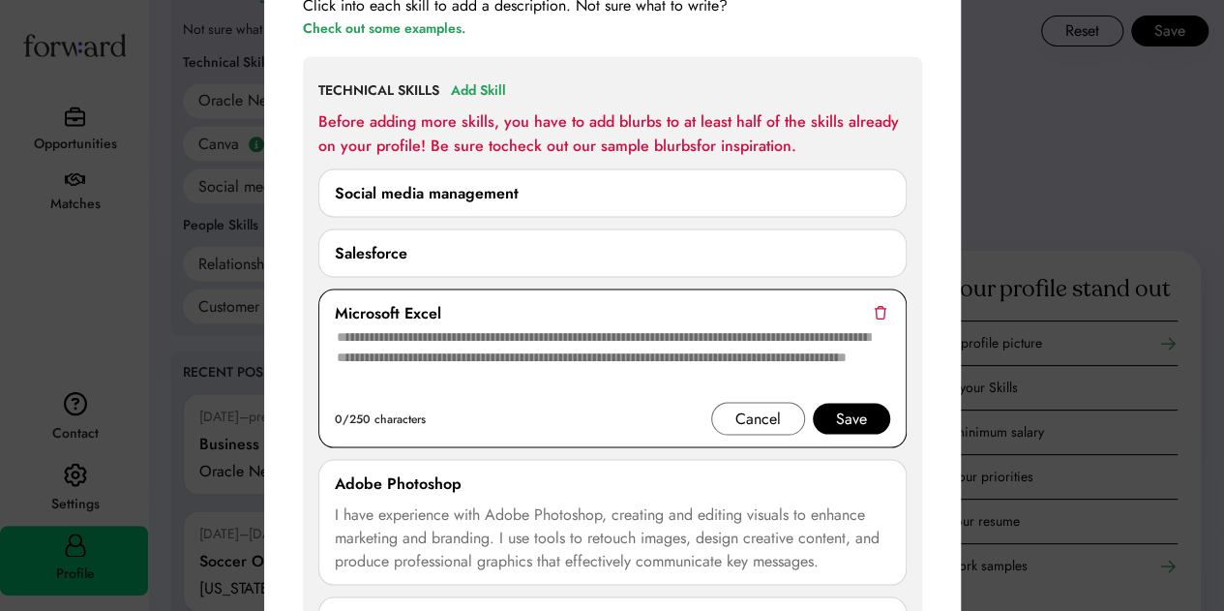
click at [459, 351] on textarea at bounding box center [612, 362] width 555 height 77
paste textarea "**********"
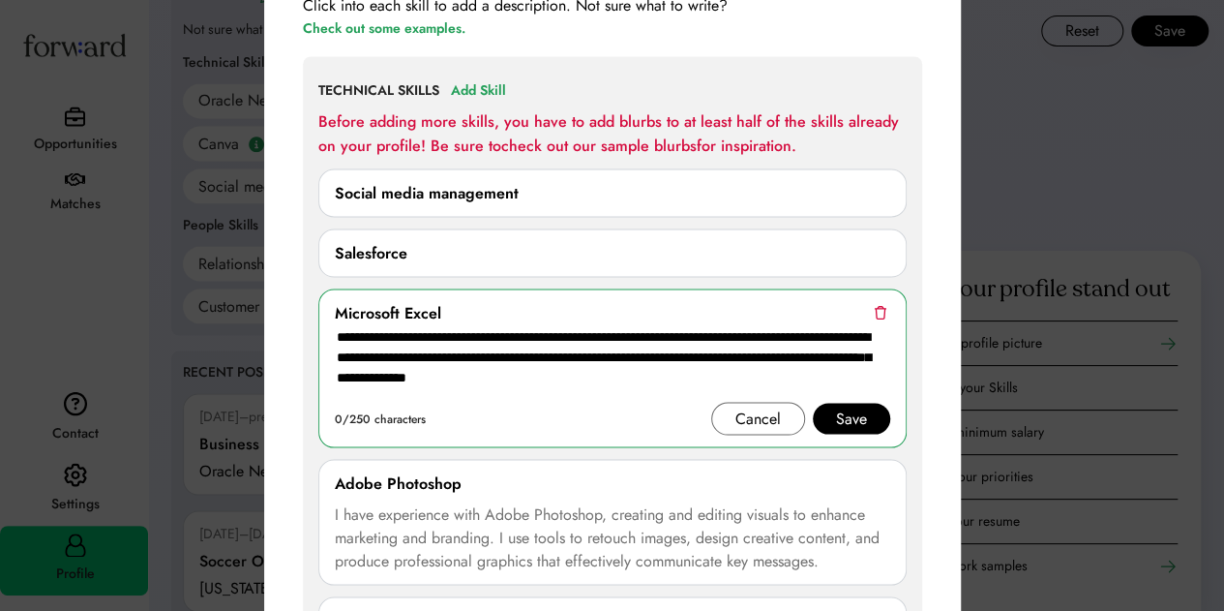
type textarea "**********"
click at [873, 403] on div "Save" at bounding box center [851, 418] width 77 height 31
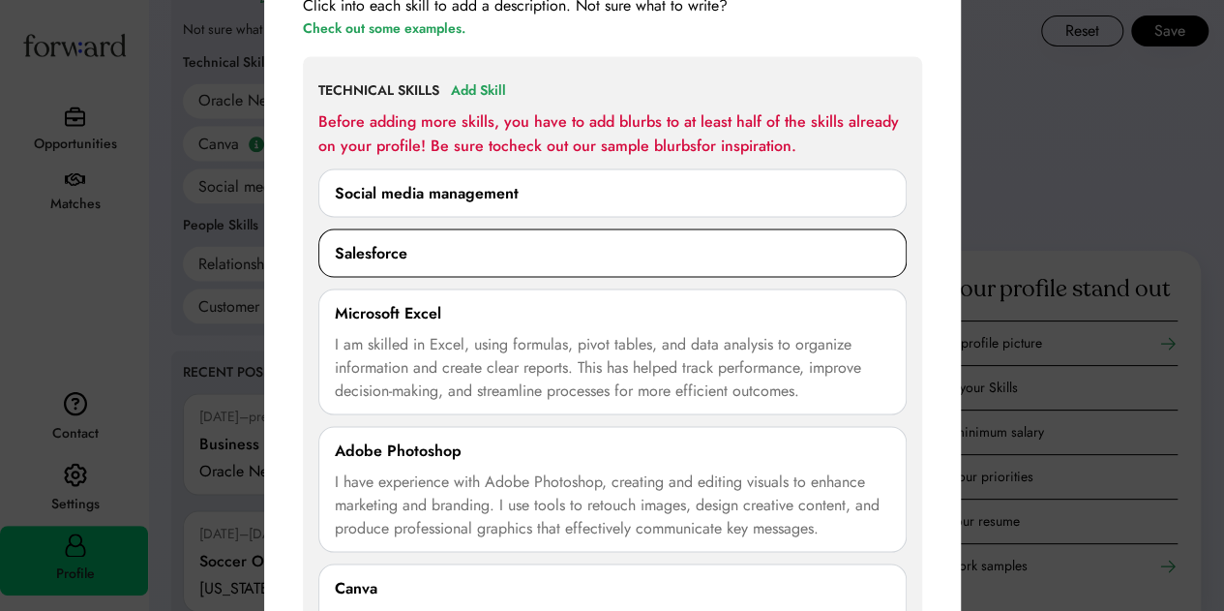
click at [426, 247] on div "Salesforce" at bounding box center [612, 252] width 555 height 23
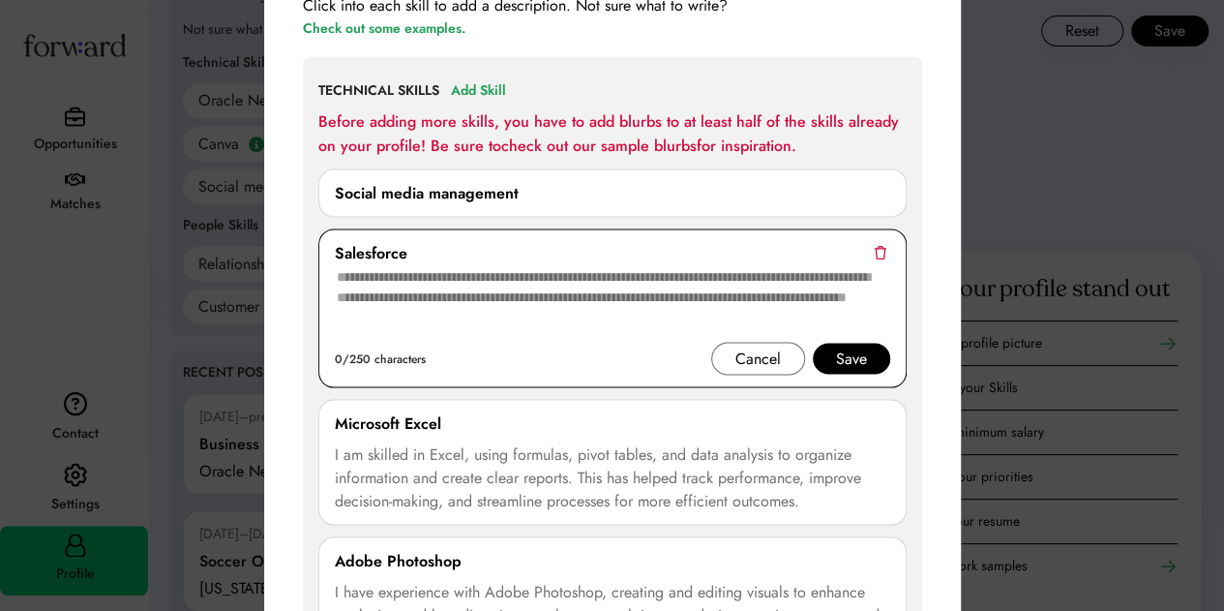
click at [479, 272] on textarea at bounding box center [612, 302] width 555 height 77
paste textarea "**********"
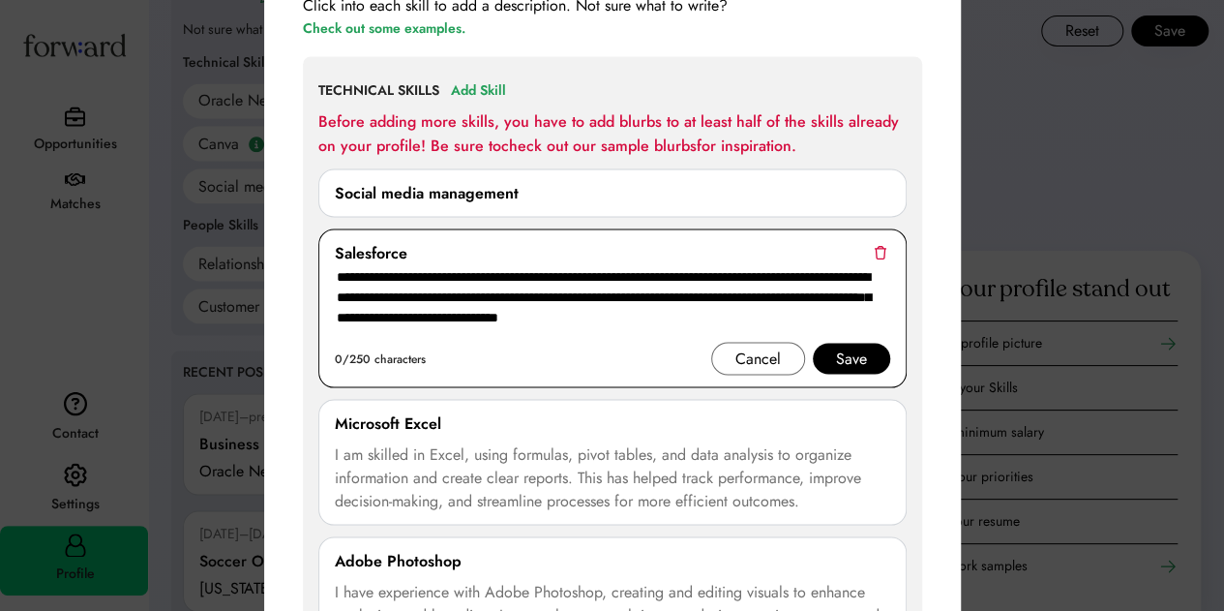
type textarea "**********"
click at [858, 353] on div "Save" at bounding box center [851, 357] width 31 height 23
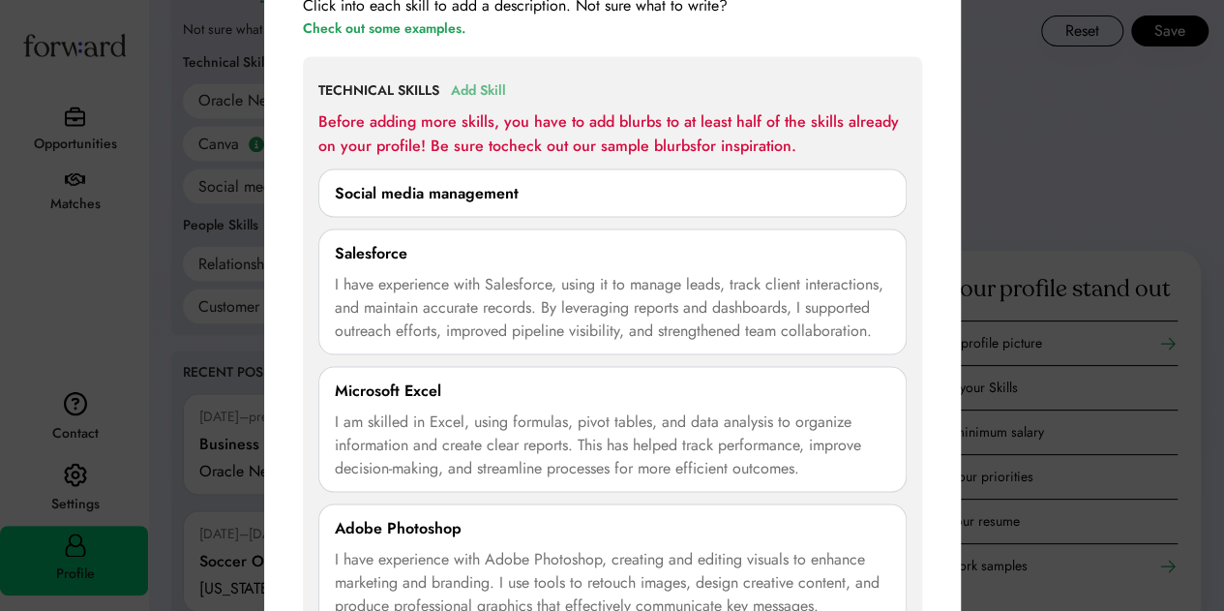
click at [500, 88] on div "Add Skill" at bounding box center [478, 90] width 55 height 23
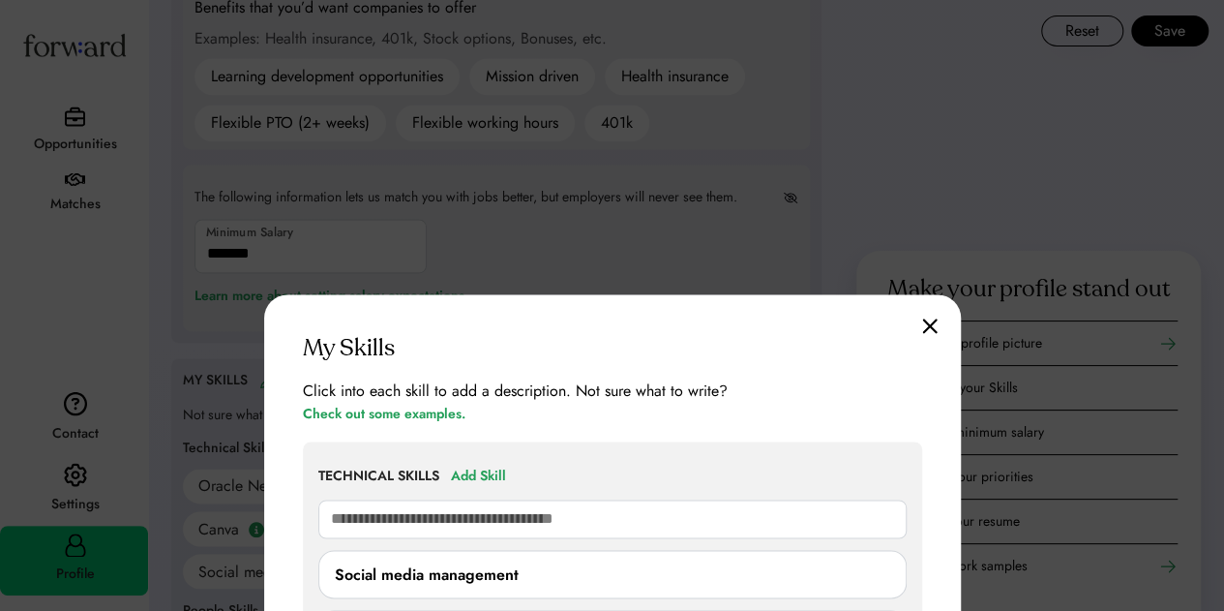
scroll to position [1301, 0]
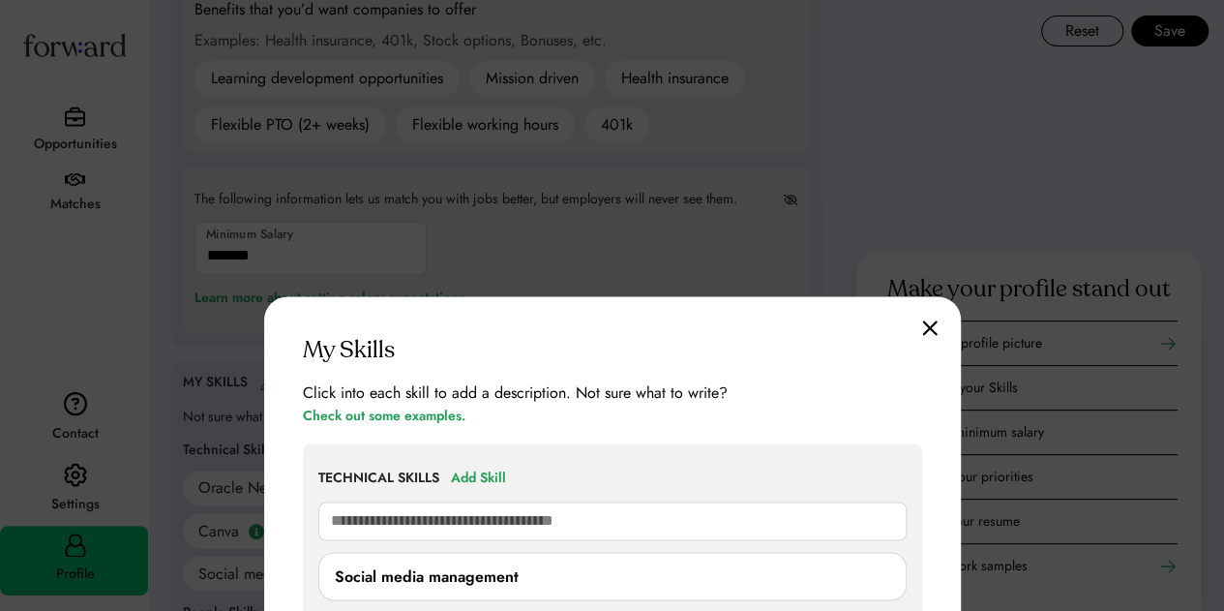
click at [930, 324] on img at bounding box center [929, 327] width 15 height 16
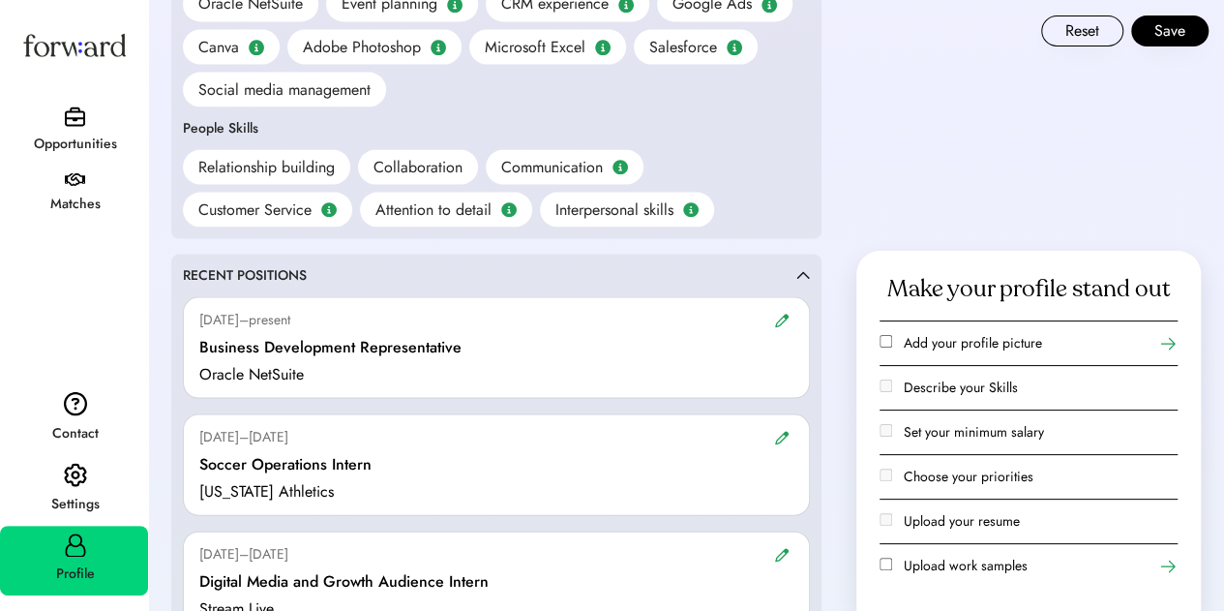
click at [106, 133] on div "Opportunities" at bounding box center [75, 144] width 146 height 23
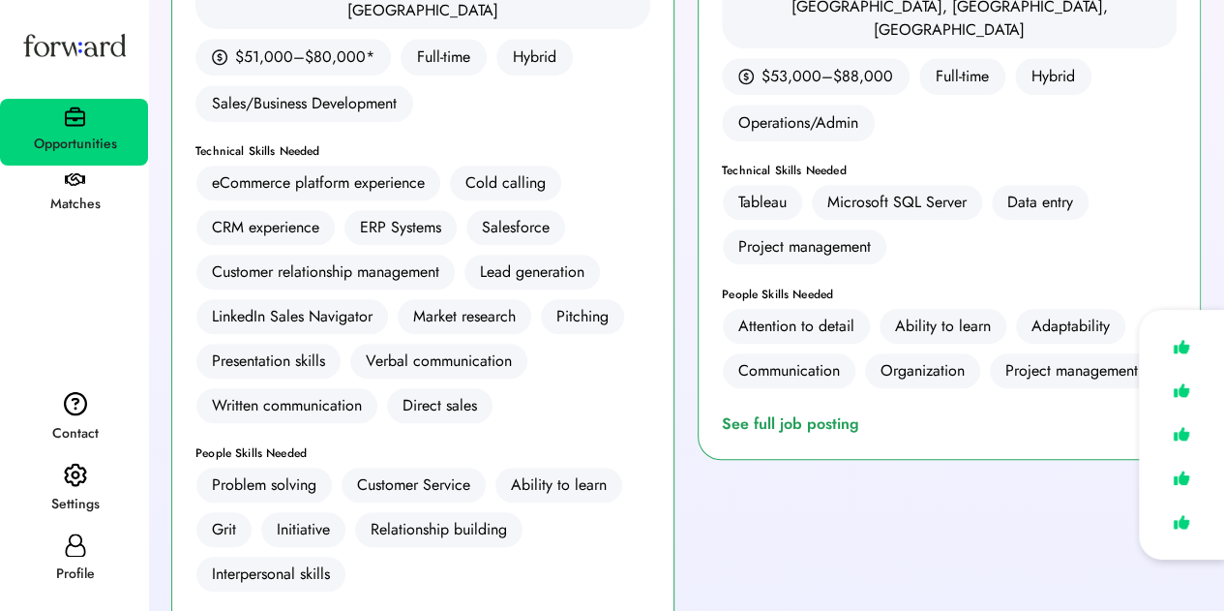
scroll to position [581, 0]
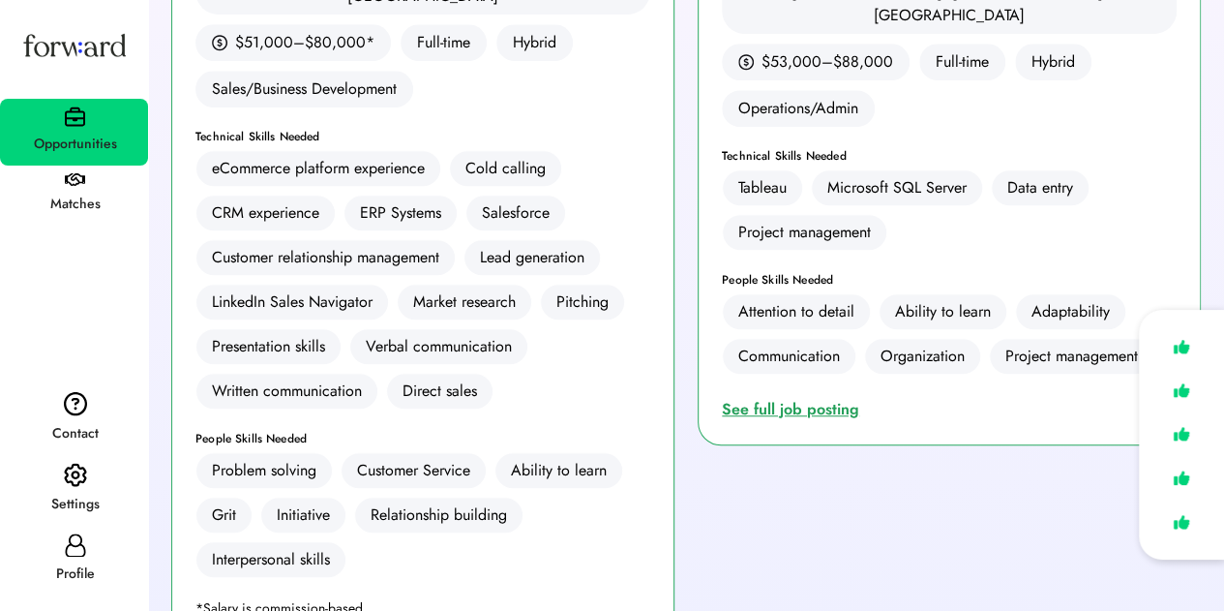
click at [792, 398] on div "See full job posting" at bounding box center [794, 409] width 145 height 23
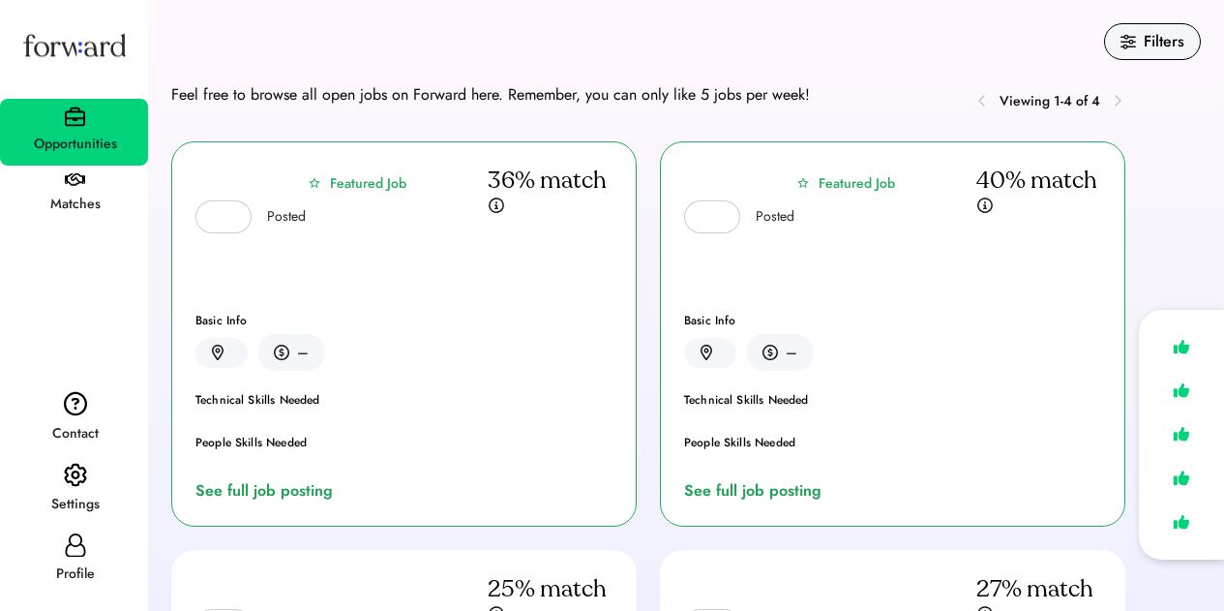
scroll to position [581, 0]
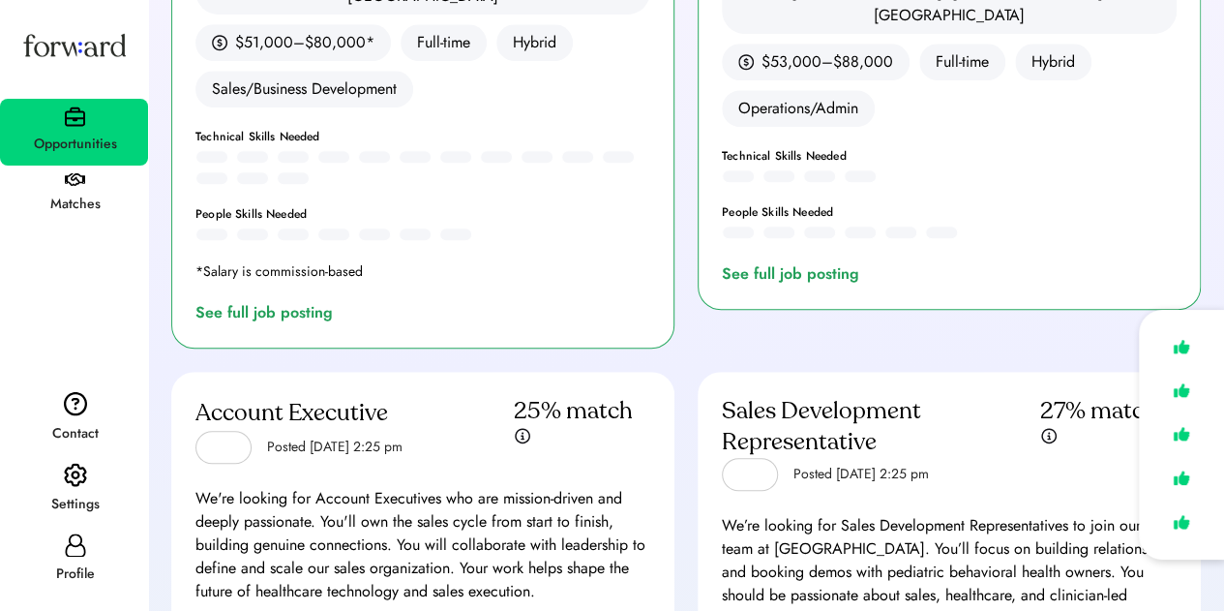
click at [803, 396] on div "Sales Development Representative" at bounding box center [881, 427] width 318 height 62
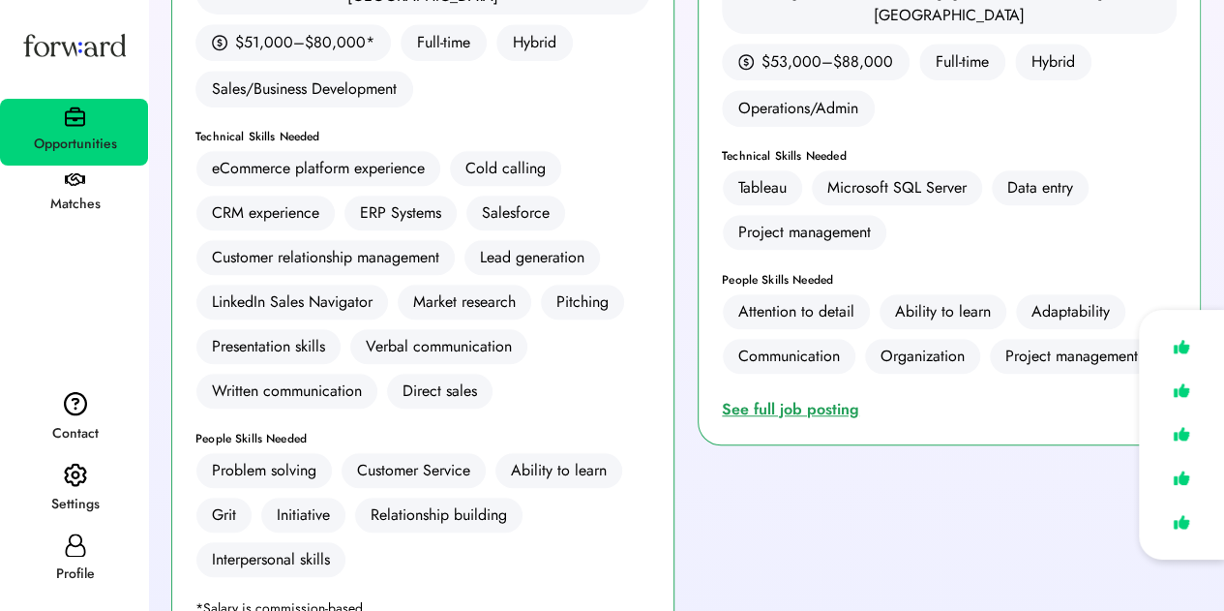
click at [826, 398] on div "See full job posting" at bounding box center [794, 409] width 145 height 23
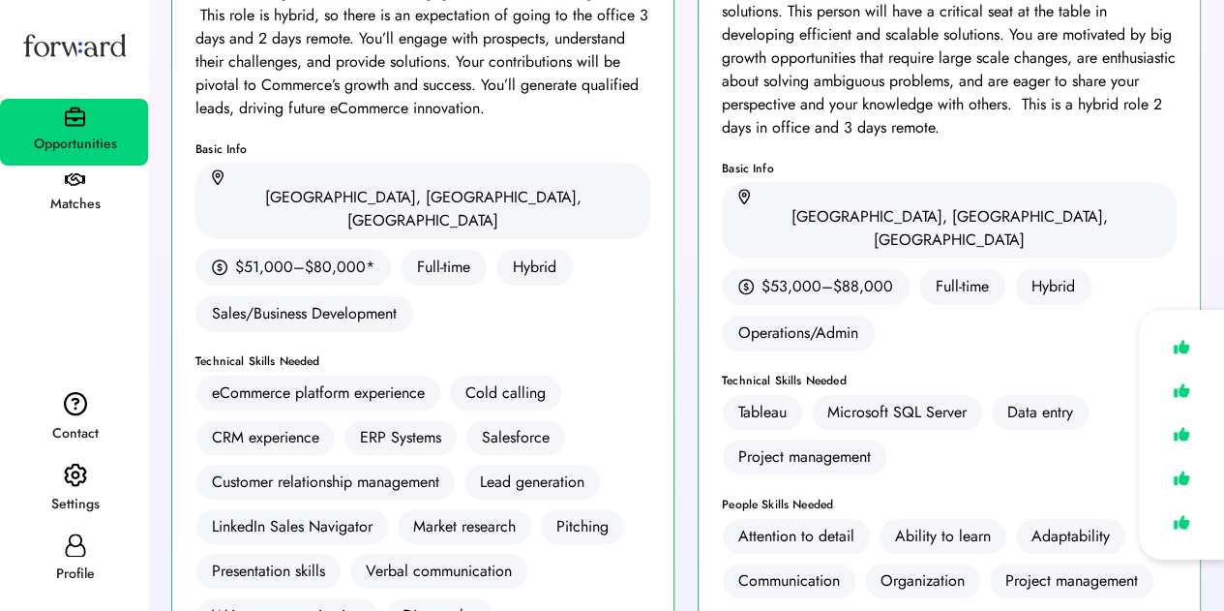
scroll to position [0, 0]
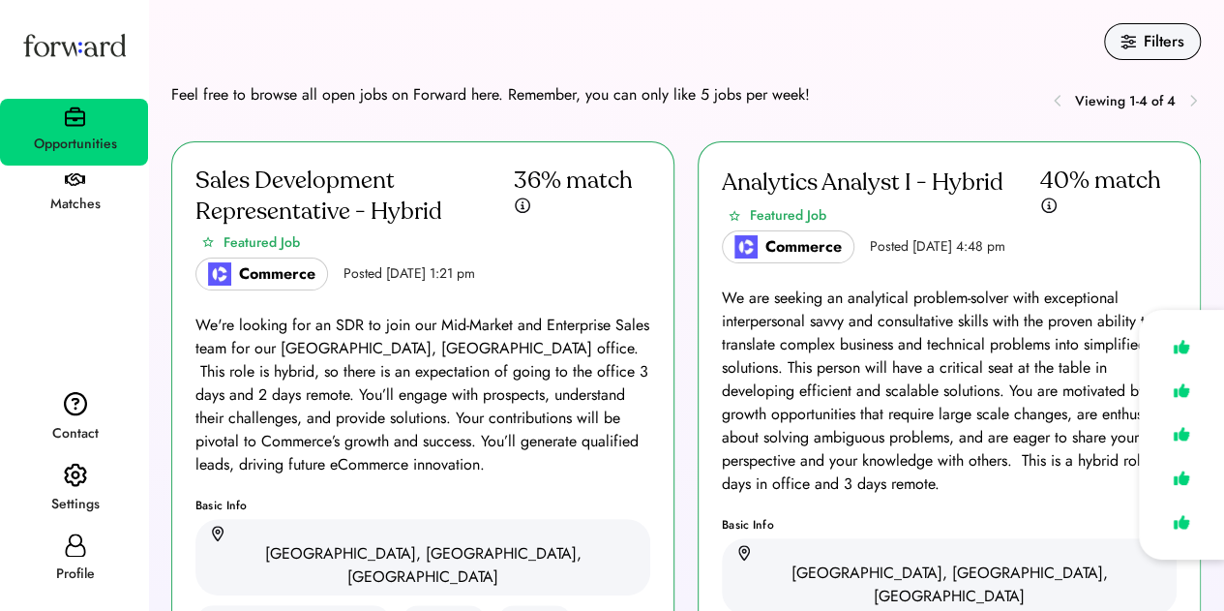
click at [88, 556] on div "Profile" at bounding box center [75, 573] width 146 height 35
select select "*****"
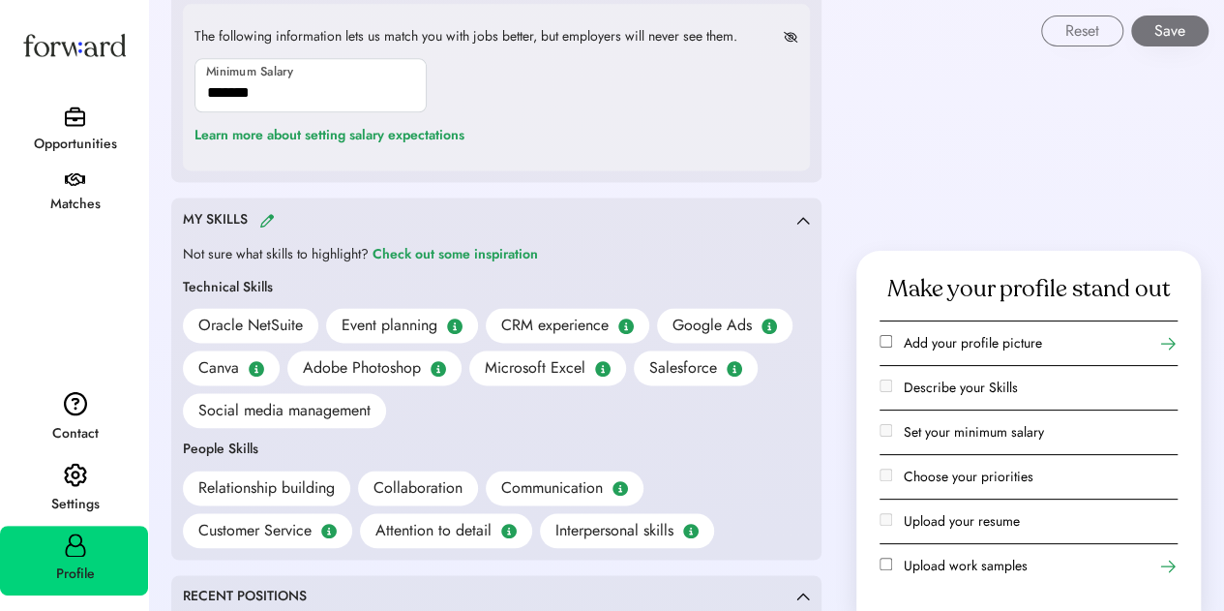
scroll to position [1258, 0]
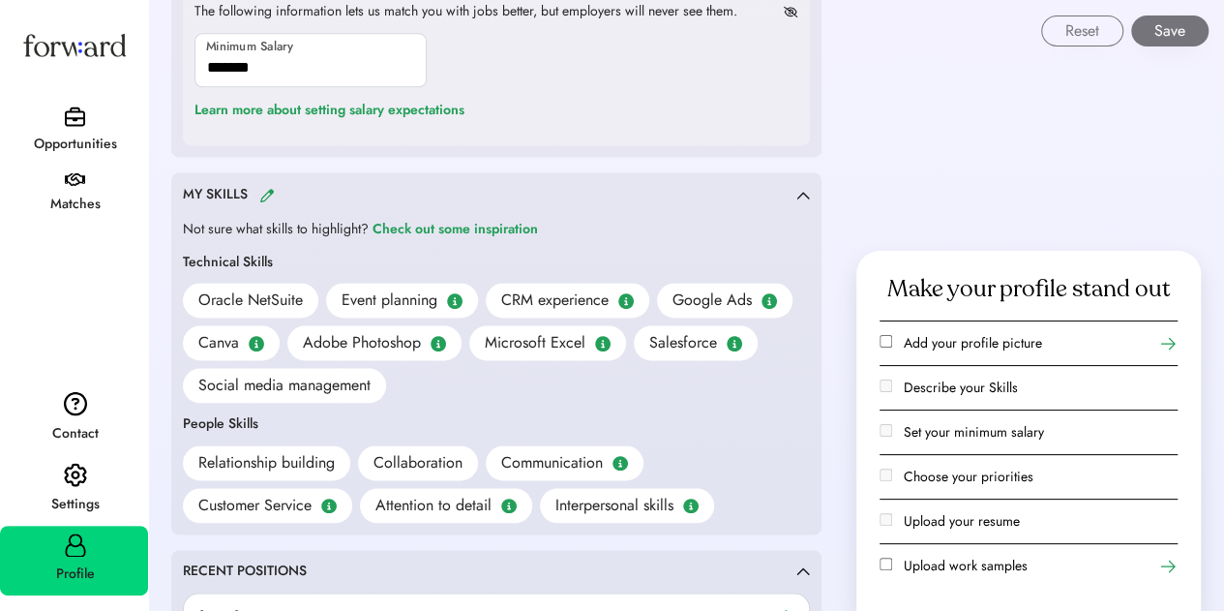
click at [273, 188] on img at bounding box center [266, 195] width 15 height 15
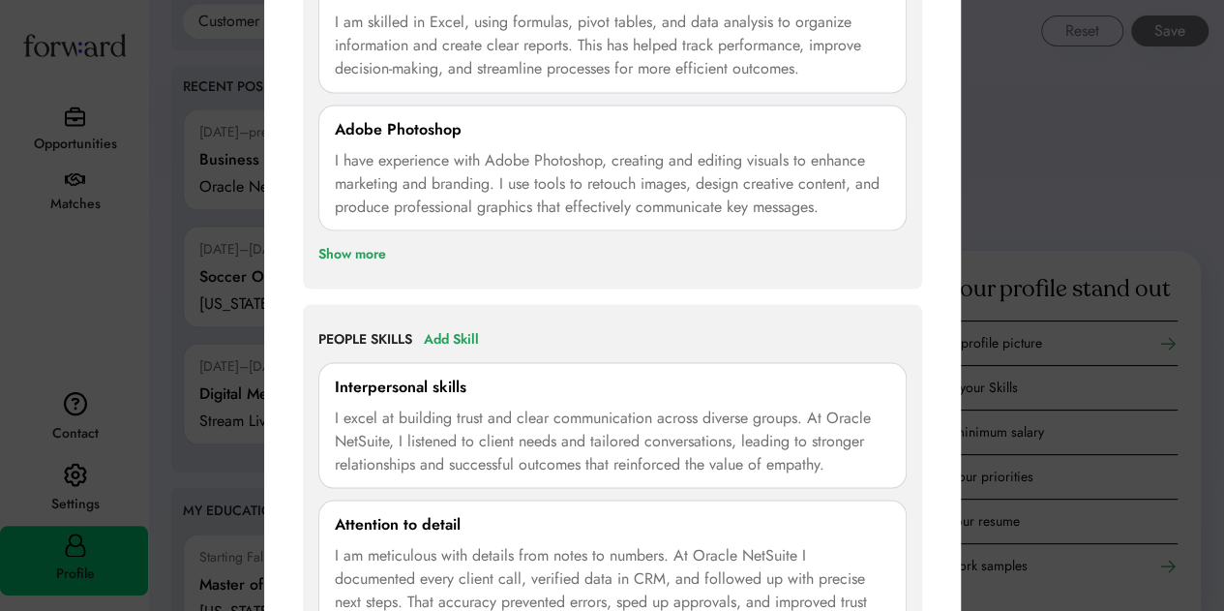
scroll to position [1548, 0]
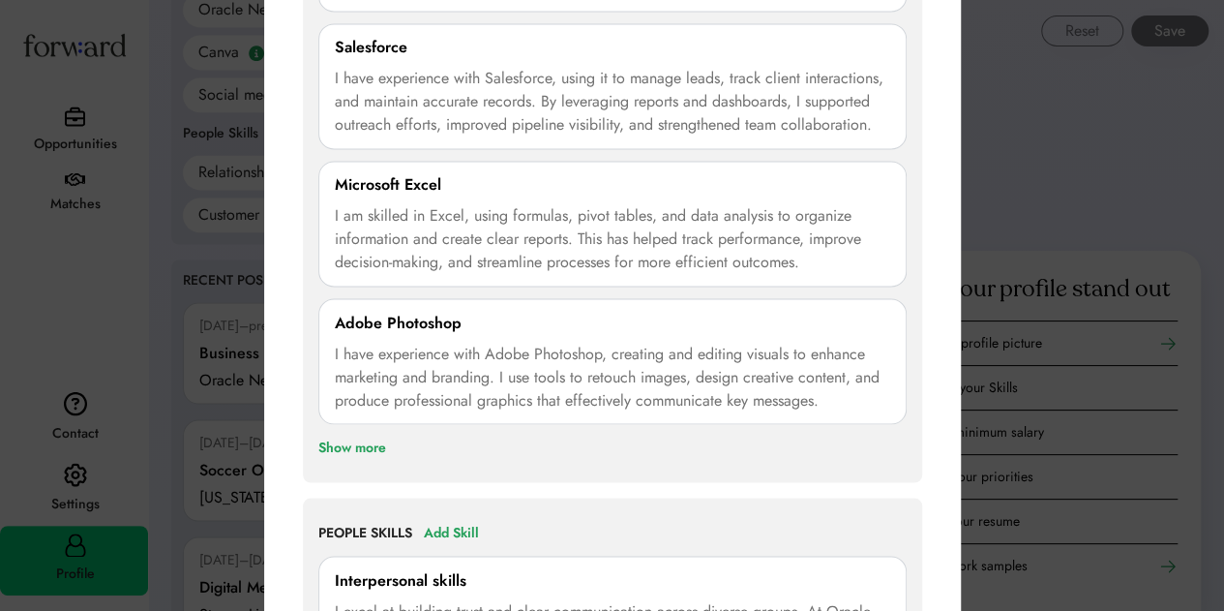
click at [346, 442] on div "Show more" at bounding box center [352, 446] width 68 height 23
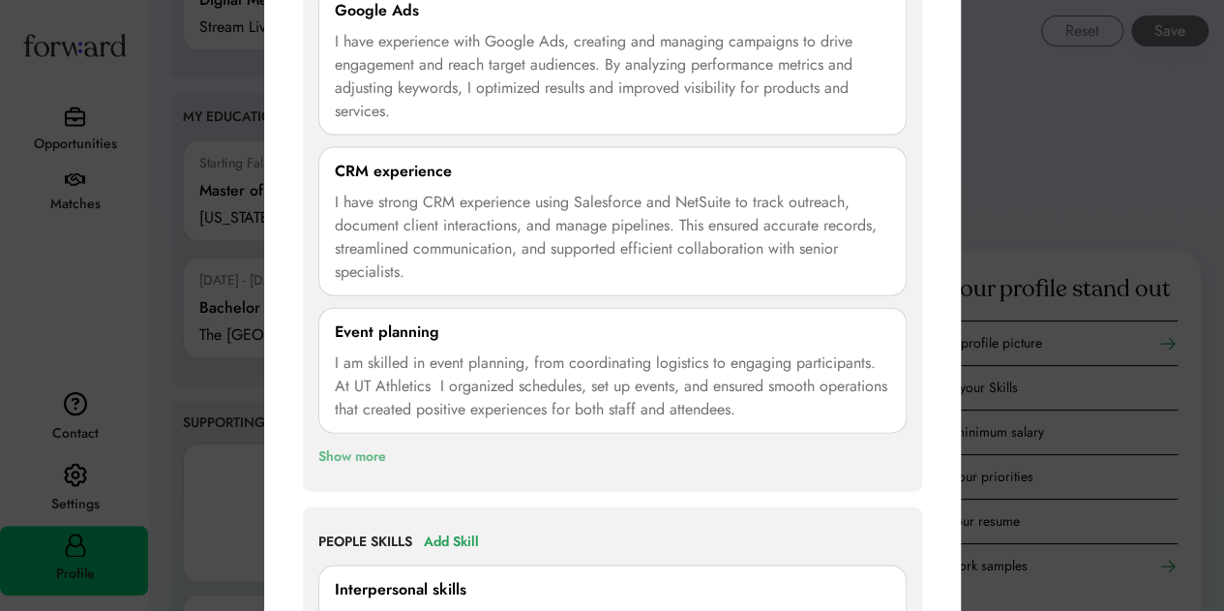
scroll to position [2226, 0]
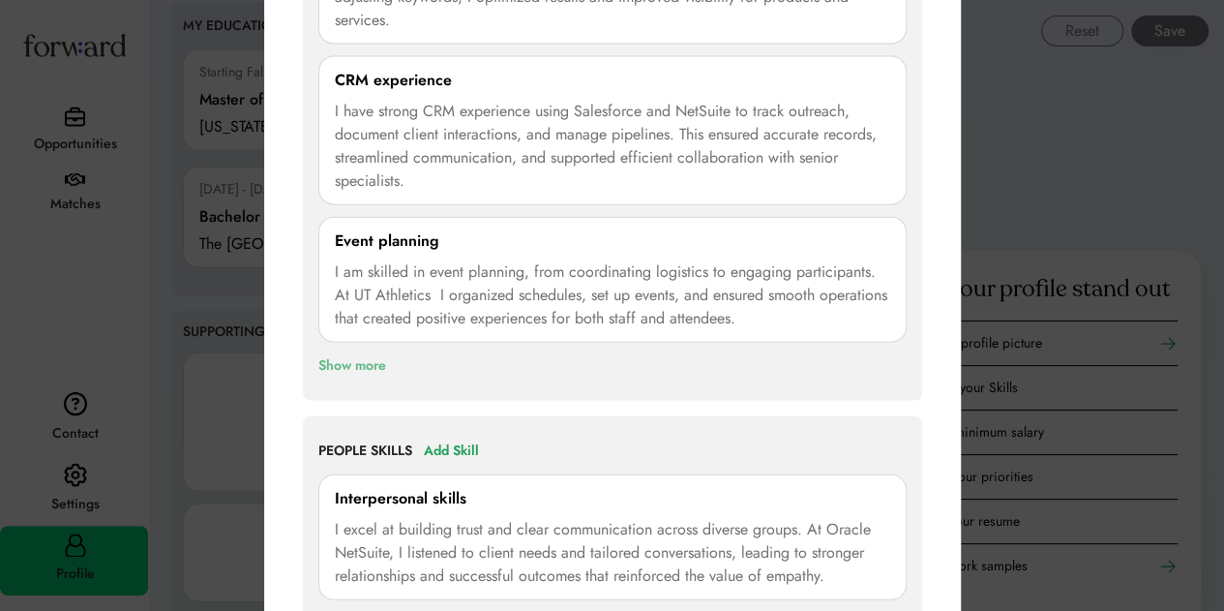
click at [385, 368] on div "Show more" at bounding box center [352, 365] width 68 height 23
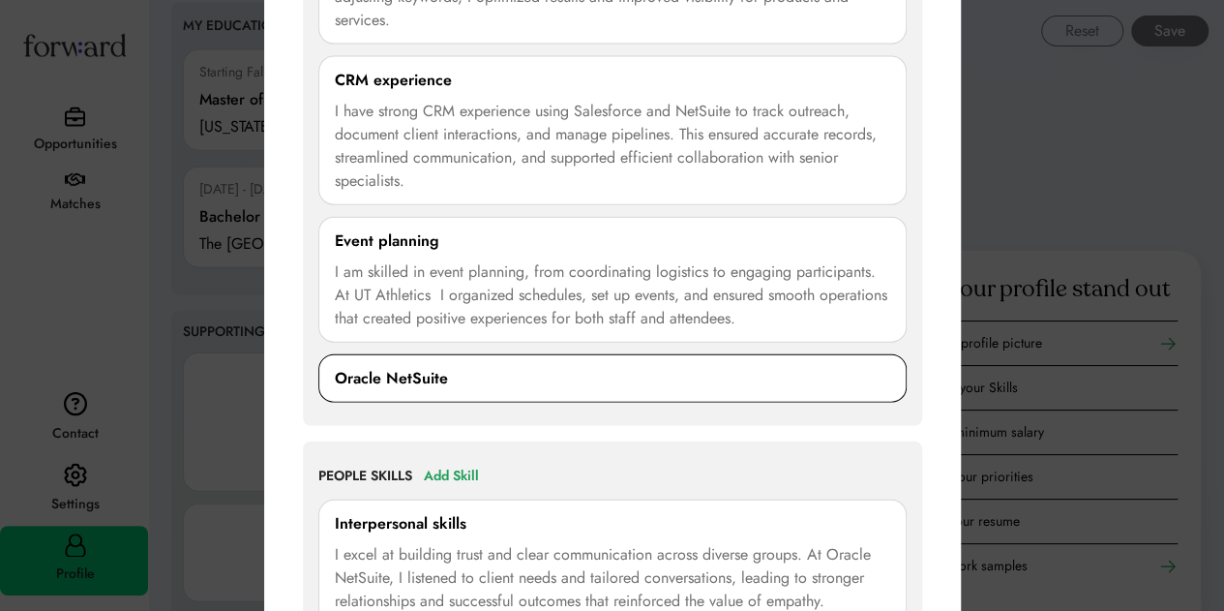
click at [449, 380] on div "Oracle NetSuite" at bounding box center [612, 378] width 555 height 23
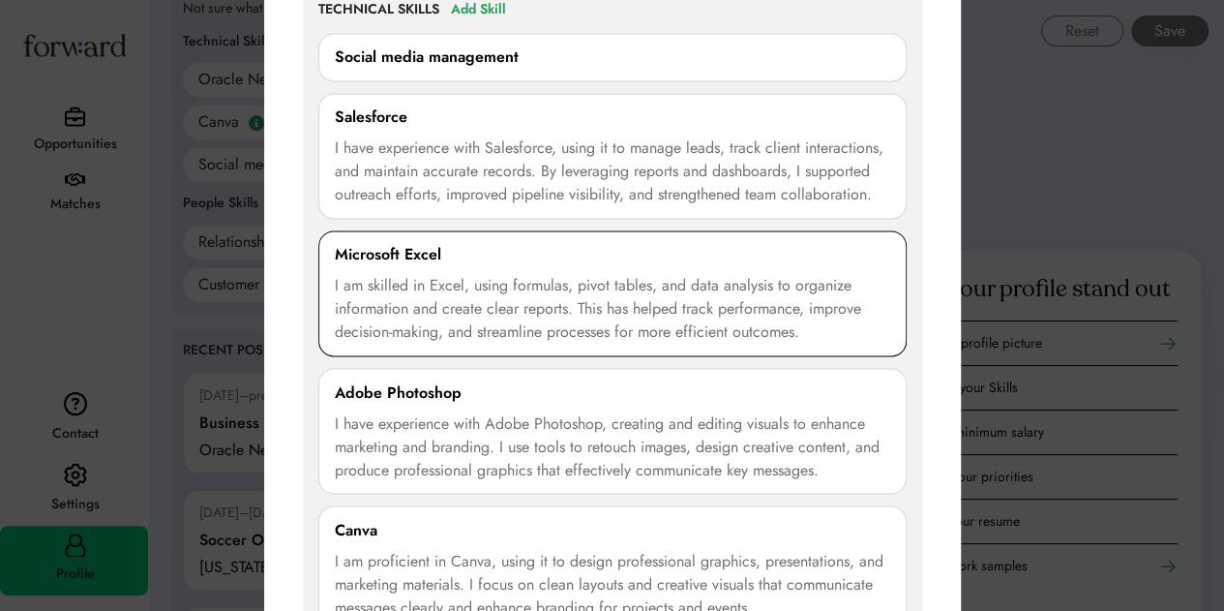
scroll to position [1258, 0]
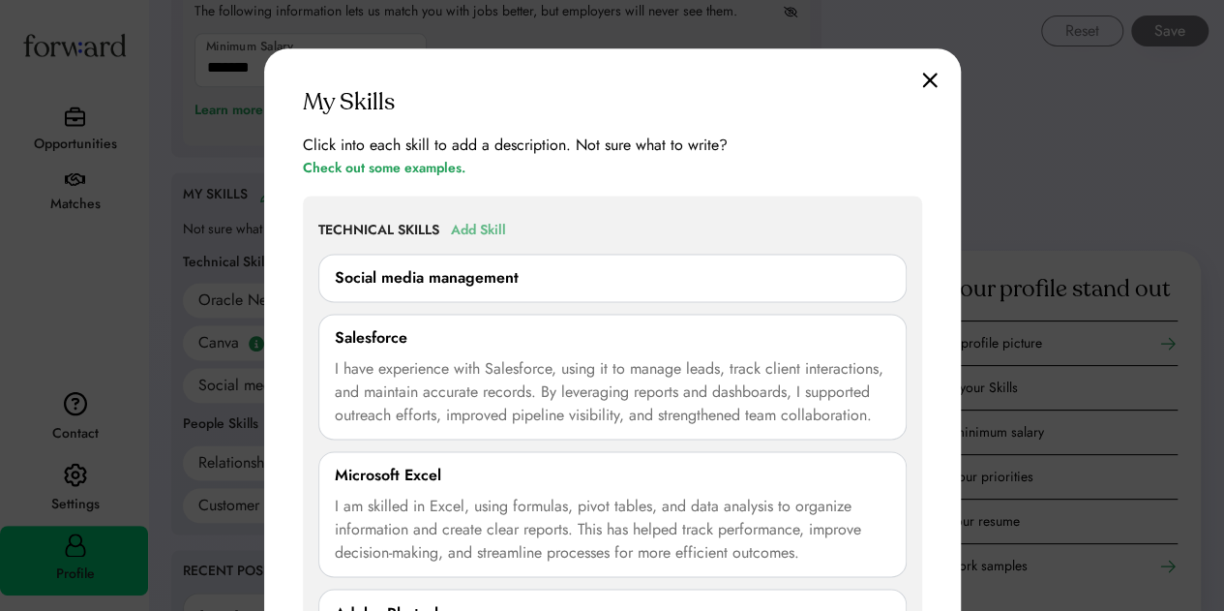
click at [483, 229] on div "Add Skill" at bounding box center [478, 230] width 55 height 23
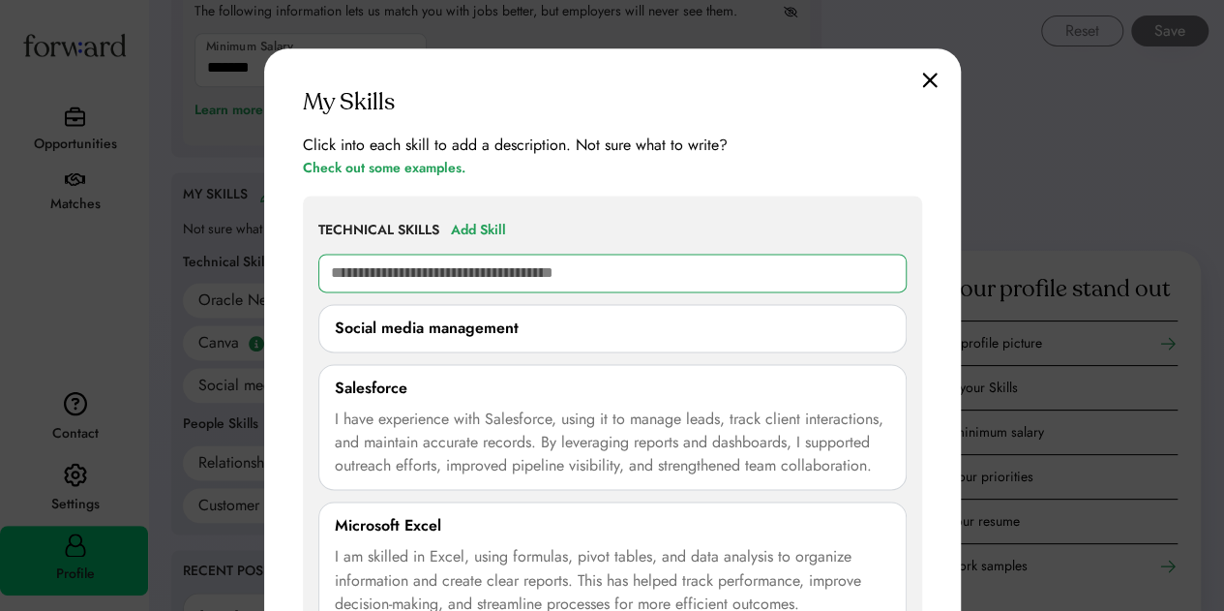
click at [648, 275] on input "text" at bounding box center [612, 273] width 588 height 39
paste input "**********"
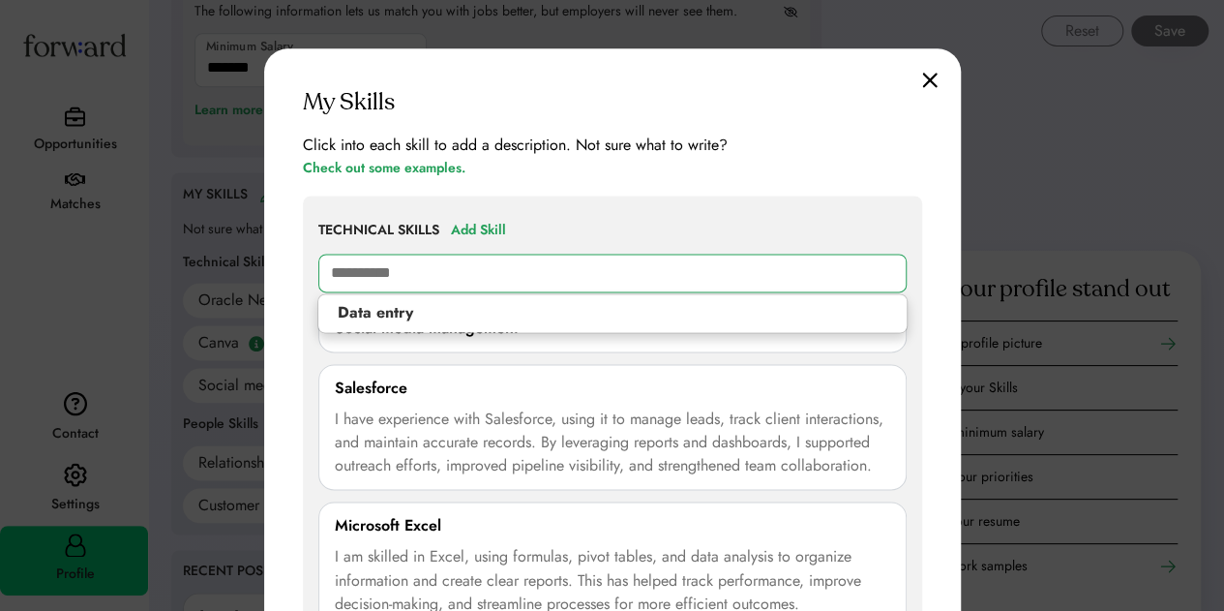
type input "**********"
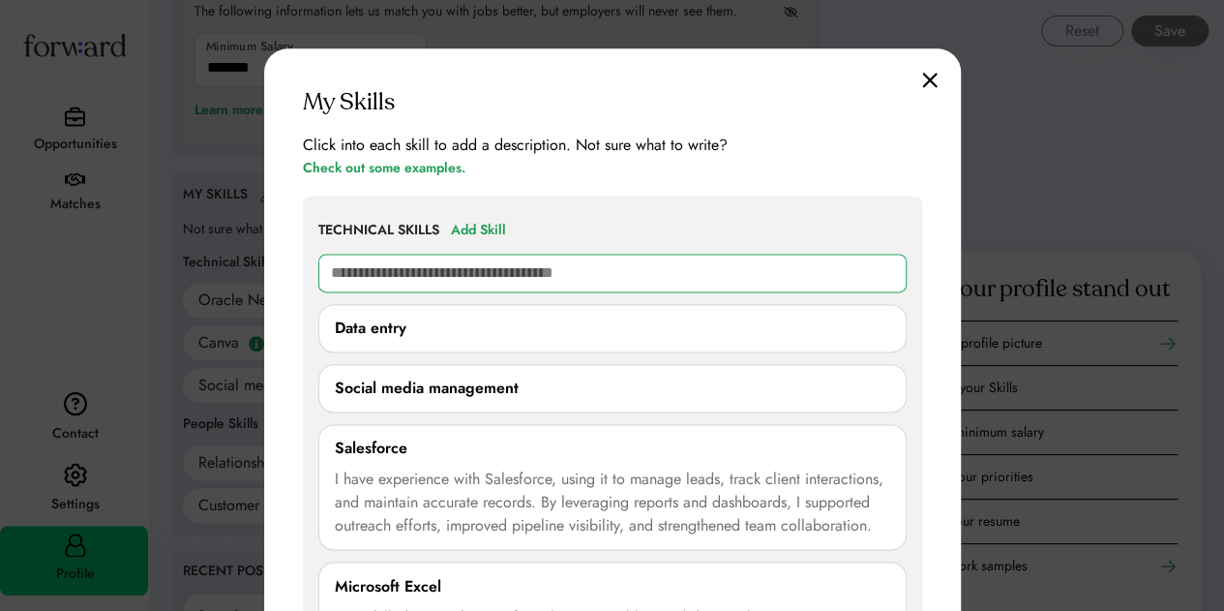
click at [466, 268] on input "text" at bounding box center [612, 273] width 588 height 39
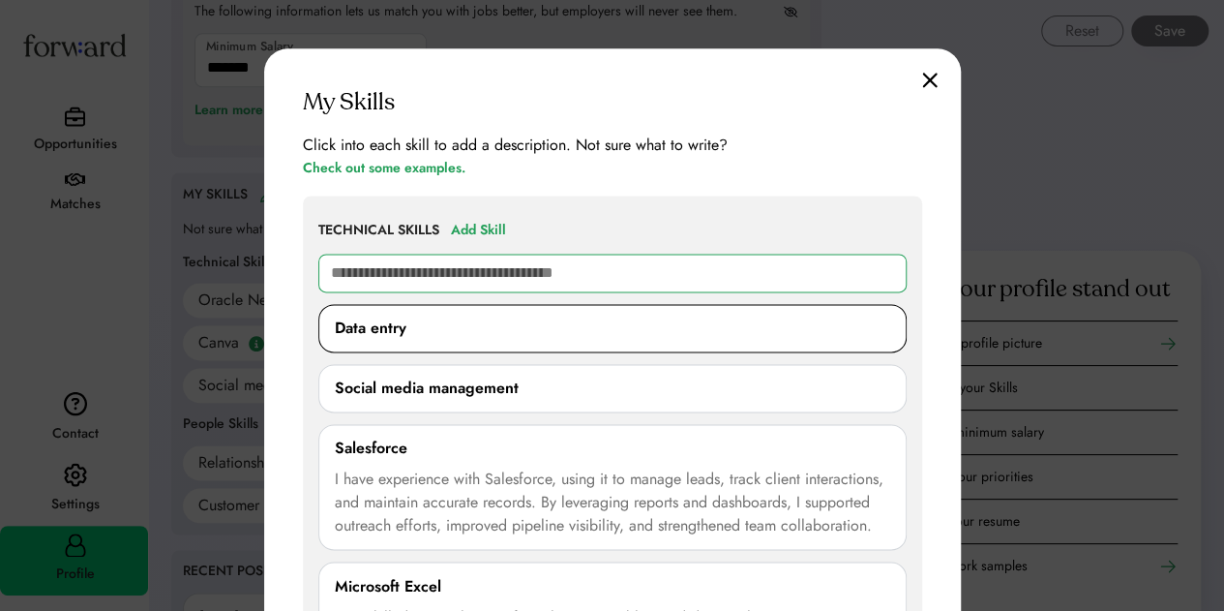
click at [454, 336] on div "Data entry" at bounding box center [612, 327] width 555 height 23
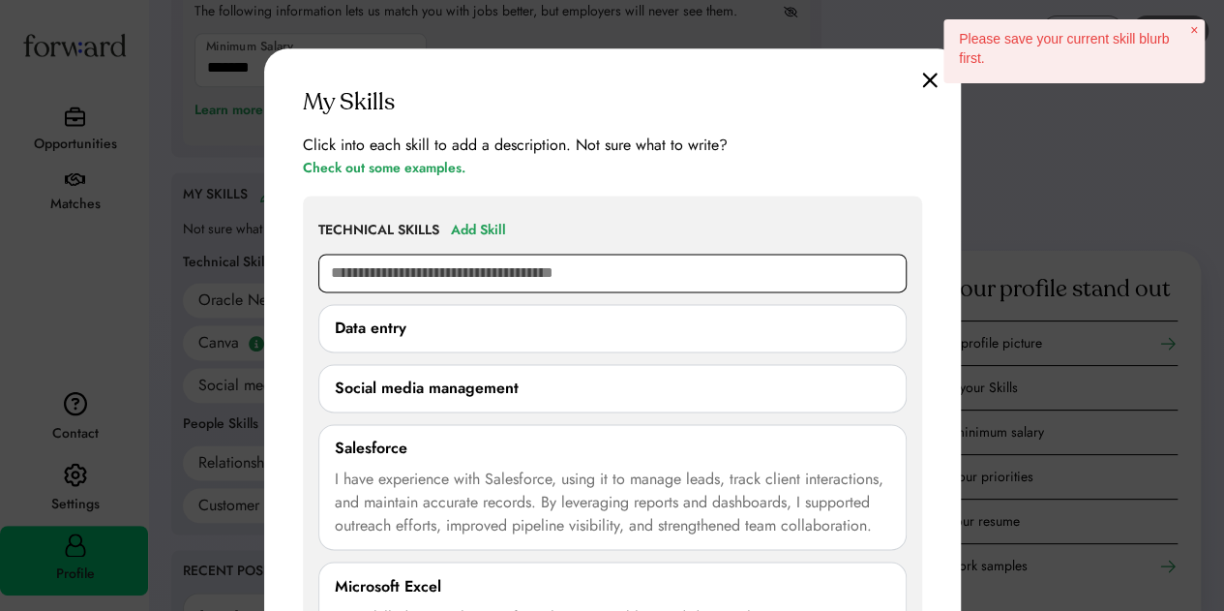
click at [484, 269] on input "text" at bounding box center [612, 273] width 588 height 39
click at [443, 336] on div "Data entry" at bounding box center [612, 327] width 555 height 23
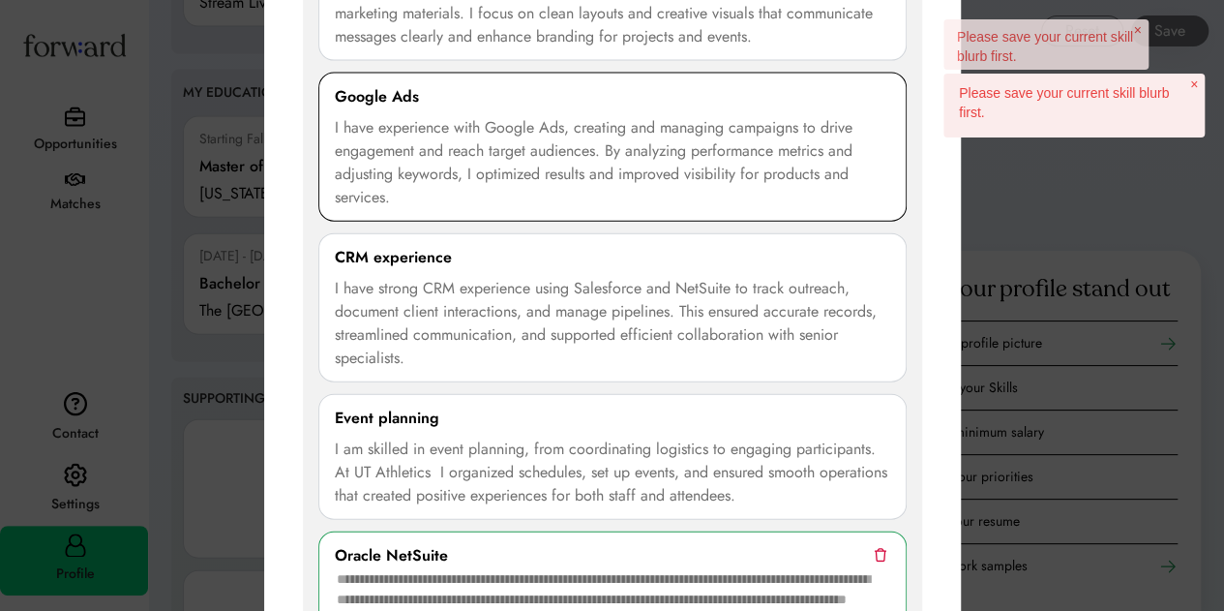
scroll to position [2322, 0]
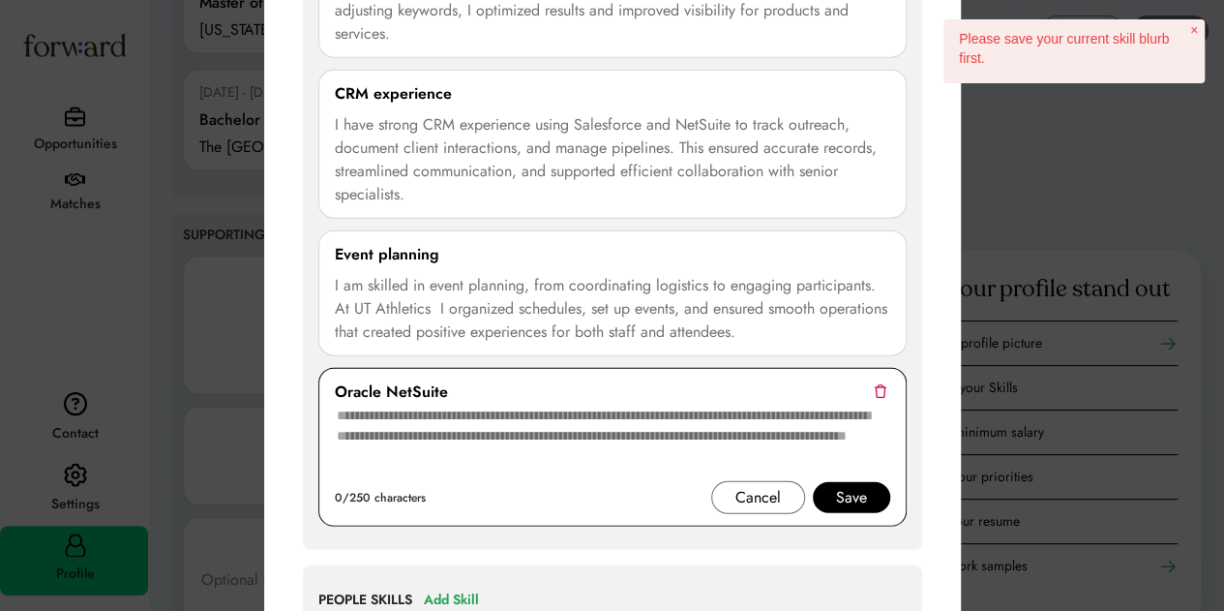
click at [874, 482] on div "Save" at bounding box center [851, 497] width 77 height 31
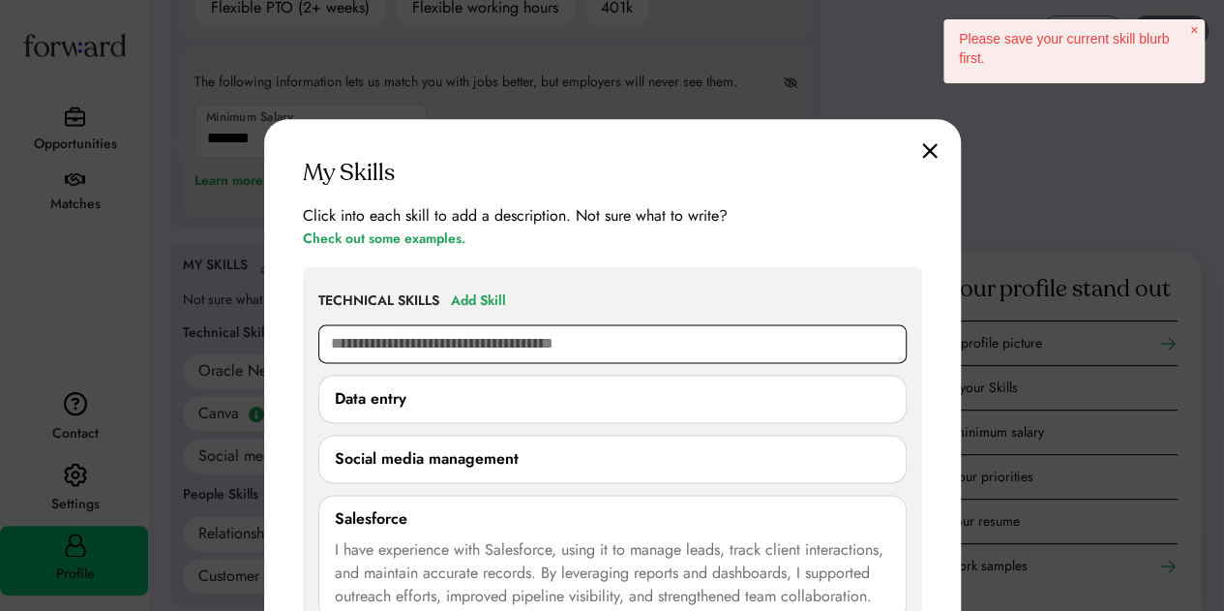
scroll to position [1161, 0]
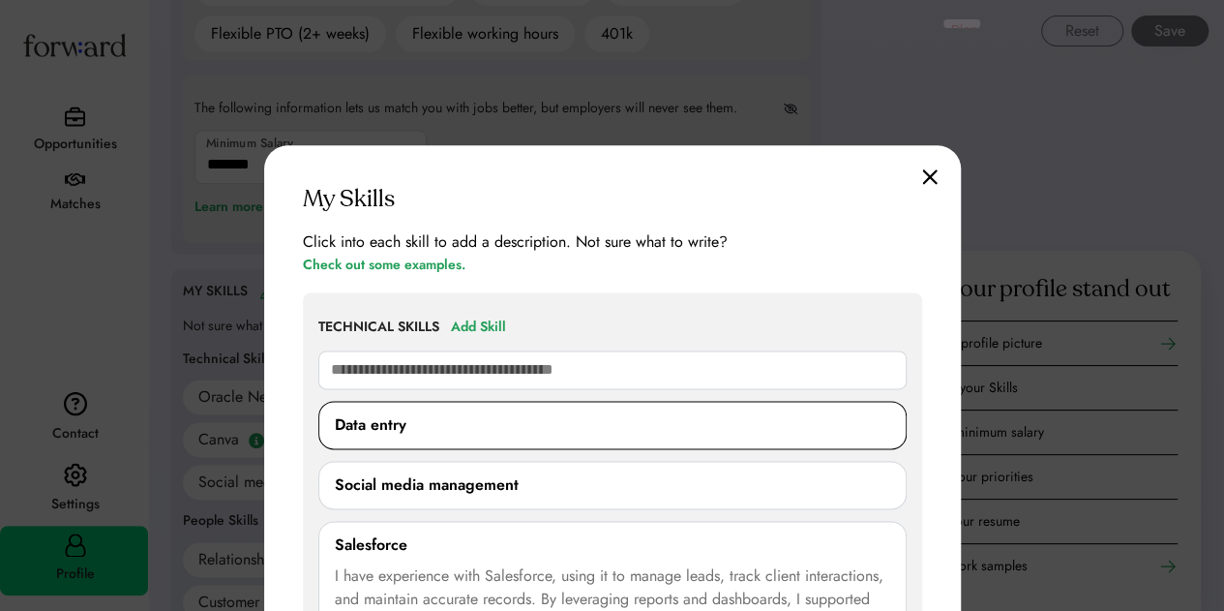
click at [462, 418] on div "Data entry" at bounding box center [612, 424] width 555 height 23
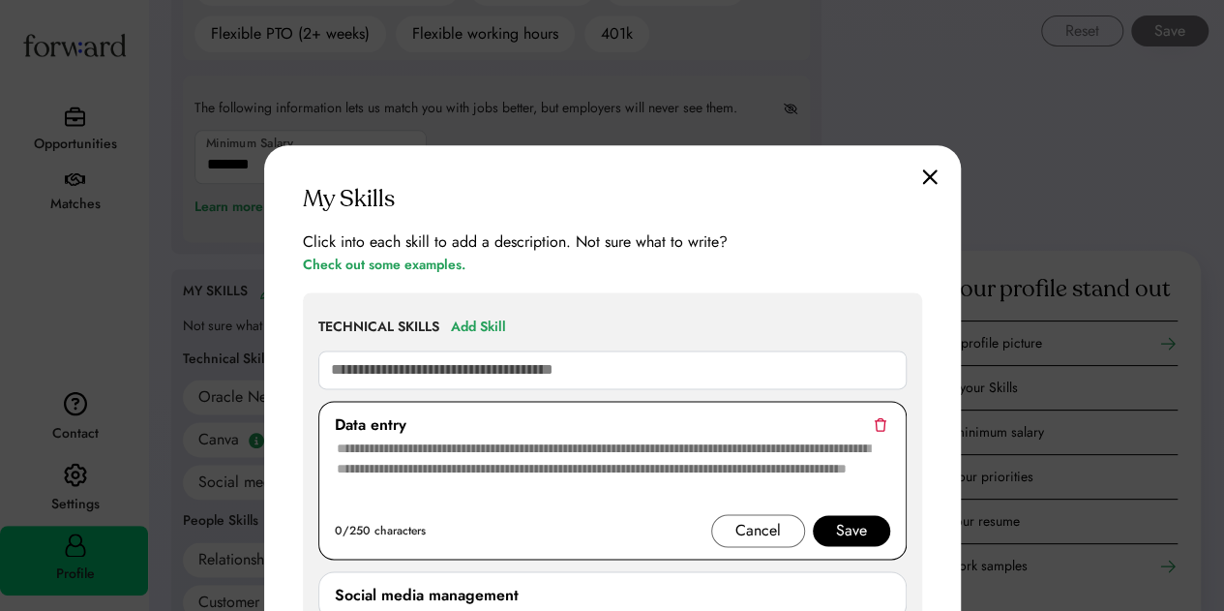
click at [453, 455] on textarea at bounding box center [612, 474] width 555 height 77
paste textarea "**********"
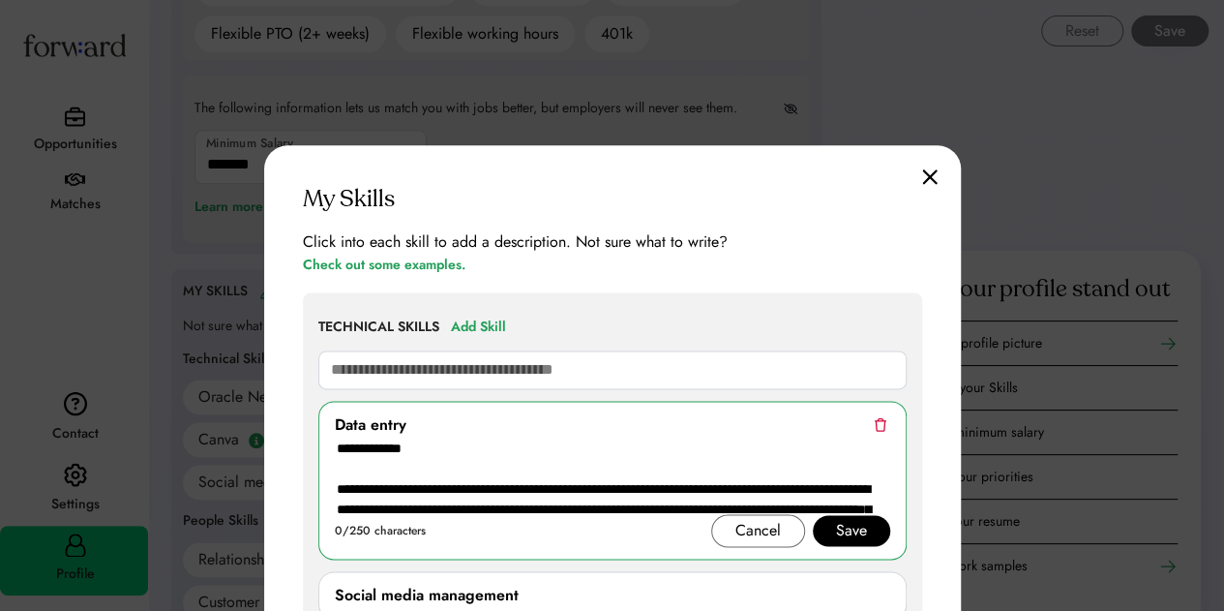
scroll to position [0, 0]
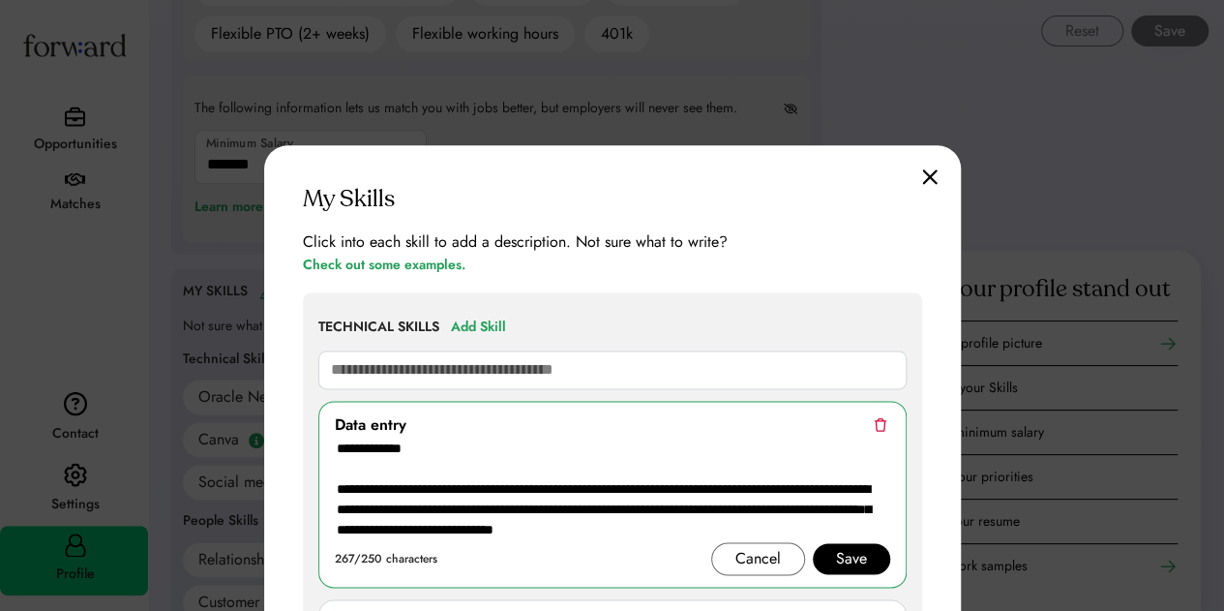
drag, startPoint x: 420, startPoint y: 463, endPoint x: 301, endPoint y: 421, distance: 126.4
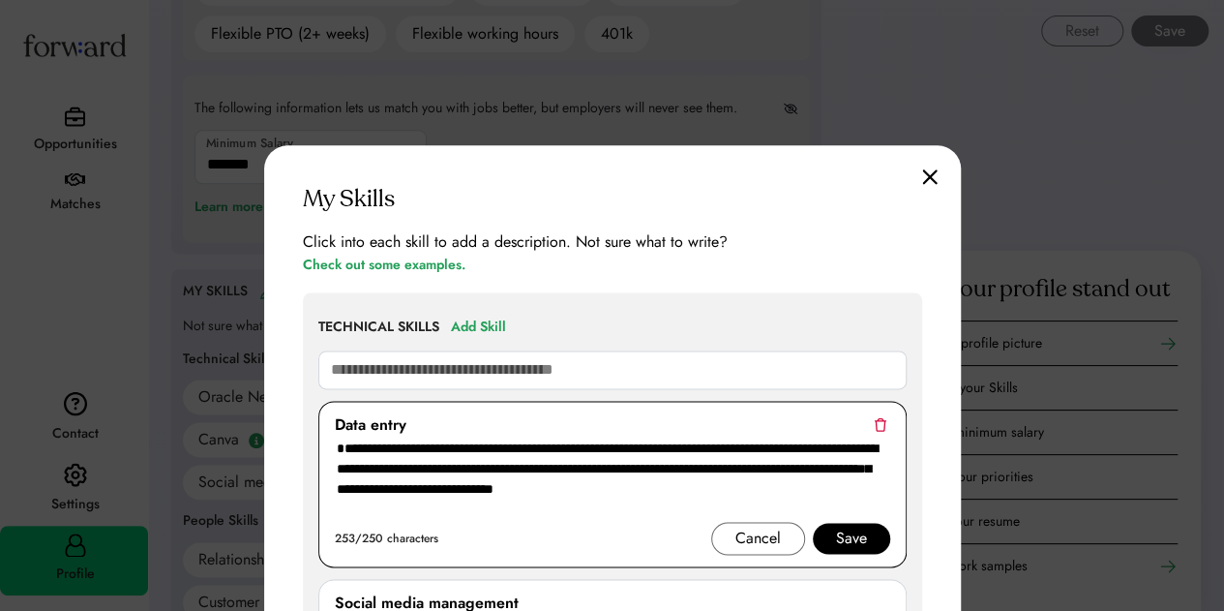
click at [331, 463] on div "**********" at bounding box center [612, 484] width 588 height 166
click at [335, 467] on textarea "**********" at bounding box center [613, 478] width 556 height 85
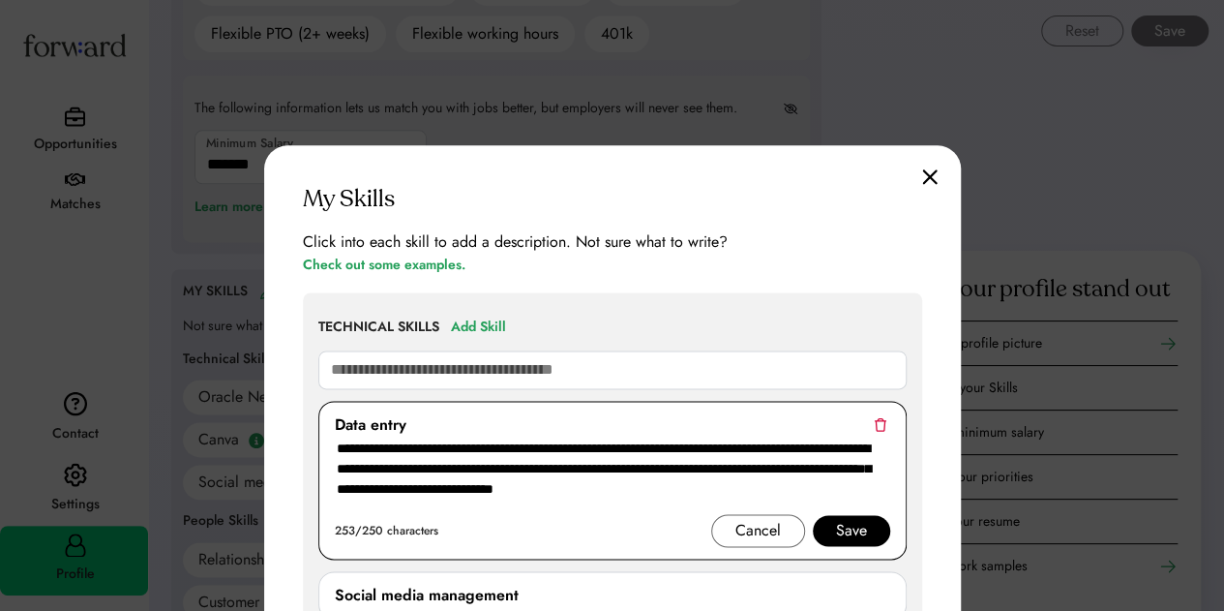
type textarea "**********"
click at [846, 525] on div "Save" at bounding box center [851, 530] width 31 height 23
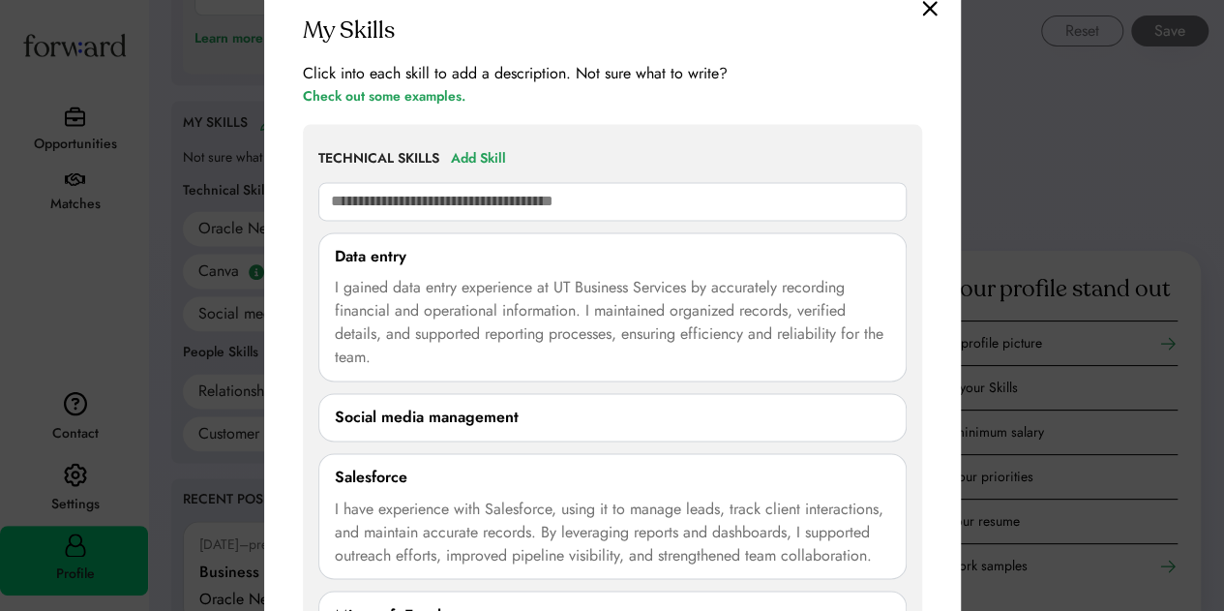
scroll to position [1355, 0]
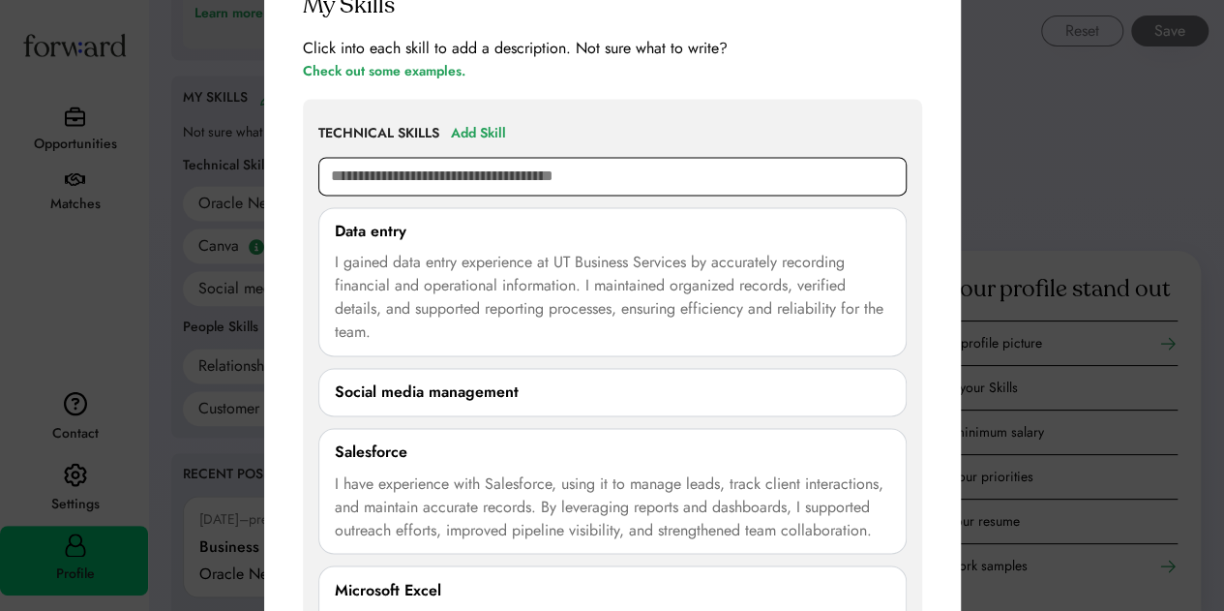
click at [505, 161] on input "text" at bounding box center [612, 176] width 588 height 39
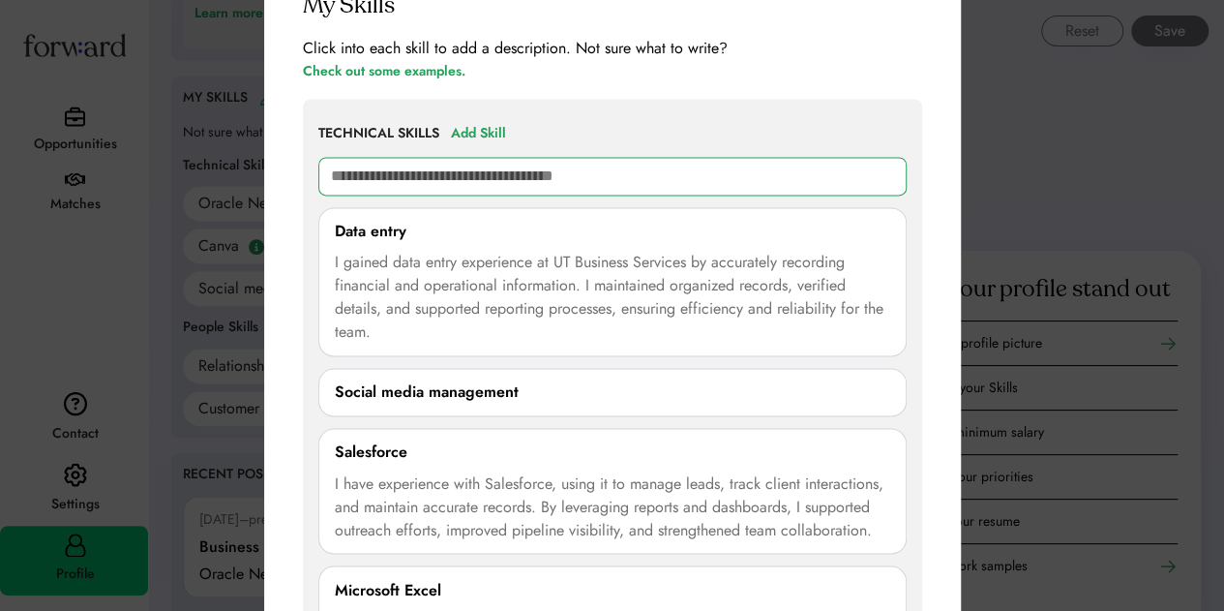
paste input "*******"
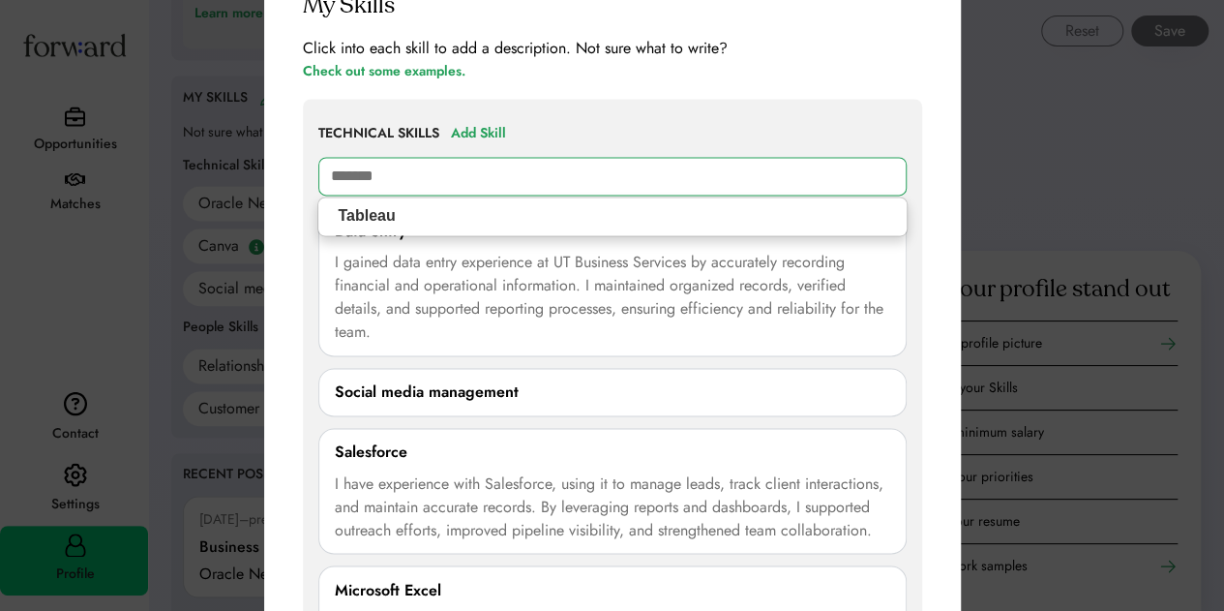
type input "*******"
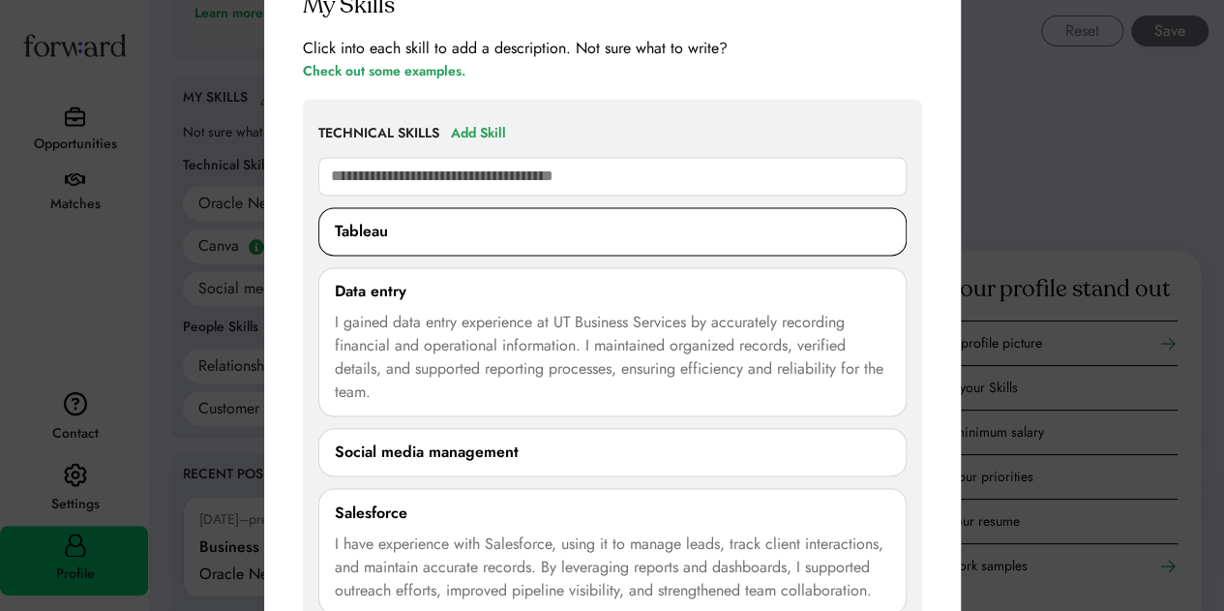
click at [538, 232] on div "Tableau" at bounding box center [612, 231] width 555 height 23
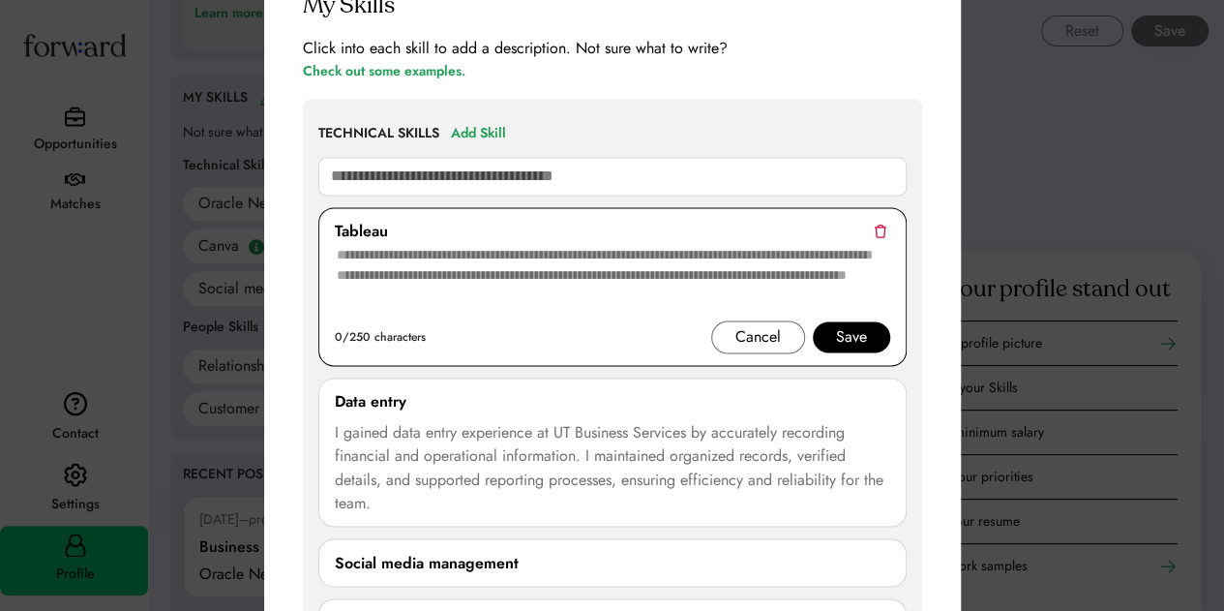
click at [521, 258] on textarea at bounding box center [613, 281] width 556 height 77
paste textarea "**********"
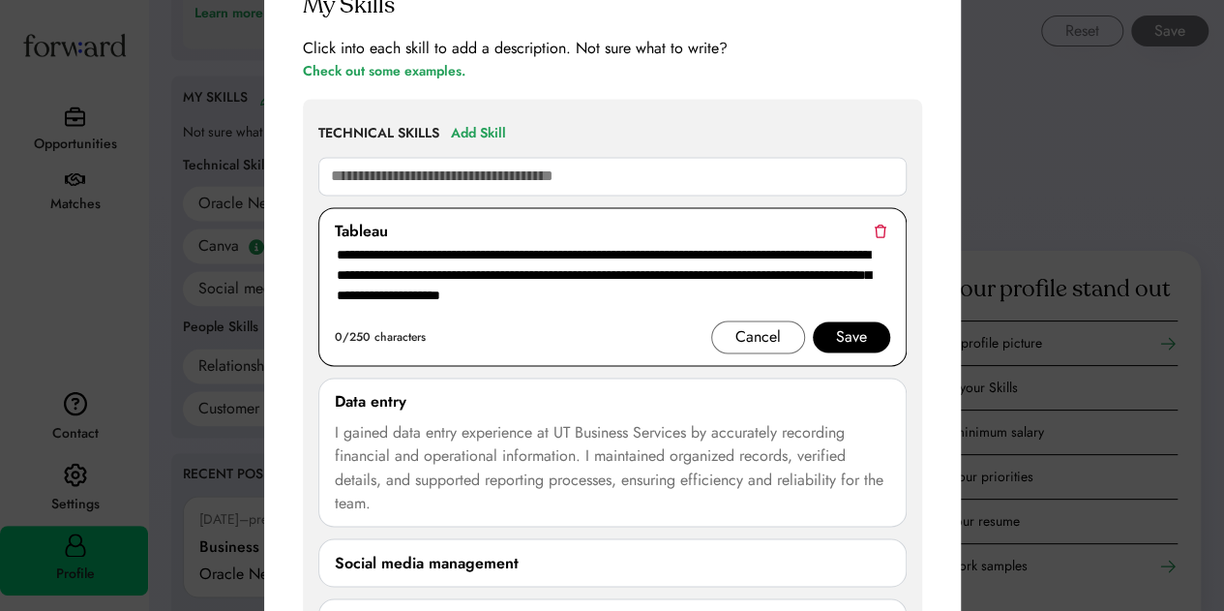
type textarea "**********"
click at [836, 332] on div "Save" at bounding box center [851, 336] width 31 height 23
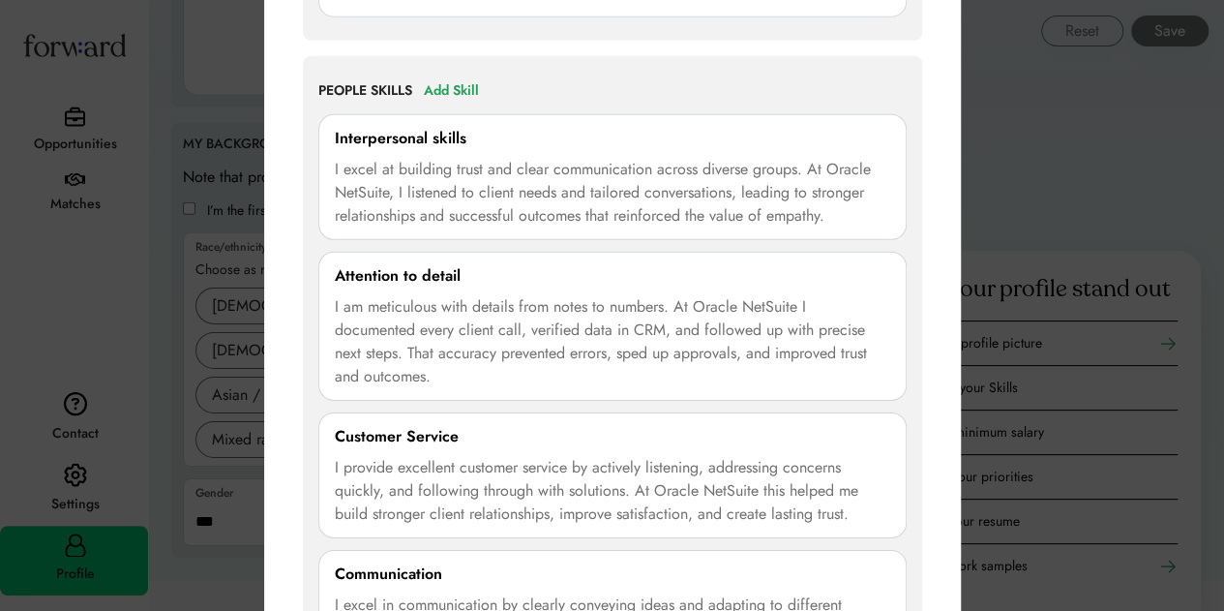
scroll to position [2976, 0]
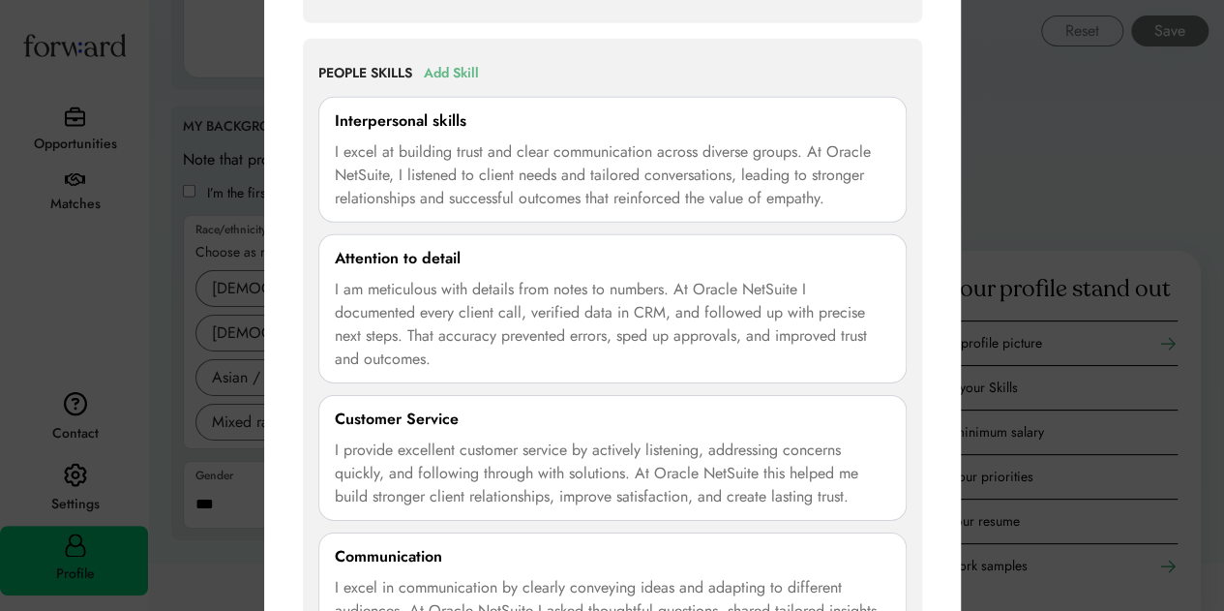
click at [472, 69] on div "Add Skill" at bounding box center [451, 73] width 55 height 23
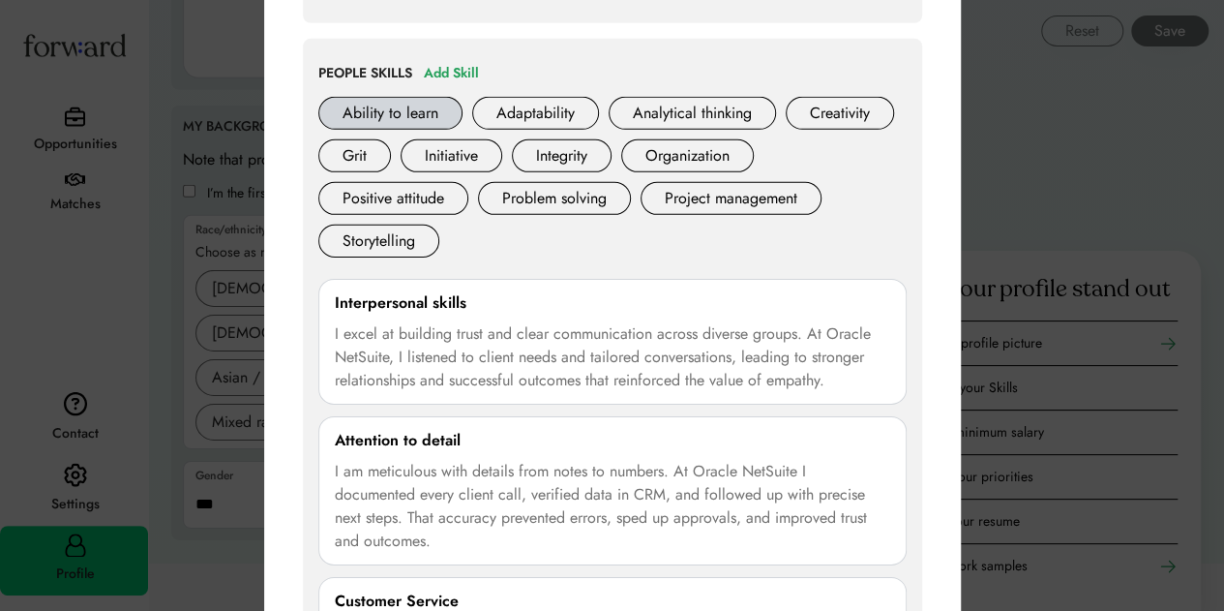
click at [385, 101] on div "Ability to learn" at bounding box center [390, 113] width 144 height 33
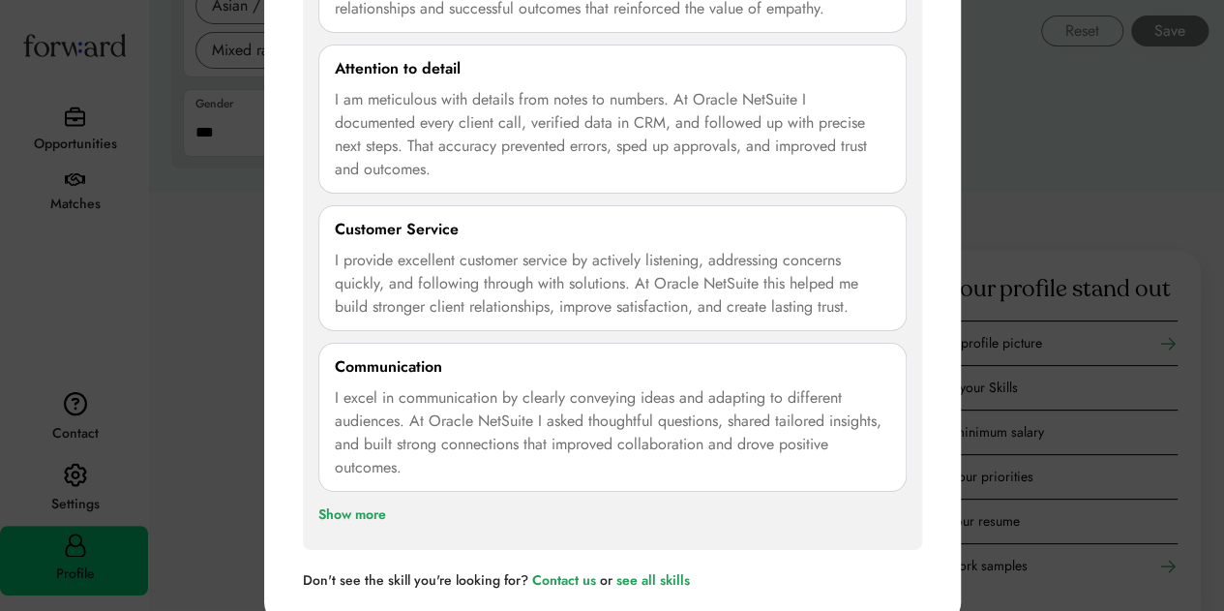
scroll to position [3350, 0]
click at [358, 506] on div "Show more" at bounding box center [352, 512] width 68 height 23
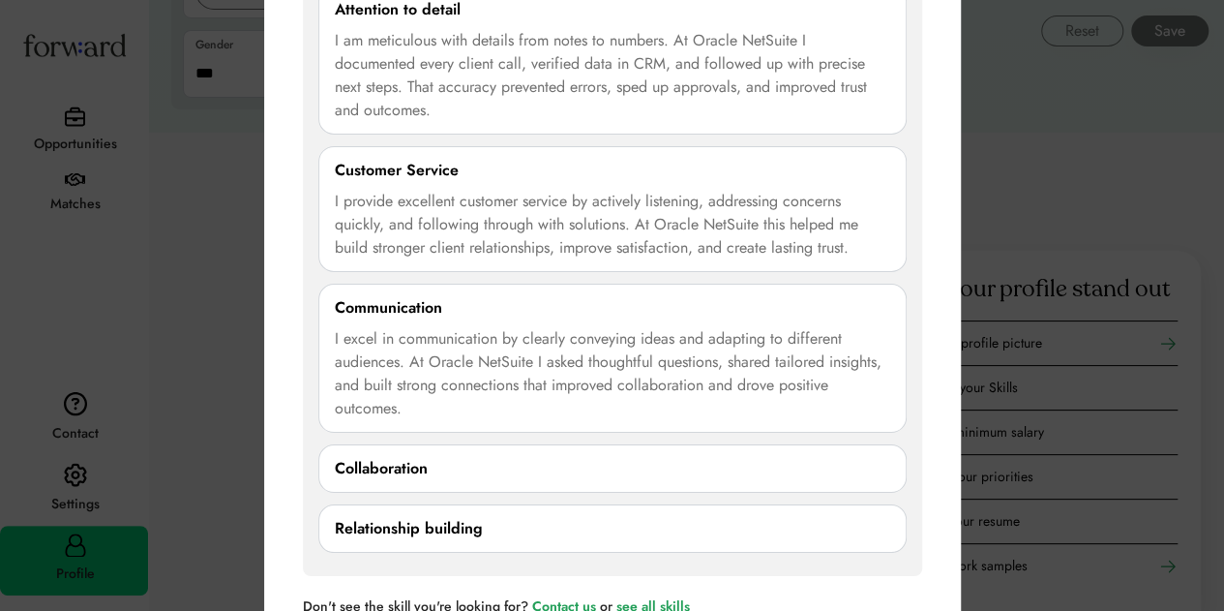
scroll to position [3433, 0]
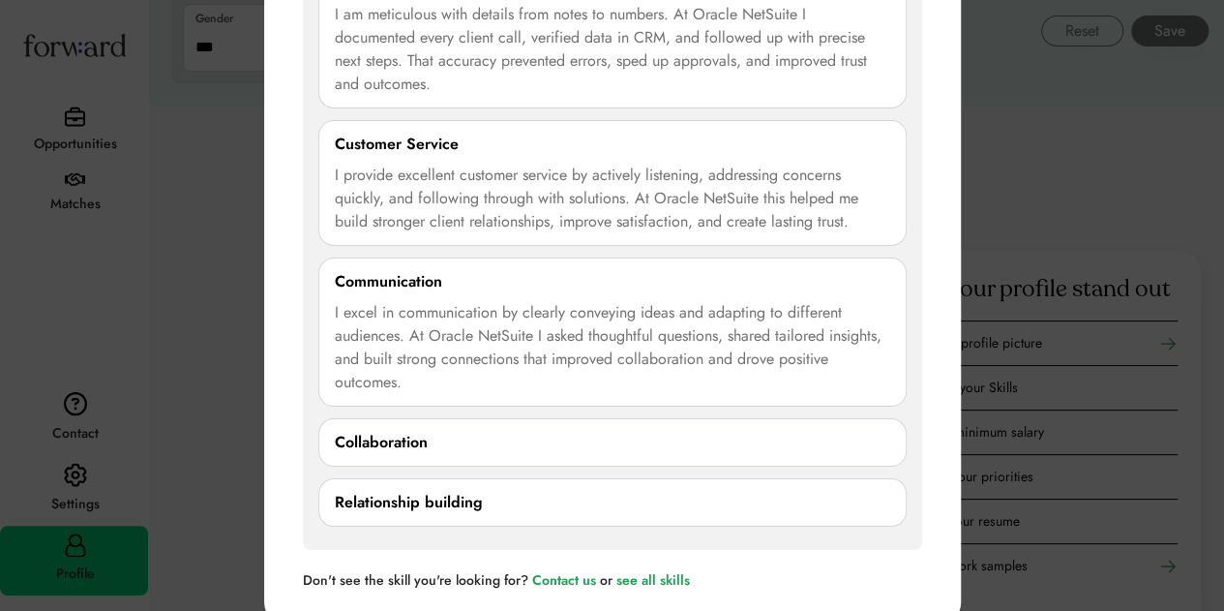
click at [461, 437] on div "Collaboration" at bounding box center [612, 442] width 555 height 23
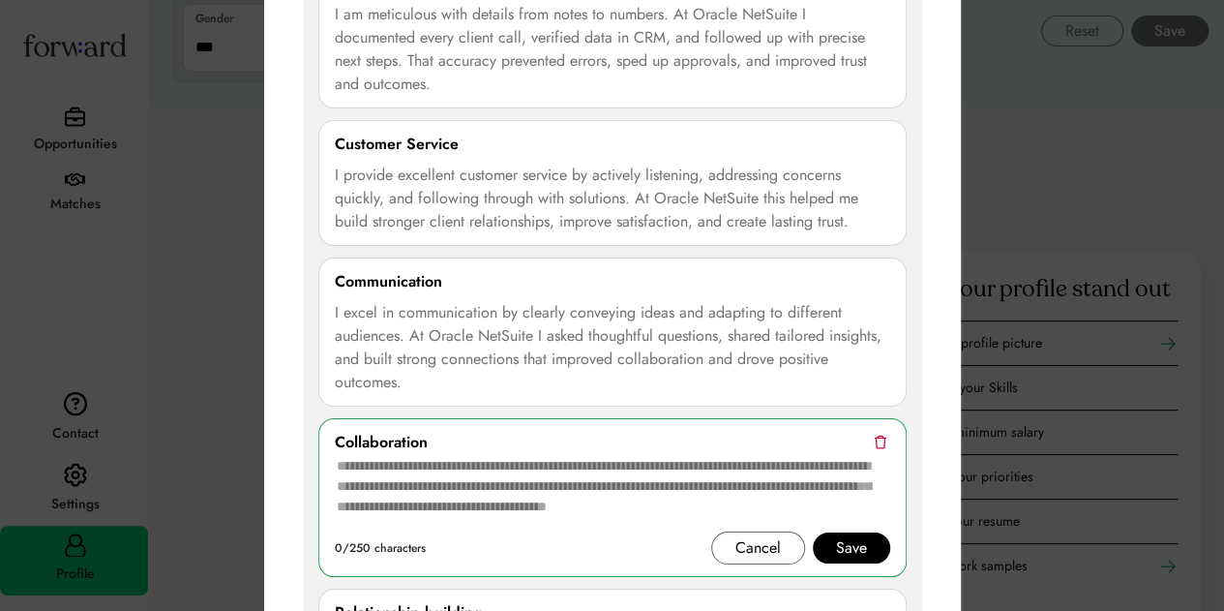
click at [888, 431] on div "Collaboration" at bounding box center [612, 442] width 555 height 23
click at [877, 434] on img at bounding box center [880, 441] width 13 height 15
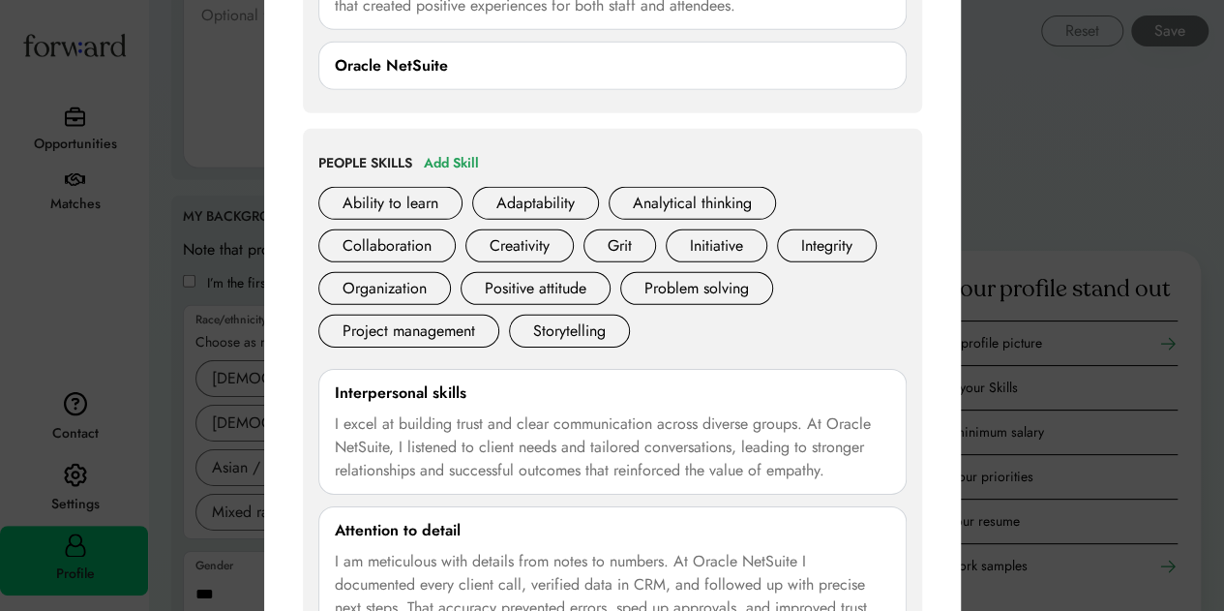
scroll to position [2890, 0]
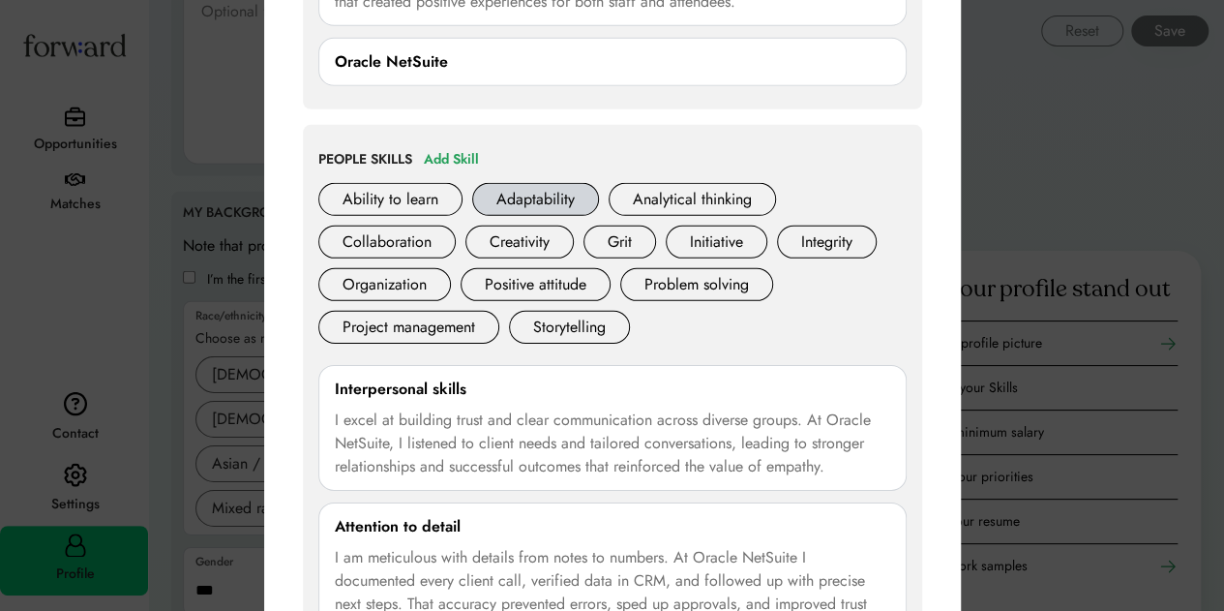
click at [515, 187] on div "Adaptability" at bounding box center [535, 199] width 127 height 33
click at [459, 155] on div "Add Skill" at bounding box center [451, 159] width 55 height 23
click at [528, 187] on div "Adaptability" at bounding box center [535, 199] width 127 height 33
click at [516, 186] on div "Adaptability" at bounding box center [535, 199] width 127 height 33
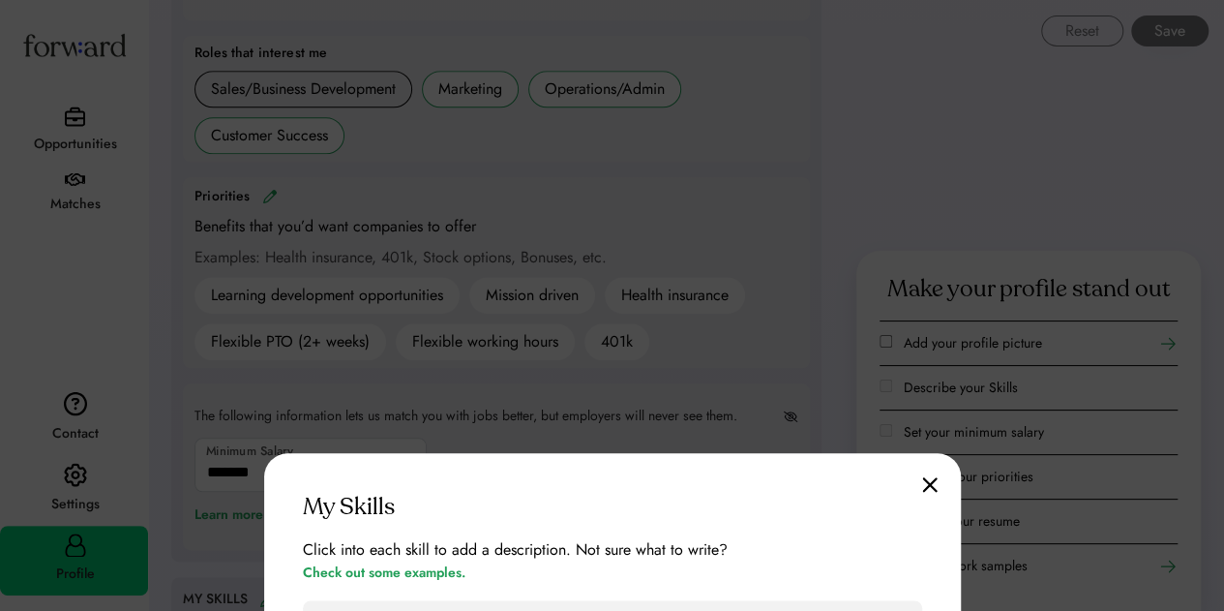
scroll to position [1064, 0]
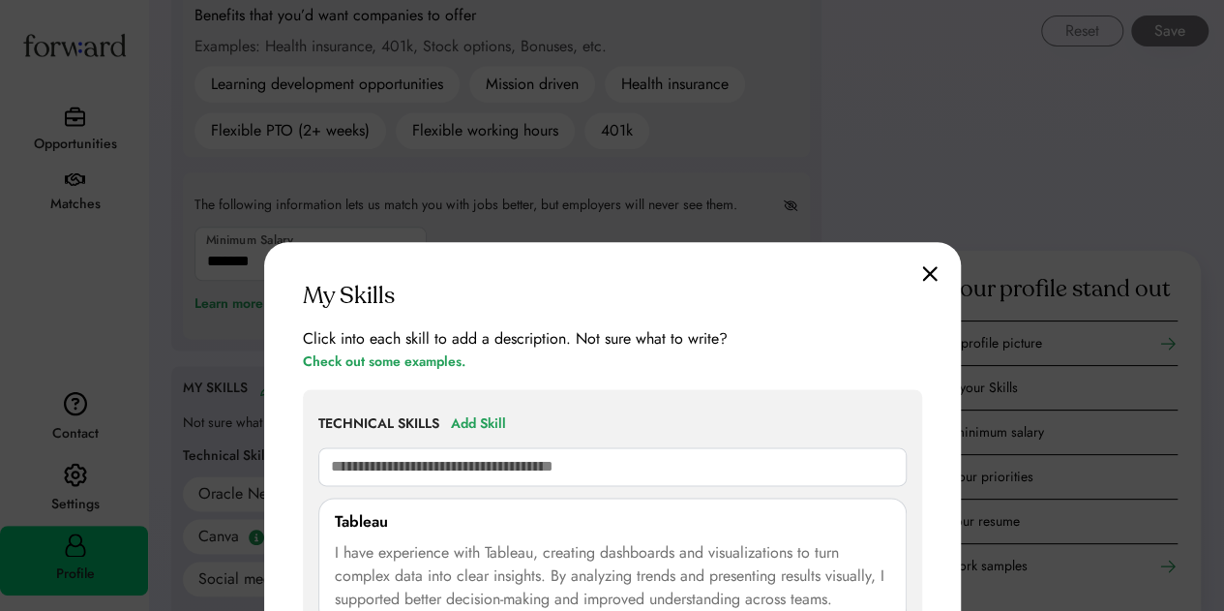
click at [922, 276] on img at bounding box center [929, 273] width 15 height 16
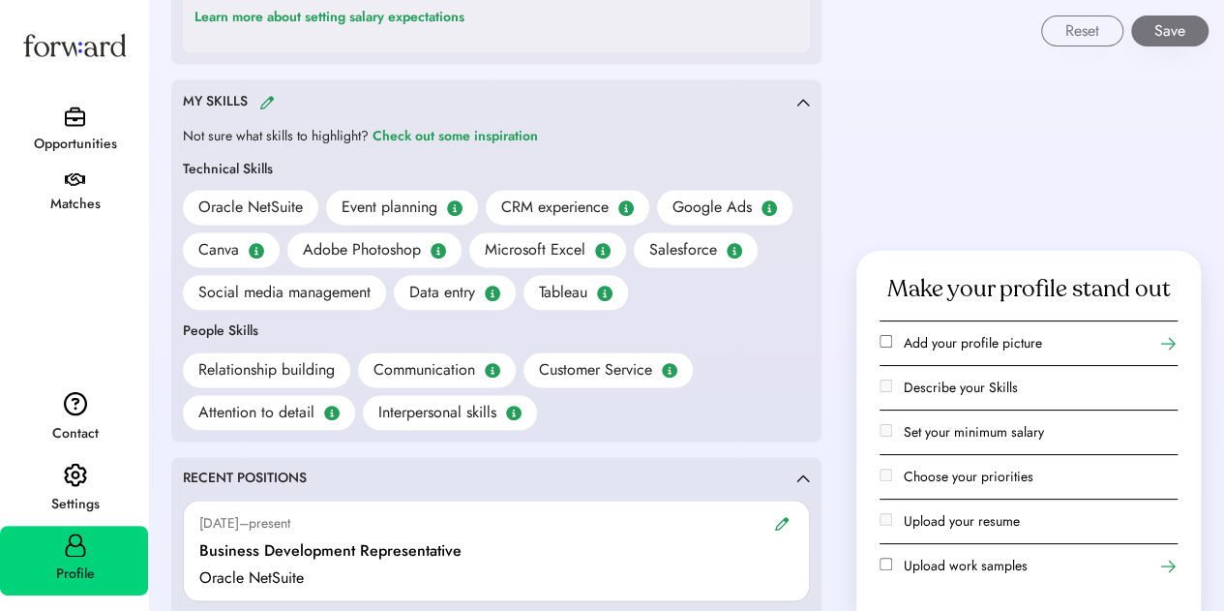
scroll to position [1355, 0]
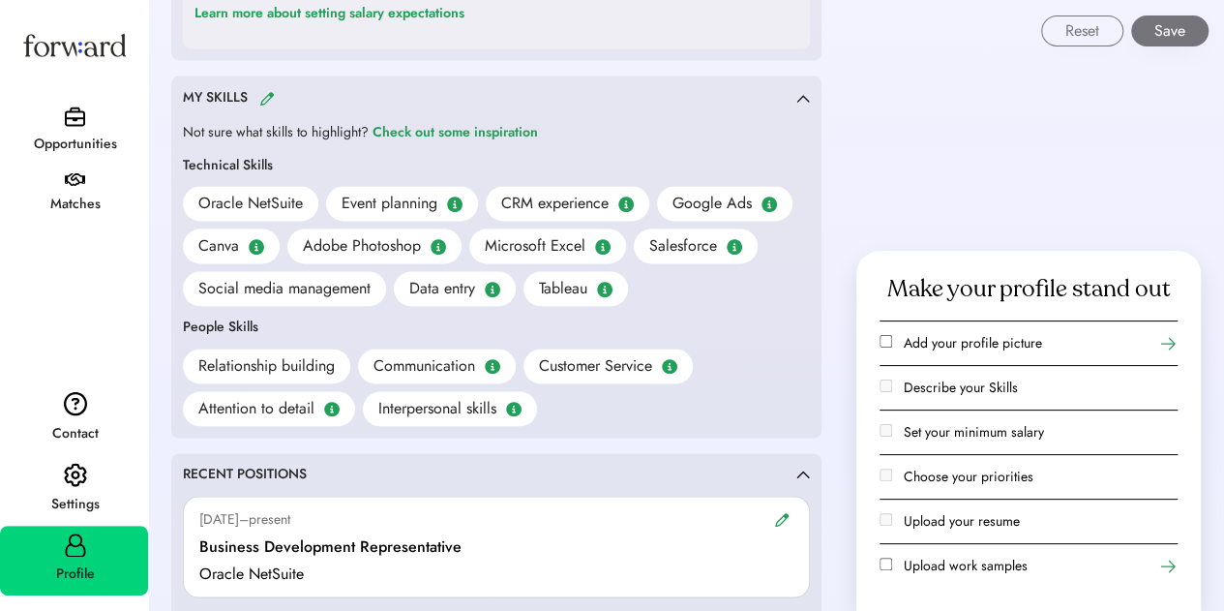
click at [263, 93] on img at bounding box center [266, 98] width 15 height 15
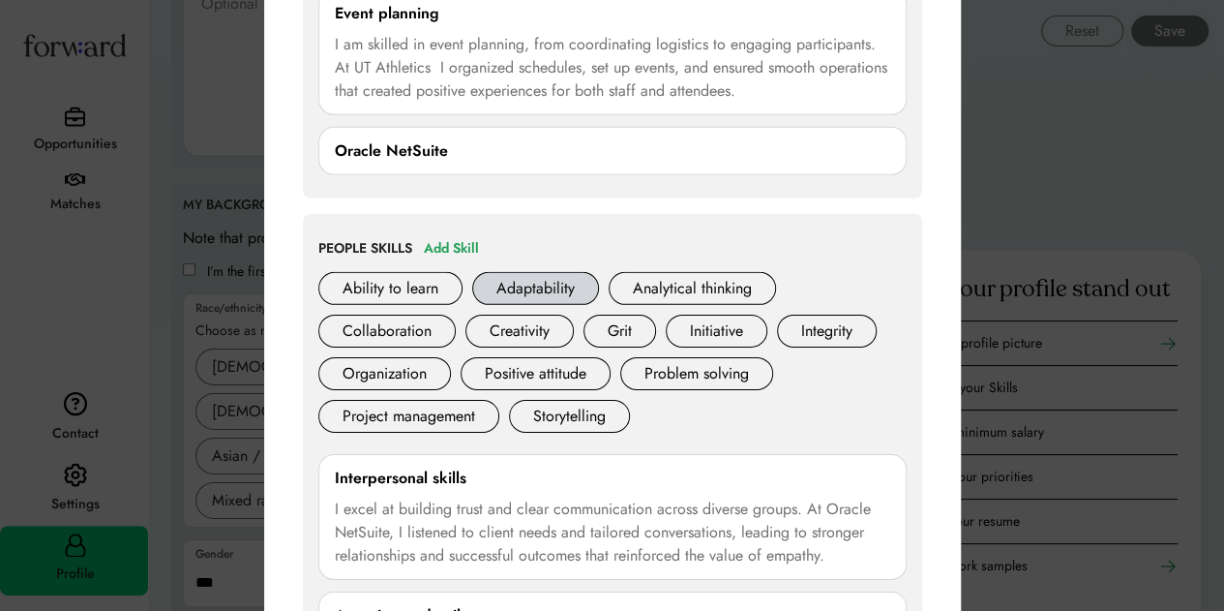
scroll to position [2903, 0]
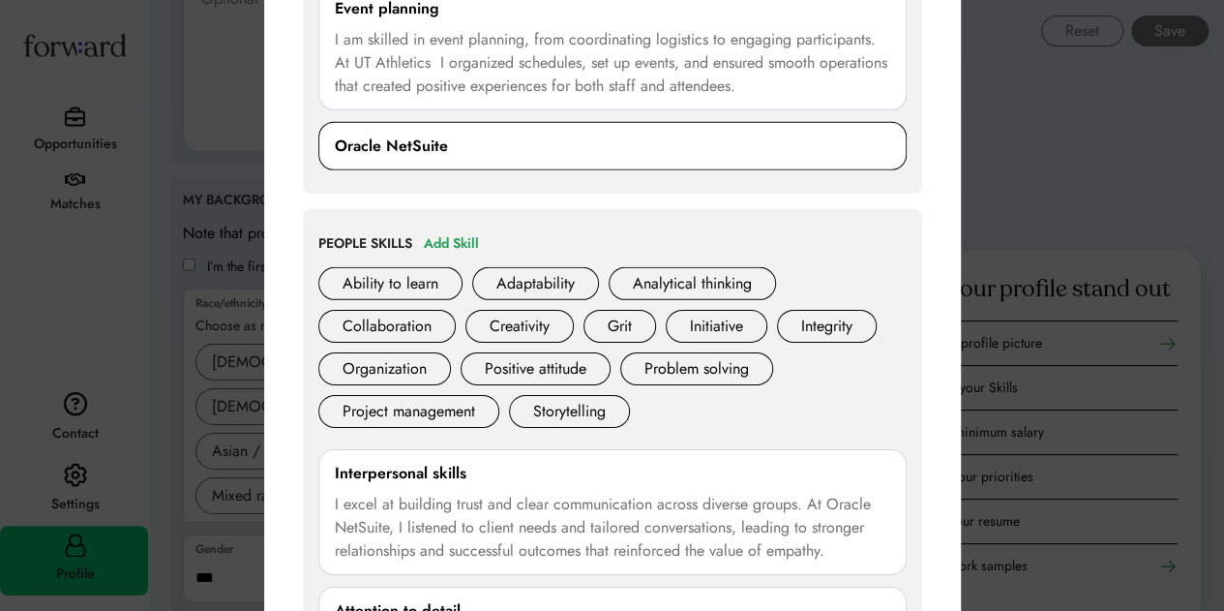
click at [447, 152] on div "Oracle NetSuite 0/250 characters Cancel Save" at bounding box center [612, 146] width 588 height 48
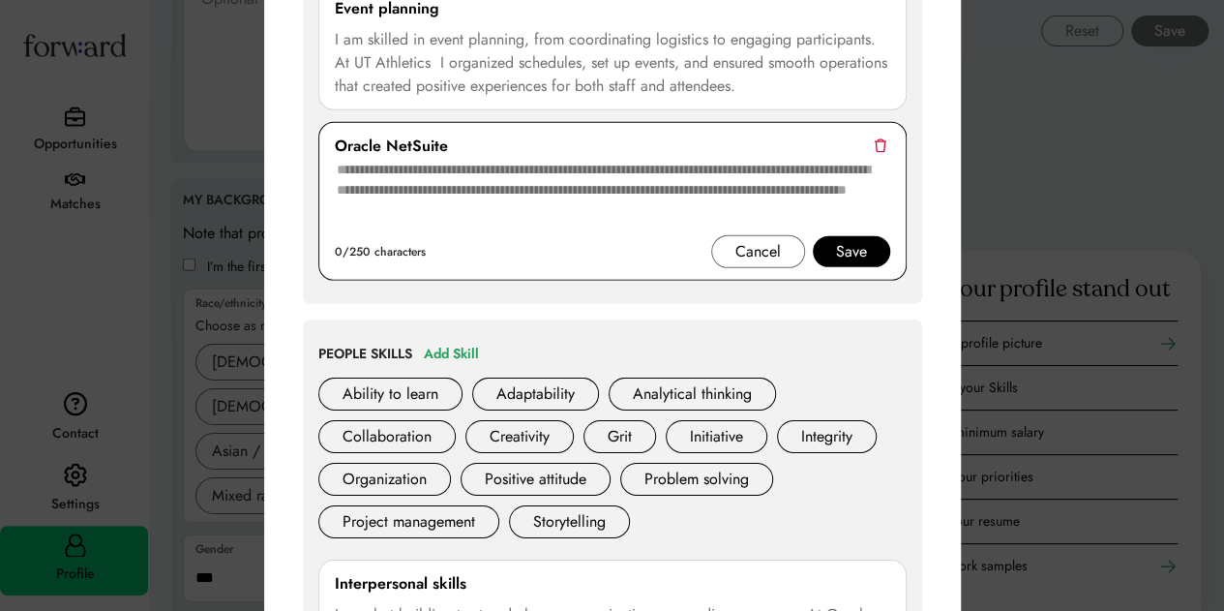
click at [876, 147] on div "Oracle NetSuite" at bounding box center [612, 146] width 555 height 23
click at [881, 141] on img at bounding box center [880, 145] width 13 height 15
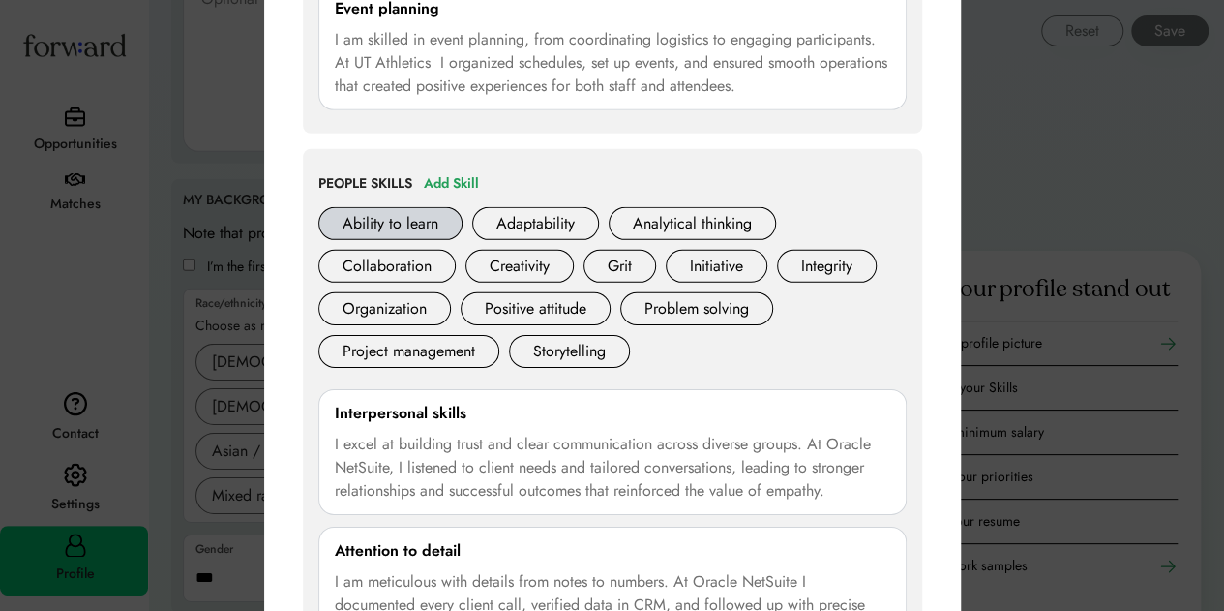
click at [424, 208] on div "Ability to learn" at bounding box center [390, 223] width 144 height 33
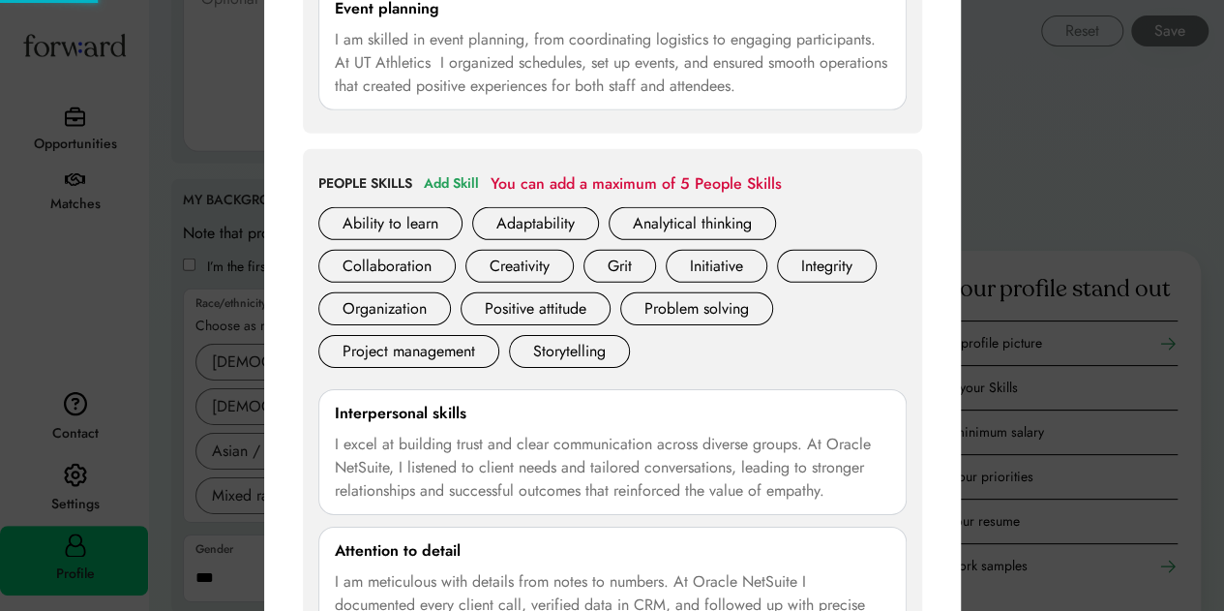
click at [484, 172] on div "PEOPLE SKILLS Add Skill You can add a maximum of 5 People Skills" at bounding box center [612, 183] width 588 height 23
click at [476, 173] on div "Add Skill" at bounding box center [451, 183] width 55 height 23
click at [463, 175] on div "Add Skill" at bounding box center [451, 183] width 55 height 23
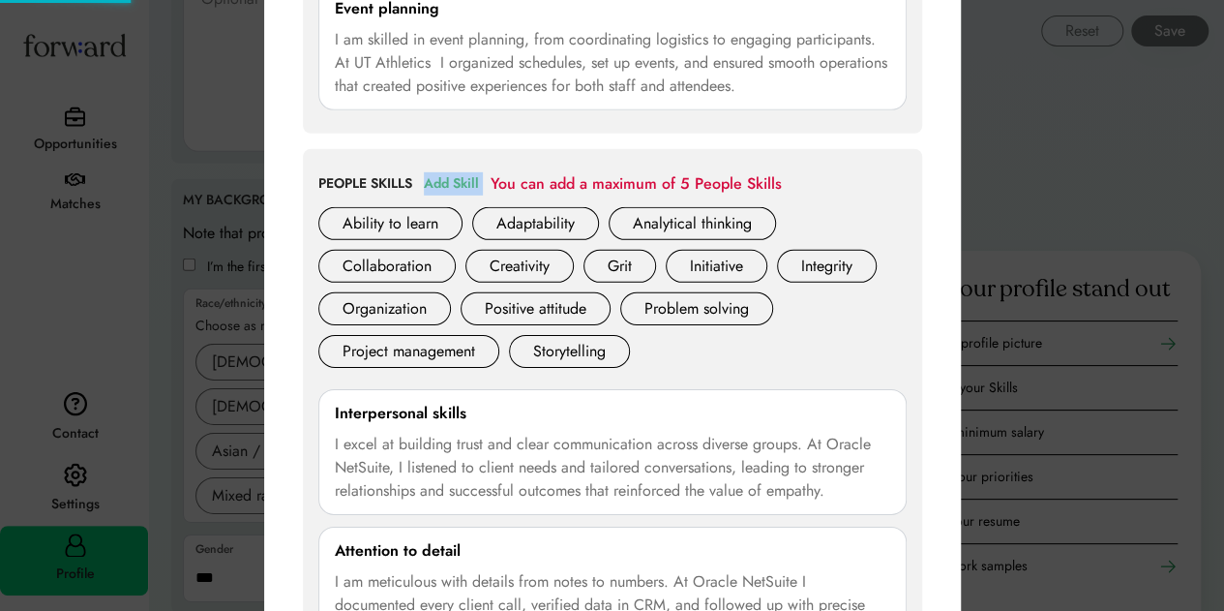
click at [464, 175] on div "Add Skill" at bounding box center [451, 183] width 55 height 23
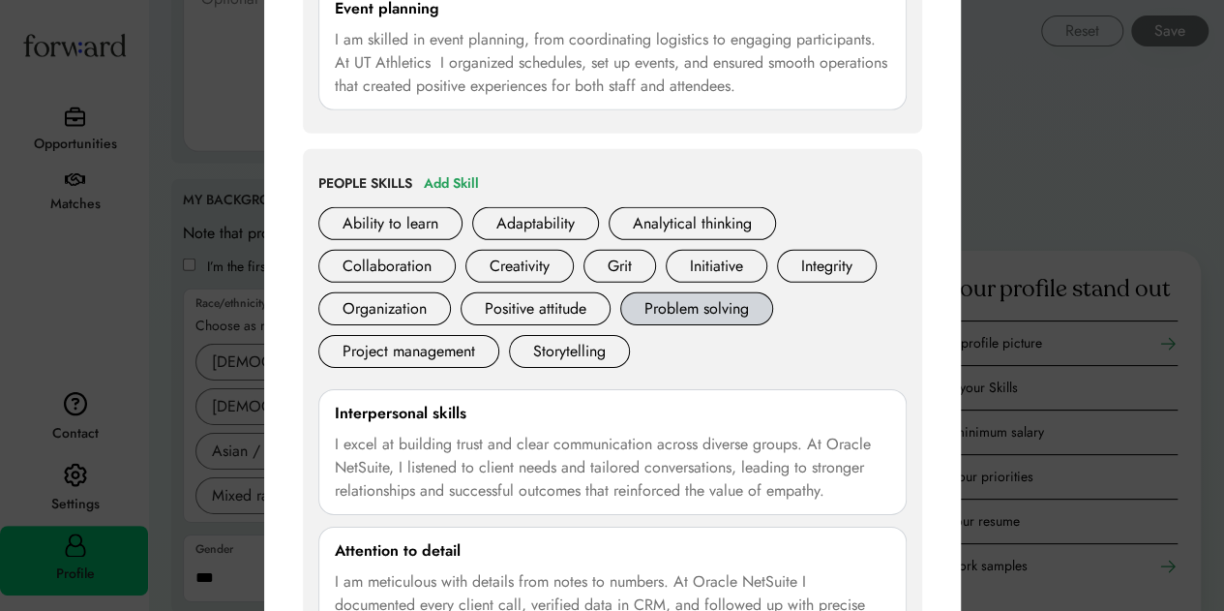
click at [691, 297] on div "Problem solving" at bounding box center [696, 308] width 153 height 33
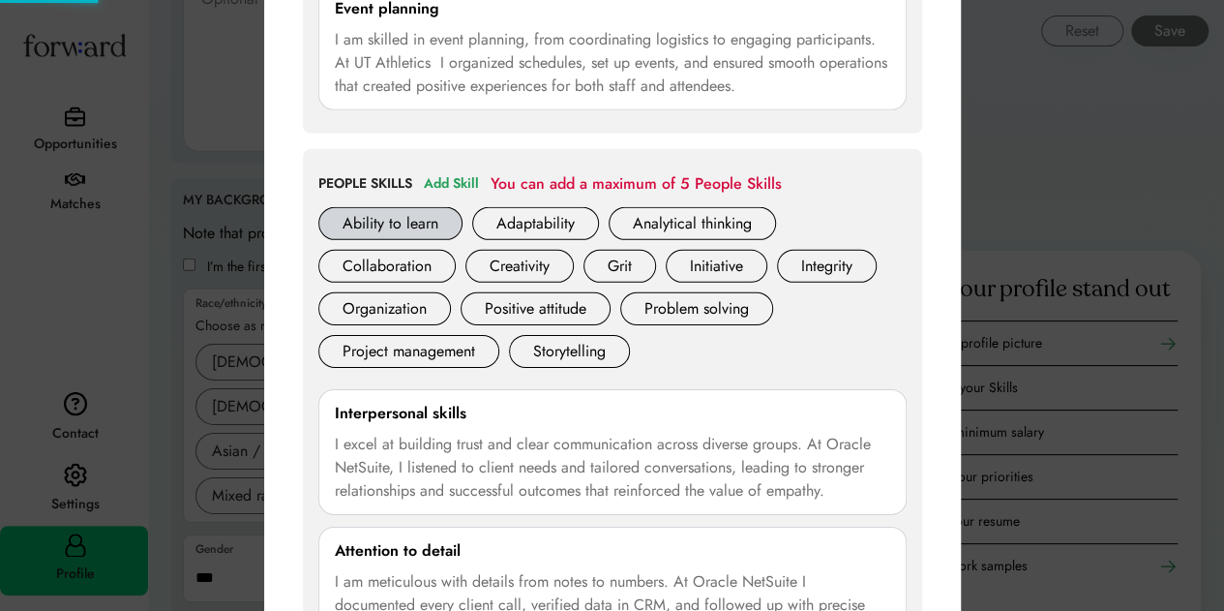
click at [434, 217] on div "Ability to learn" at bounding box center [390, 223] width 144 height 33
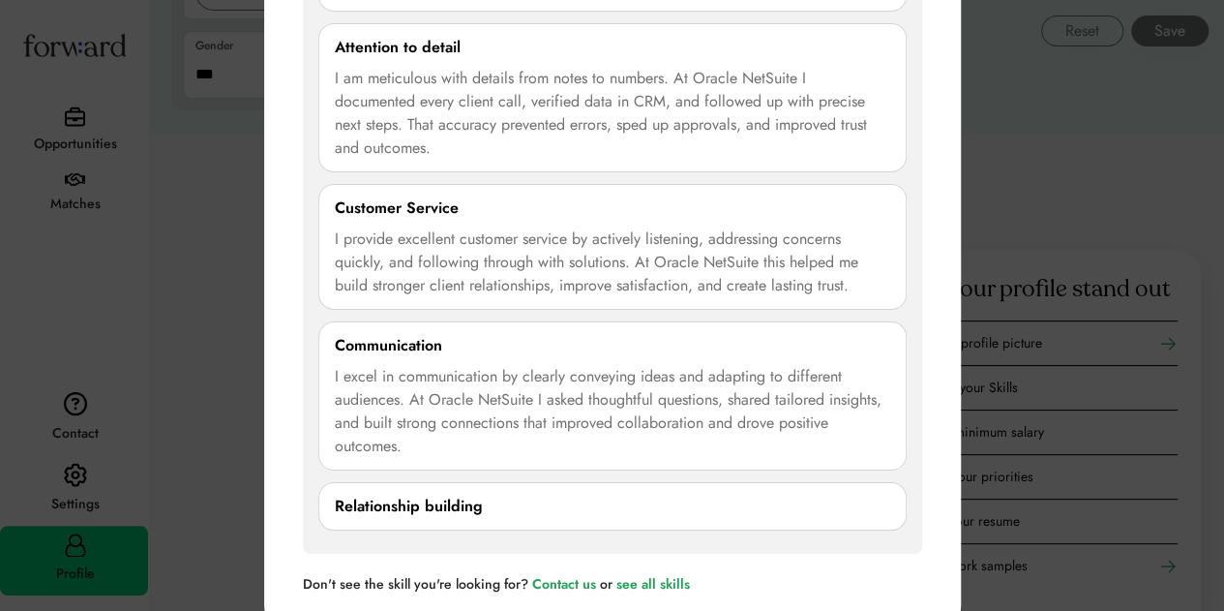
scroll to position [3412, 0]
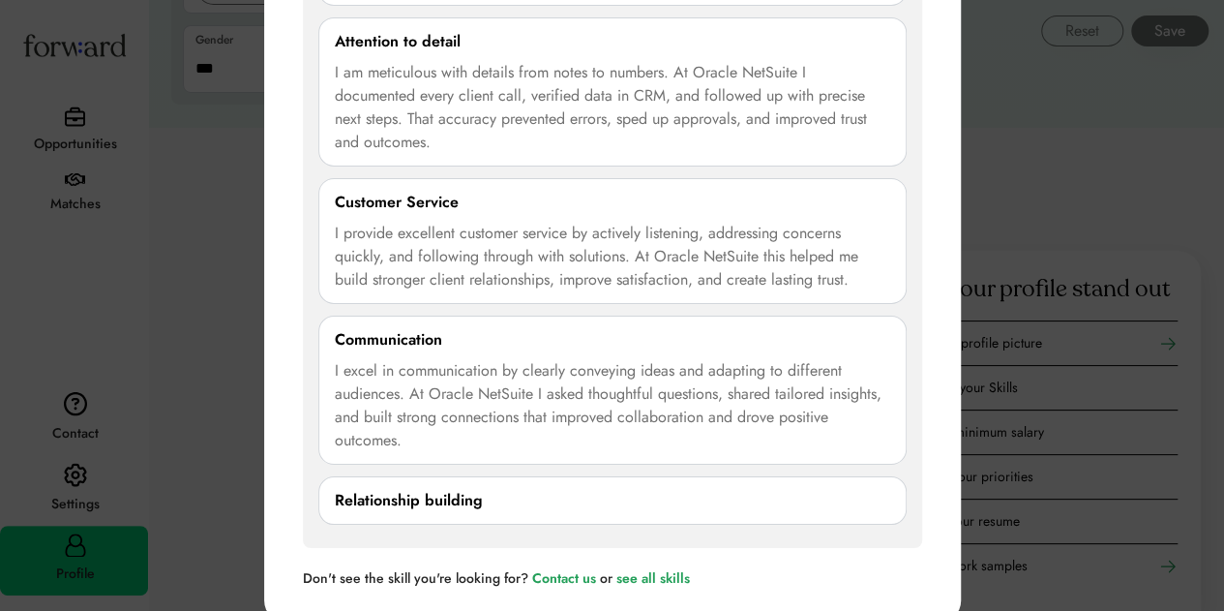
click at [478, 489] on div "Relationship building" at bounding box center [409, 500] width 148 height 23
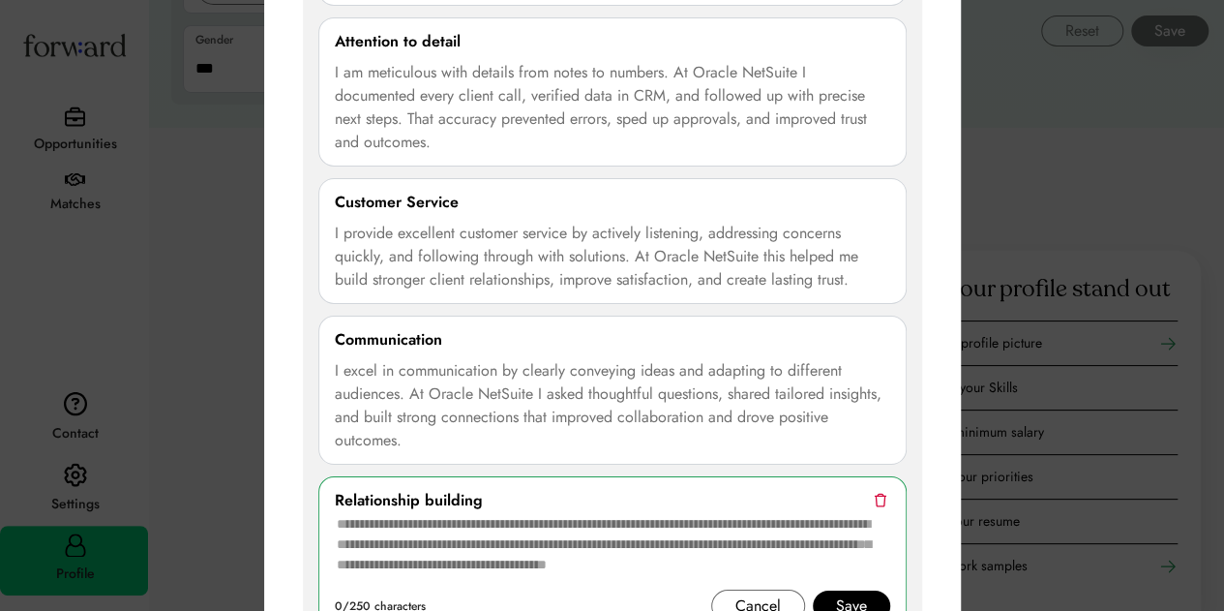
drag, startPoint x: 548, startPoint y: 511, endPoint x: 553, endPoint y: 499, distance: 13.0
click at [552, 512] on textarea at bounding box center [612, 550] width 555 height 77
paste textarea "**********"
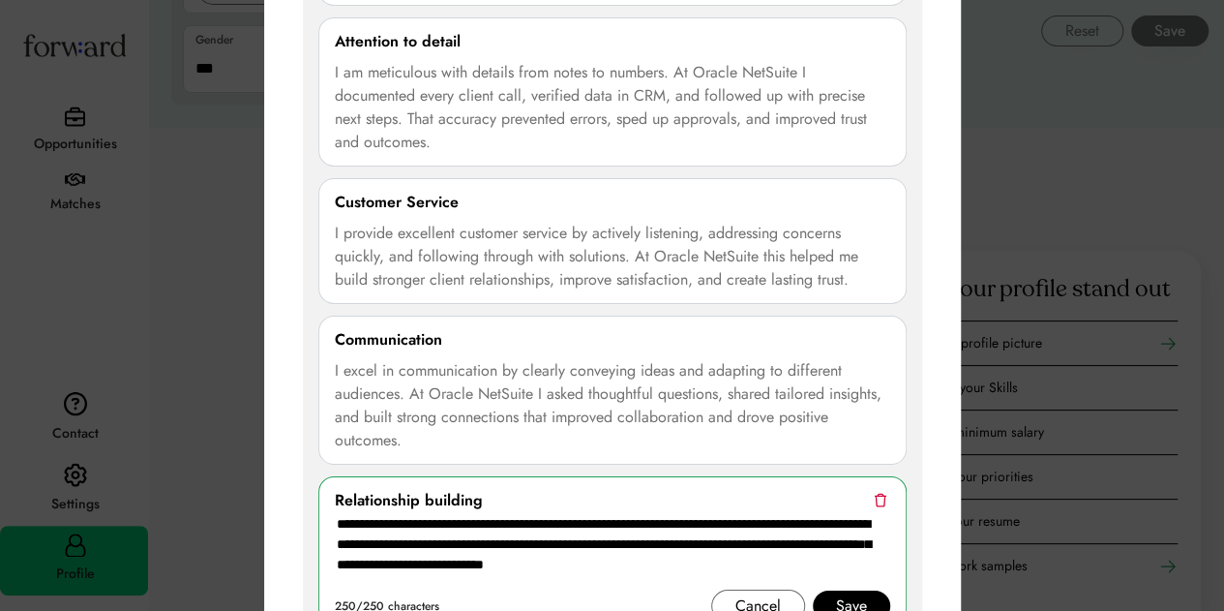
type textarea "**********"
click at [871, 593] on div "Save" at bounding box center [851, 605] width 77 height 31
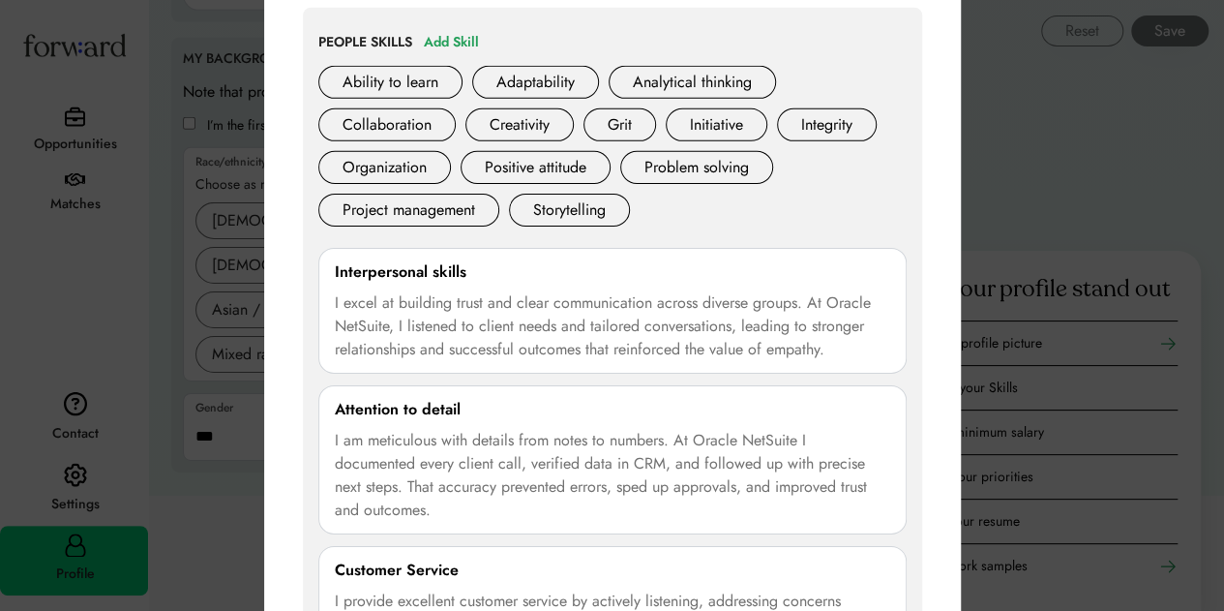
scroll to position [3025, 0]
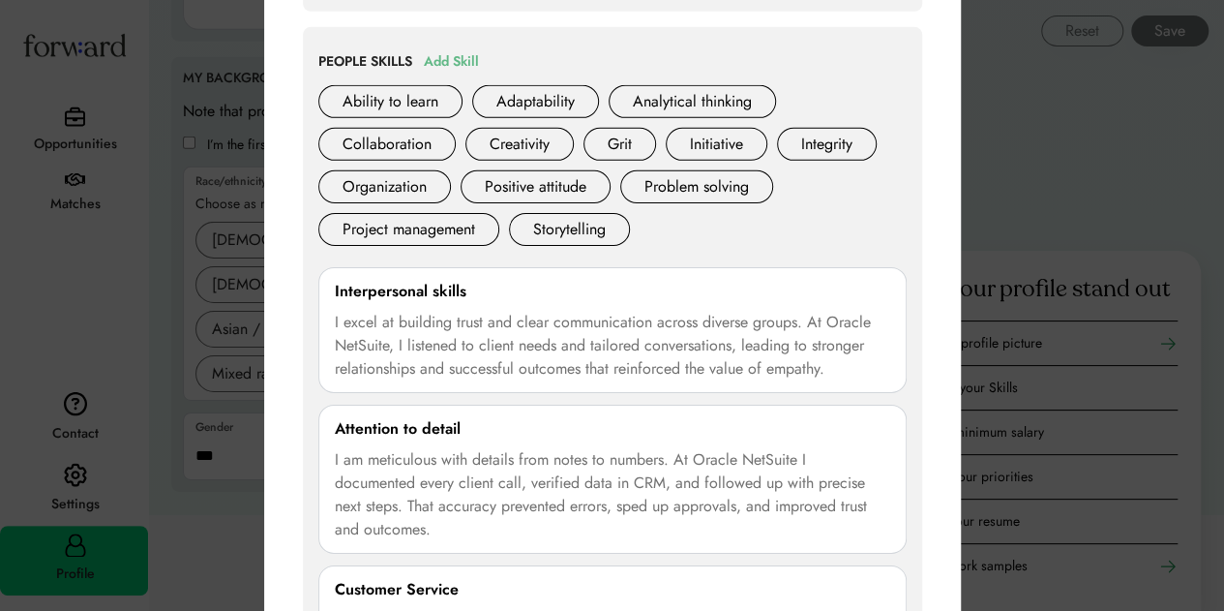
click at [436, 50] on div "Add Skill" at bounding box center [451, 61] width 55 height 23
click at [411, 91] on div "Ability to learn" at bounding box center [390, 101] width 144 height 33
click at [547, 130] on div "Creativity" at bounding box center [519, 144] width 108 height 33
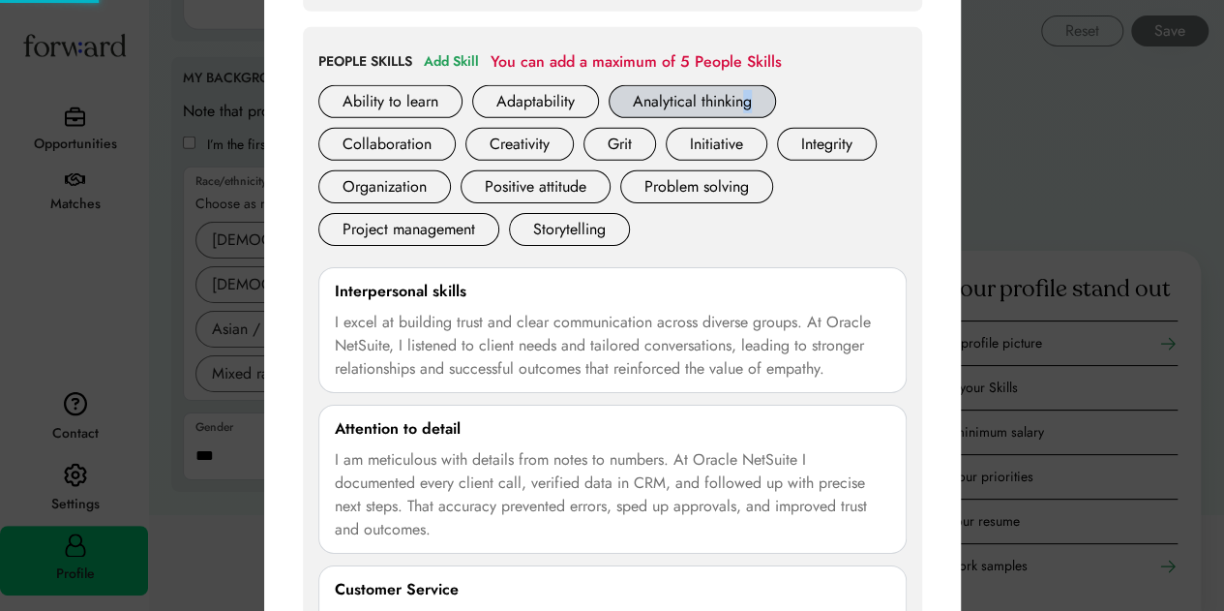
click at [741, 107] on div "Analytical thinking" at bounding box center [692, 101] width 167 height 33
click at [706, 88] on div "Analytical thinking" at bounding box center [692, 101] width 167 height 33
click at [480, 74] on div "PEOPLE SKILLS Add Skill You can add a maximum of 5 People Skills Ability to lea…" at bounding box center [612, 519] width 588 height 939
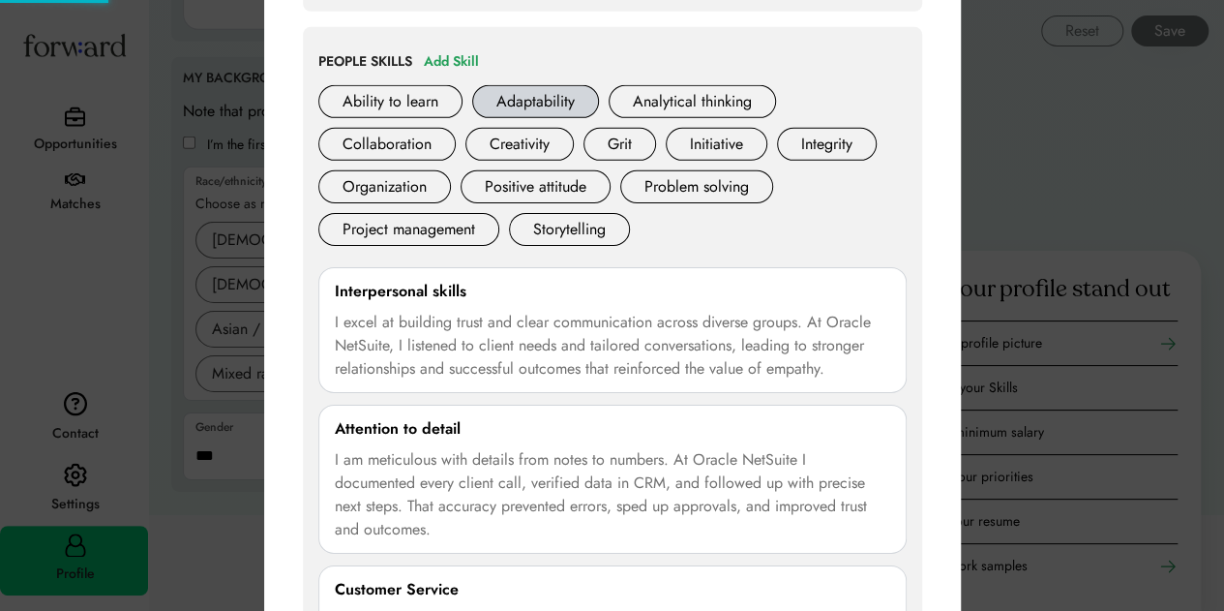
click at [511, 91] on div "Adaptability" at bounding box center [535, 101] width 127 height 33
drag, startPoint x: 495, startPoint y: 93, endPoint x: 424, endPoint y: 90, distance: 71.7
click at [459, 93] on div "Ability to learn Adaptability Analytical thinking Collaboration Creativity Grit…" at bounding box center [612, 170] width 588 height 170
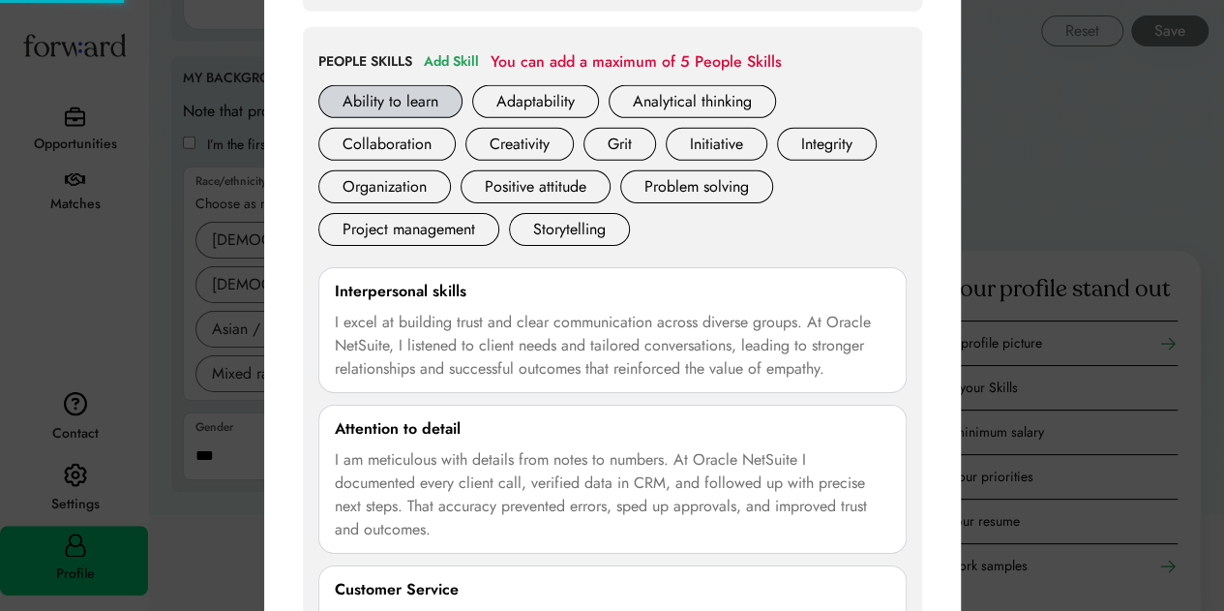
click at [423, 90] on div "Ability to learn" at bounding box center [390, 101] width 144 height 33
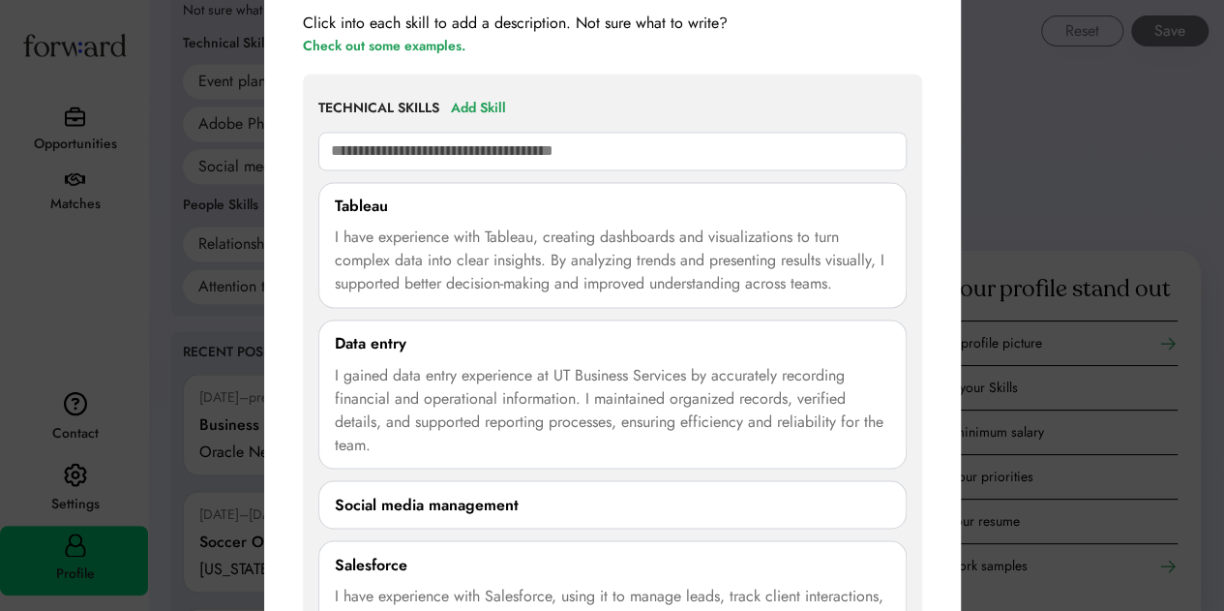
scroll to position [1380, 0]
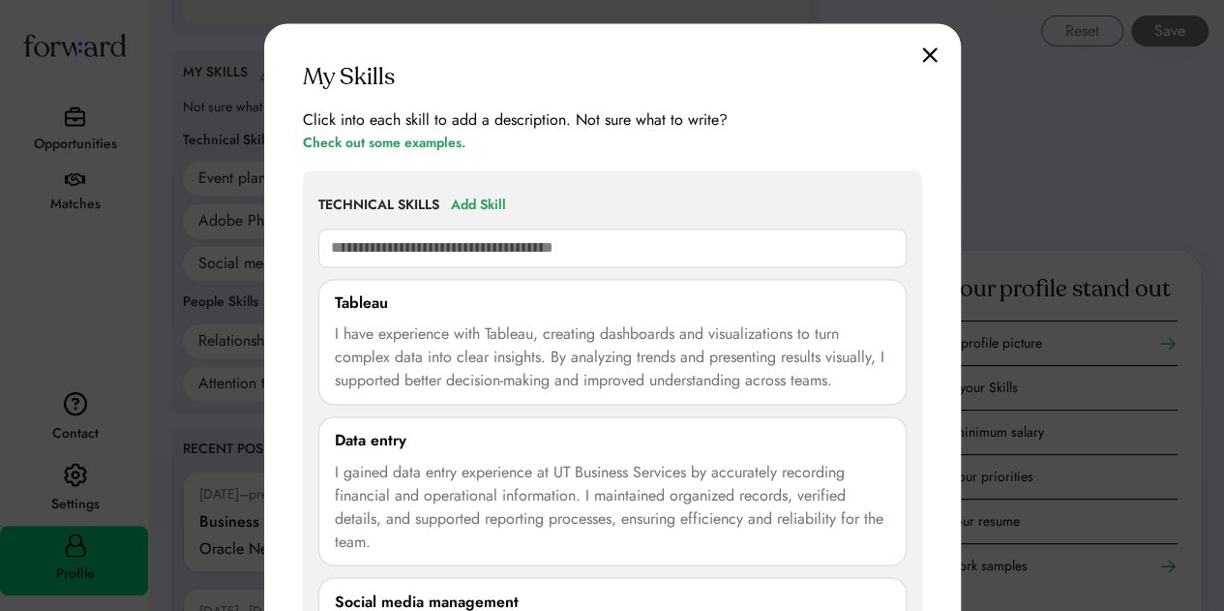
click at [923, 49] on img at bounding box center [929, 54] width 15 height 16
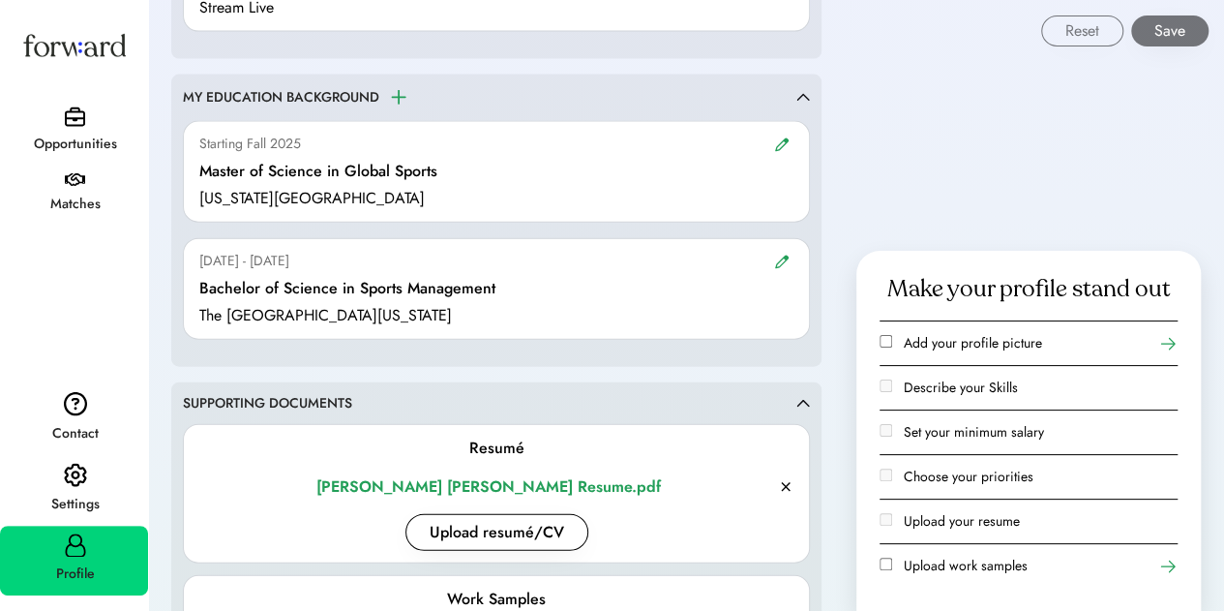
click at [84, 127] on div "Opportunities" at bounding box center [75, 144] width 146 height 35
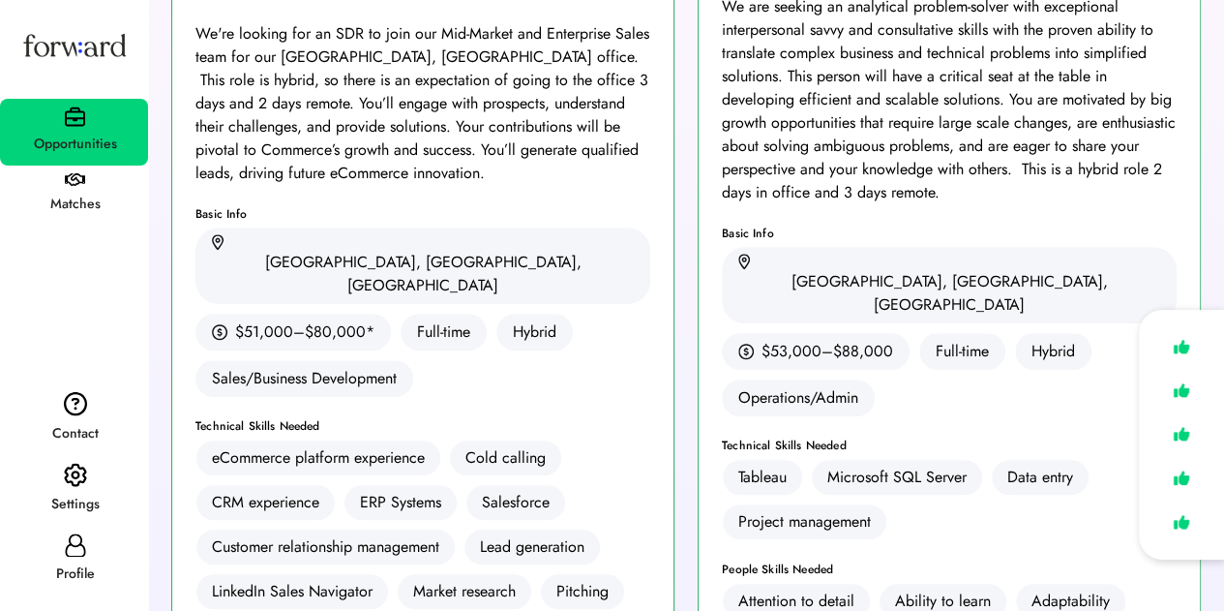
scroll to position [290, 0]
drag, startPoint x: 72, startPoint y: 578, endPoint x: 78, endPoint y: 564, distance: 15.1
click at [75, 568] on div "Profile" at bounding box center [75, 573] width 146 height 23
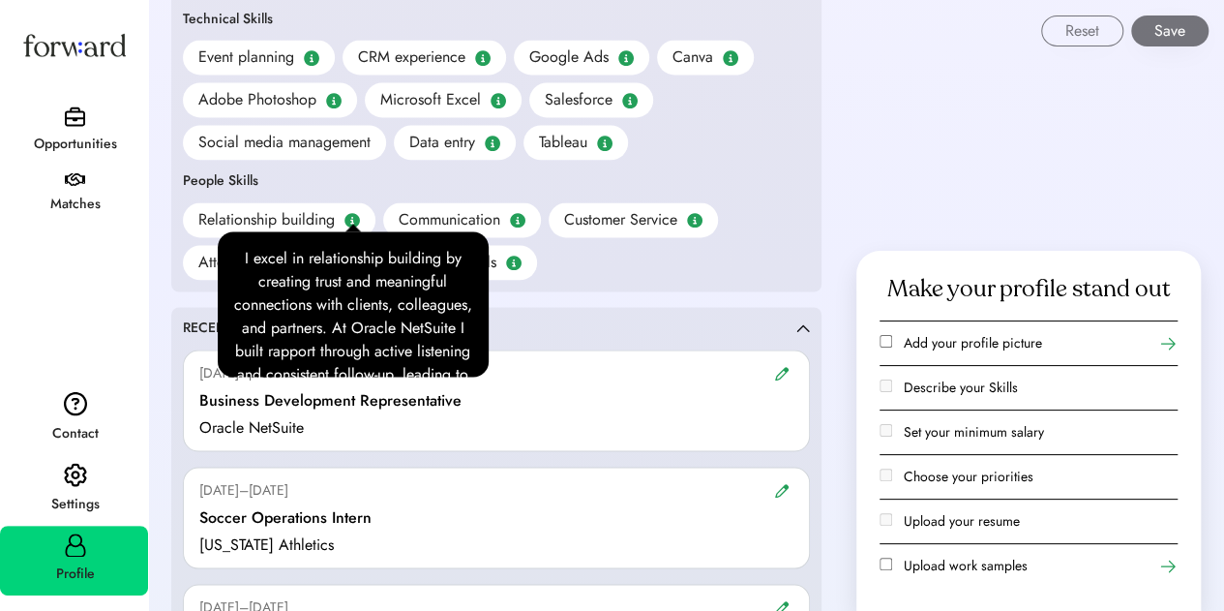
scroll to position [1355, 0]
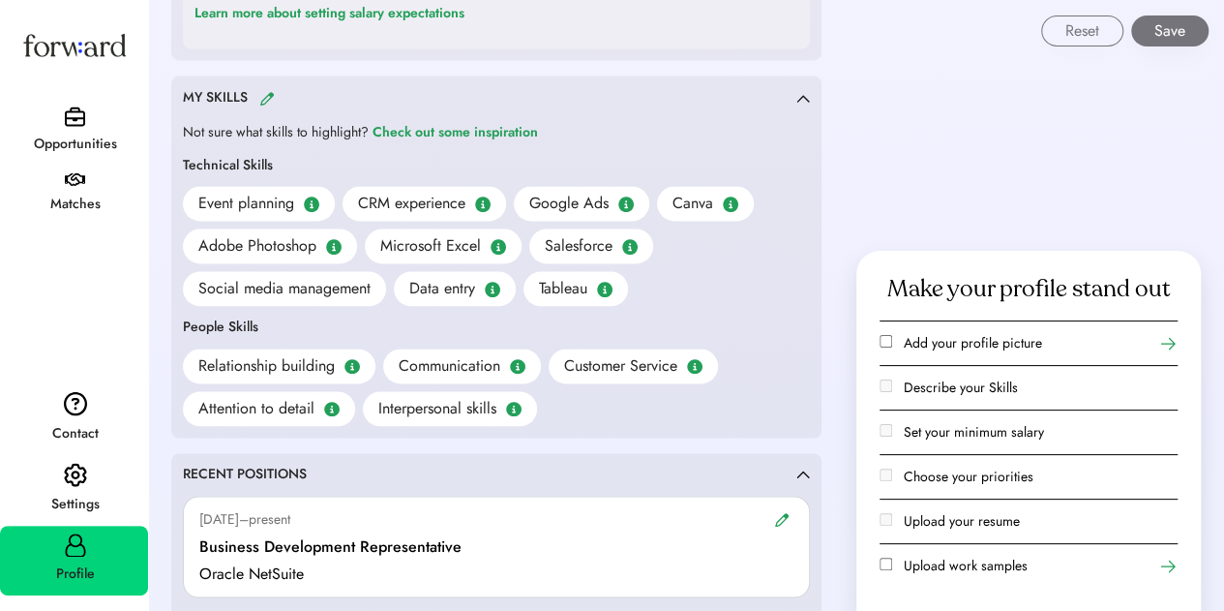
click at [263, 97] on img at bounding box center [266, 98] width 15 height 15
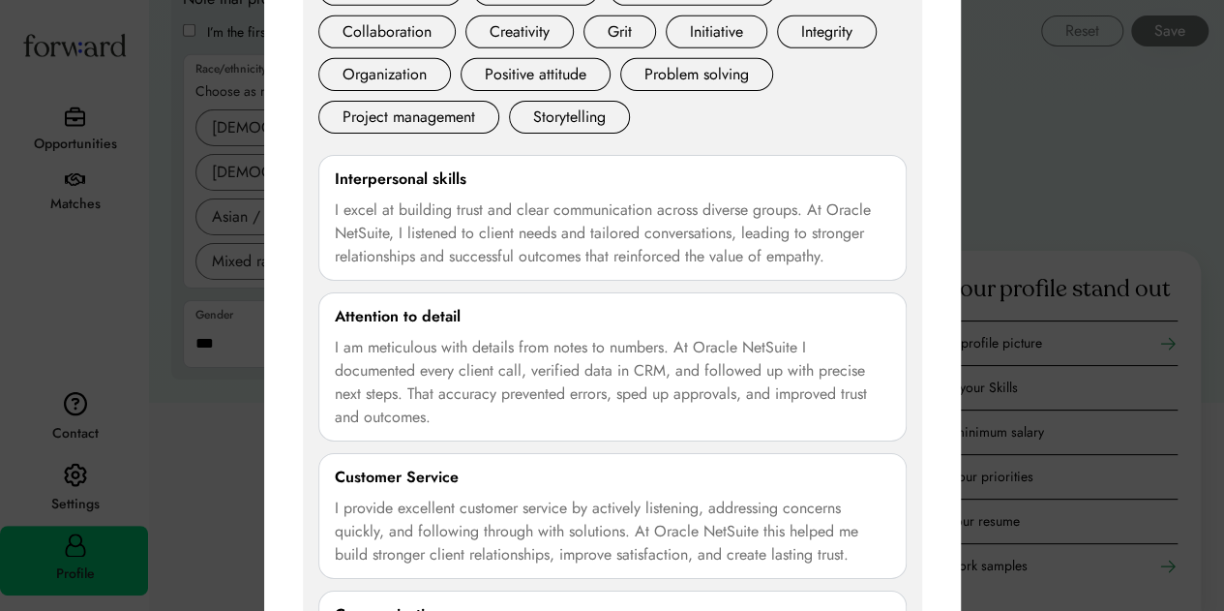
scroll to position [3102, 0]
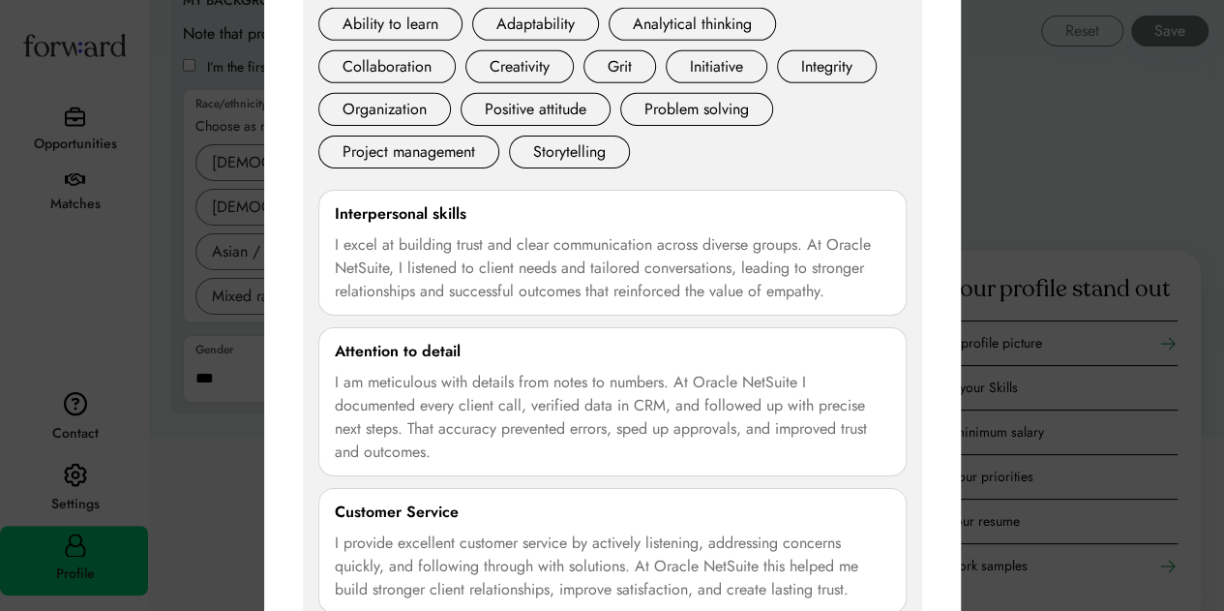
click at [493, 233] on div "I excel at building trust and clear communication across diverse groups. At Ora…" at bounding box center [612, 268] width 555 height 70
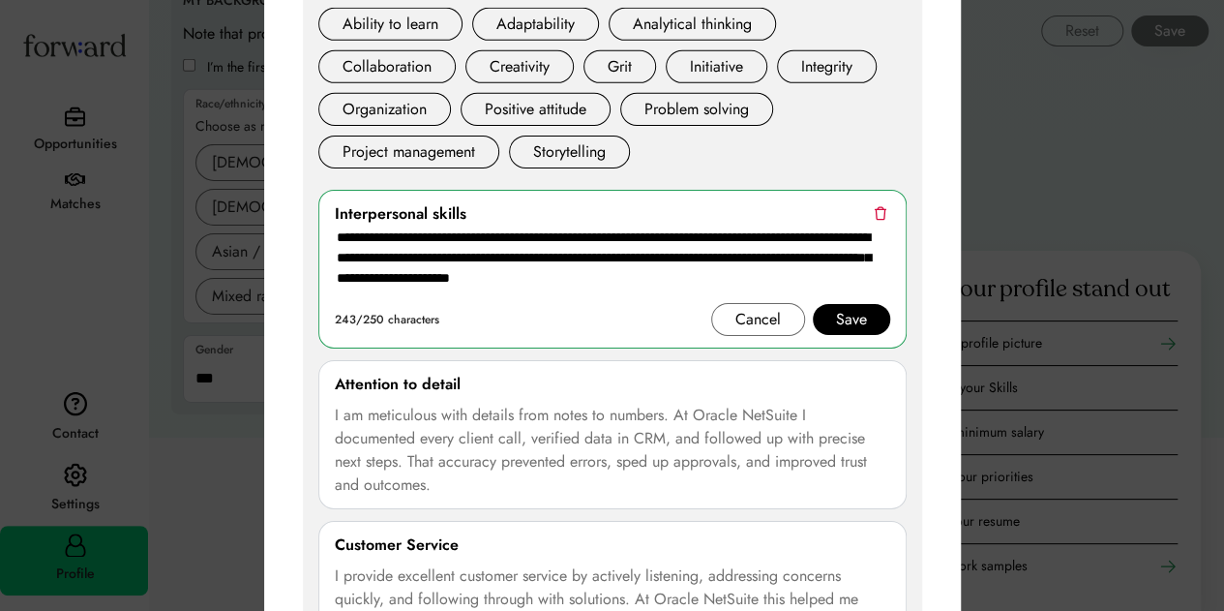
click at [888, 202] on div "Interpersonal skills" at bounding box center [612, 213] width 555 height 23
click at [885, 206] on img at bounding box center [880, 213] width 13 height 15
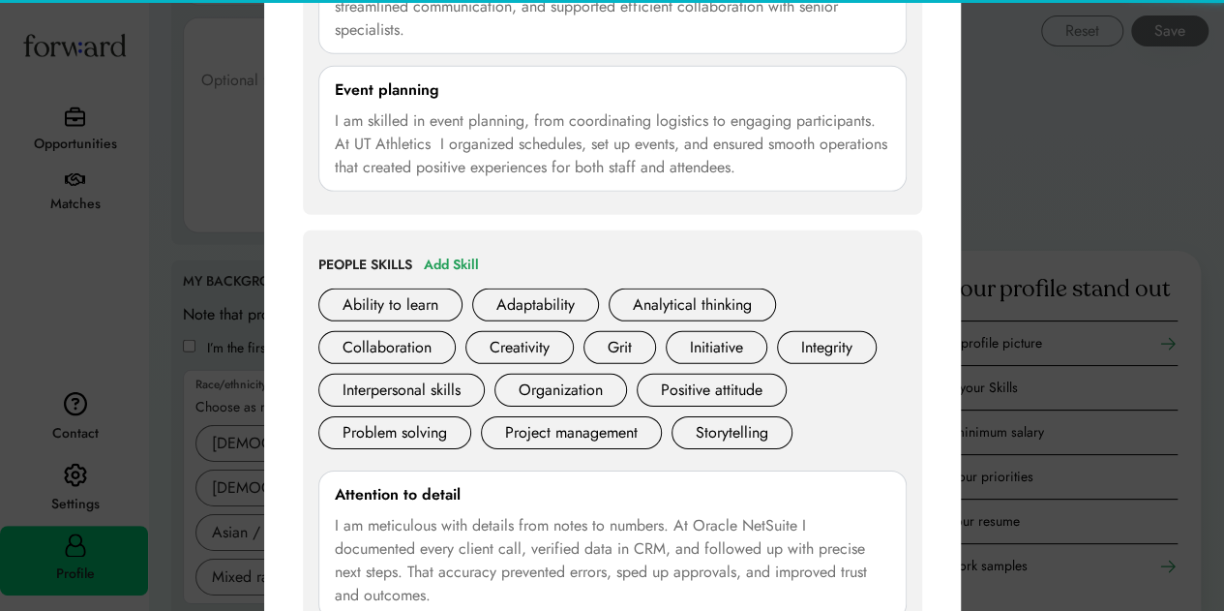
scroll to position [2812, 0]
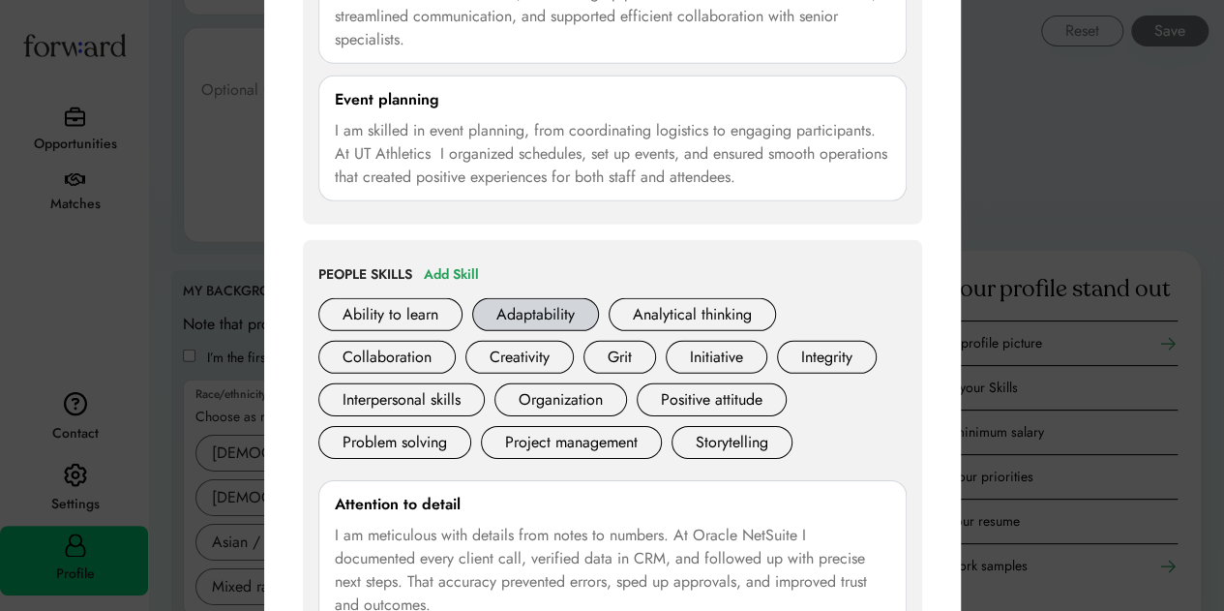
click at [540, 301] on div "Adaptability" at bounding box center [535, 314] width 127 height 33
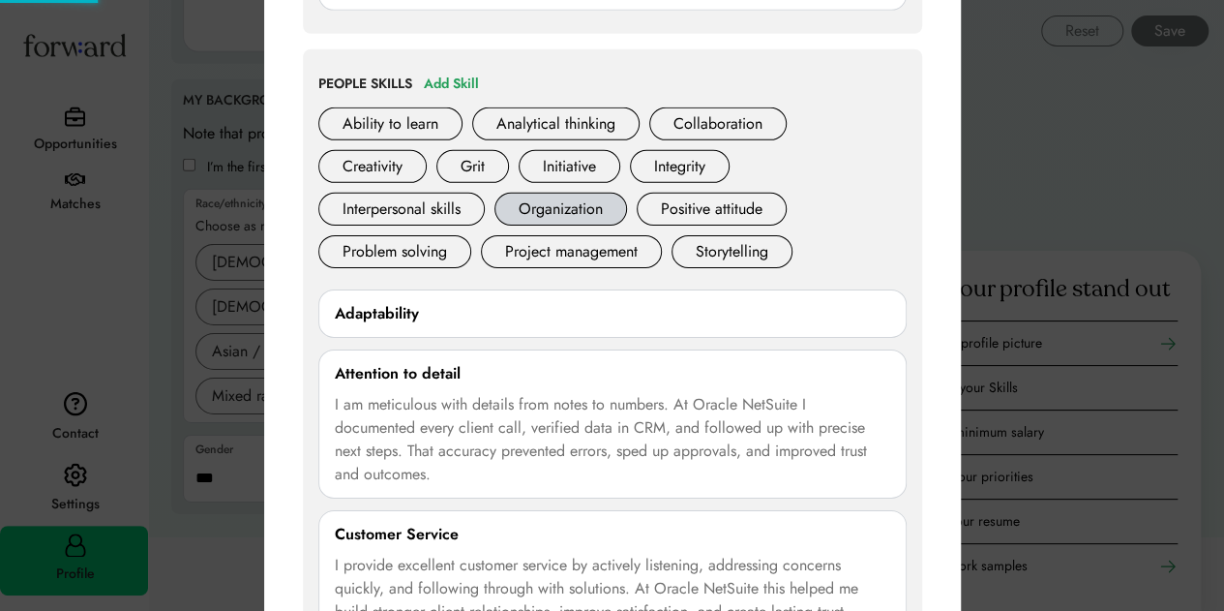
scroll to position [3199, 0]
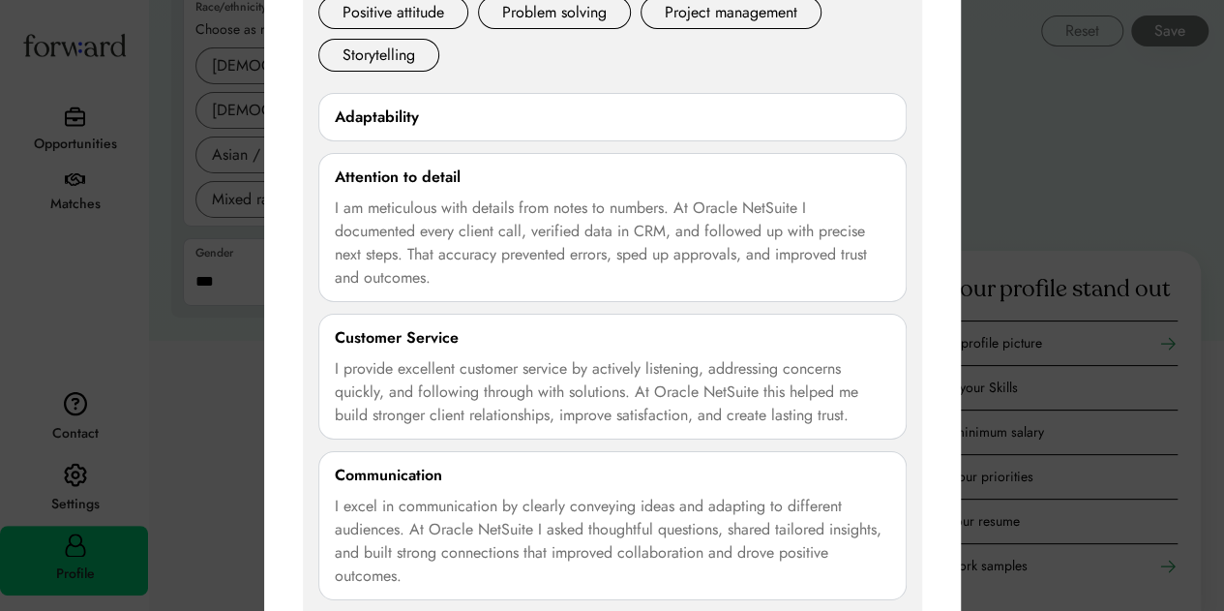
click at [486, 112] on div "Adaptability" at bounding box center [612, 116] width 555 height 23
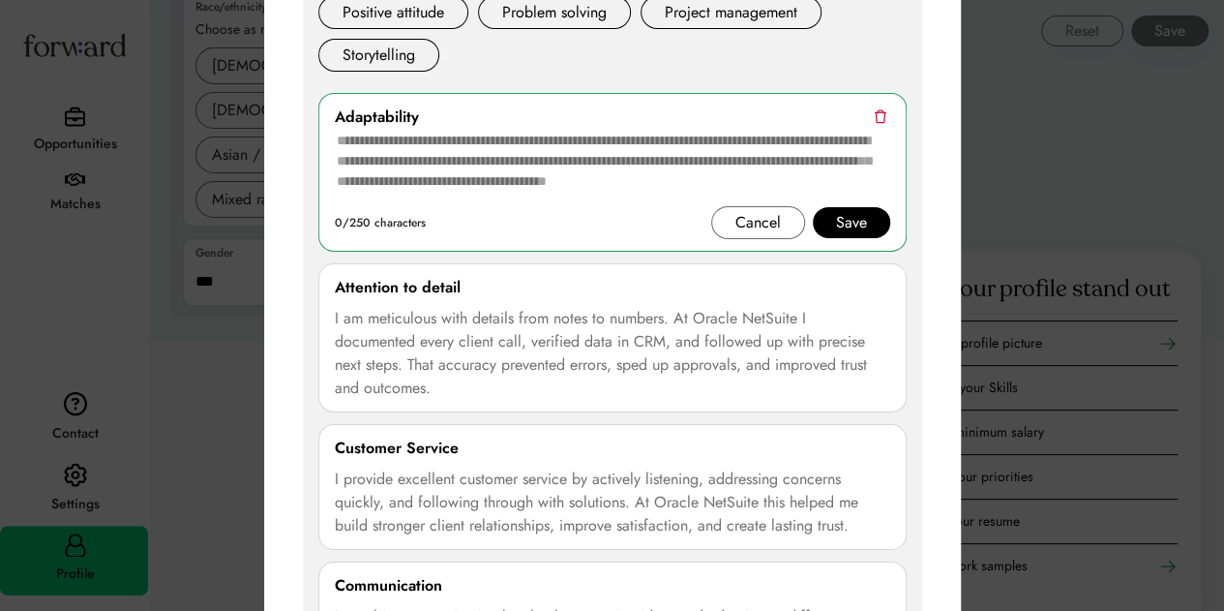
click at [486, 194] on textarea at bounding box center [612, 167] width 555 height 77
paste textarea "**********"
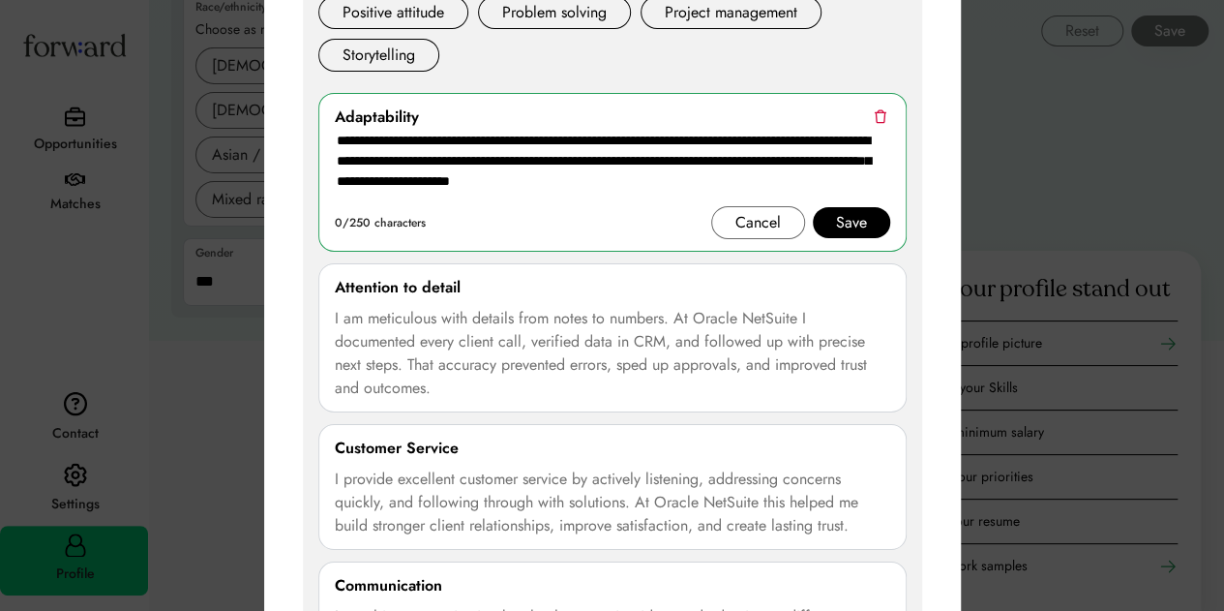
type textarea "**********"
click at [885, 224] on div "Cancel Save" at bounding box center [800, 222] width 179 height 33
click at [868, 217] on div "Save" at bounding box center [851, 222] width 77 height 31
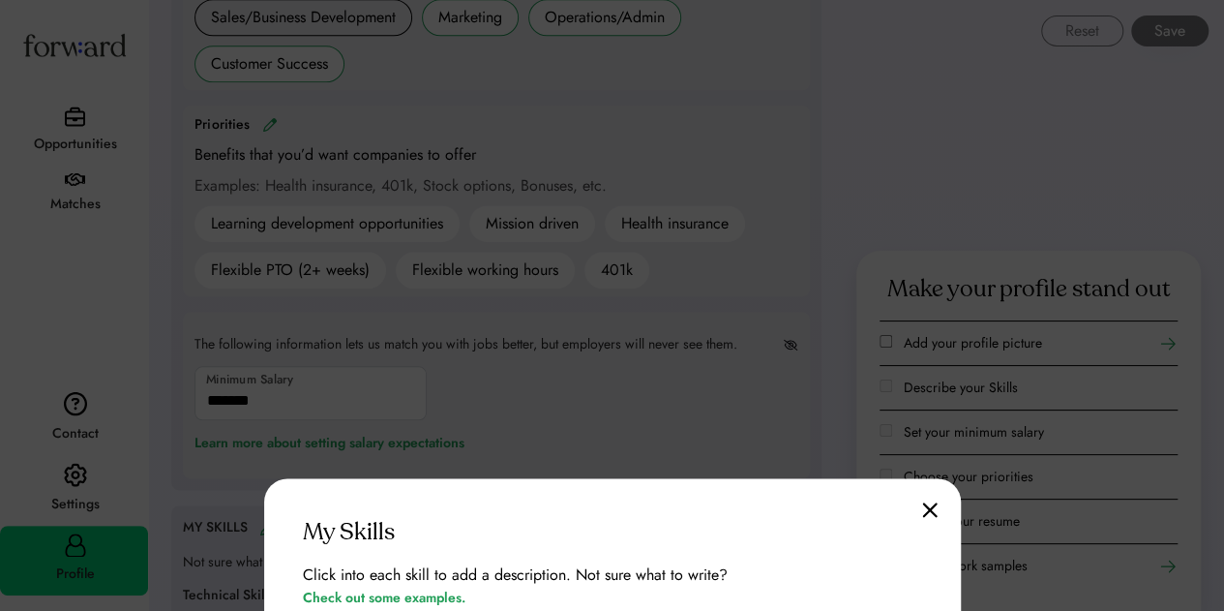
scroll to position [1167, 0]
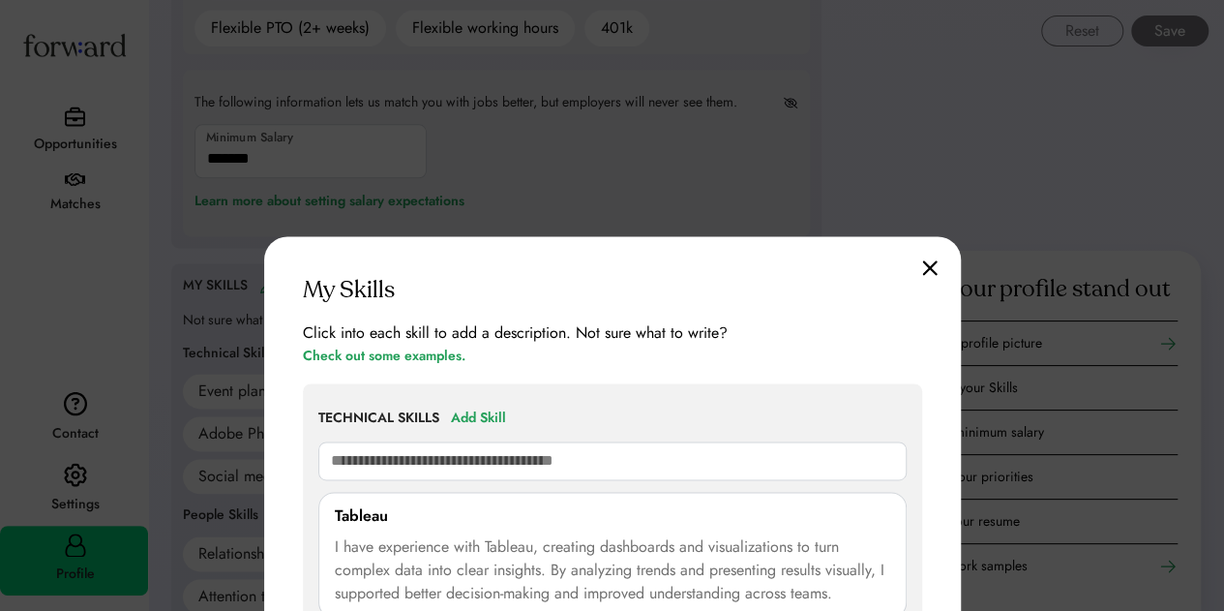
click at [927, 268] on img at bounding box center [929, 267] width 15 height 16
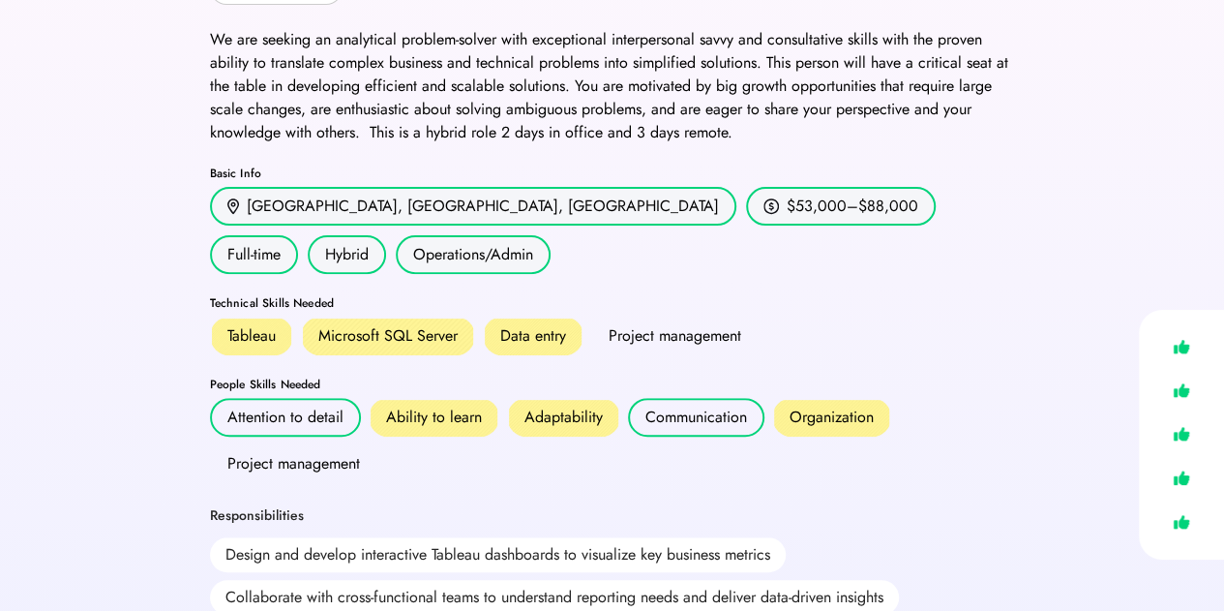
scroll to position [194, 0]
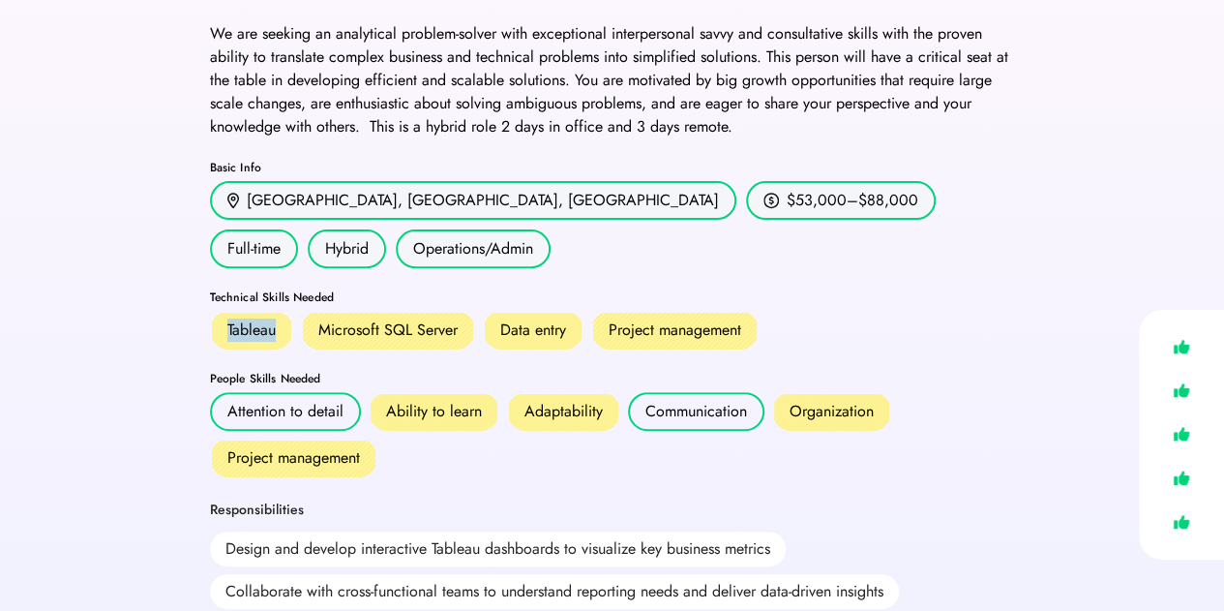
drag, startPoint x: 276, startPoint y: 274, endPoint x: 223, endPoint y: 280, distance: 53.5
click at [223, 311] on div "Tableau" at bounding box center [251, 330] width 83 height 39
drag, startPoint x: 519, startPoint y: 357, endPoint x: 608, endPoint y: 353, distance: 89.1
click at [608, 392] on div "Adaptability" at bounding box center [563, 411] width 113 height 39
copy div "Adaptability"
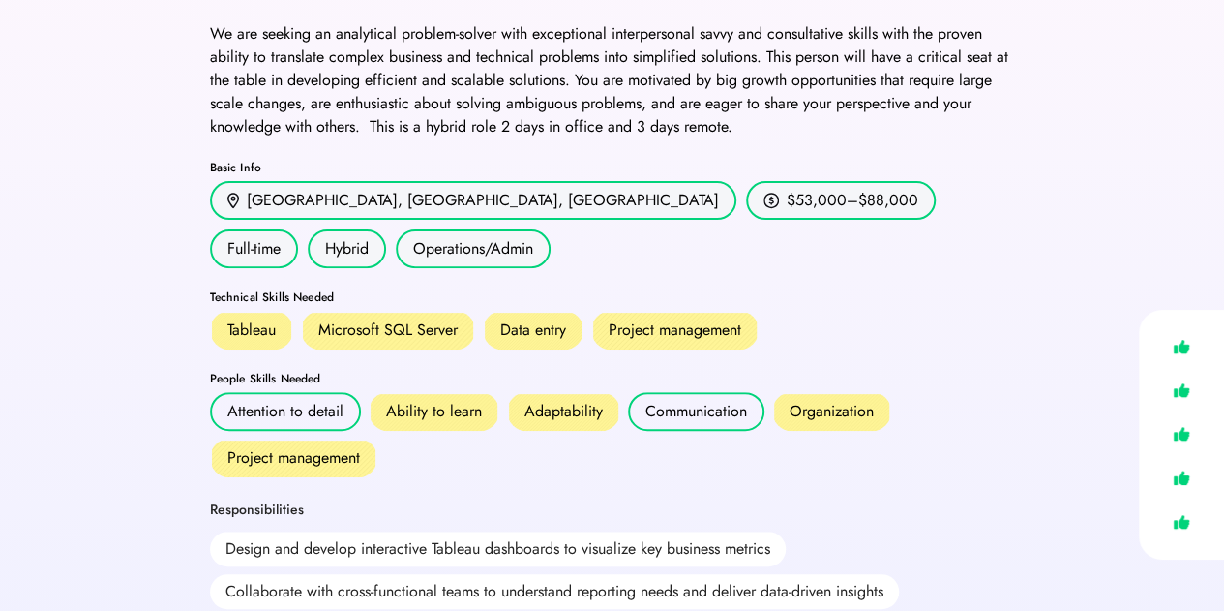
click at [802, 392] on div "Organization" at bounding box center [831, 411] width 119 height 39
click at [806, 400] on div "Organization" at bounding box center [832, 411] width 84 height 23
copy div "Organization"
click at [406, 400] on div "Ability to learn" at bounding box center [434, 411] width 96 height 23
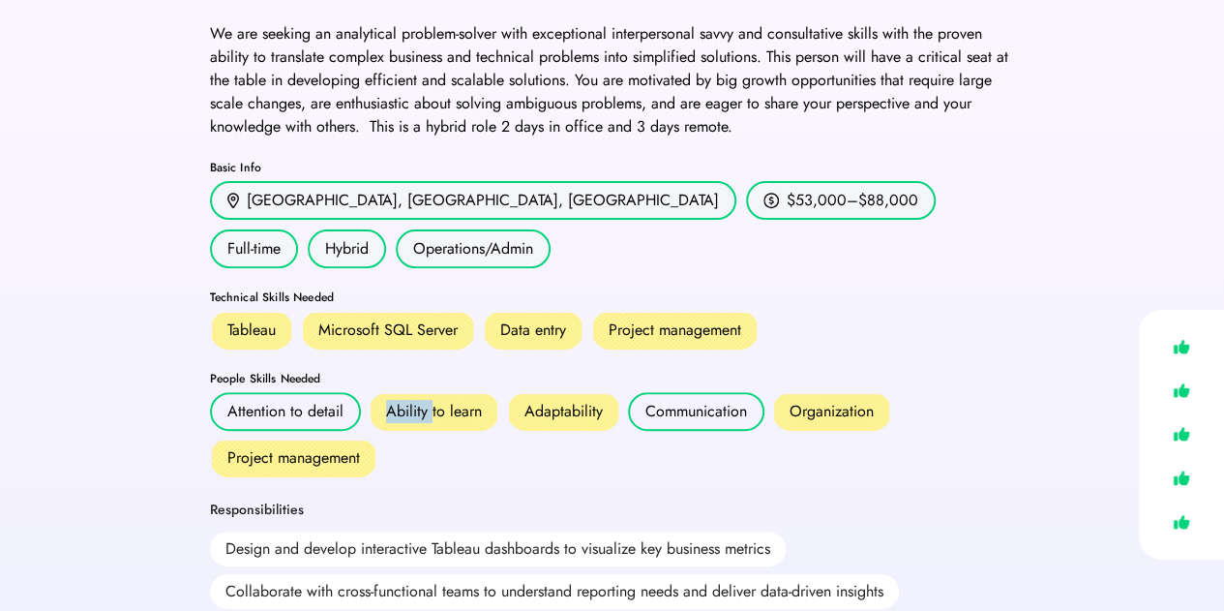
click at [406, 400] on div "Ability to learn" at bounding box center [434, 411] width 96 height 23
copy div "Ability to learn"
click at [528, 318] on div "Data entry" at bounding box center [533, 329] width 66 height 23
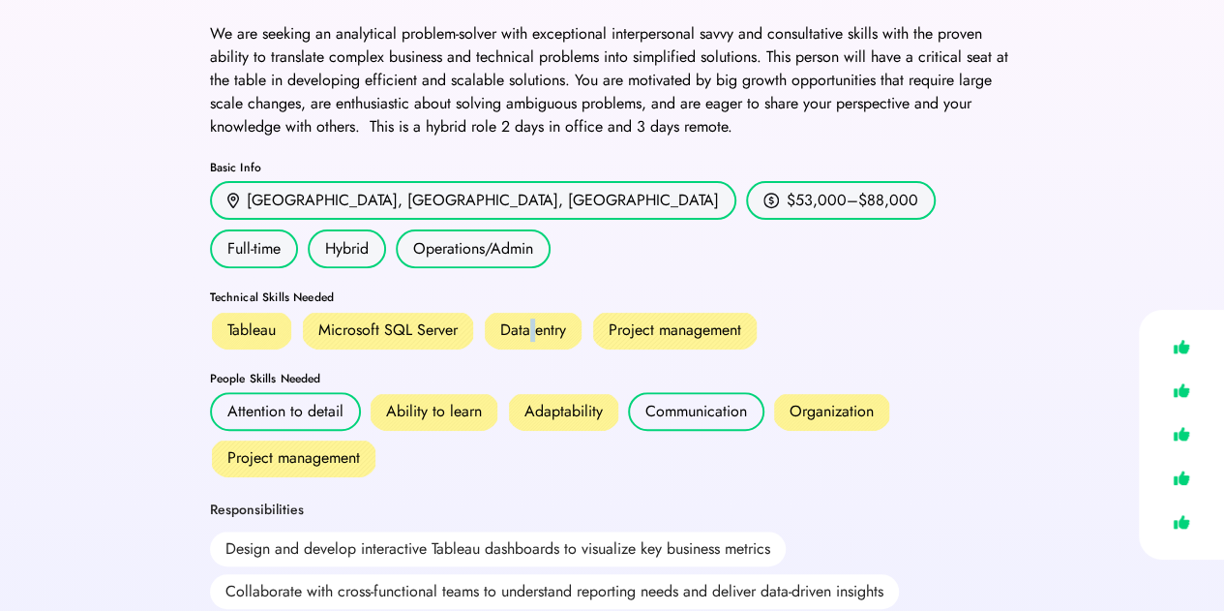
click at [528, 318] on div "Data entry" at bounding box center [533, 329] width 66 height 23
copy div "Data entry"
click at [323, 318] on div "Microsoft SQL Server" at bounding box center [387, 329] width 139 height 23
click at [237, 318] on div "Tableau" at bounding box center [251, 329] width 48 height 23
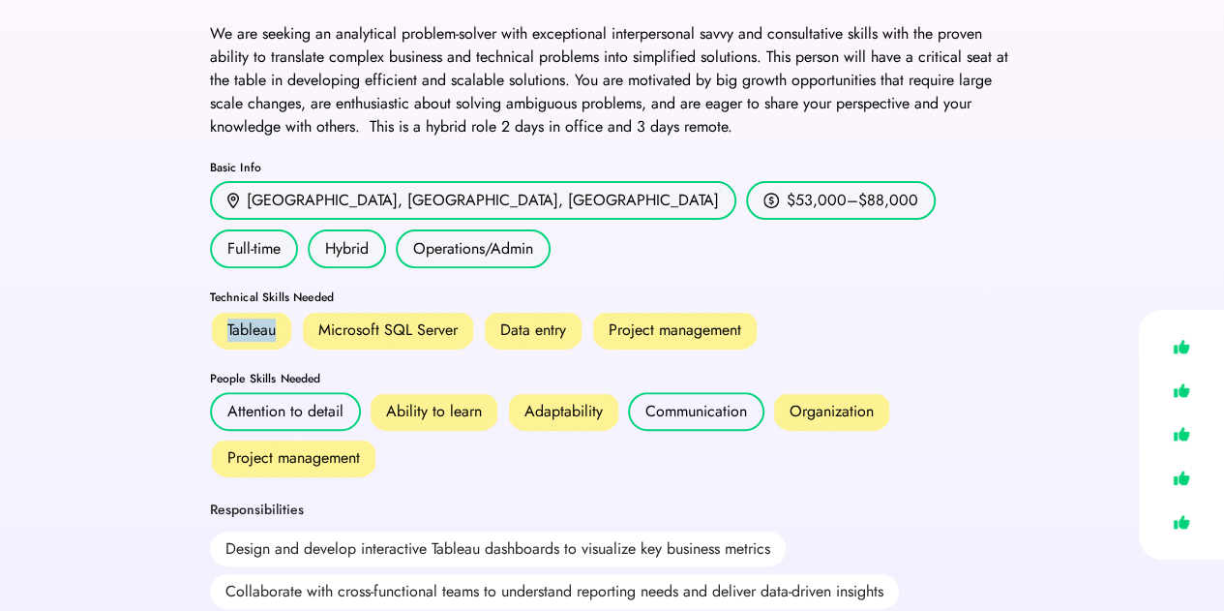
click at [237, 318] on div "Tableau" at bounding box center [251, 329] width 48 height 23
copy div "Tableau"
click at [382, 318] on div "Microsoft SQL Server" at bounding box center [387, 329] width 139 height 23
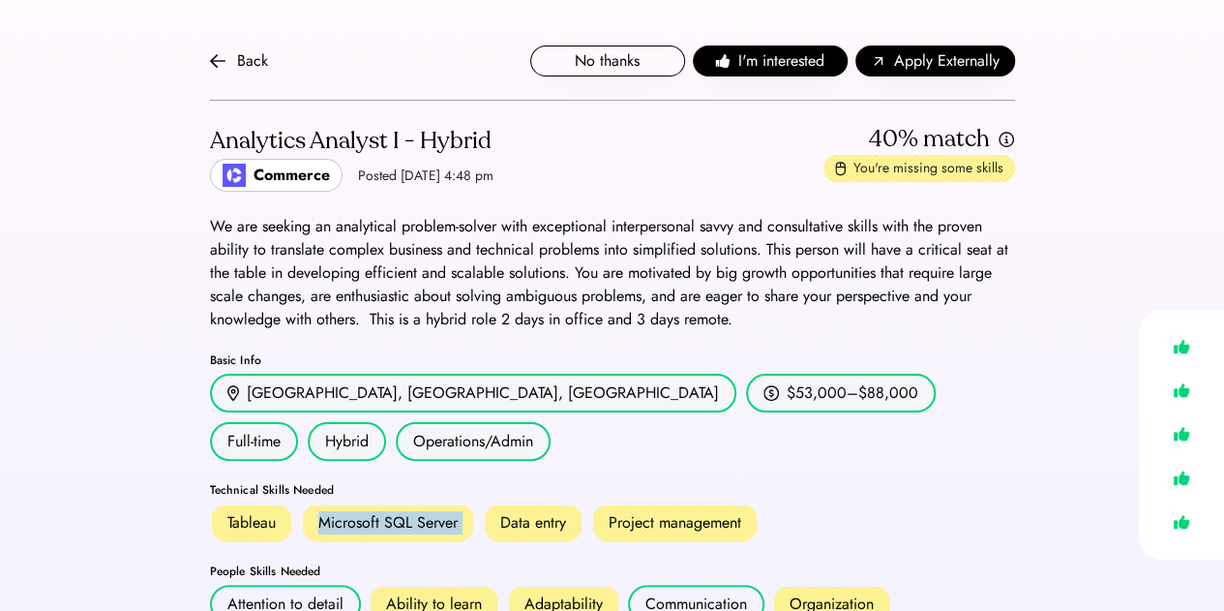
scroll to position [0, 0]
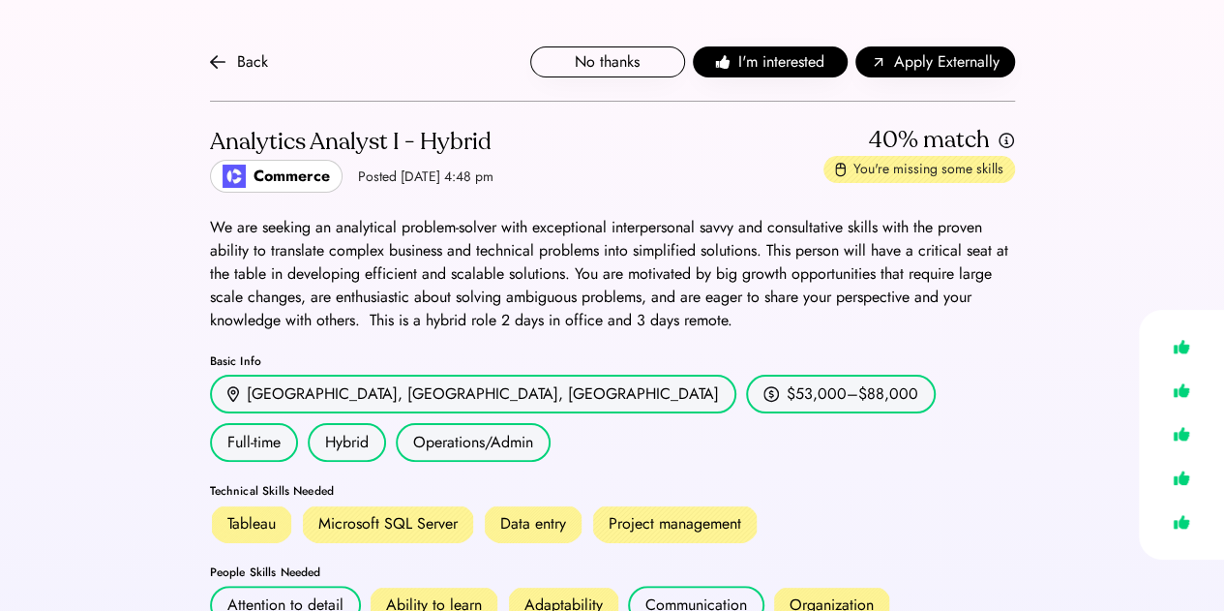
click at [505, 306] on div "We are seeking an analytical problem-solver with exceptional interpersonal savv…" at bounding box center [612, 274] width 805 height 116
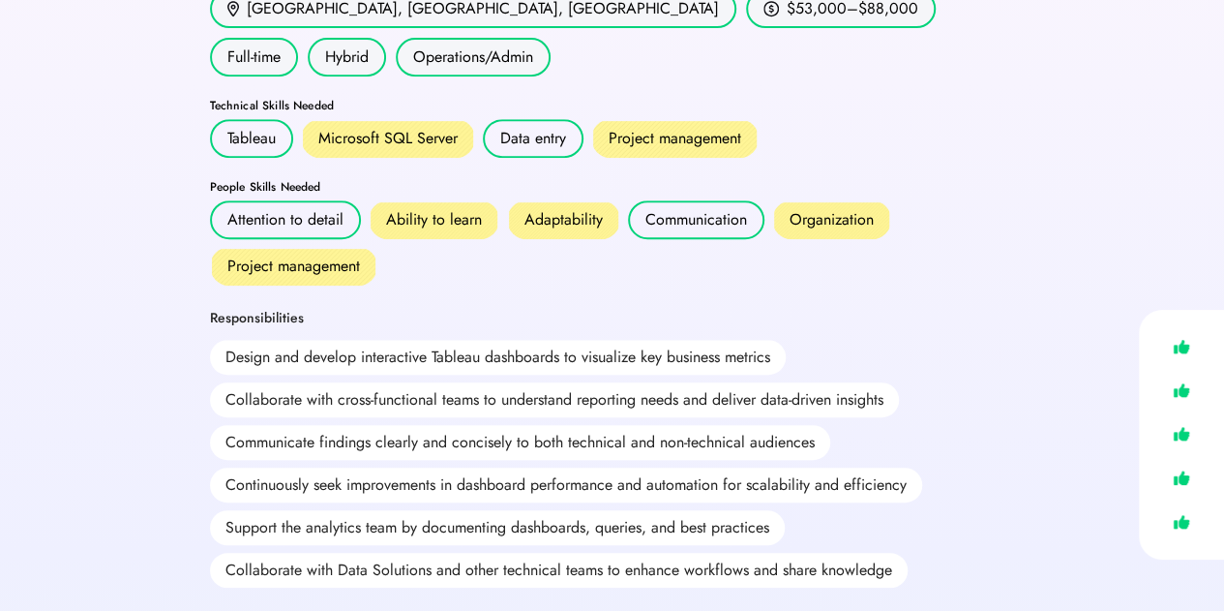
scroll to position [387, 0]
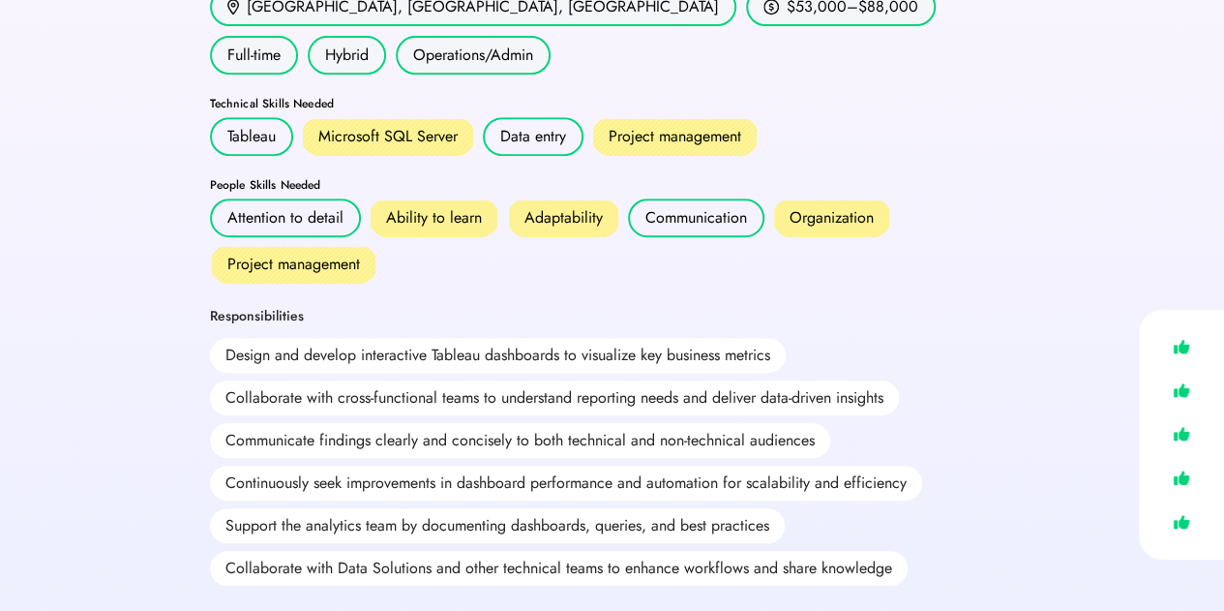
click at [564, 206] on div "Adaptability" at bounding box center [563, 217] width 78 height 23
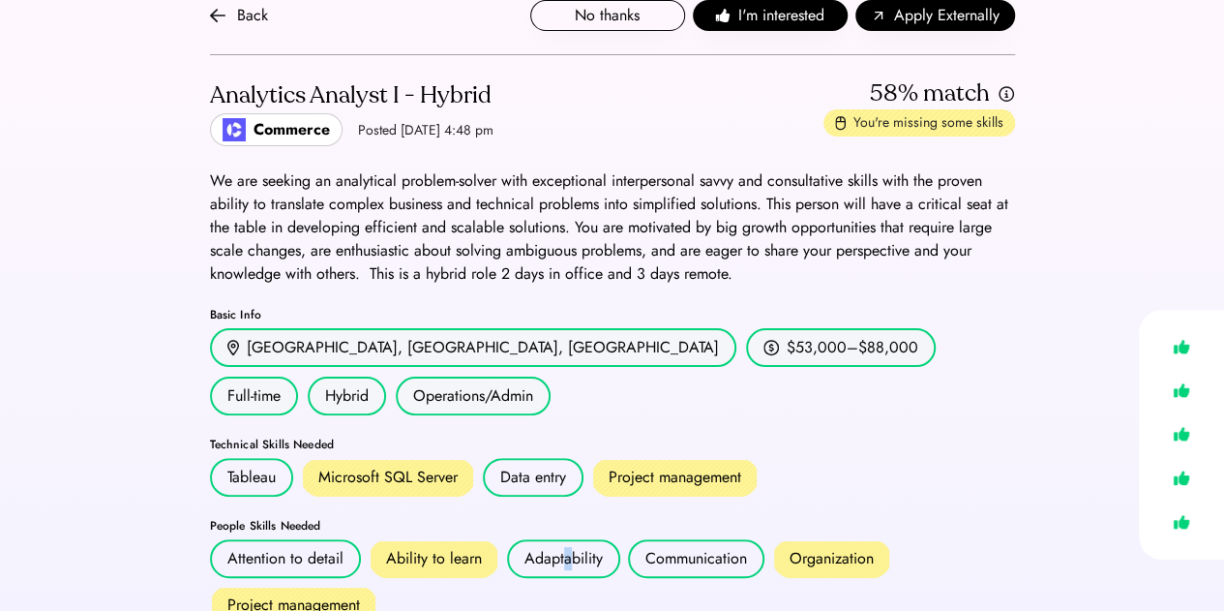
scroll to position [0, 0]
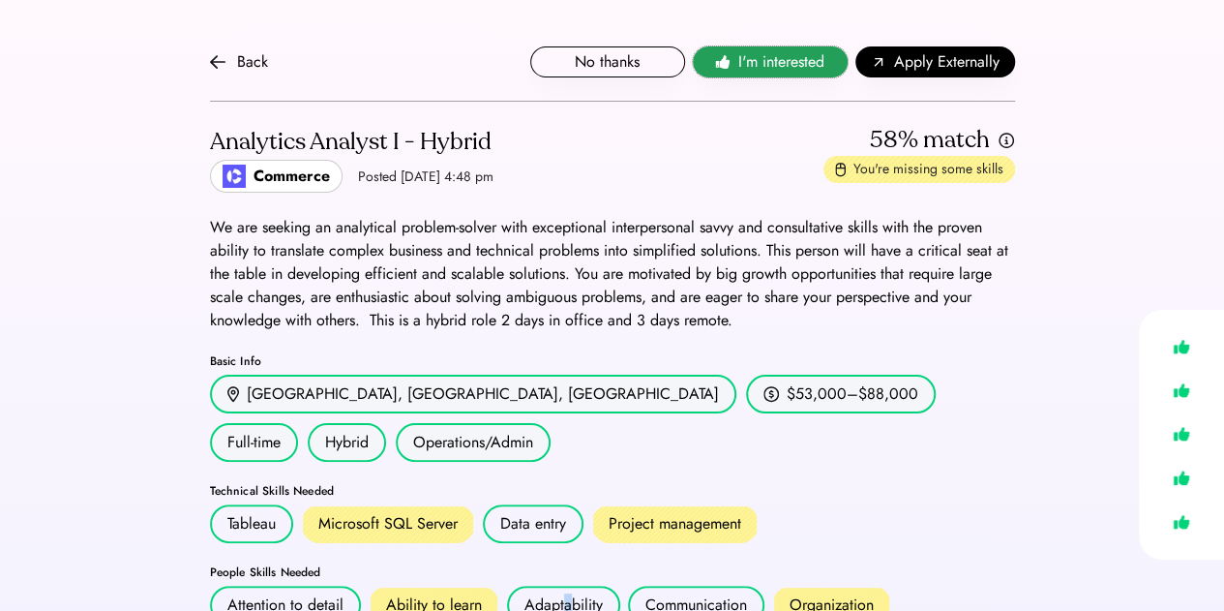
click at [778, 67] on span "I'm interested" at bounding box center [781, 61] width 86 height 23
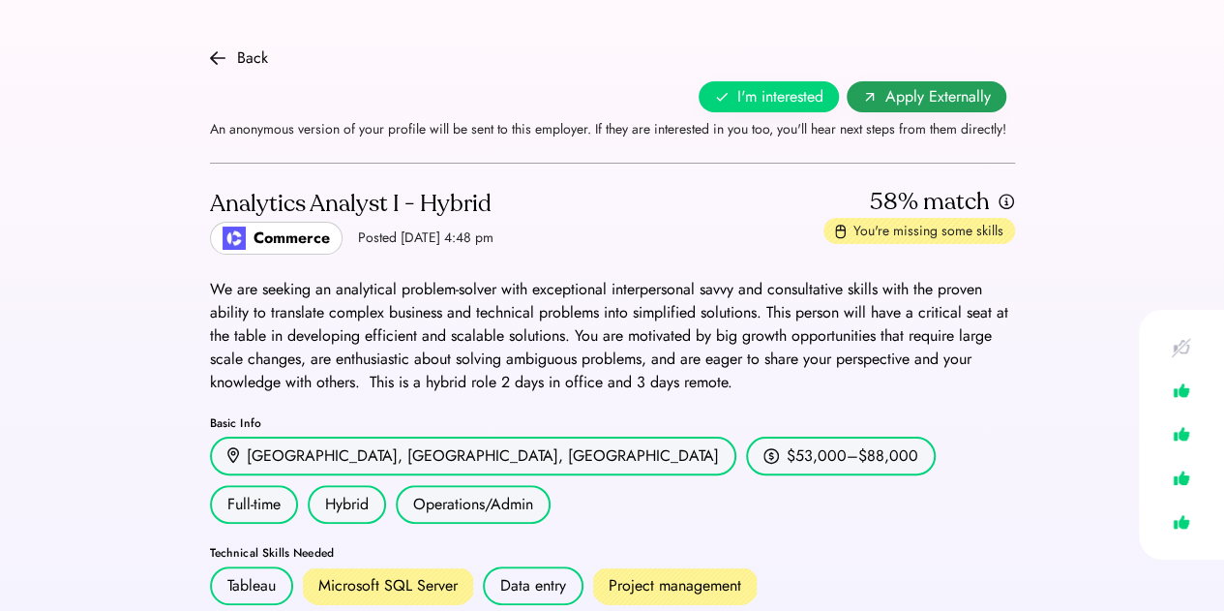
click at [929, 92] on span "Apply Externally" at bounding box center [937, 96] width 105 height 23
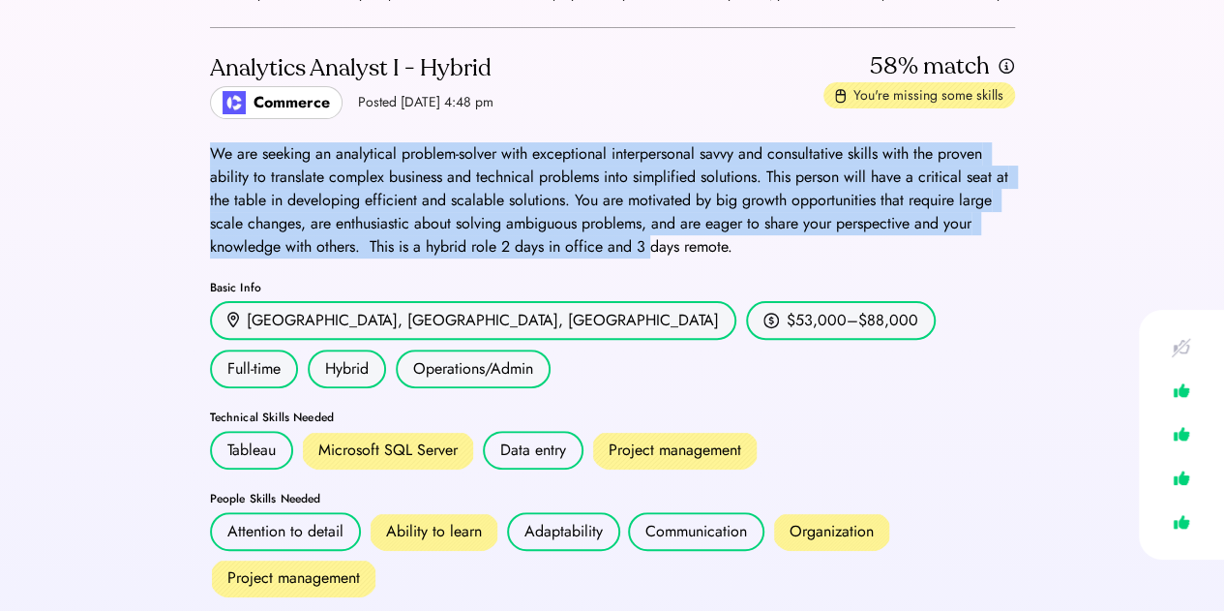
scroll to position [194, 0]
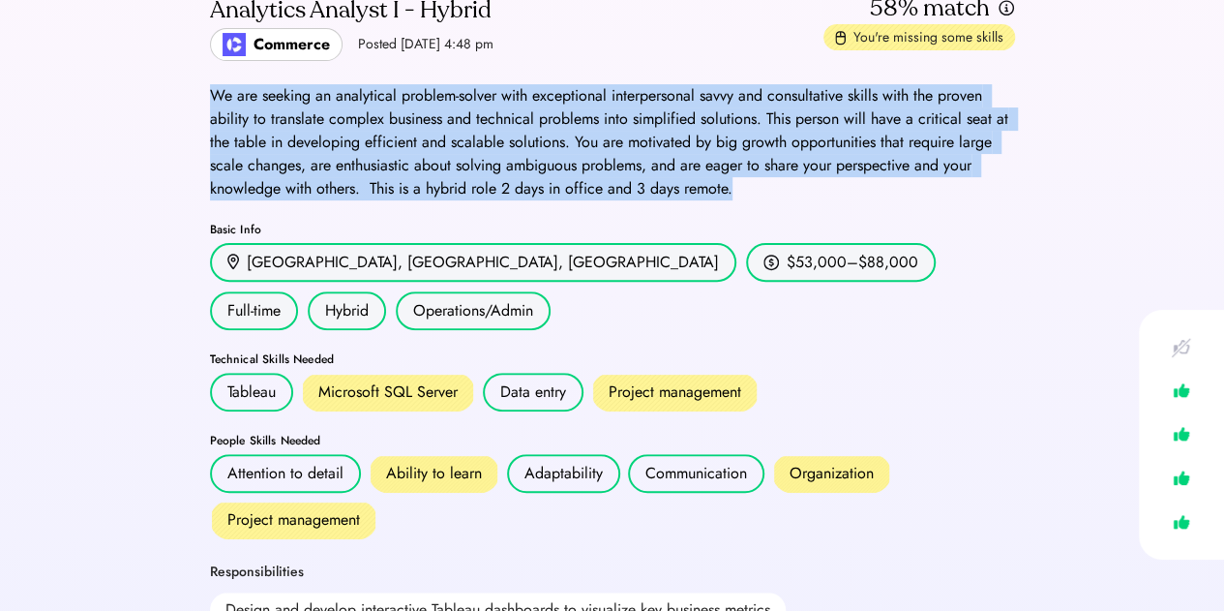
drag, startPoint x: 212, startPoint y: 276, endPoint x: 802, endPoint y: 186, distance: 597.1
copy div "We are seeking an analytical problem-solver with exceptional interpersonal savv…"
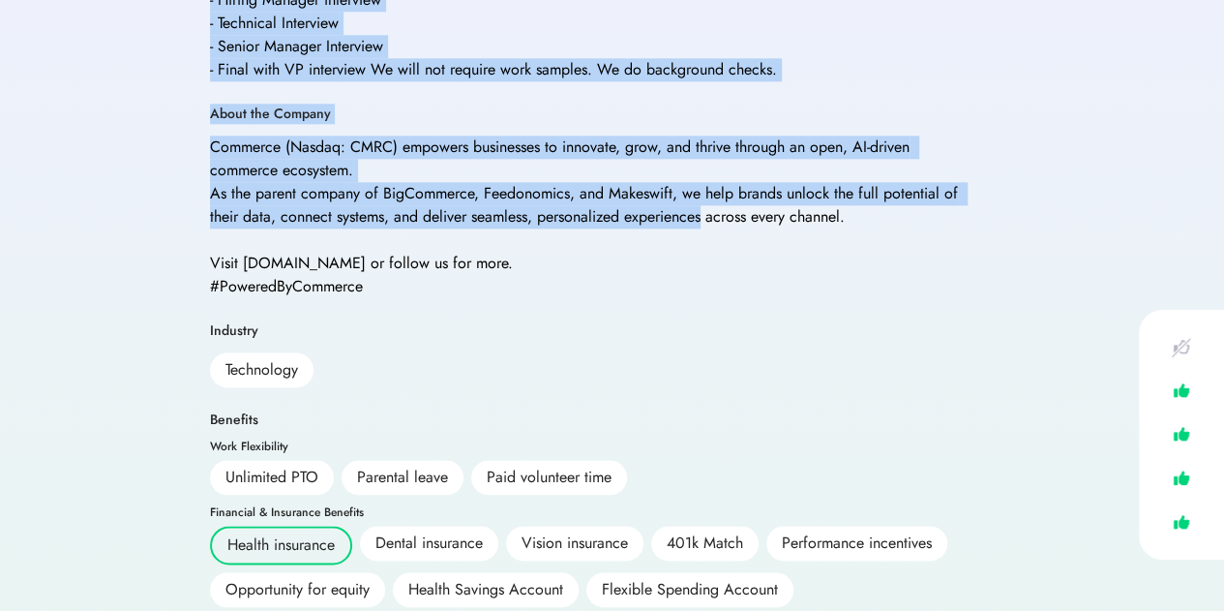
scroll to position [1161, 0]
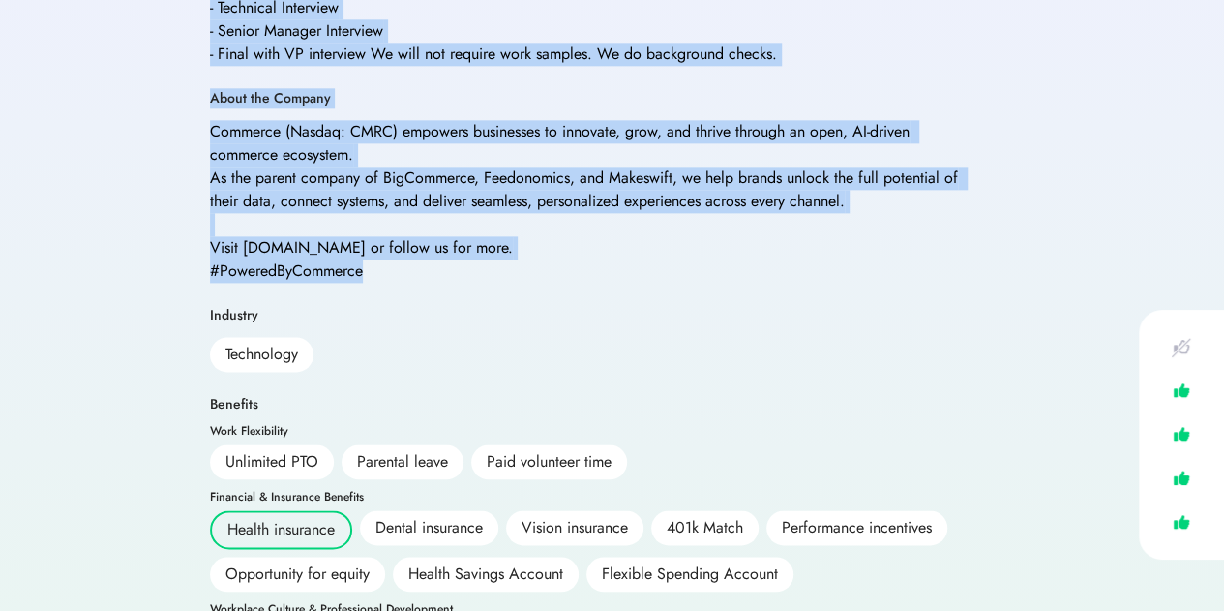
drag, startPoint x: 209, startPoint y: 306, endPoint x: 574, endPoint y: 235, distance: 371.6
copy div "Technical Skills Needed Tableau Microsoft SQL Server Data entry Project managem…"
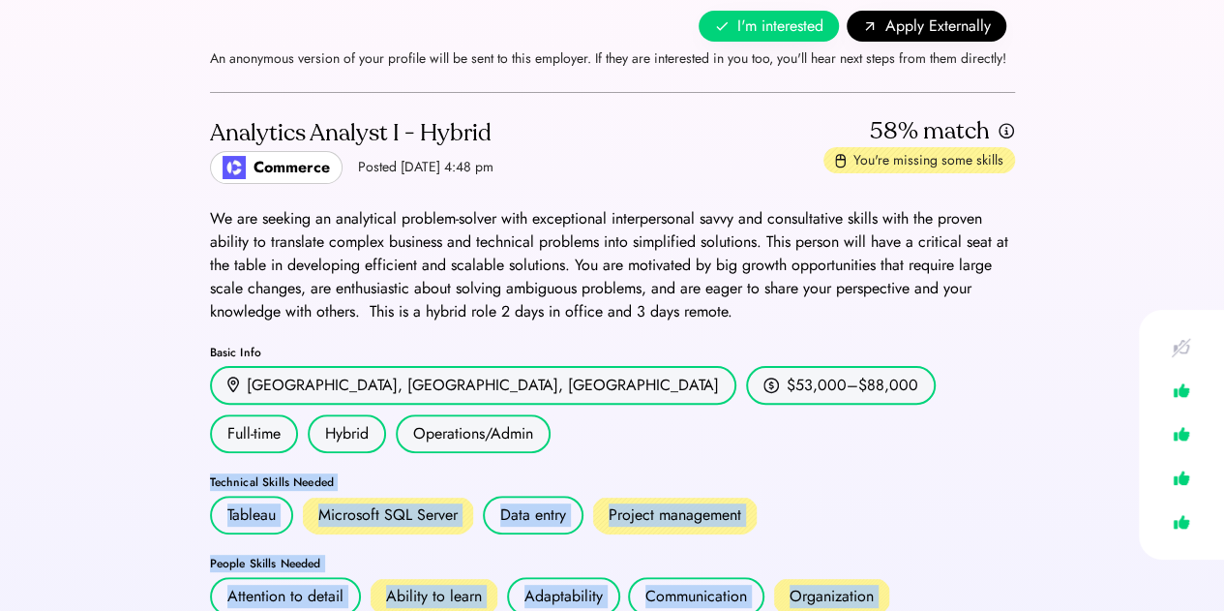
scroll to position [97, 0]
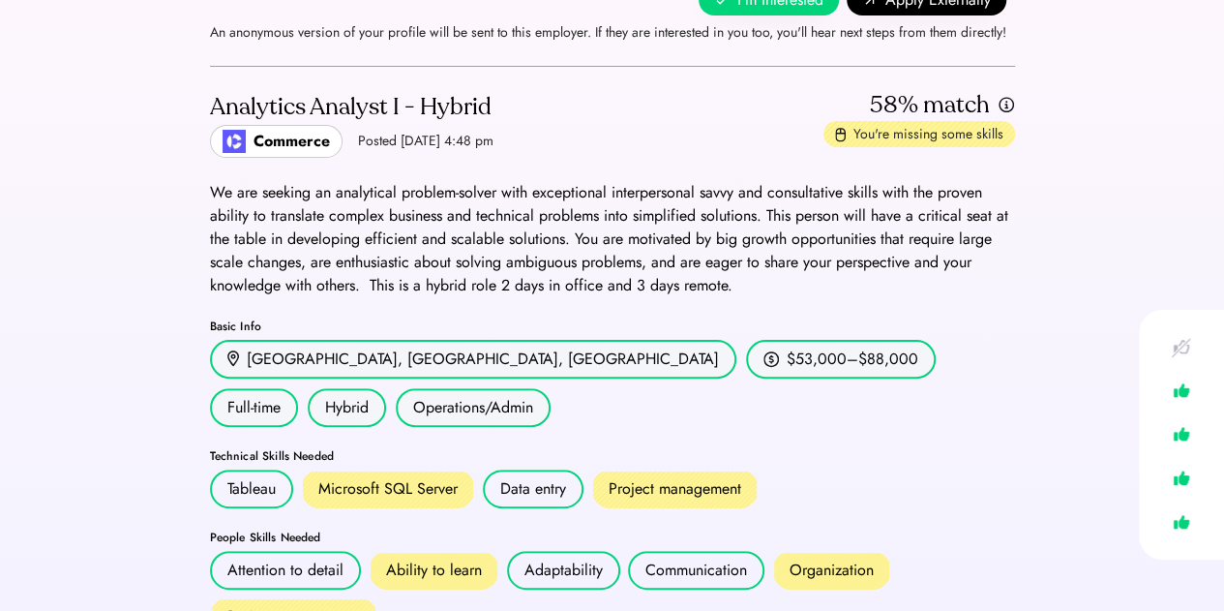
click at [672, 216] on div "We are seeking an analytical problem-solver with exceptional interpersonal savv…" at bounding box center [612, 239] width 805 height 116
